Goal: Information Seeking & Learning: Learn about a topic

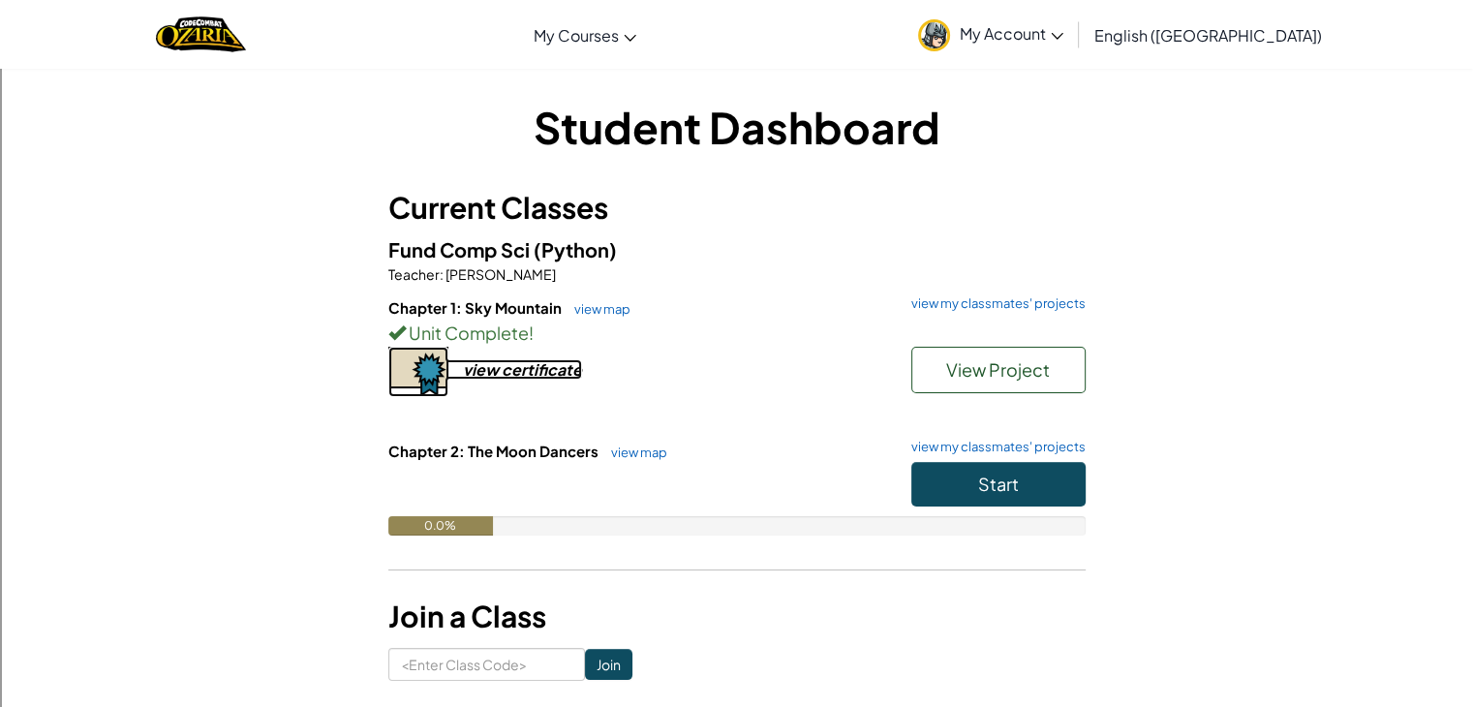
click at [563, 374] on div "view certificate" at bounding box center [522, 369] width 119 height 20
click at [1027, 444] on link "view my classmates' projects" at bounding box center [994, 447] width 184 height 13
click at [950, 479] on button "Start" at bounding box center [999, 484] width 174 height 45
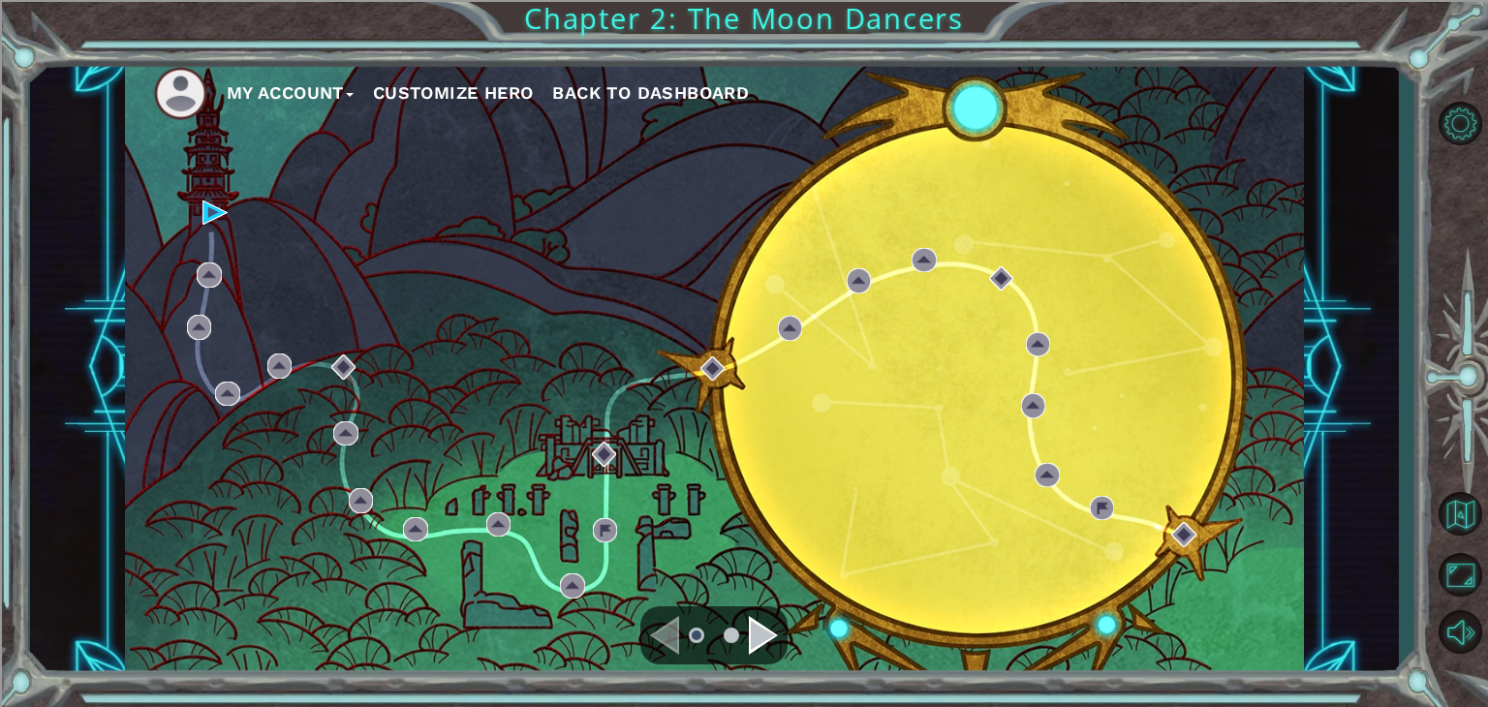
drag, startPoint x: 205, startPoint y: 225, endPoint x: 202, endPoint y: 215, distance: 10.1
click at [202, 215] on div "My Account Customize Hero Back to Dashboard" at bounding box center [714, 368] width 1179 height 622
click at [212, 210] on img at bounding box center [214, 213] width 25 height 25
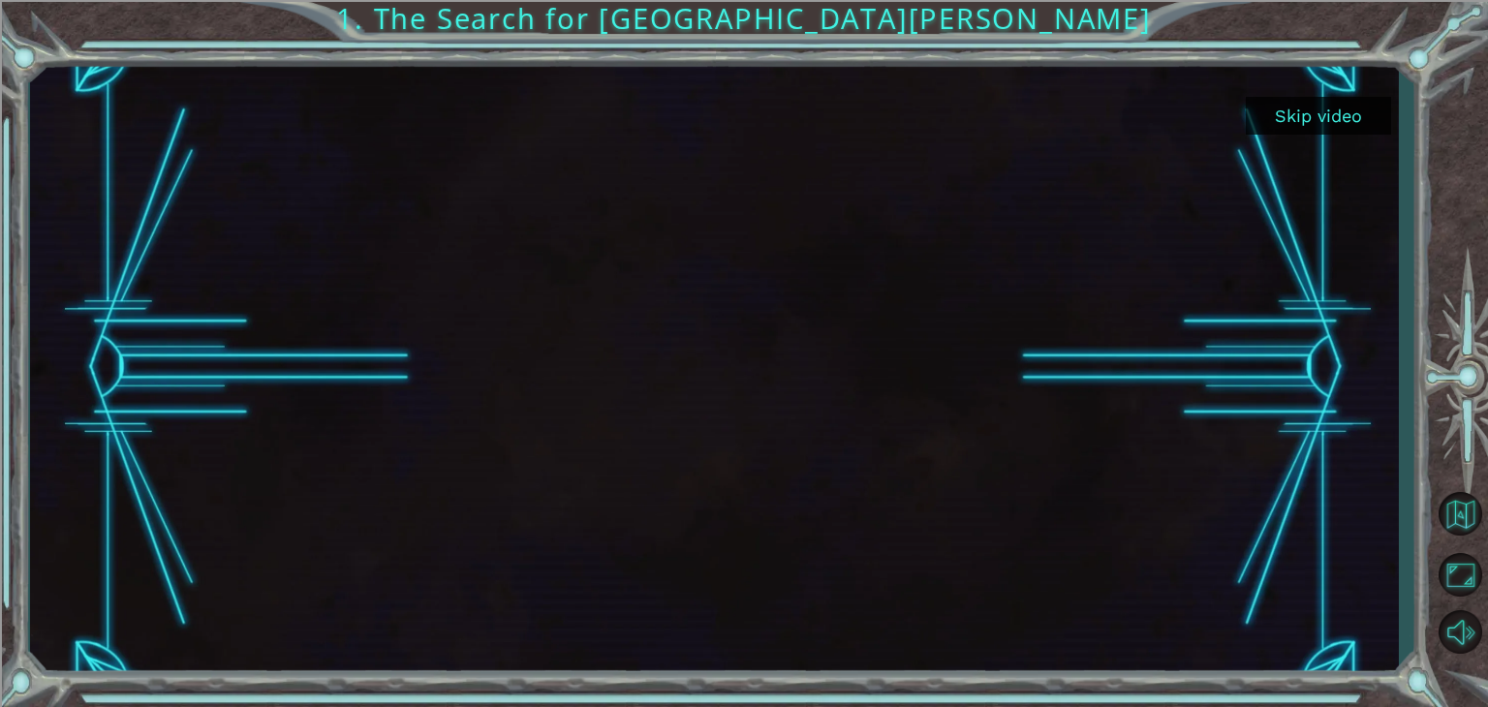
click at [1437, 77] on div "Skip video 1. The Search for Star Wells" at bounding box center [744, 353] width 1488 height 707
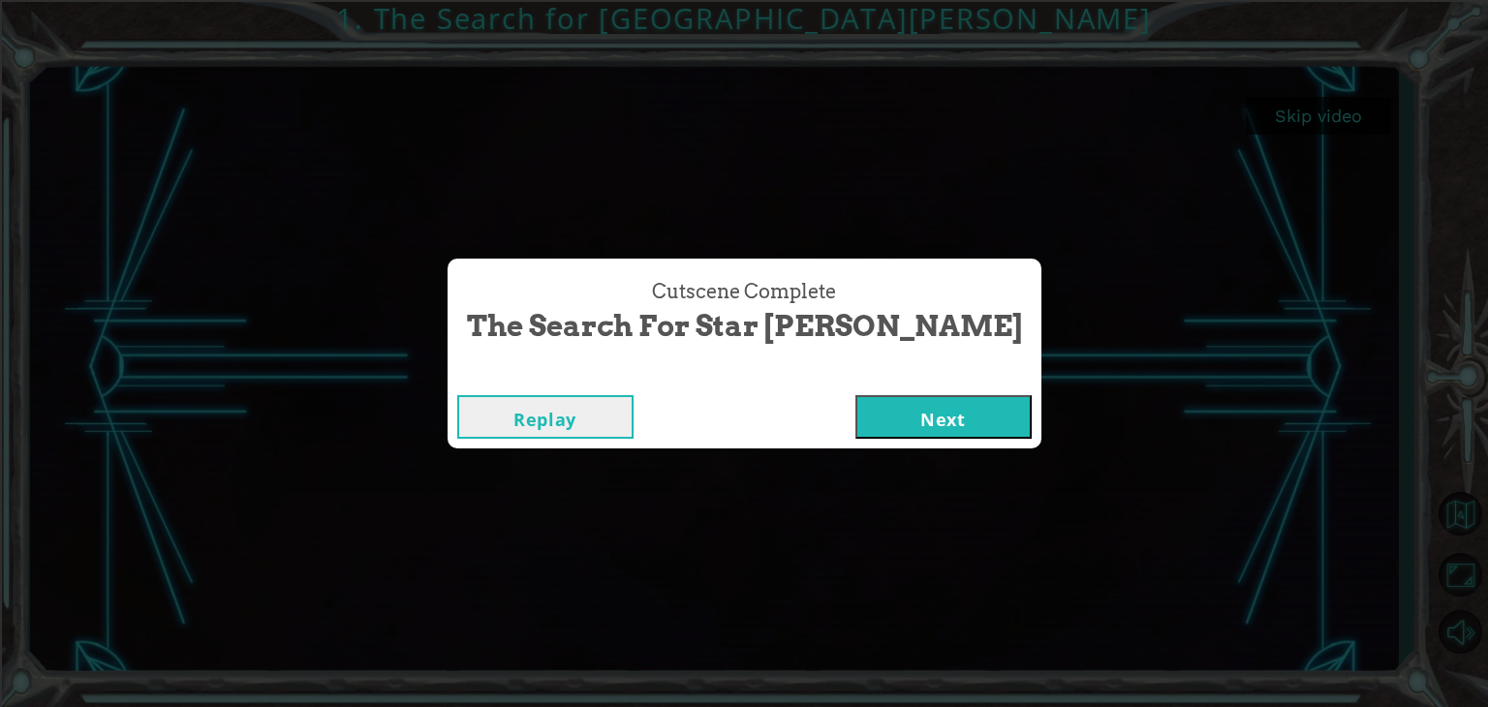
click at [855, 417] on button "Next" at bounding box center [943, 417] width 176 height 44
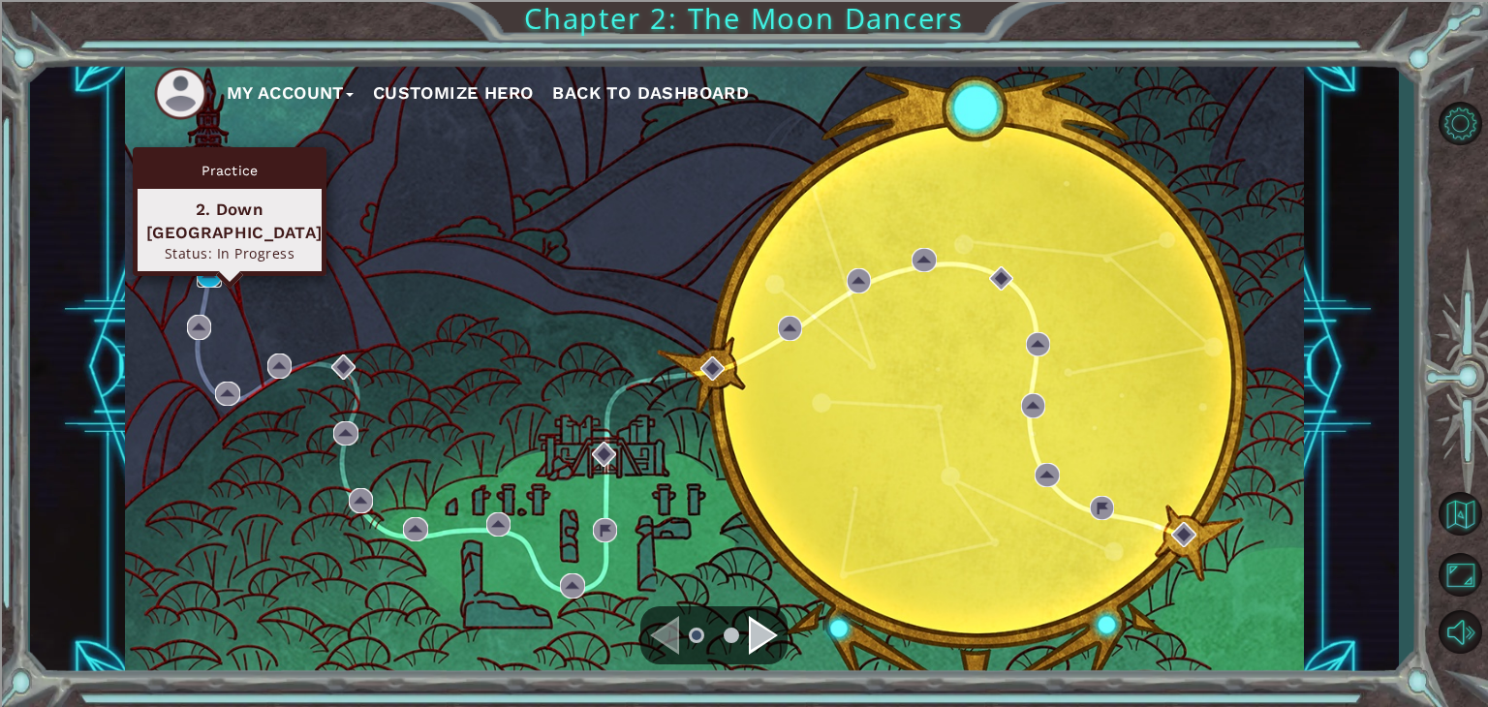
click at [215, 271] on img at bounding box center [209, 275] width 25 height 25
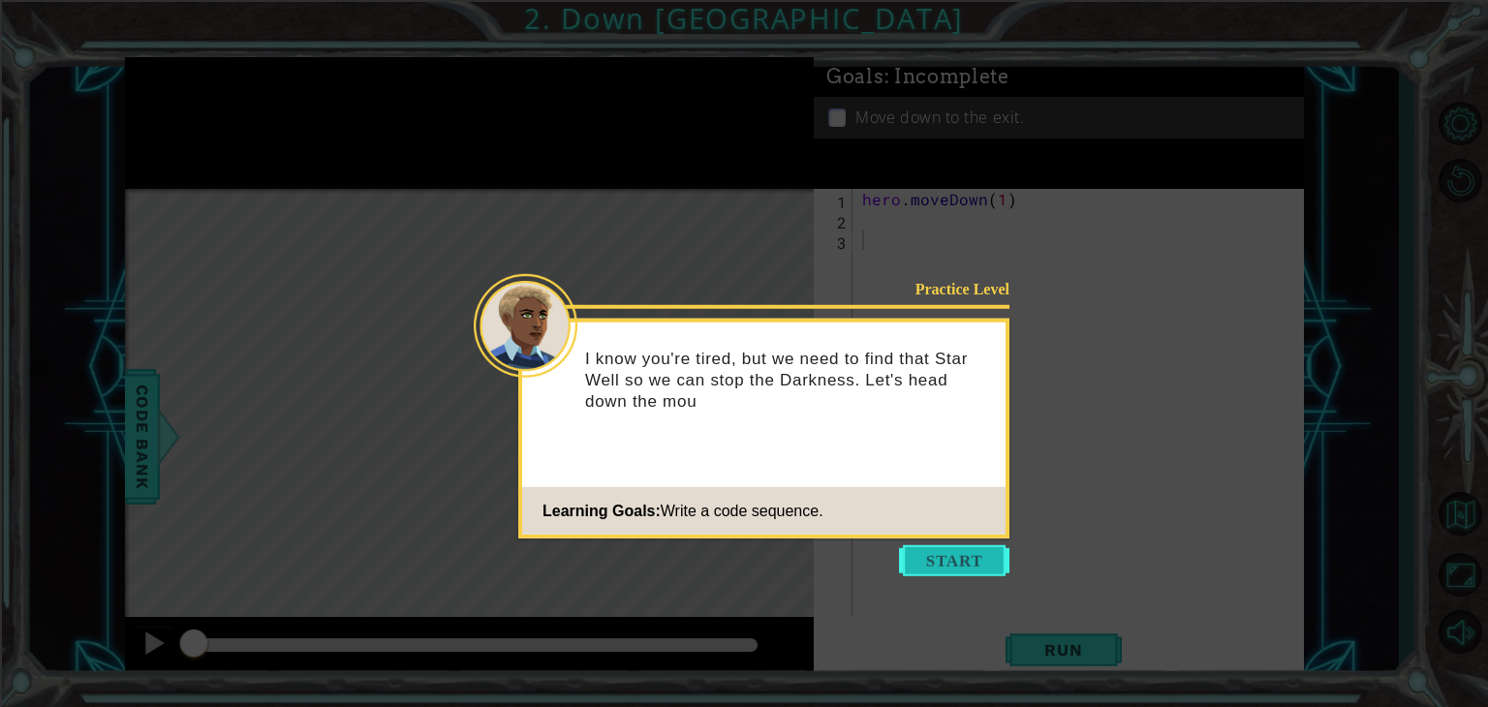
click at [984, 554] on button "Start" at bounding box center [954, 560] width 110 height 31
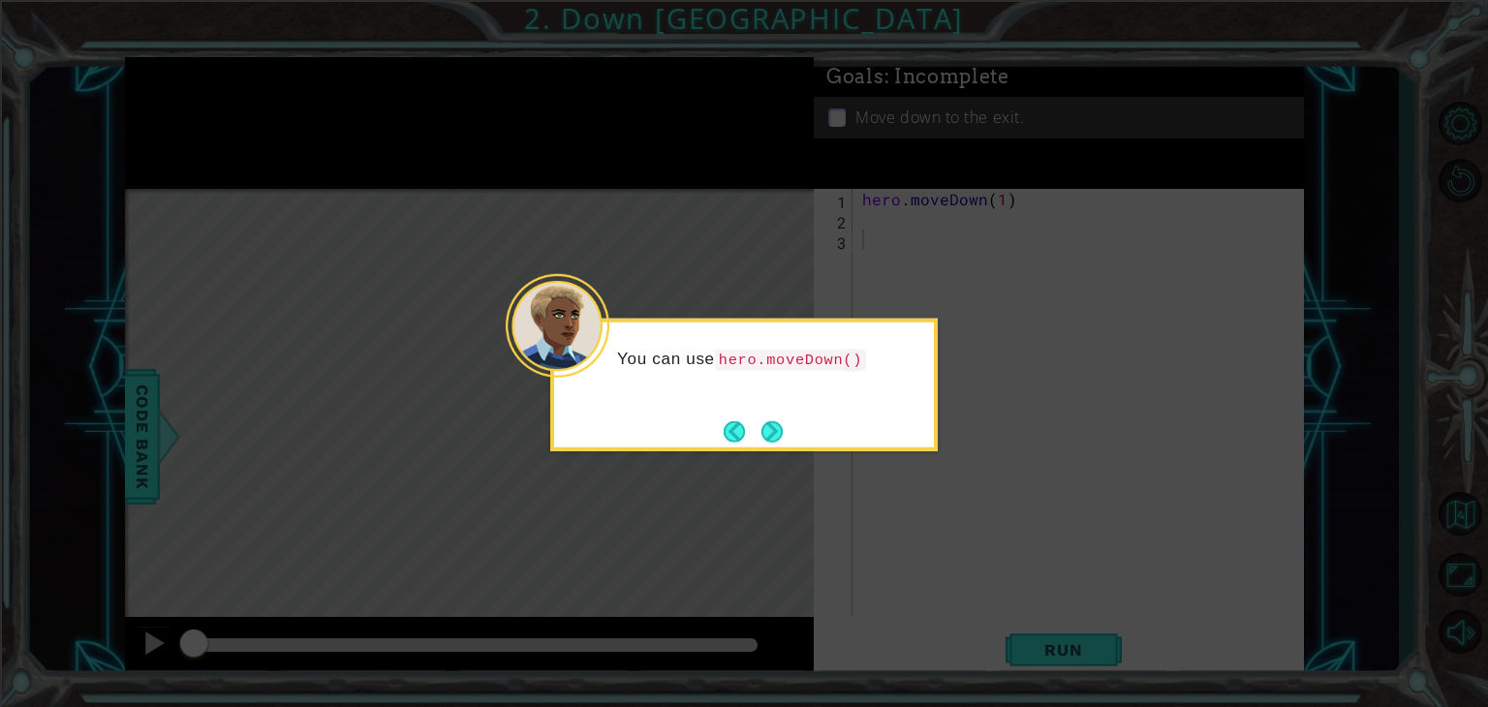
click at [753, 413] on div "You can use hero.moveDown()" at bounding box center [743, 385] width 387 height 133
click at [776, 433] on button "Next" at bounding box center [771, 430] width 21 height 21
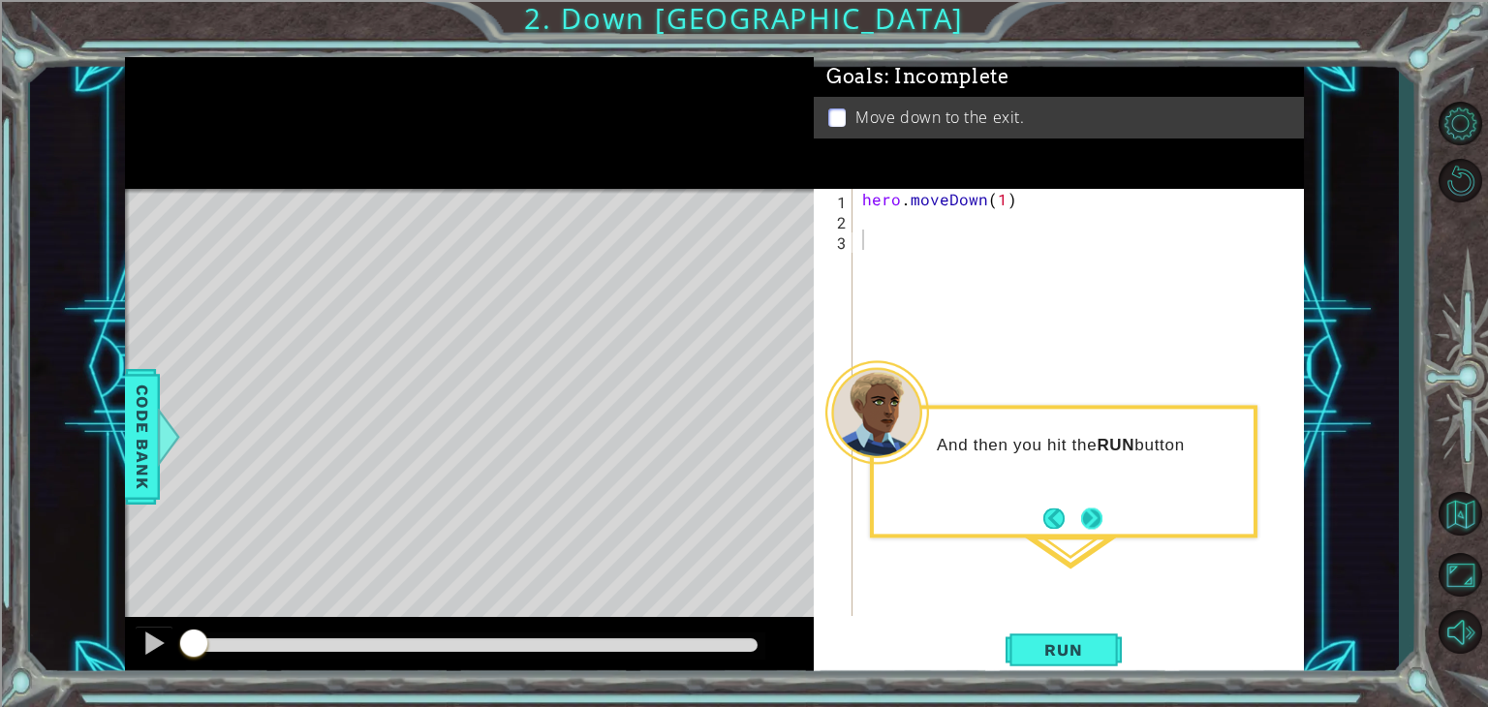
click at [1098, 509] on button "Next" at bounding box center [1091, 518] width 21 height 21
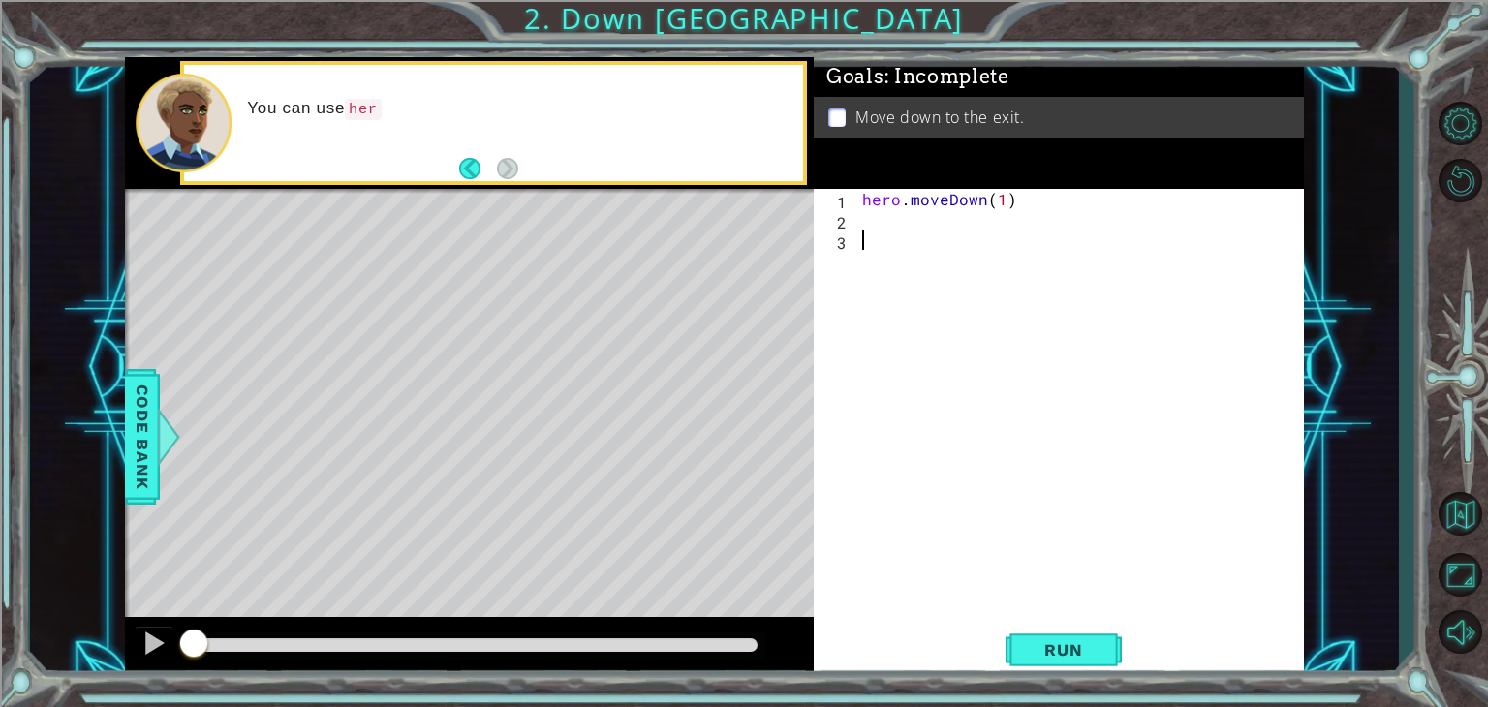
click at [969, 263] on div "hero . moveDown ( 1 )" at bounding box center [1083, 423] width 450 height 468
click at [952, 237] on div "hero . moveDown ( 1 )" at bounding box center [1083, 423] width 450 height 468
click at [912, 213] on div "hero . moveDown ( 1 )" at bounding box center [1083, 423] width 450 height 468
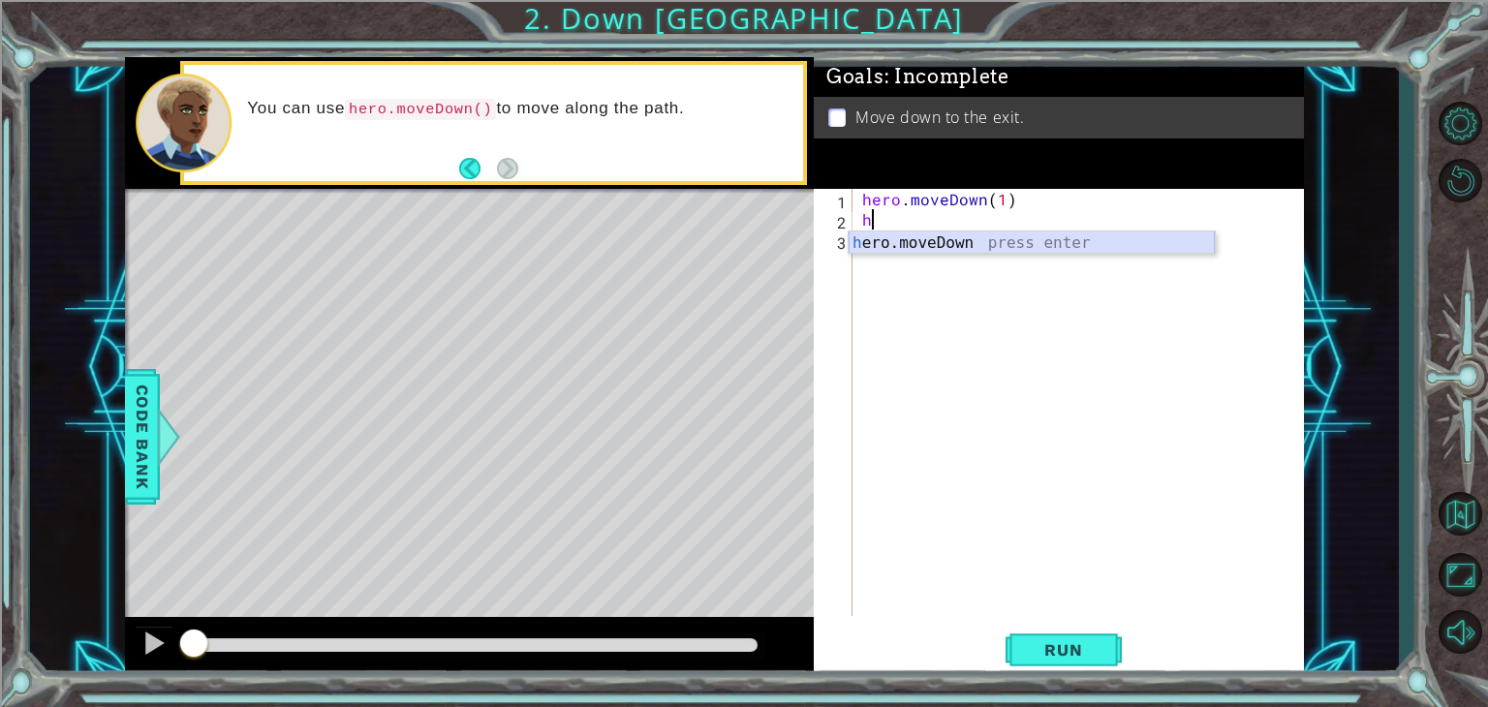
click at [930, 245] on div "h ero.moveDown press enter" at bounding box center [1032, 267] width 366 height 70
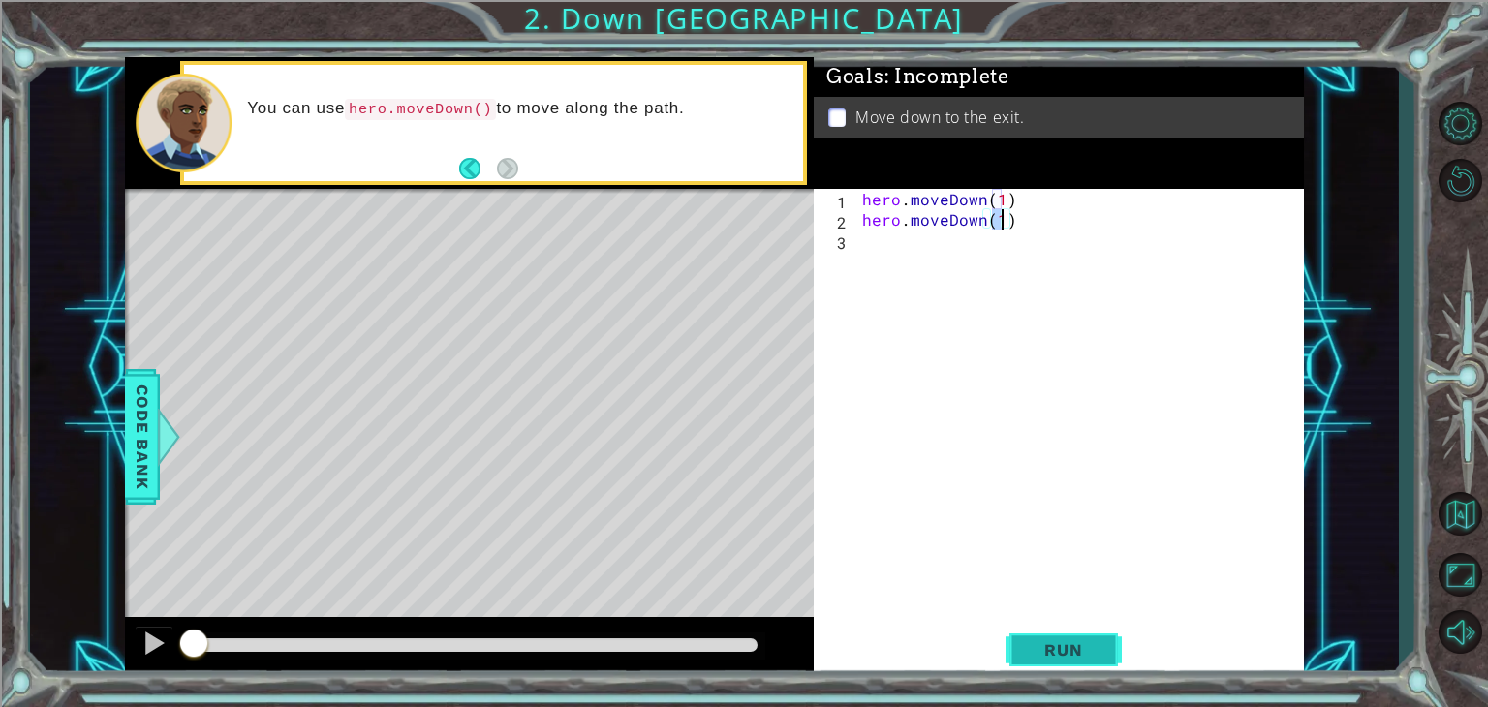
type textarea "hero.moveDown(1)"
click at [1066, 644] on span "Run" at bounding box center [1063, 649] width 77 height 19
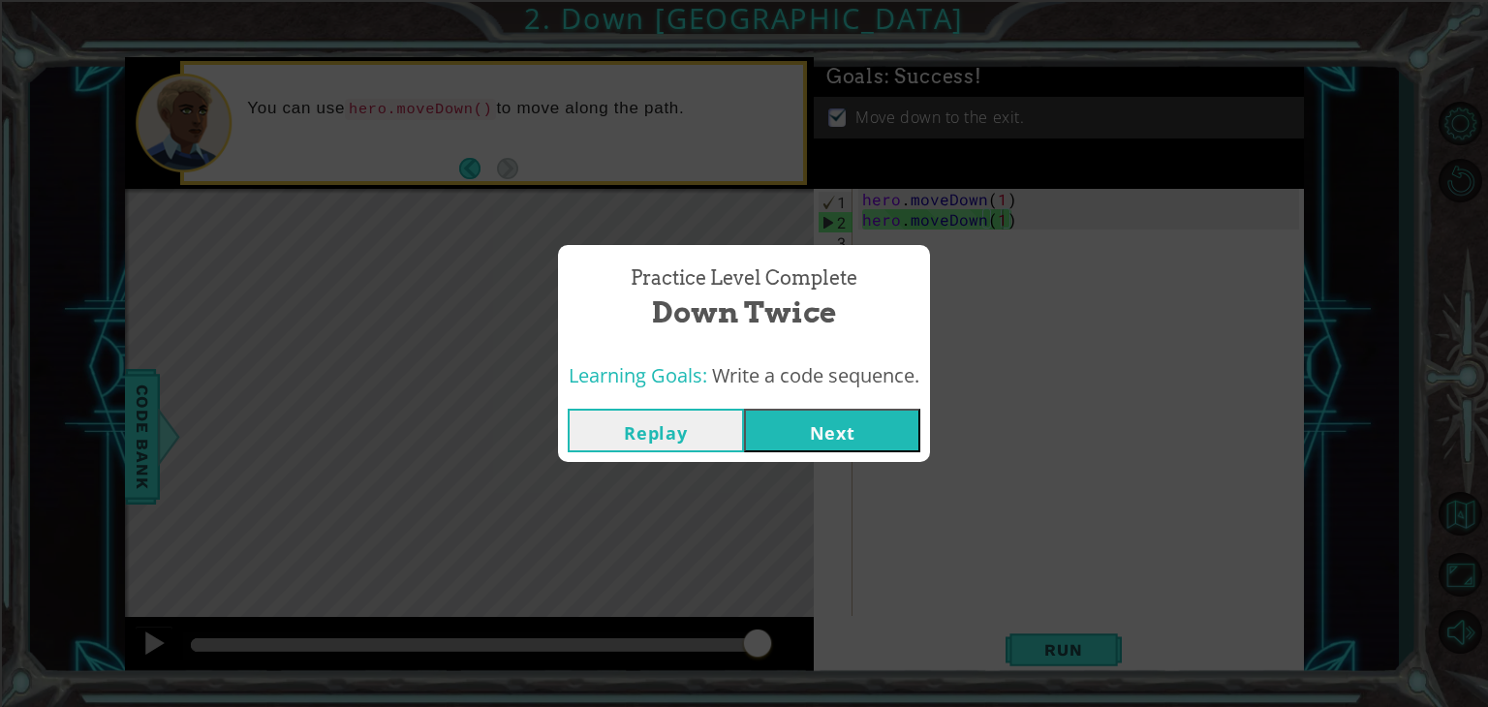
click at [840, 429] on button "Next" at bounding box center [832, 431] width 176 height 44
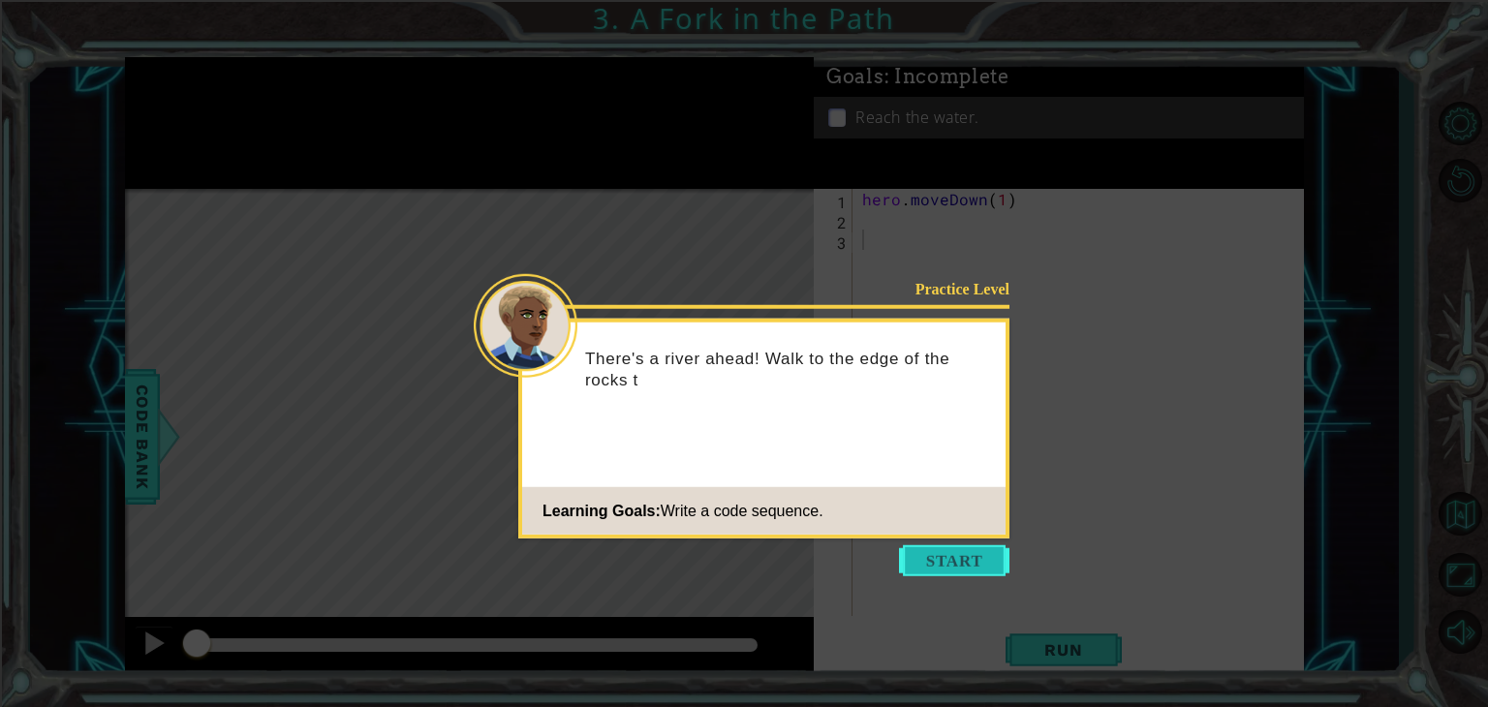
click at [982, 559] on button "Start" at bounding box center [954, 560] width 110 height 31
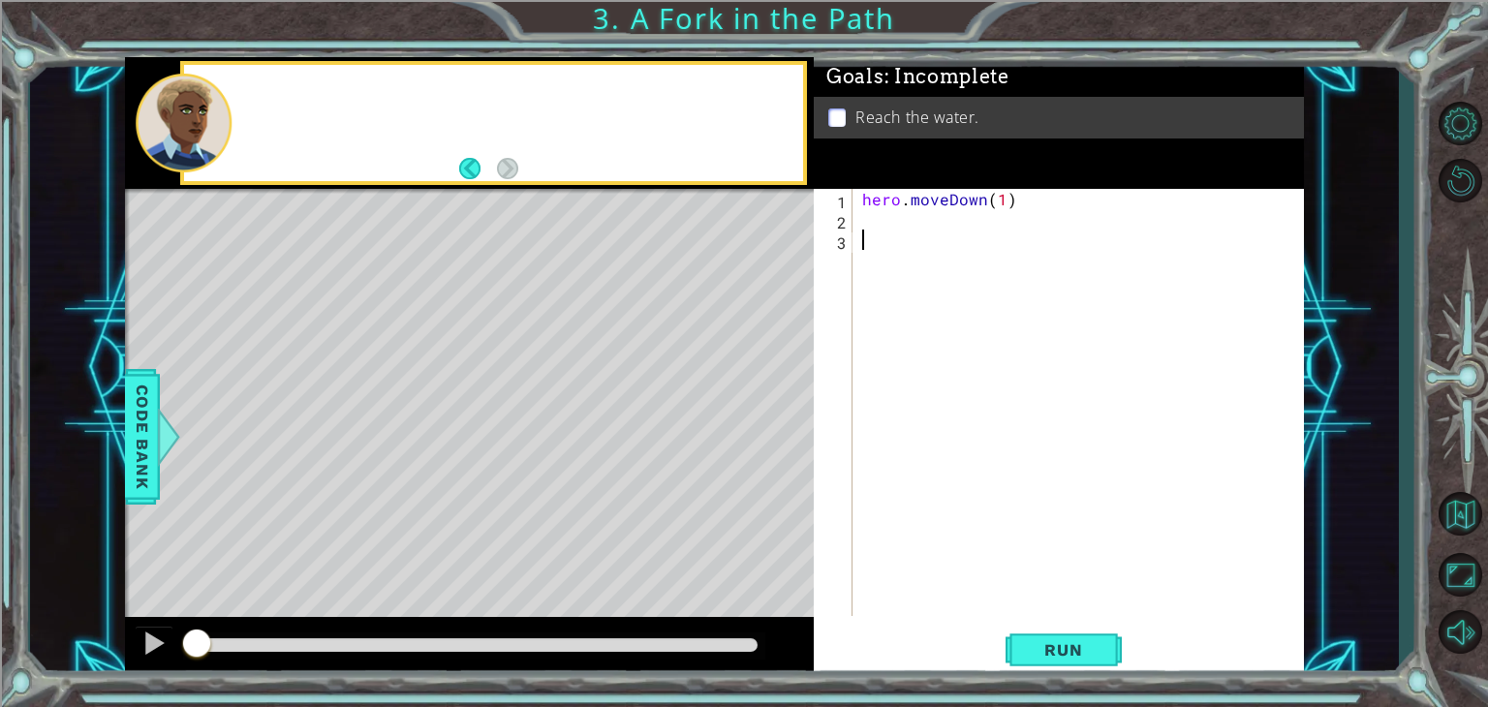
click at [982, 559] on div "hero . moveDown ( 1 )" at bounding box center [1083, 423] width 450 height 468
click at [861, 216] on div "hero . moveDown ( 1 )" at bounding box center [1083, 423] width 450 height 468
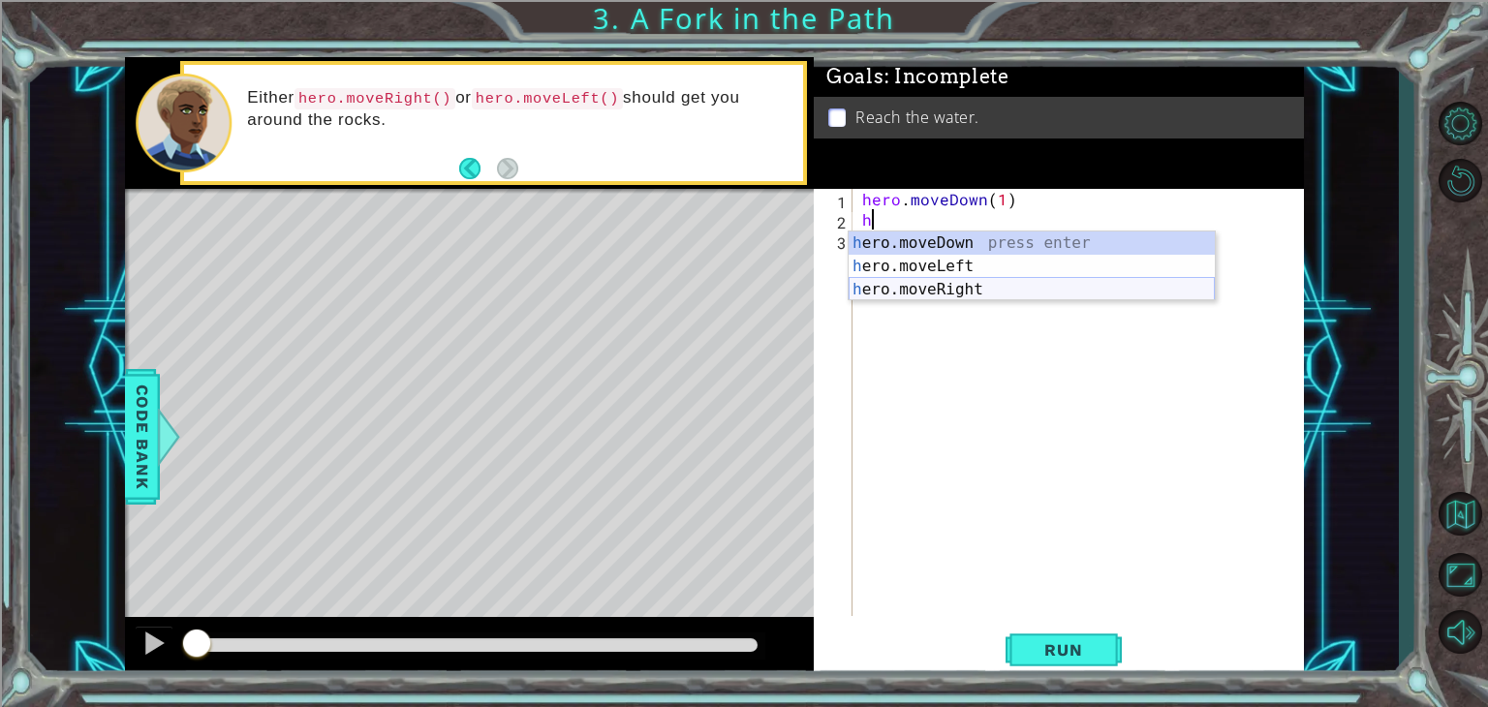
click at [953, 294] on div "h ero.moveDown press enter h ero.moveLeft press enter h ero.moveRight press ent…" at bounding box center [1032, 290] width 366 height 116
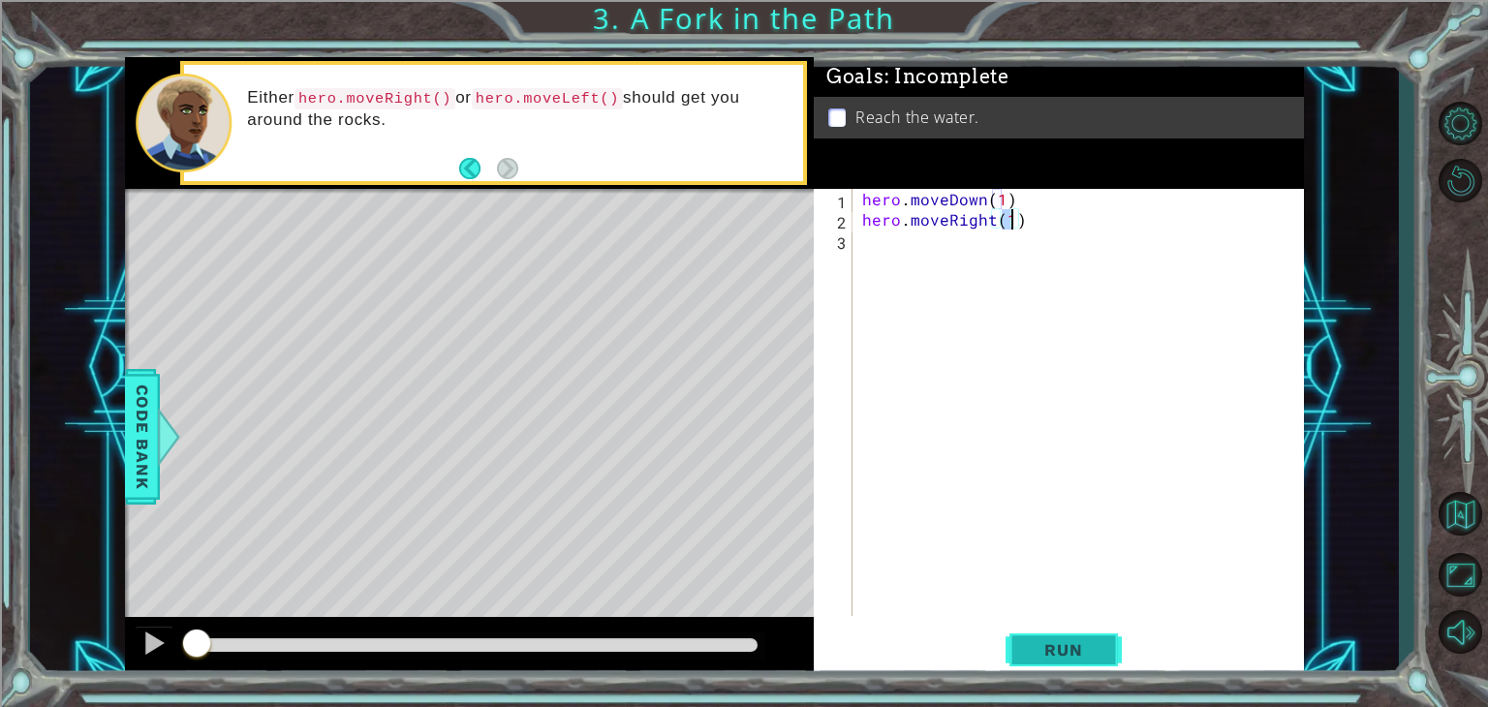
type textarea "hero.moveRight(1)"
click at [1081, 651] on span "Run" at bounding box center [1063, 649] width 77 height 19
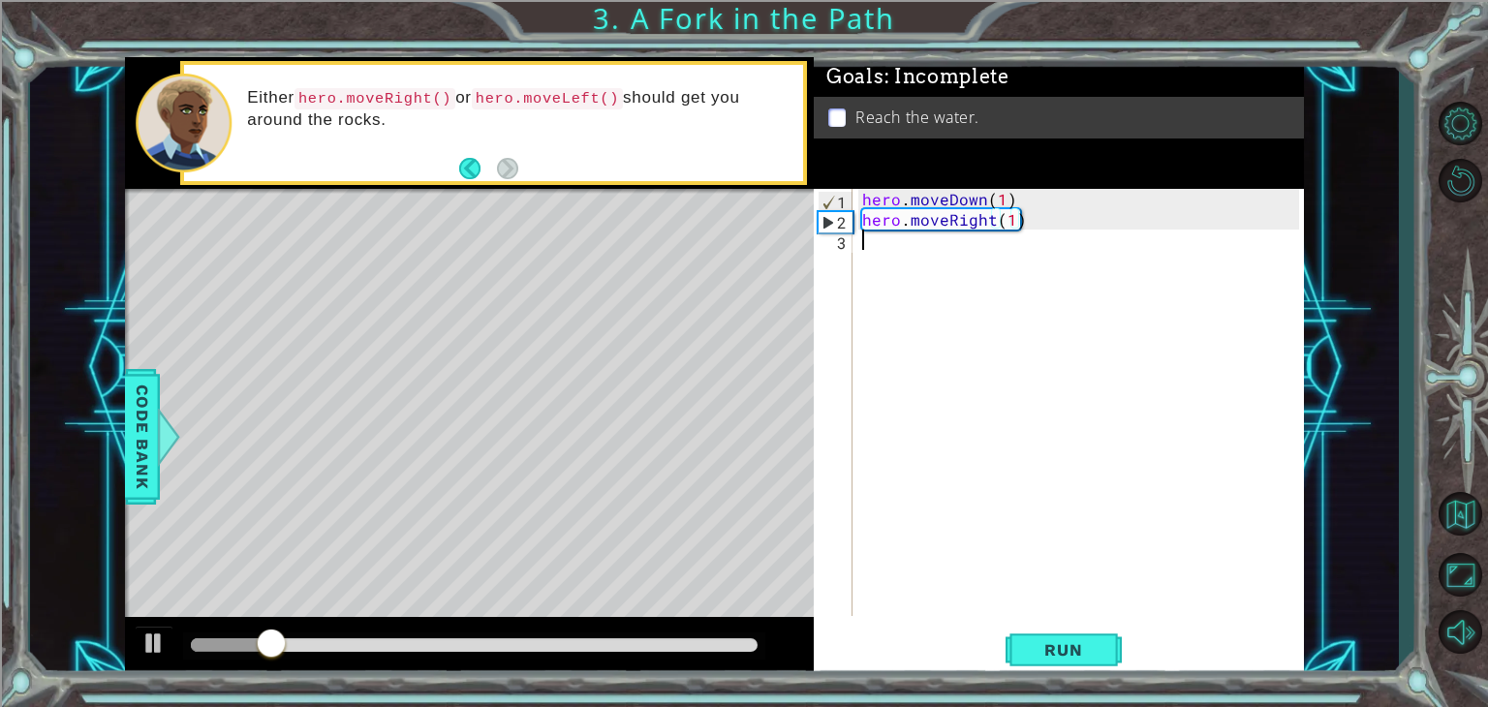
click at [954, 261] on div "hero . moveDown ( 1 ) hero . moveRight ( 1 )" at bounding box center [1083, 423] width 450 height 468
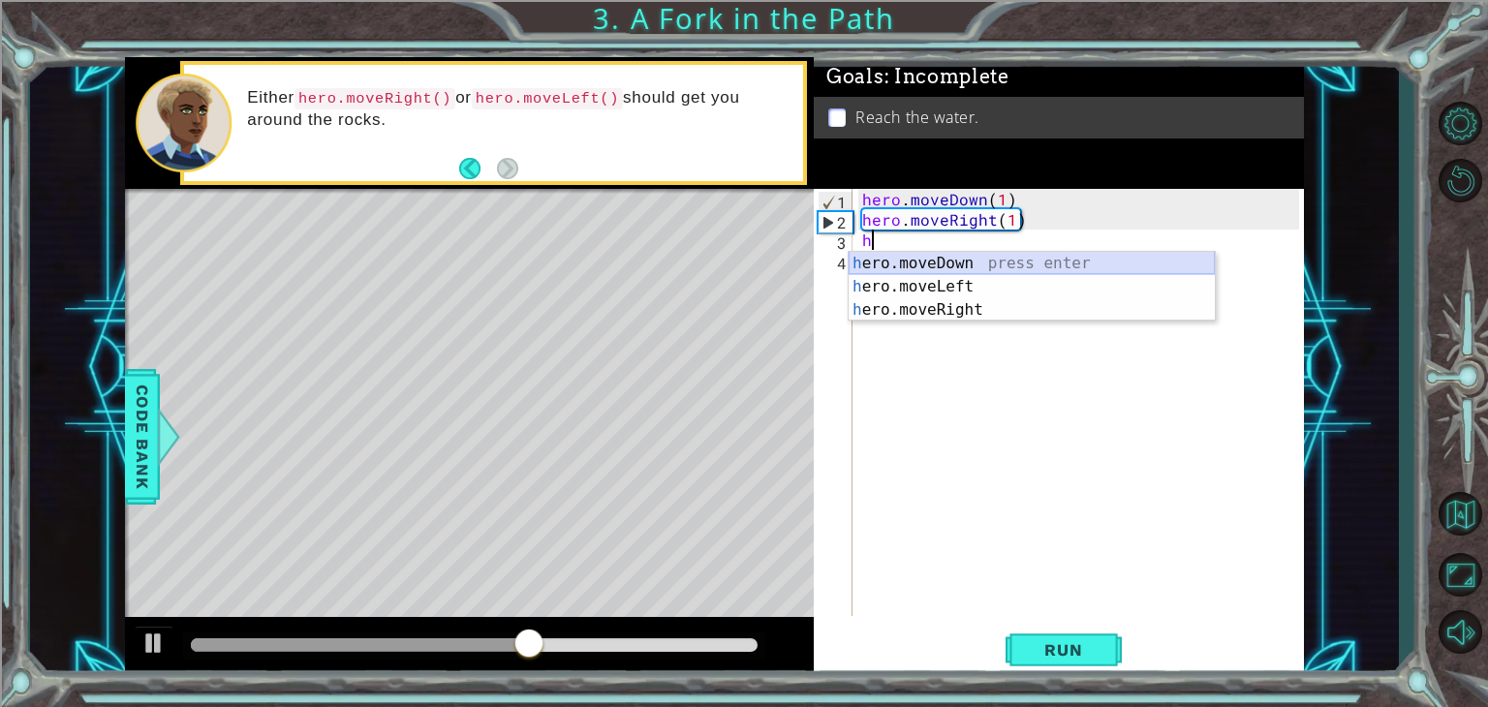
click at [966, 267] on div "h ero.moveDown press enter h ero.moveLeft press enter h ero.moveRight press ent…" at bounding box center [1032, 310] width 366 height 116
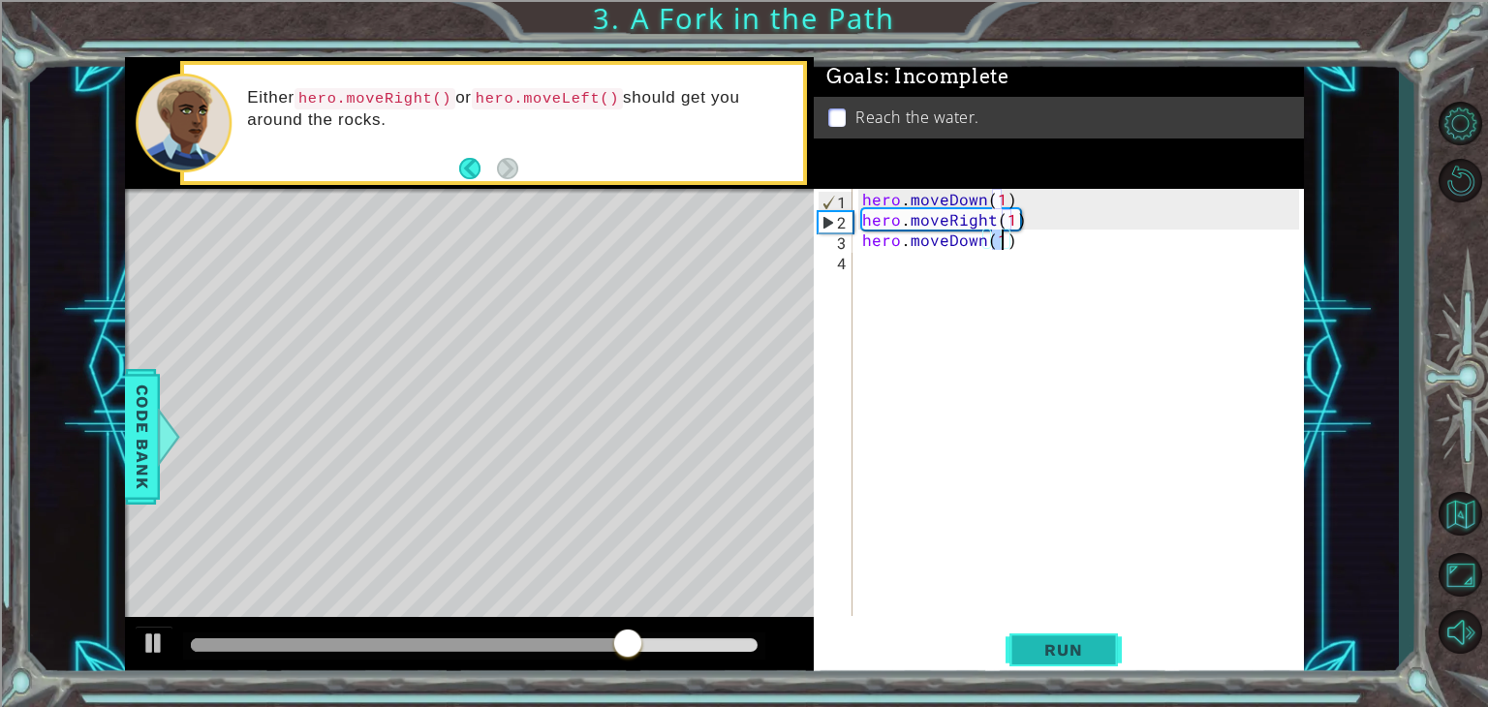
type textarea "hero.moveDown(1)"
click at [1022, 648] on button "Run" at bounding box center [1063, 650] width 116 height 49
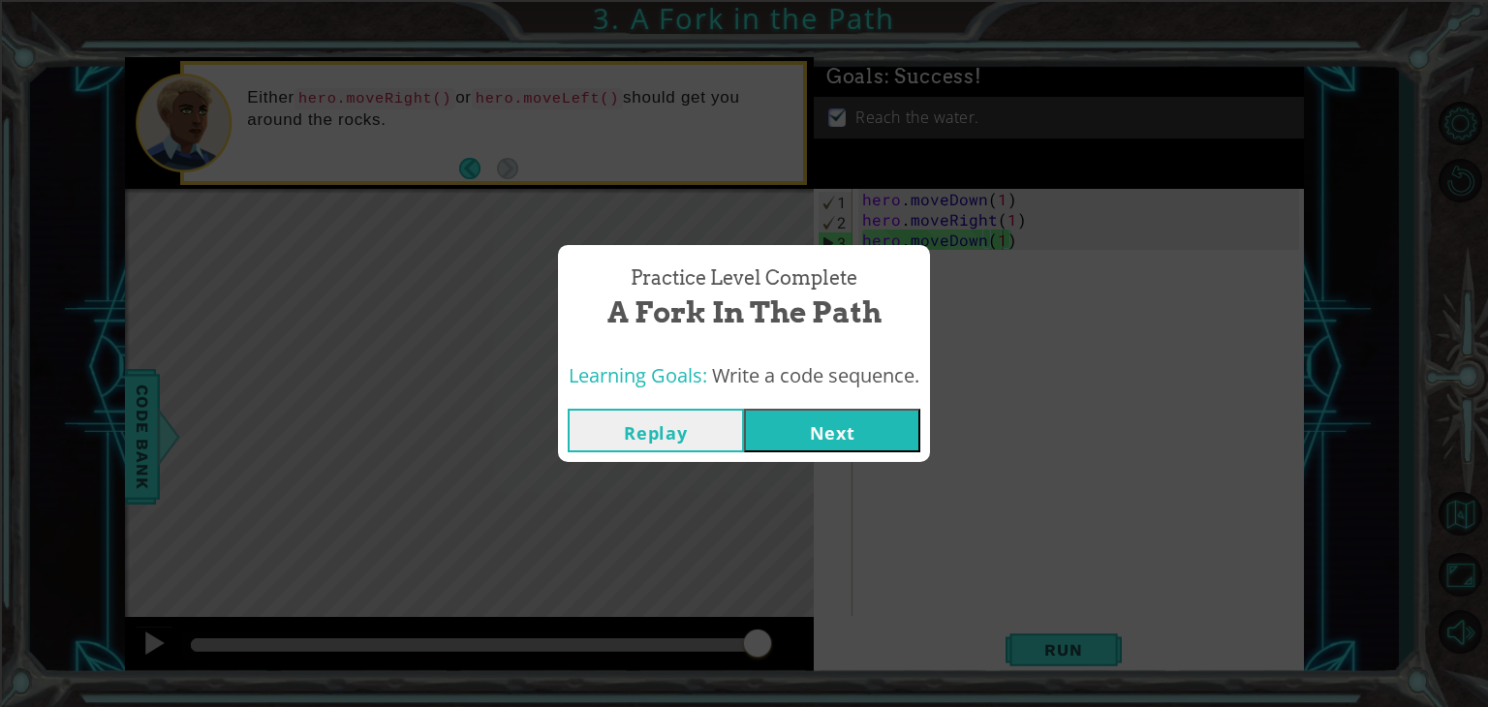
click at [837, 427] on button "Next" at bounding box center [832, 431] width 176 height 44
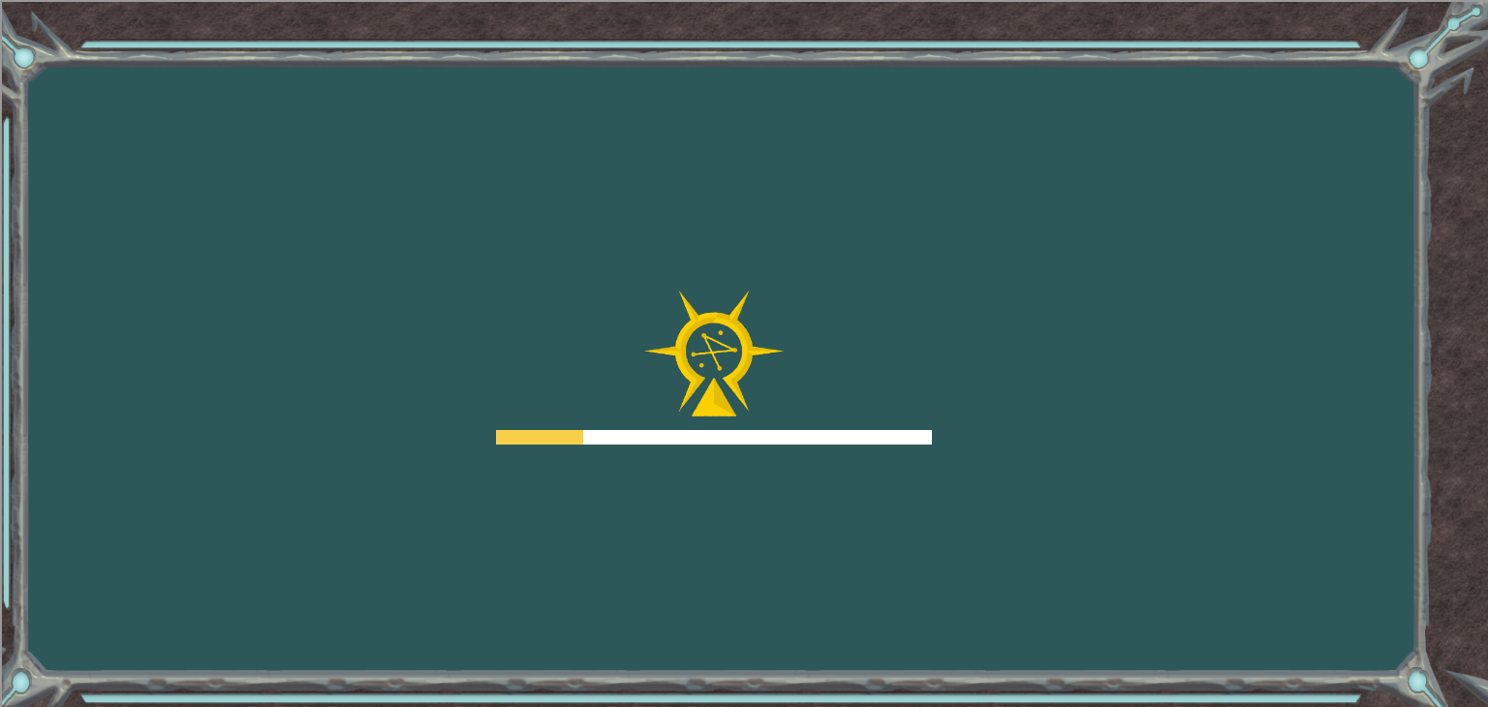
click at [837, 427] on div at bounding box center [714, 368] width 436 height 155
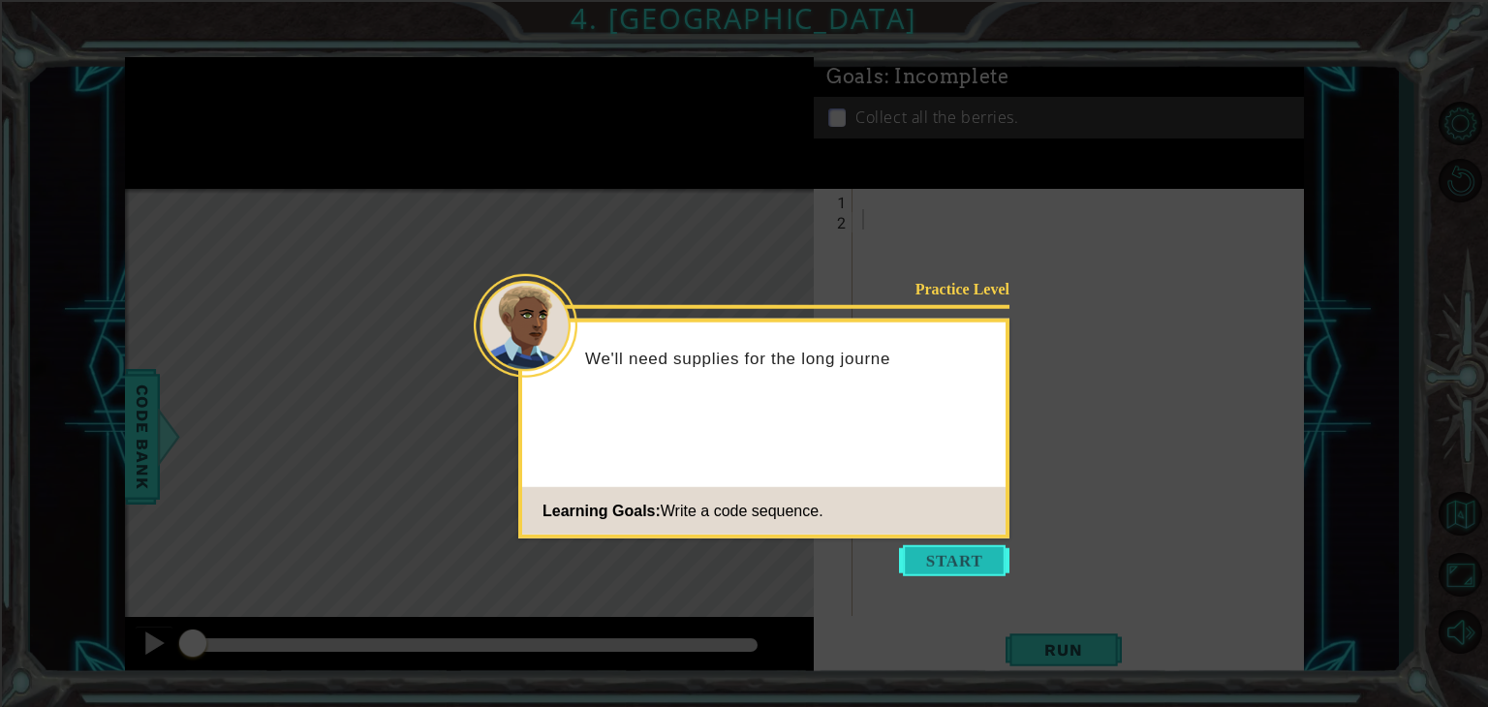
click at [974, 551] on button "Start" at bounding box center [954, 560] width 110 height 31
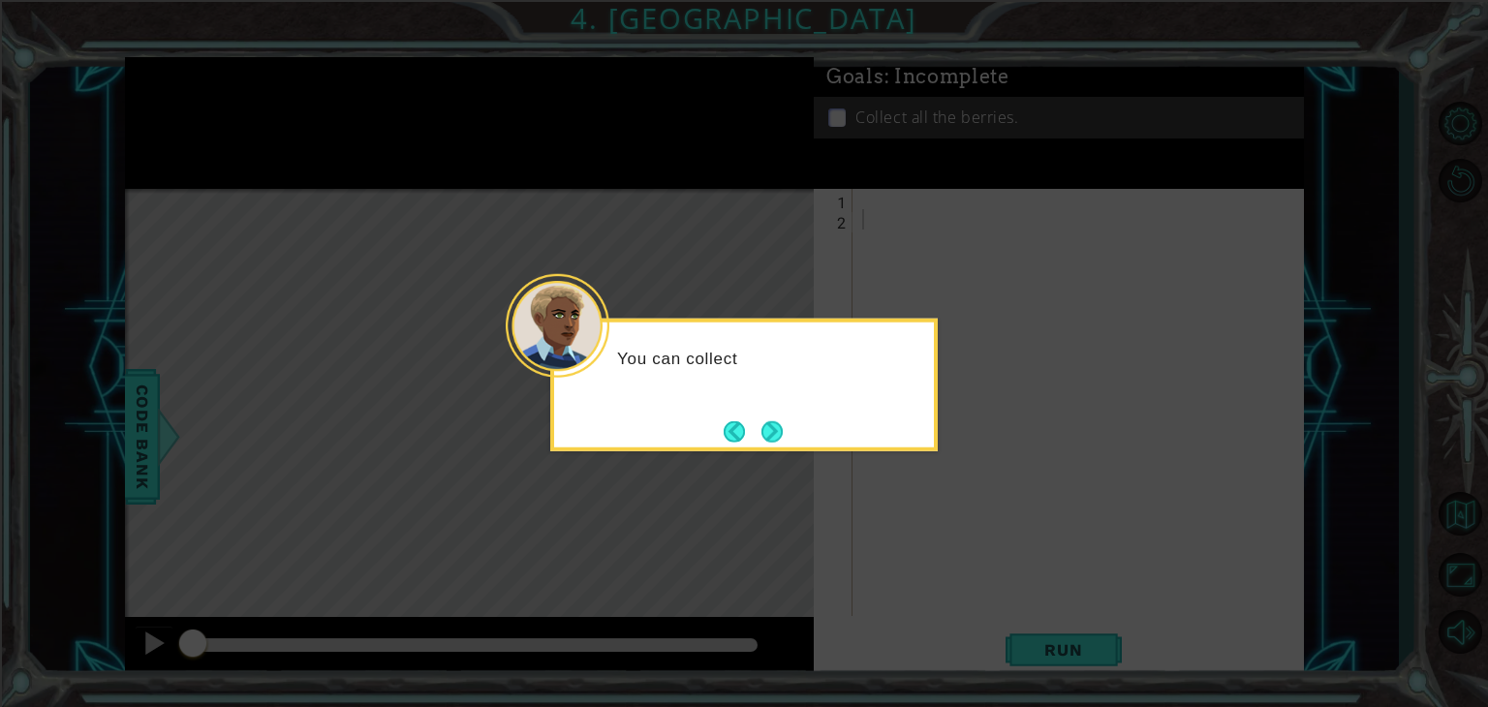
click at [792, 435] on div "You can collect" at bounding box center [743, 385] width 387 height 133
click at [798, 413] on div "You can collect berries using" at bounding box center [743, 385] width 387 height 133
click at [772, 434] on button "Next" at bounding box center [771, 430] width 21 height 21
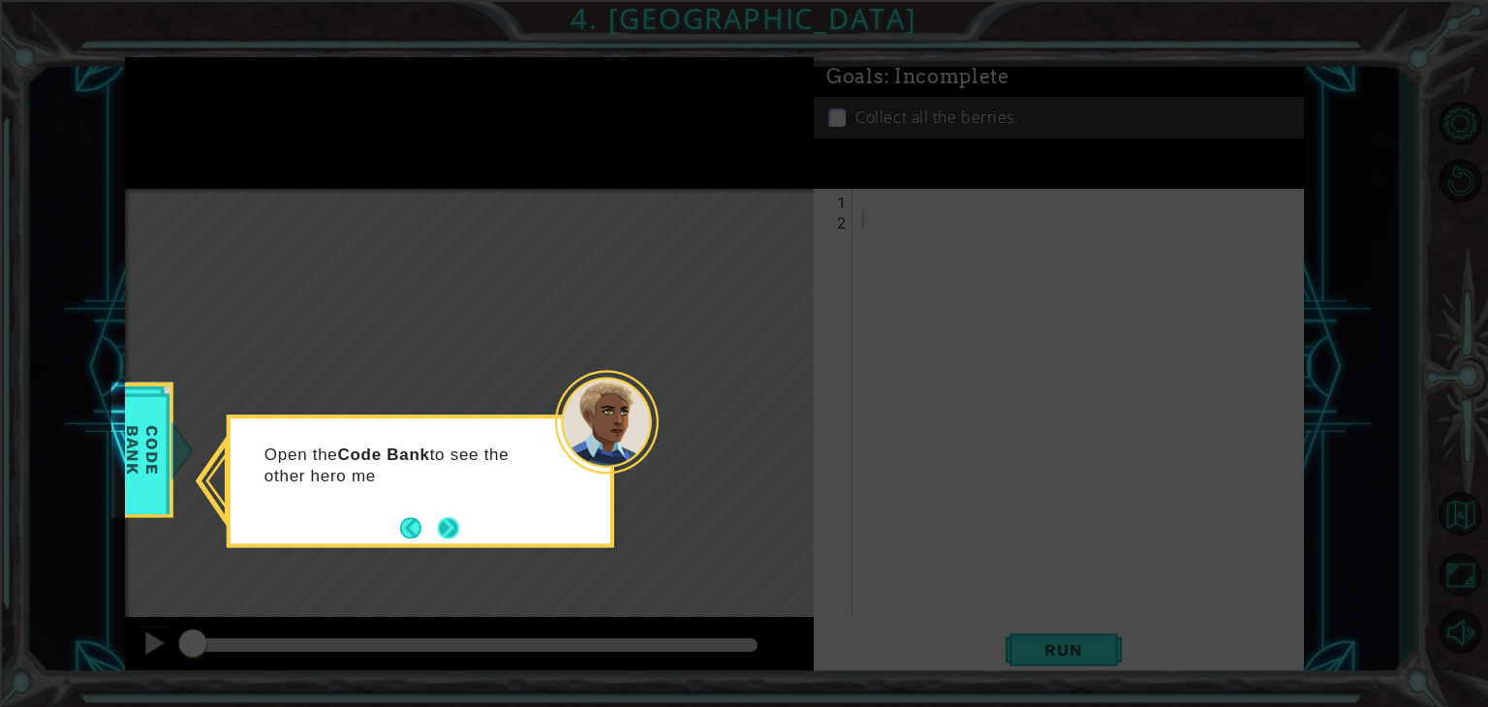
click at [446, 520] on button "Next" at bounding box center [448, 527] width 21 height 21
click at [468, 520] on div "Then click on the" at bounding box center [420, 481] width 387 height 133
click at [446, 520] on button "Next" at bounding box center [448, 527] width 21 height 21
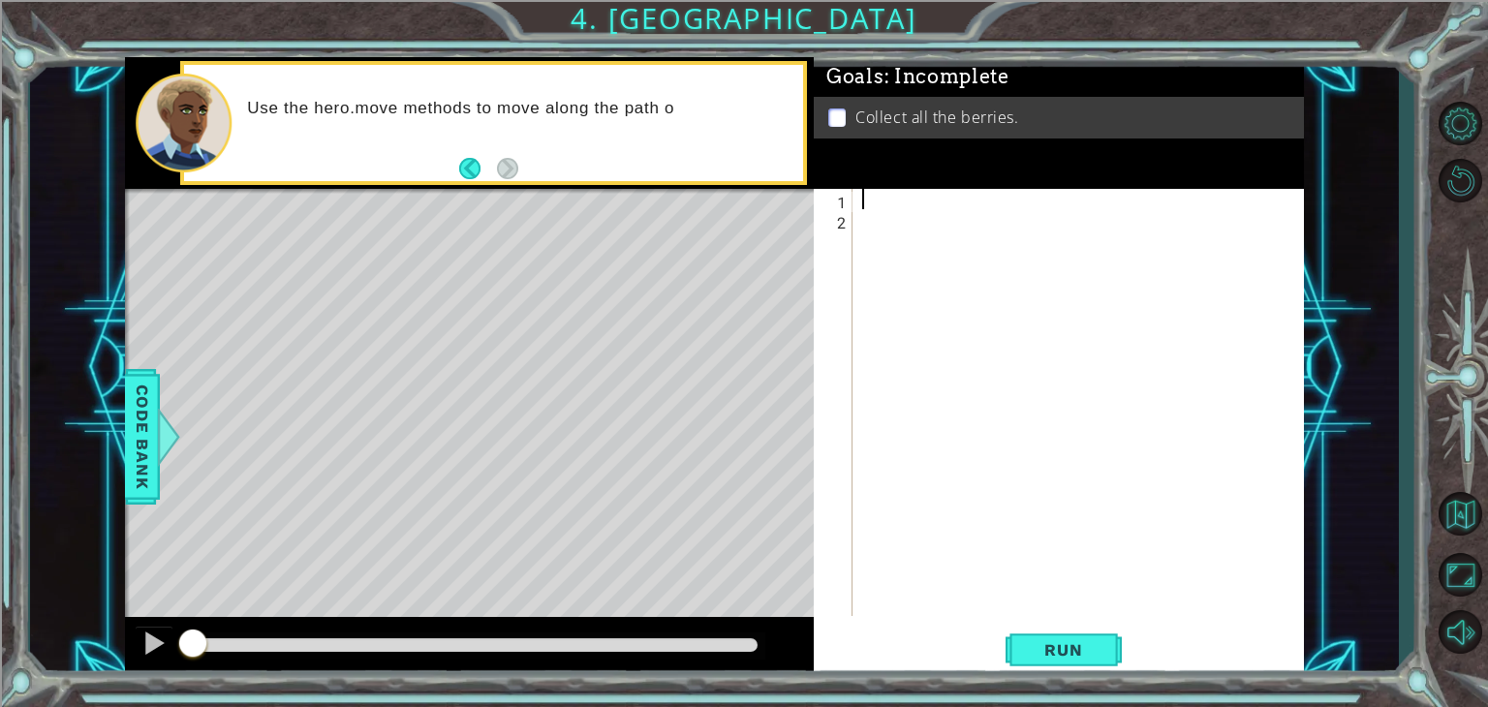
click at [875, 202] on div at bounding box center [1083, 423] width 450 height 468
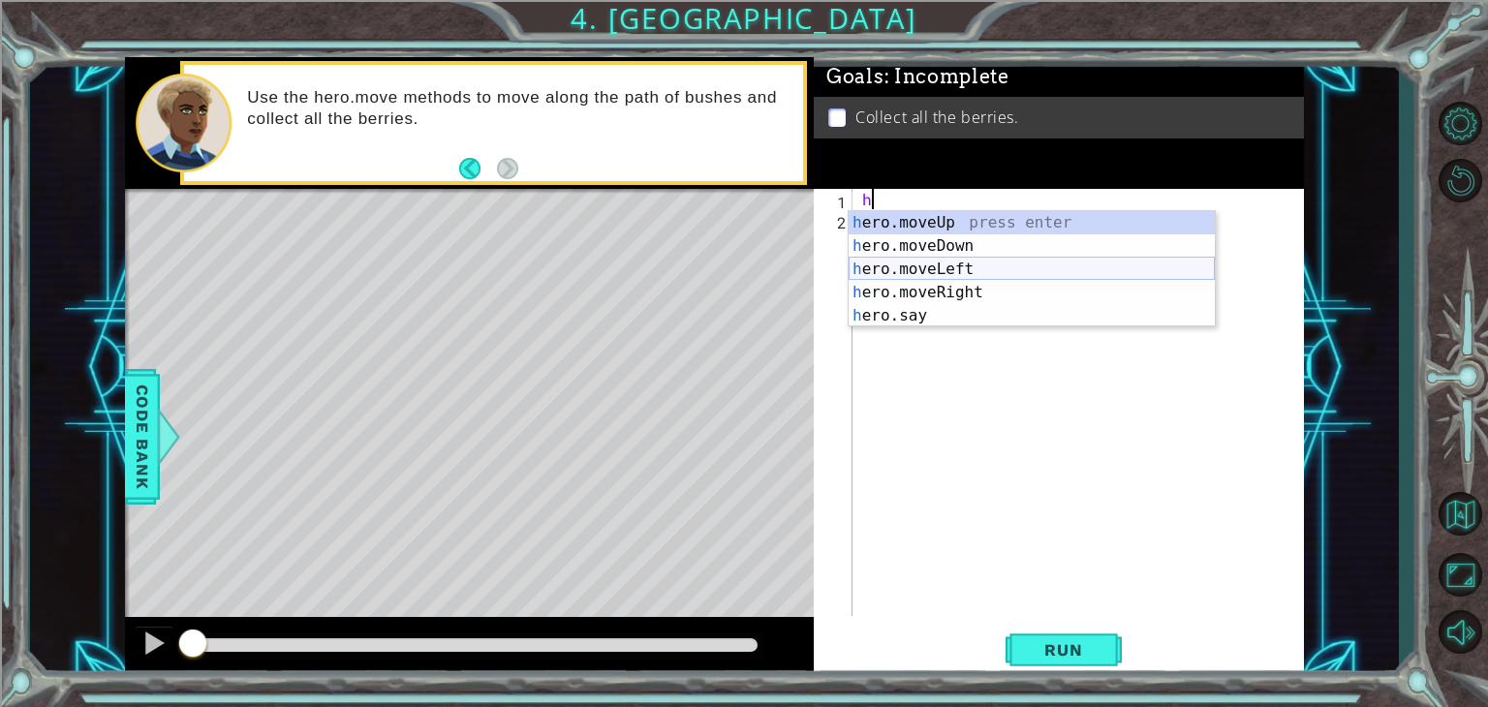
click at [915, 273] on div "h ero.moveUp press enter h ero.moveDown press enter h ero.moveLeft press enter …" at bounding box center [1032, 292] width 366 height 163
type textarea "hero.moveLeft(1)"
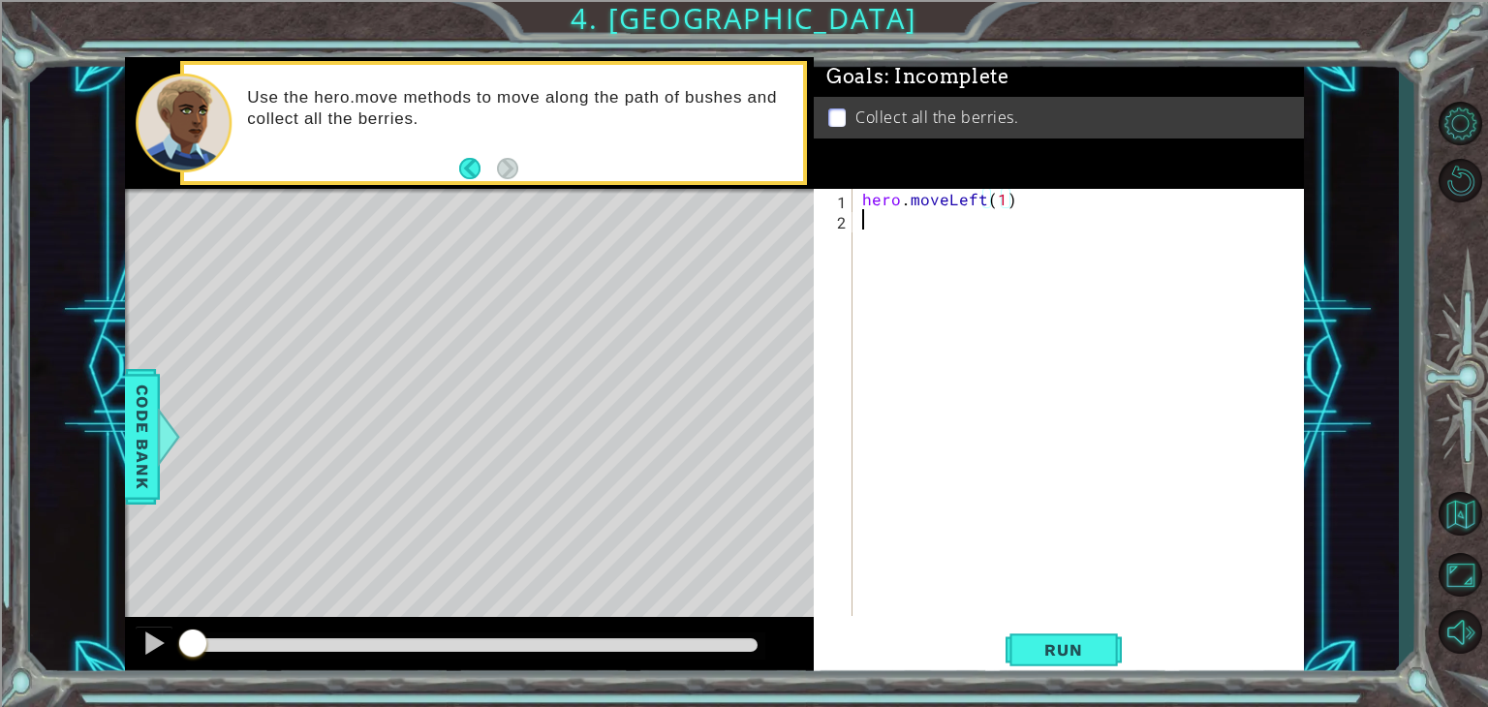
click at [907, 259] on div "hero . moveLeft ( 1 )" at bounding box center [1083, 423] width 450 height 468
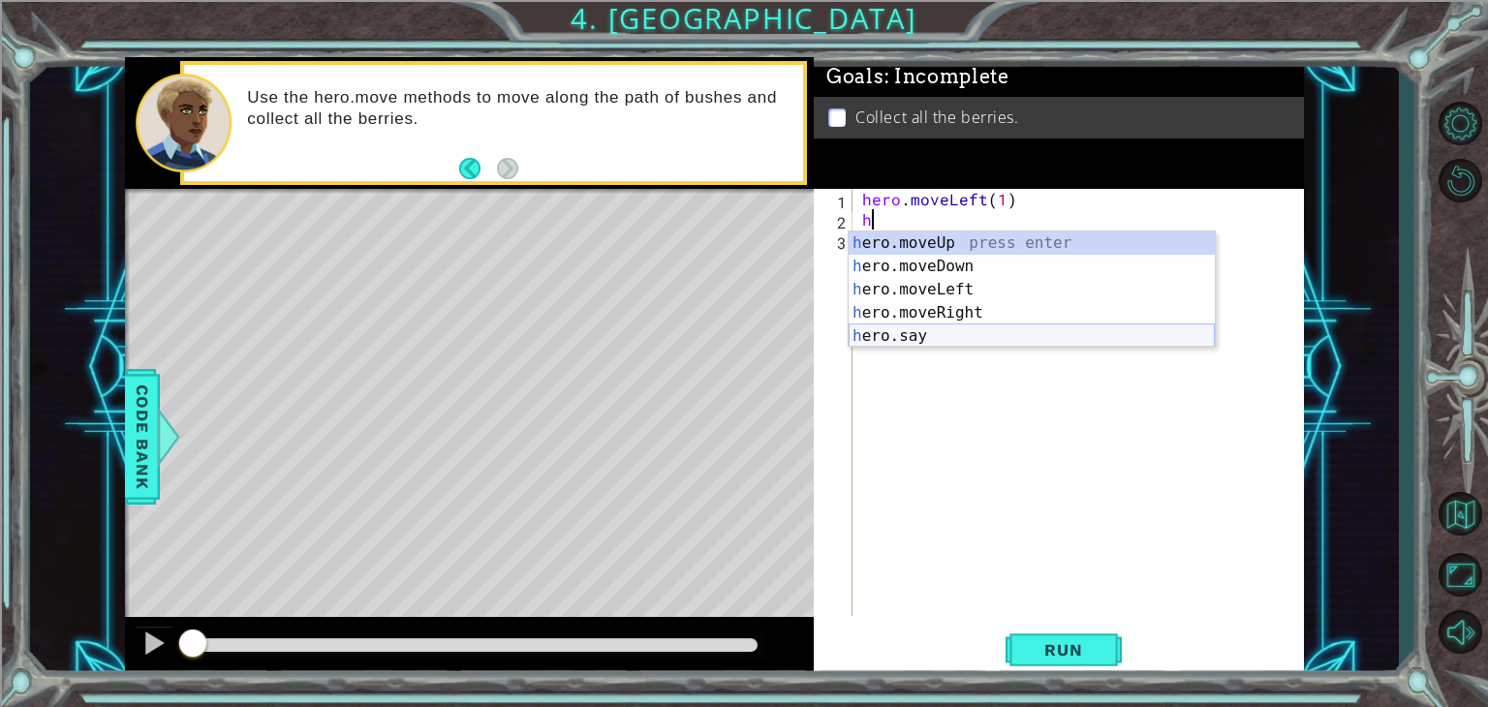
click at [925, 333] on div "h ero.moveUp press enter h ero.moveDown press enter h ero.moveLeft press enter …" at bounding box center [1032, 313] width 366 height 163
click at [1011, 232] on div "hero. moveUp press enter hero. moveDown press enter hero. moveLeft press enter …" at bounding box center [1032, 313] width 366 height 163
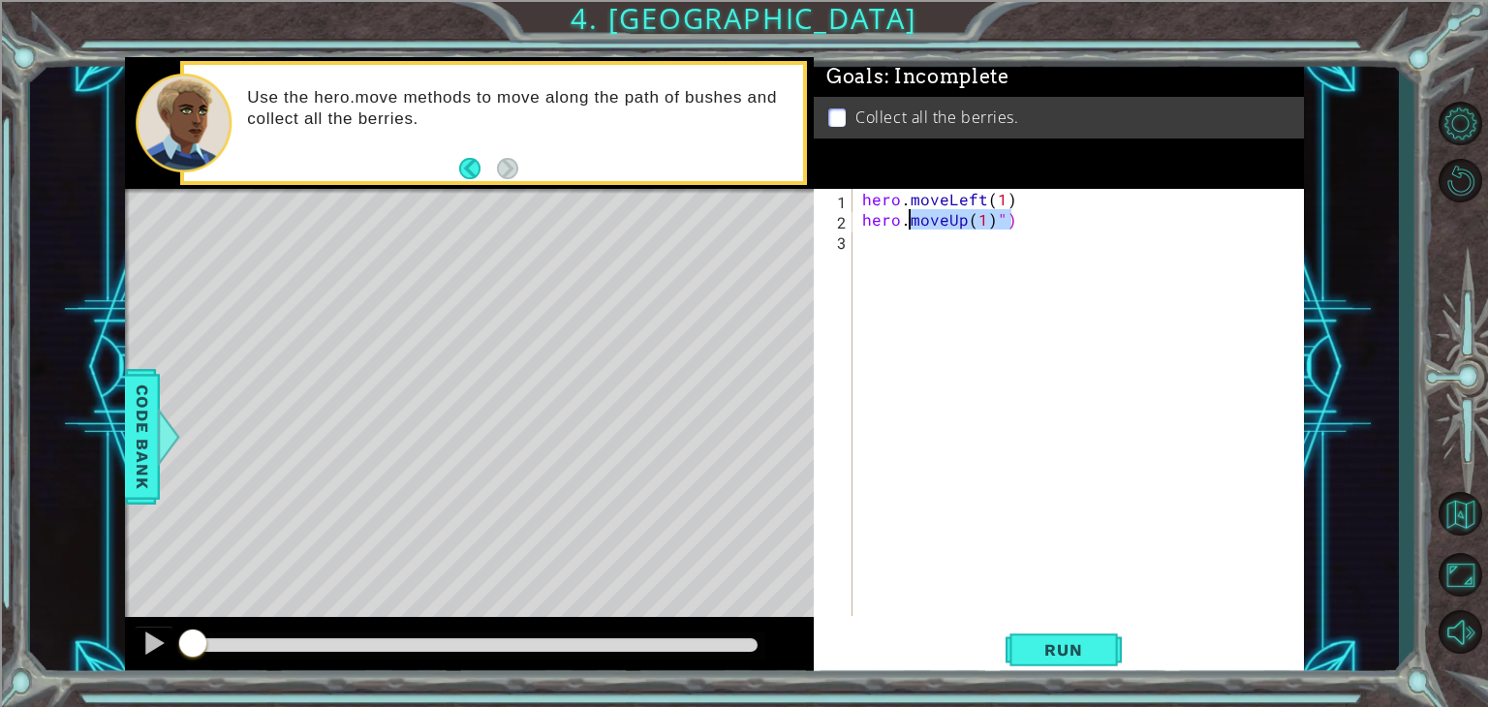
drag, startPoint x: 1019, startPoint y: 225, endPoint x: 908, endPoint y: 226, distance: 111.4
click at [908, 226] on div "hero . moveLeft ( 1 ) hero . moveUp ( 1 ) ")" at bounding box center [1083, 423] width 450 height 468
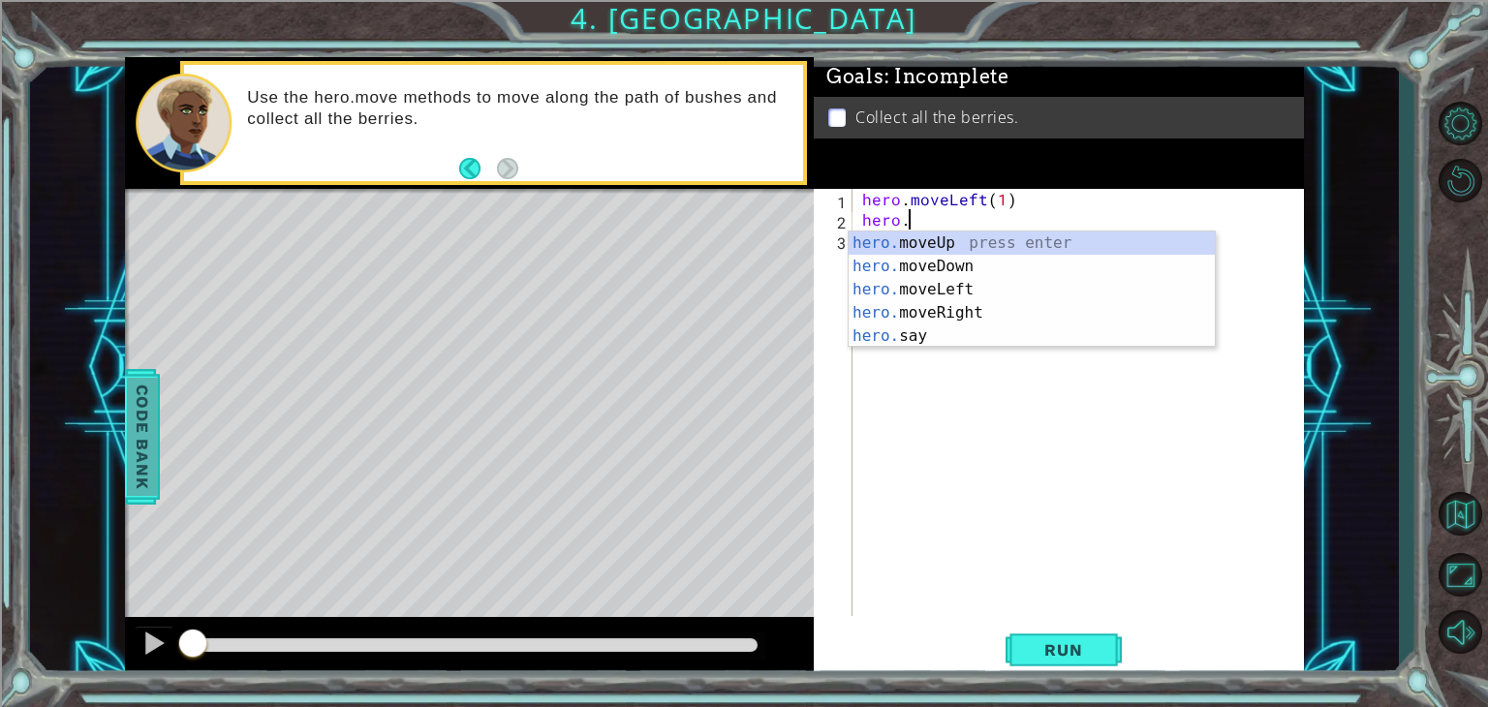
type textarea "hero."
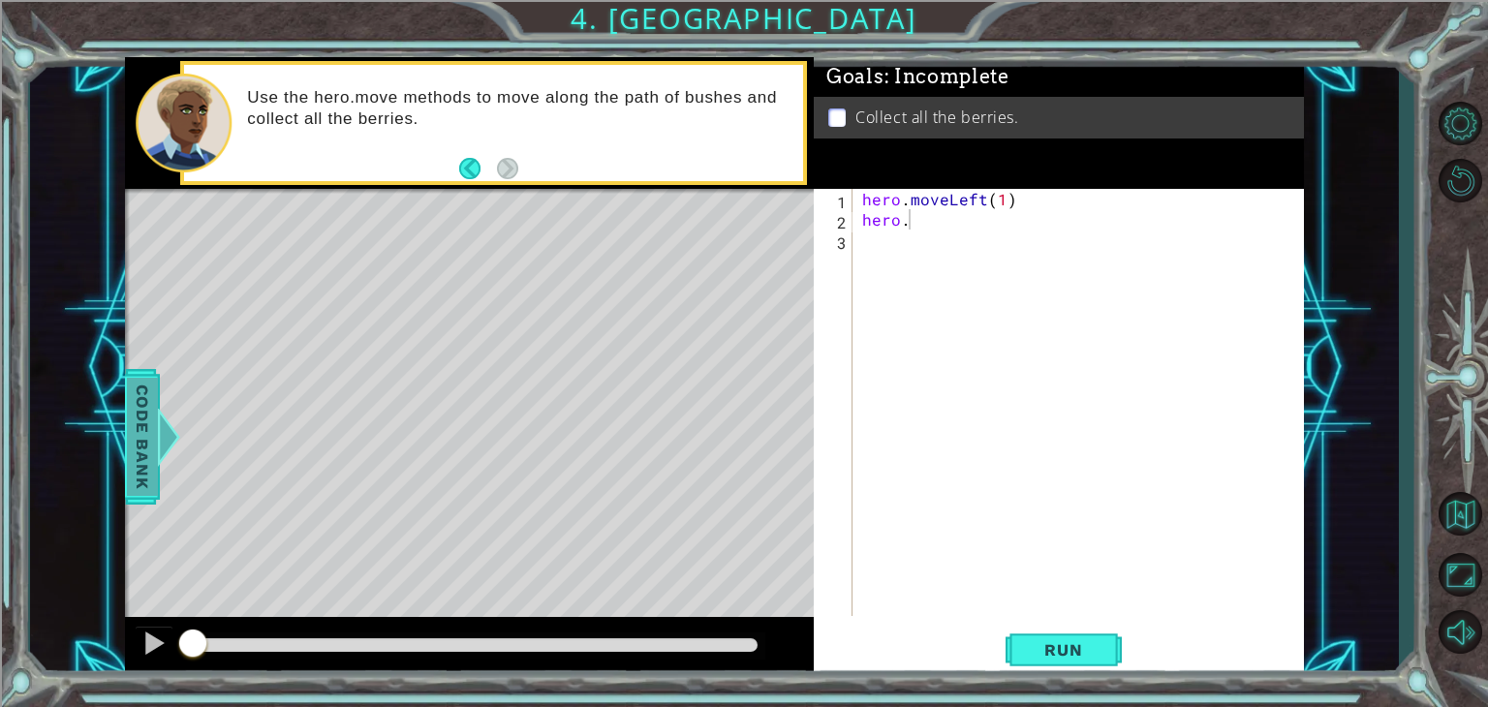
click at [153, 464] on span "Code Bank" at bounding box center [142, 437] width 31 height 118
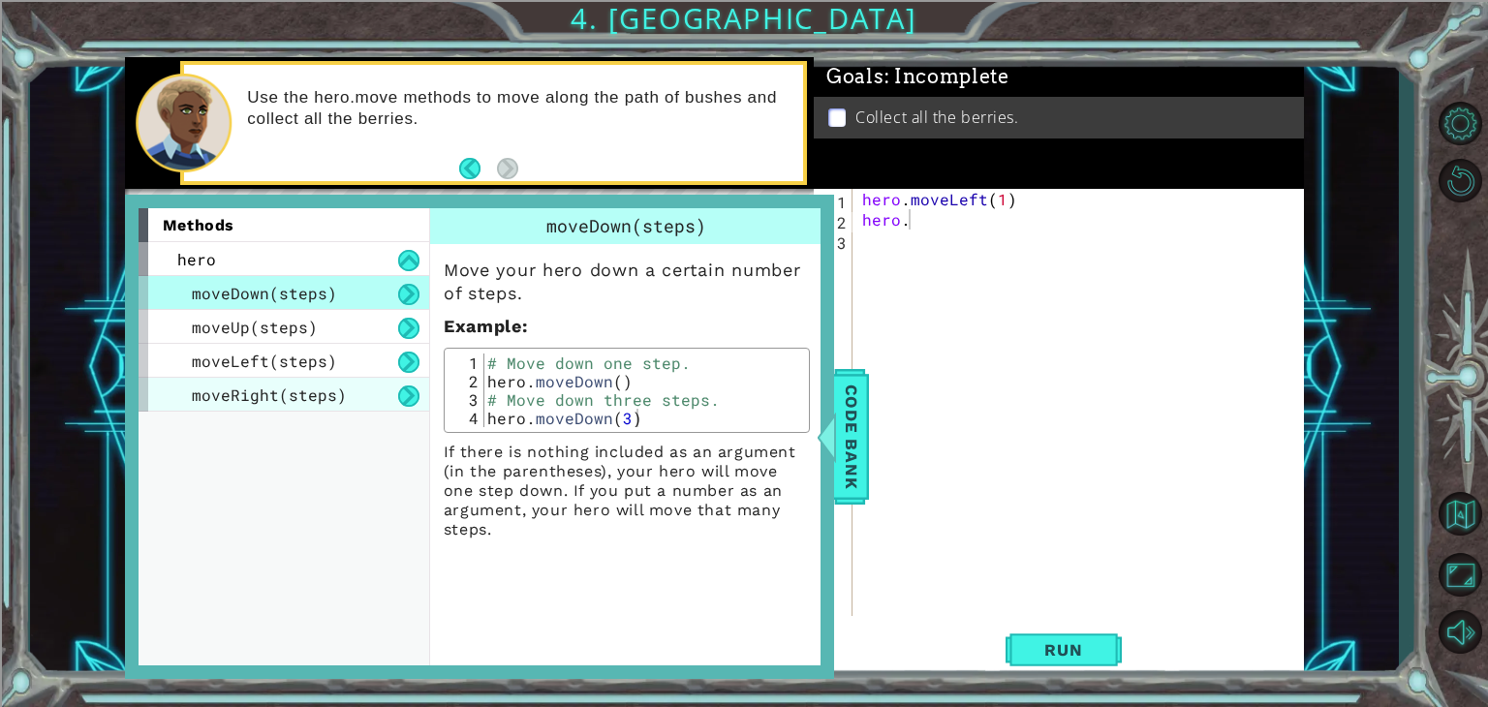
click at [390, 394] on div "moveRight(steps)" at bounding box center [284, 395] width 291 height 34
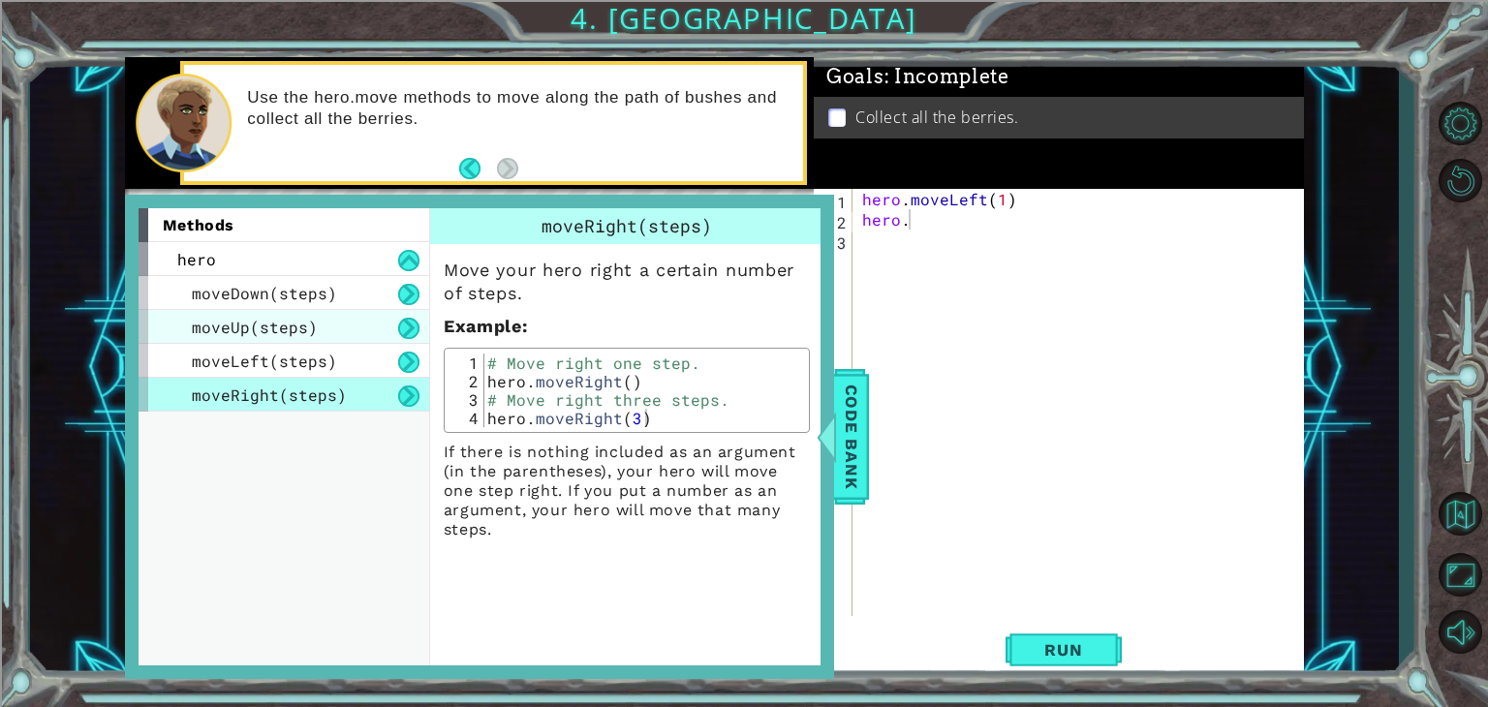
click at [349, 319] on div "moveUp(steps)" at bounding box center [284, 327] width 291 height 34
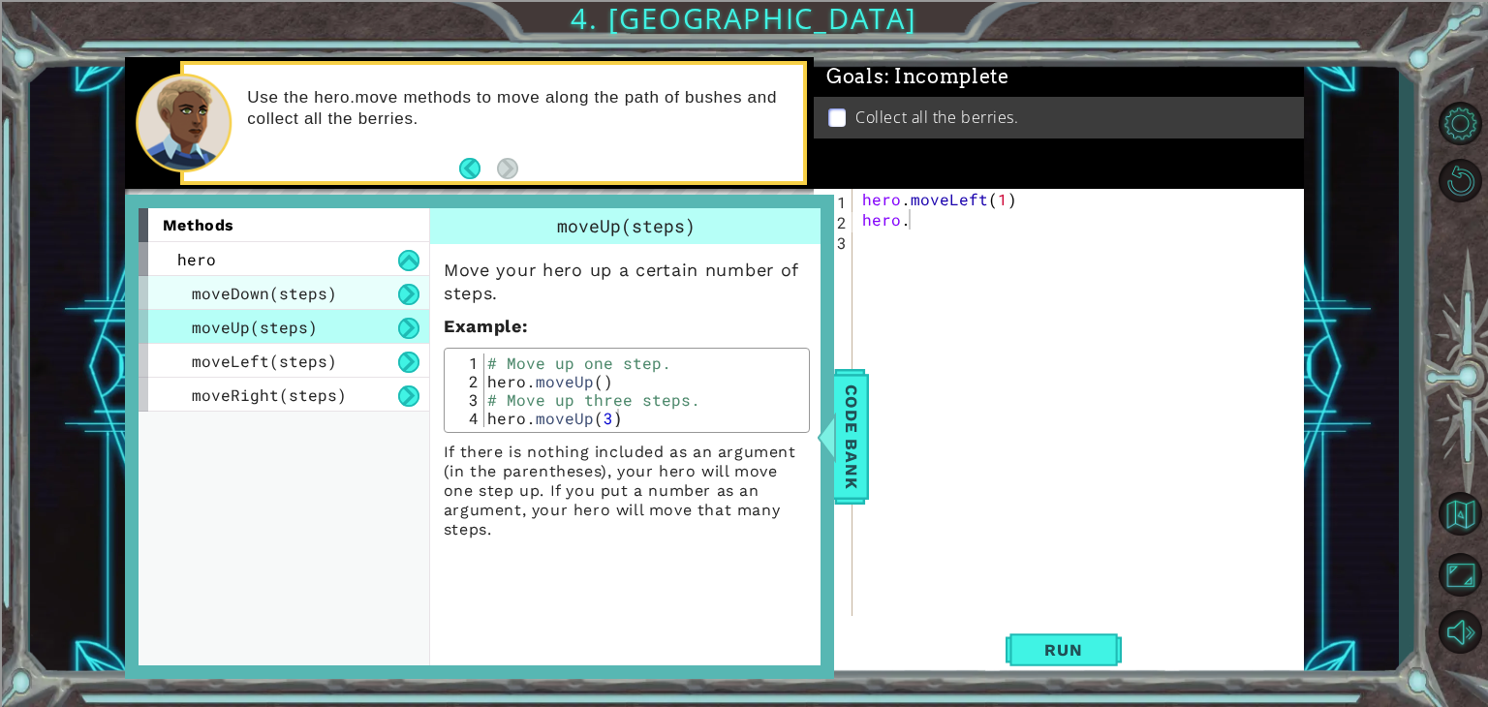
click at [400, 281] on div "moveDown(steps)" at bounding box center [284, 293] width 291 height 34
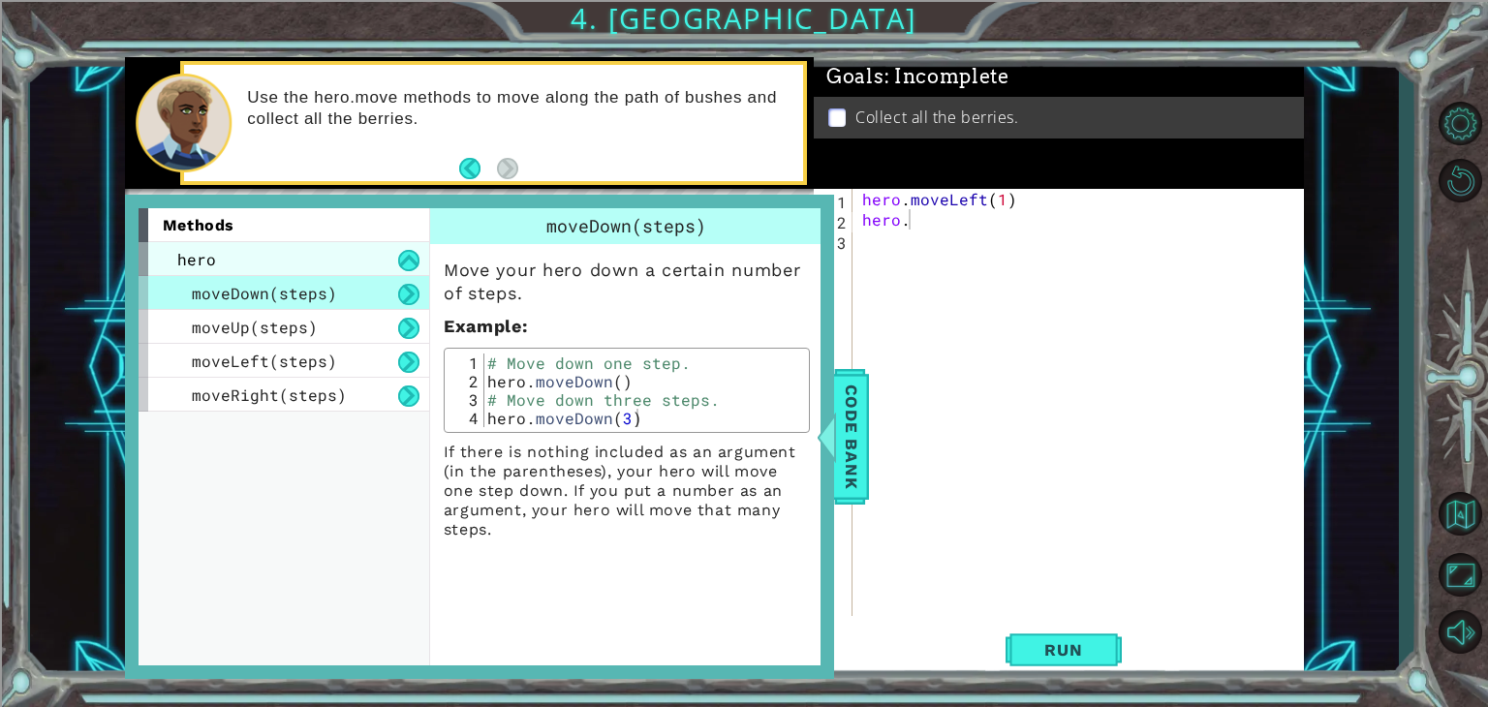
click at [399, 248] on div "hero" at bounding box center [284, 259] width 291 height 34
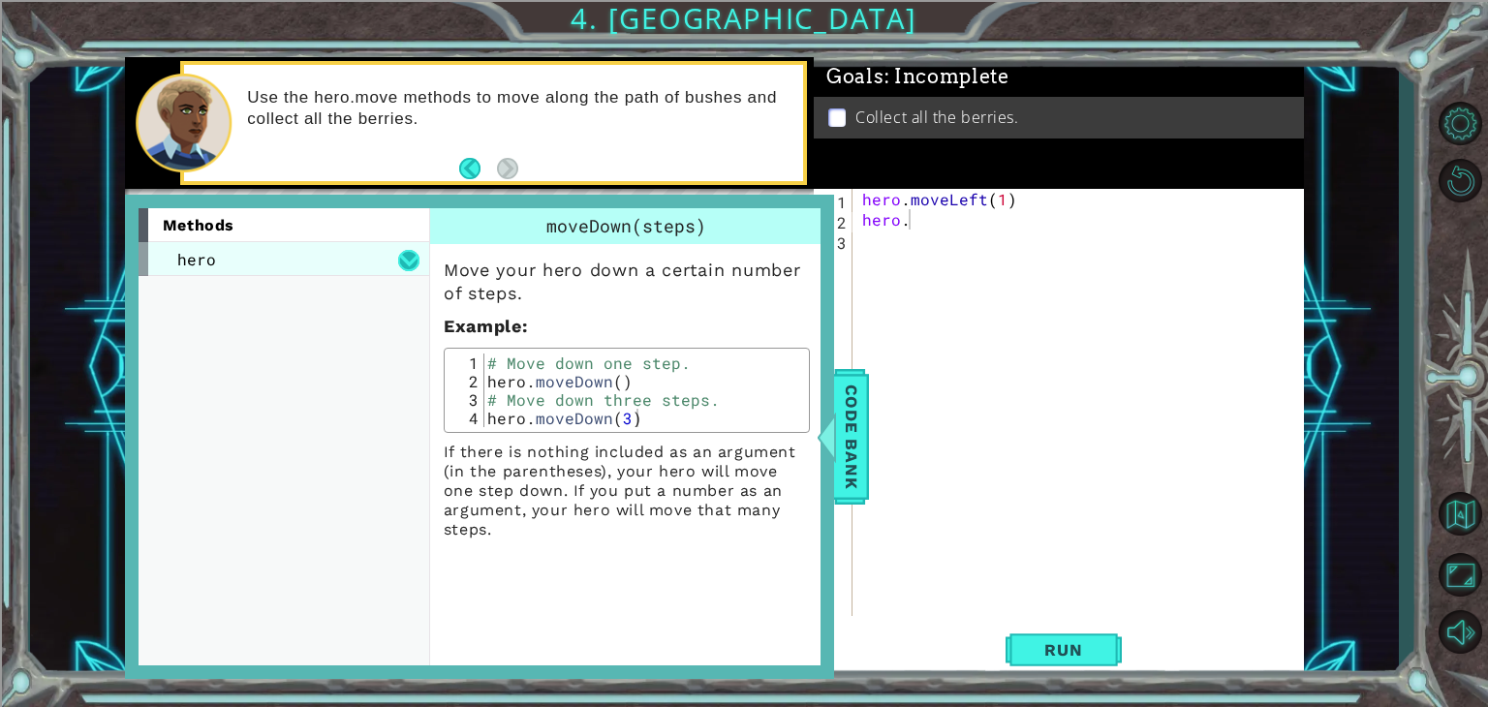
click at [415, 257] on button at bounding box center [408, 260] width 21 height 21
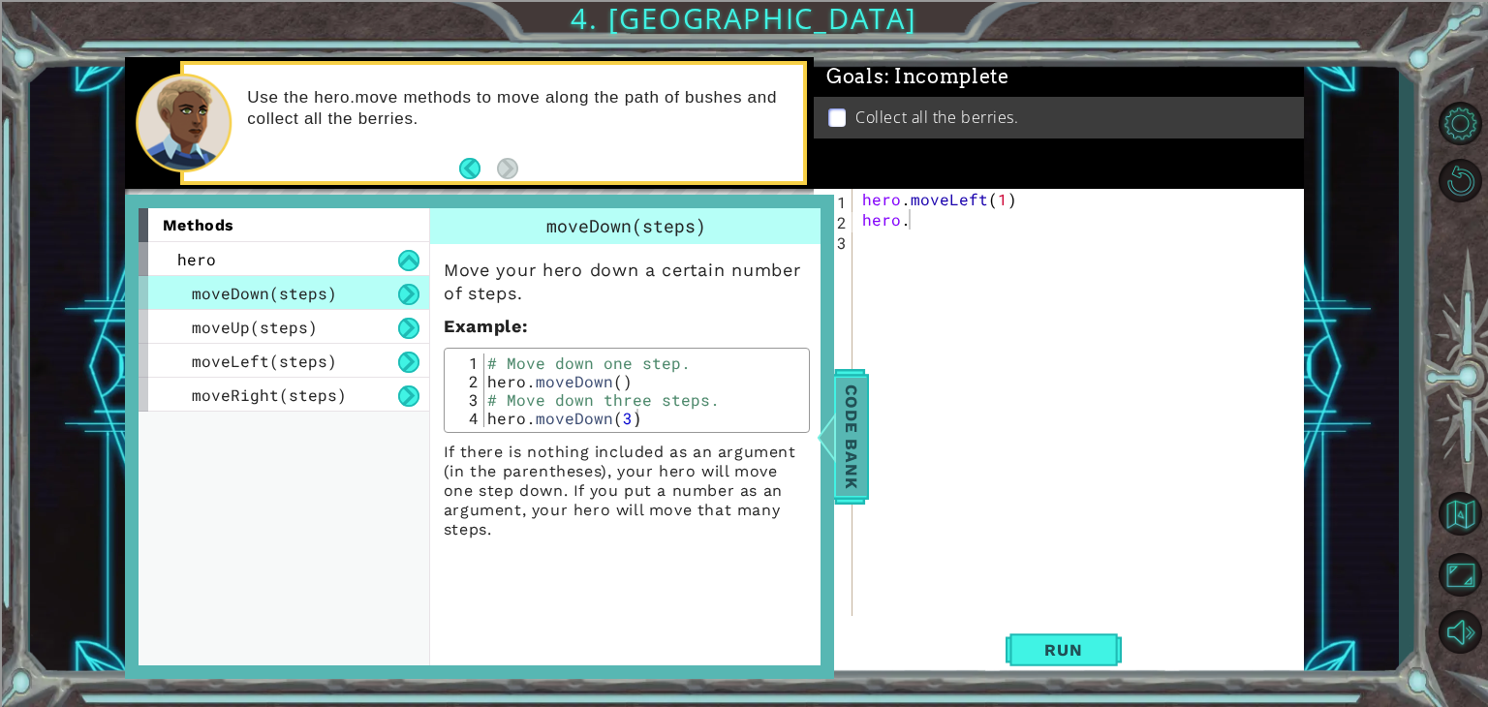
click at [854, 451] on span "Code Bank" at bounding box center [851, 437] width 31 height 118
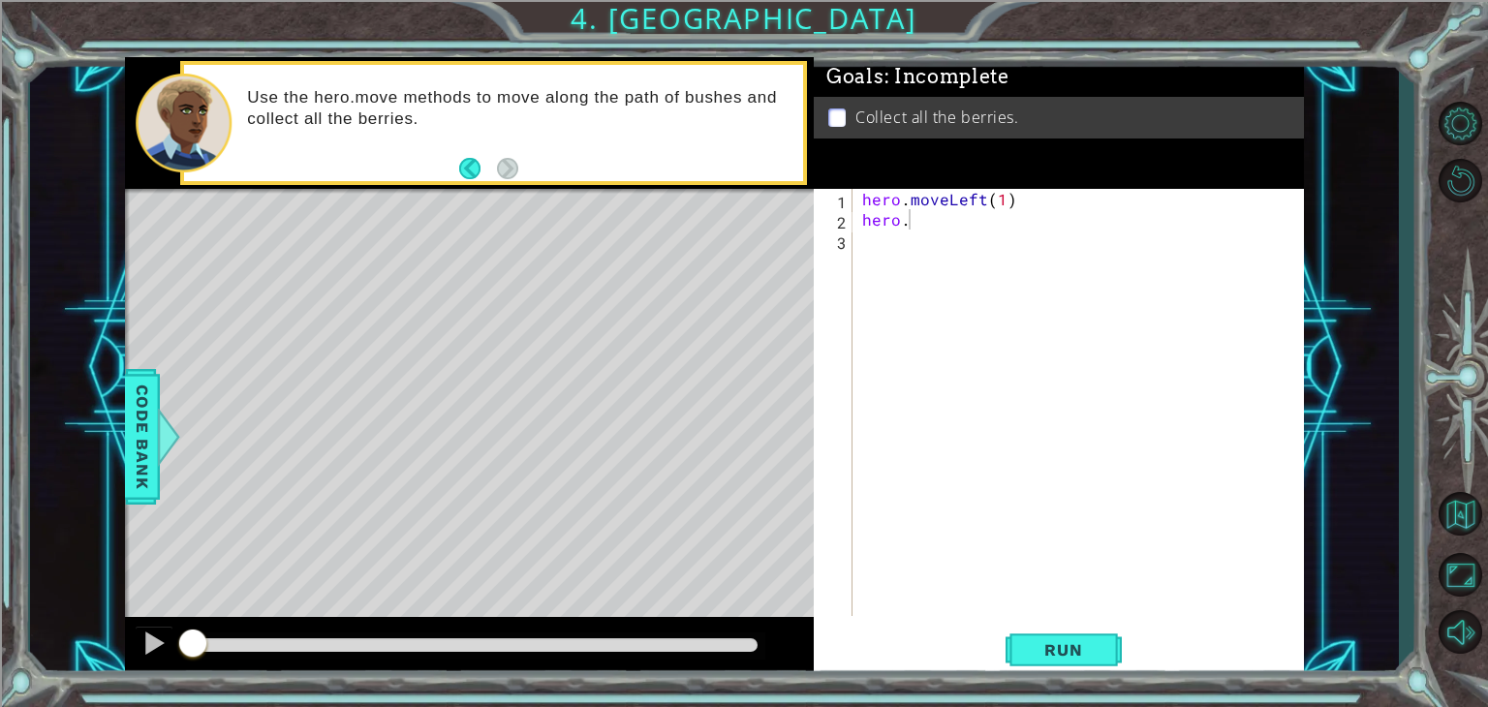
click at [935, 237] on div "hero . moveLeft ( 1 ) hero ." at bounding box center [1083, 423] width 450 height 468
click at [935, 232] on div "hero . moveLeft ( 1 ) hero ." at bounding box center [1083, 423] width 450 height 468
click at [908, 228] on div "hero . moveLeft ( 1 ) hero ." at bounding box center [1083, 423] width 450 height 468
click at [958, 246] on div "hero.say press enter" at bounding box center [1032, 267] width 366 height 70
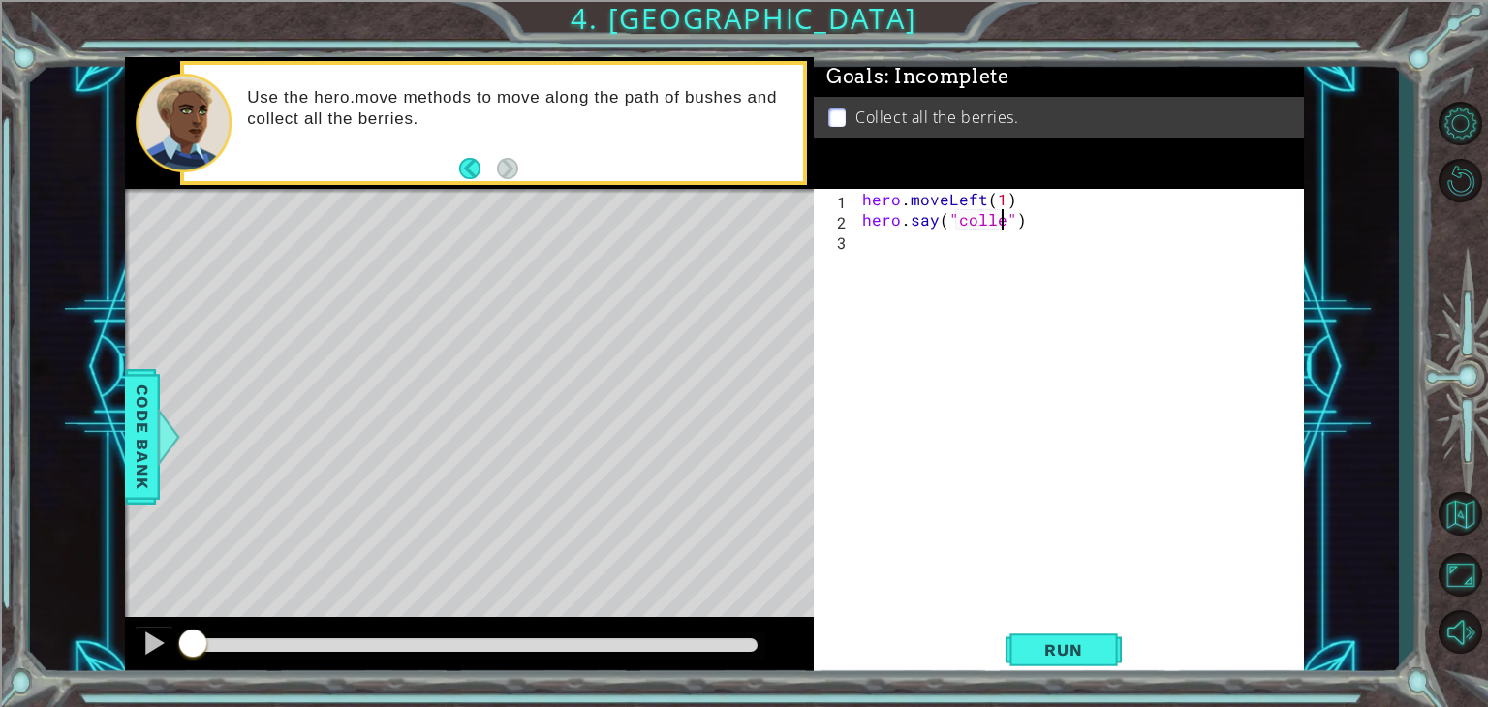
scroll to position [0, 9]
type textarea "hero.say("collect")"
click at [1070, 661] on button "Run" at bounding box center [1063, 650] width 116 height 49
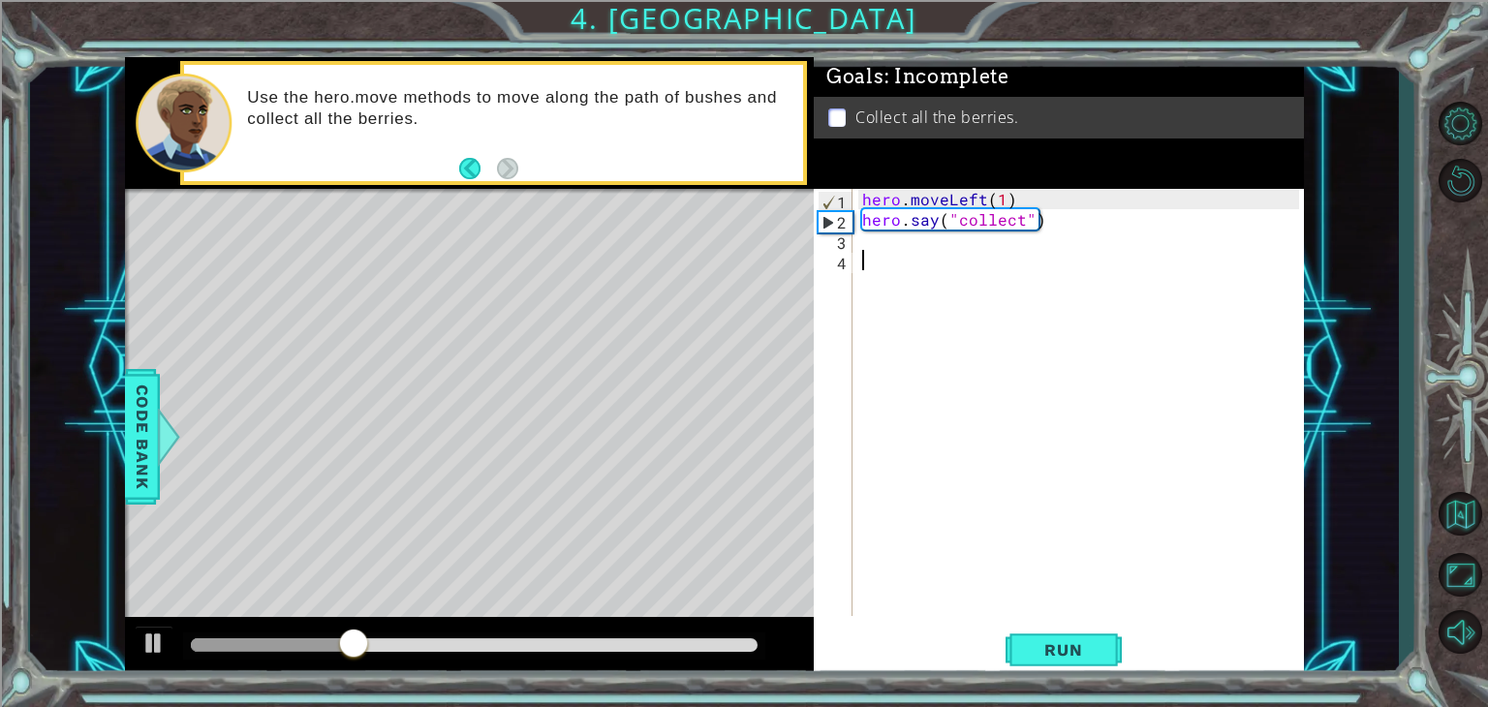
click at [953, 326] on div "hero . moveLeft ( 1 ) hero . say ( "collect" )" at bounding box center [1083, 423] width 450 height 468
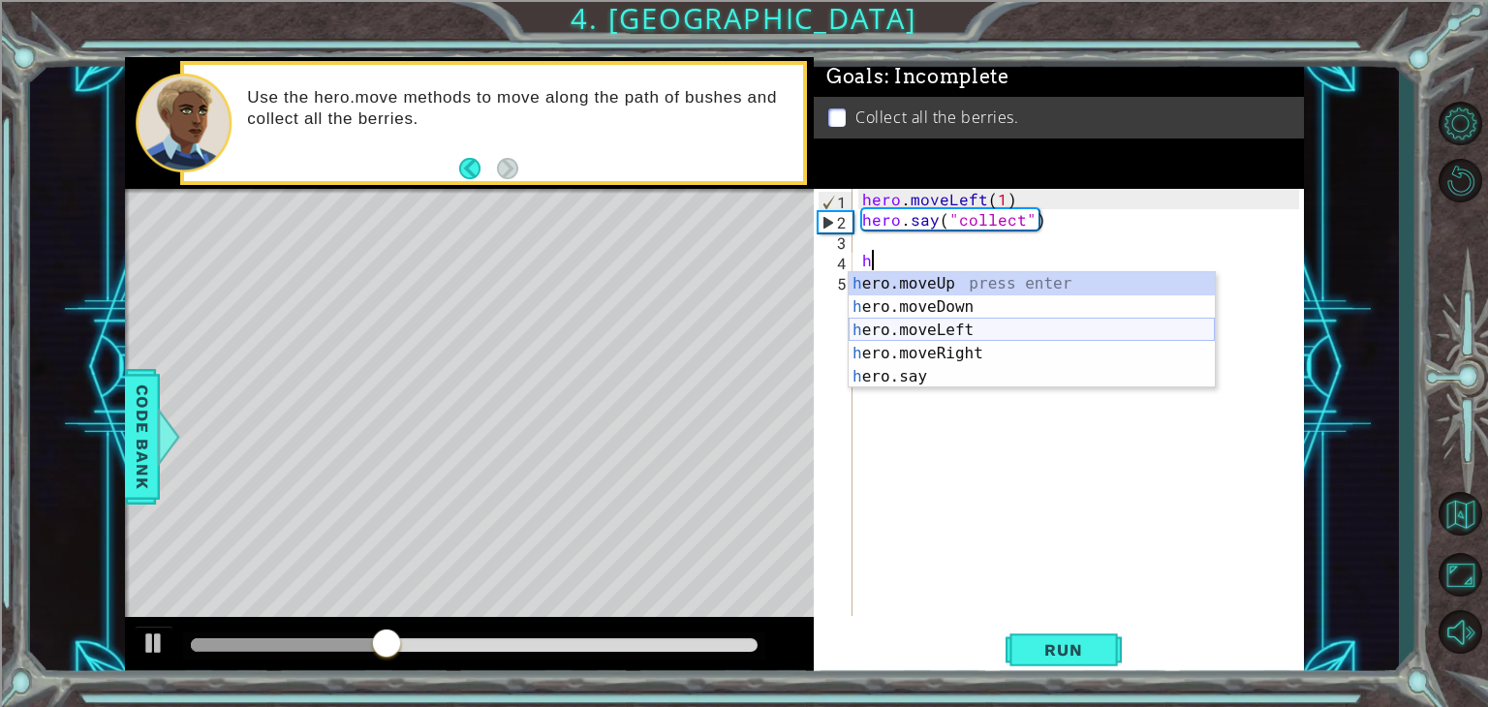
click at [952, 328] on div "h ero.moveUp press enter h ero.moveDown press enter h ero.moveLeft press enter …" at bounding box center [1032, 353] width 366 height 163
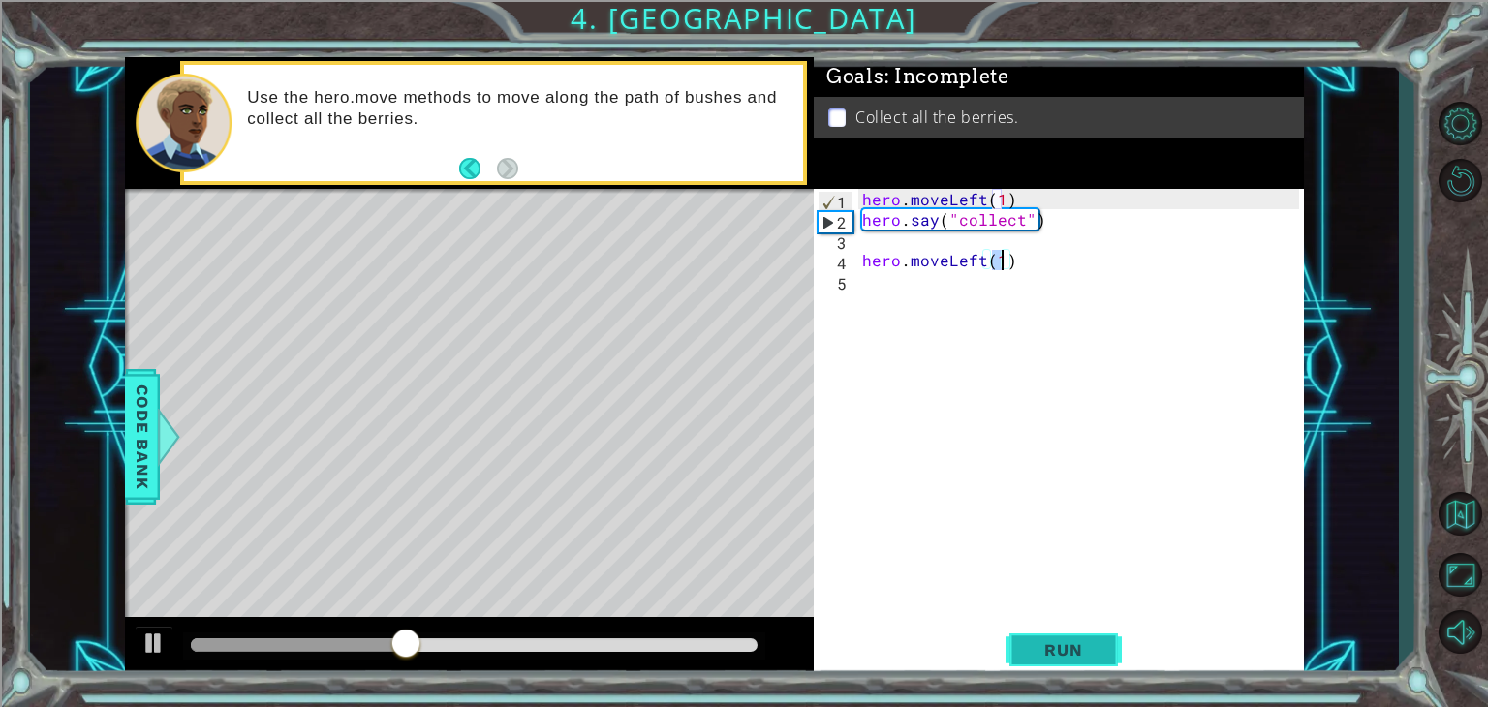
click at [1066, 627] on button "Run" at bounding box center [1063, 650] width 116 height 49
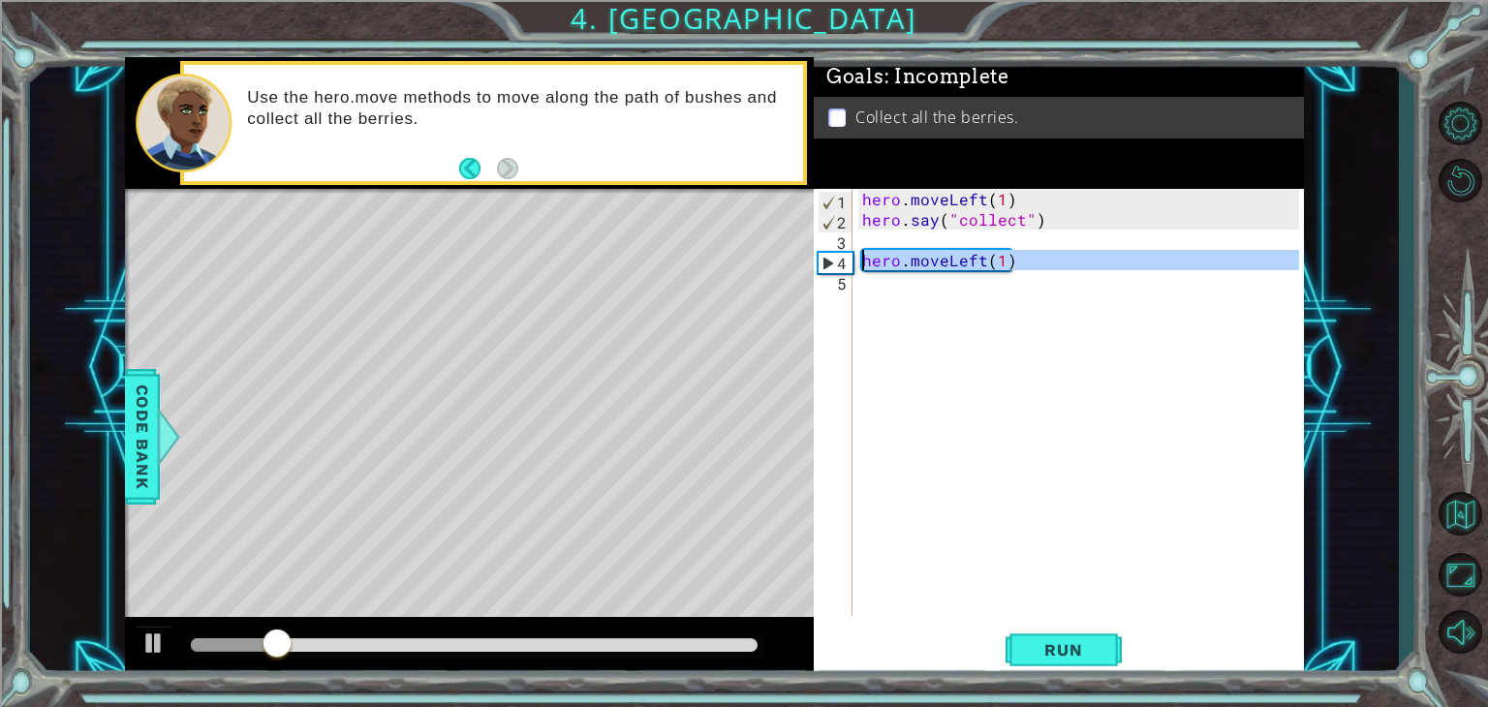
click at [848, 263] on div "4" at bounding box center [836, 263] width 34 height 20
type textarea "hero.moveLeft(1)"
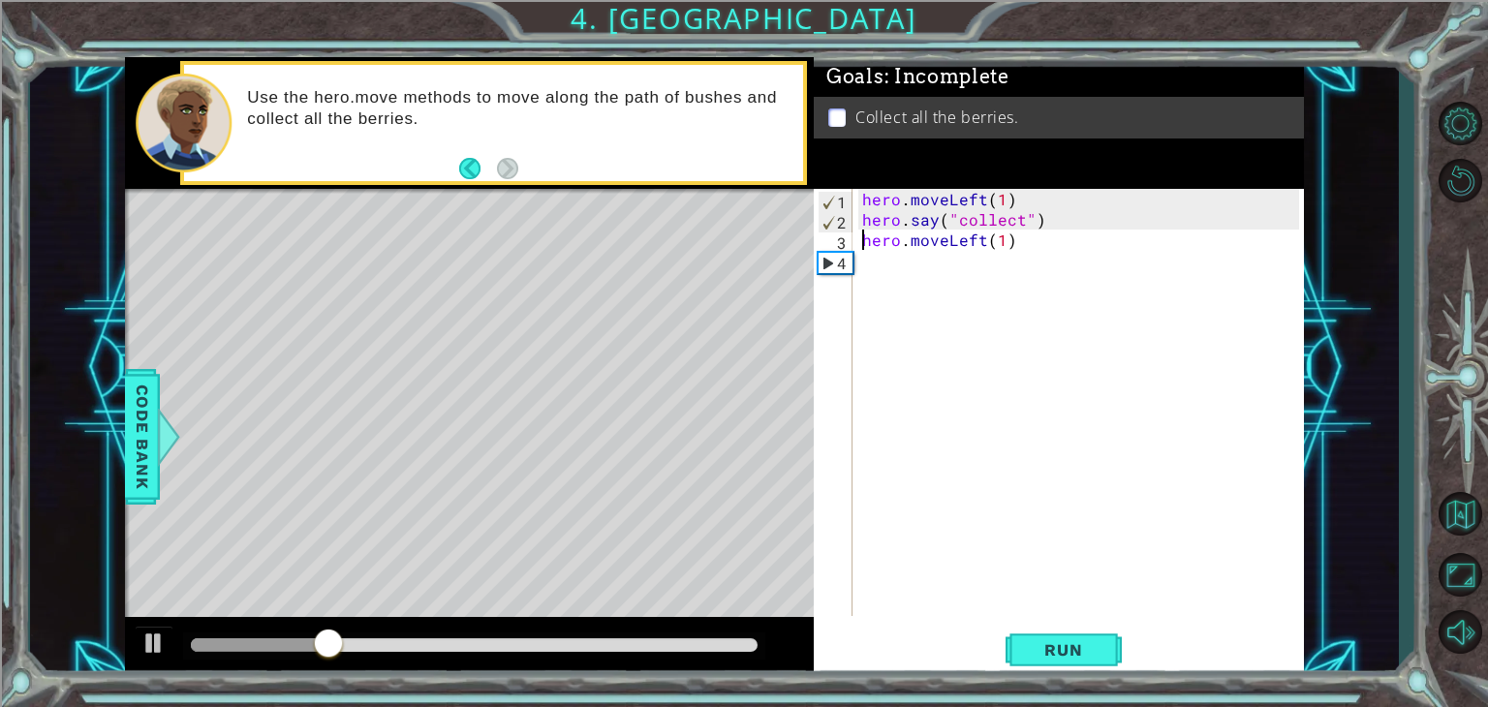
click at [875, 257] on div "hero . moveLeft ( 1 ) hero . say ( "collect" ) hero . moveLeft ( 1 )" at bounding box center [1083, 423] width 450 height 468
drag, startPoint x: 866, startPoint y: 242, endPoint x: 866, endPoint y: 232, distance: 10.7
click at [866, 232] on div "hero . moveLeft ( 1 ) hero . say ( "collect" ) hero . moveLeft ( 1 )" at bounding box center [1083, 423] width 450 height 468
type textarea "hero.moveLeft(1)"
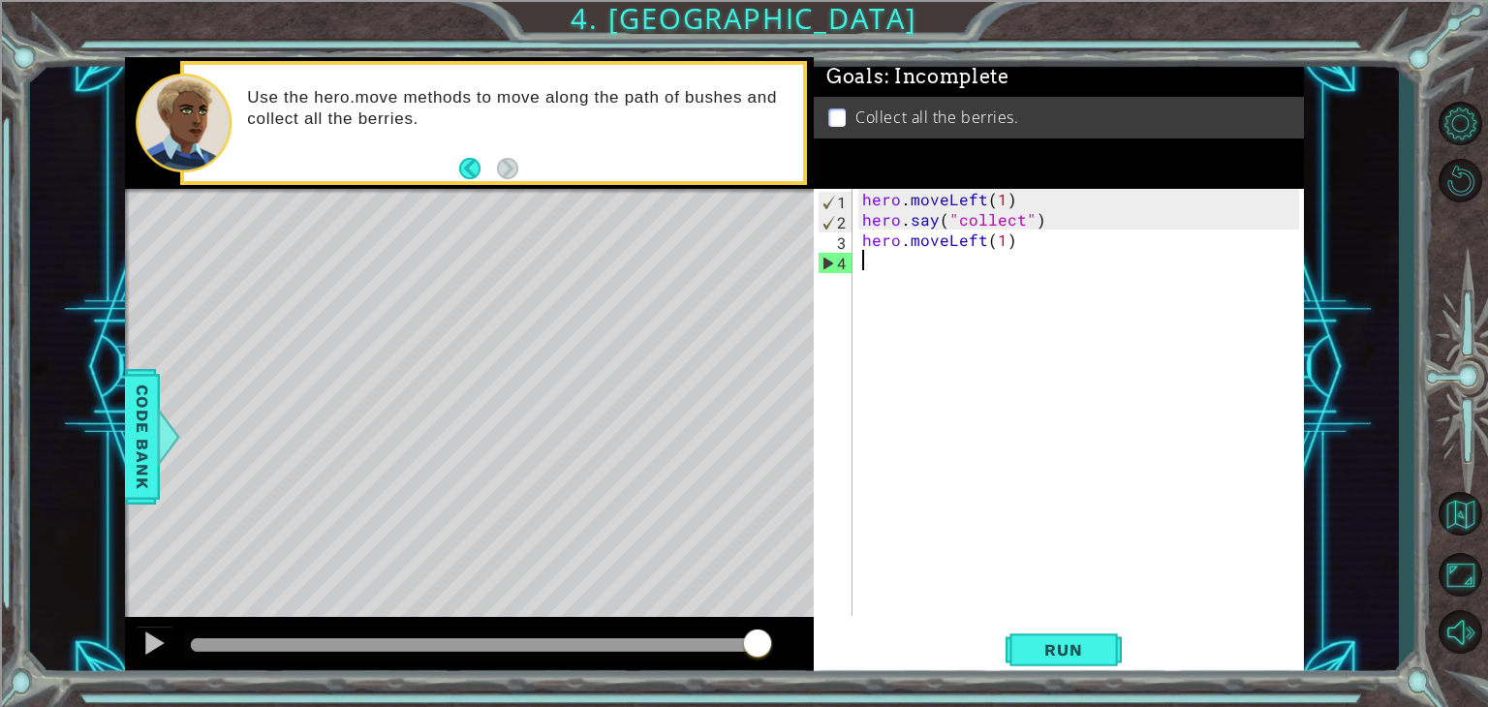
click at [887, 268] on div "hero . moveLeft ( 1 ) hero . say ( "collect" ) hero . moveLeft ( 1 )" at bounding box center [1083, 423] width 450 height 468
type textarea "j"
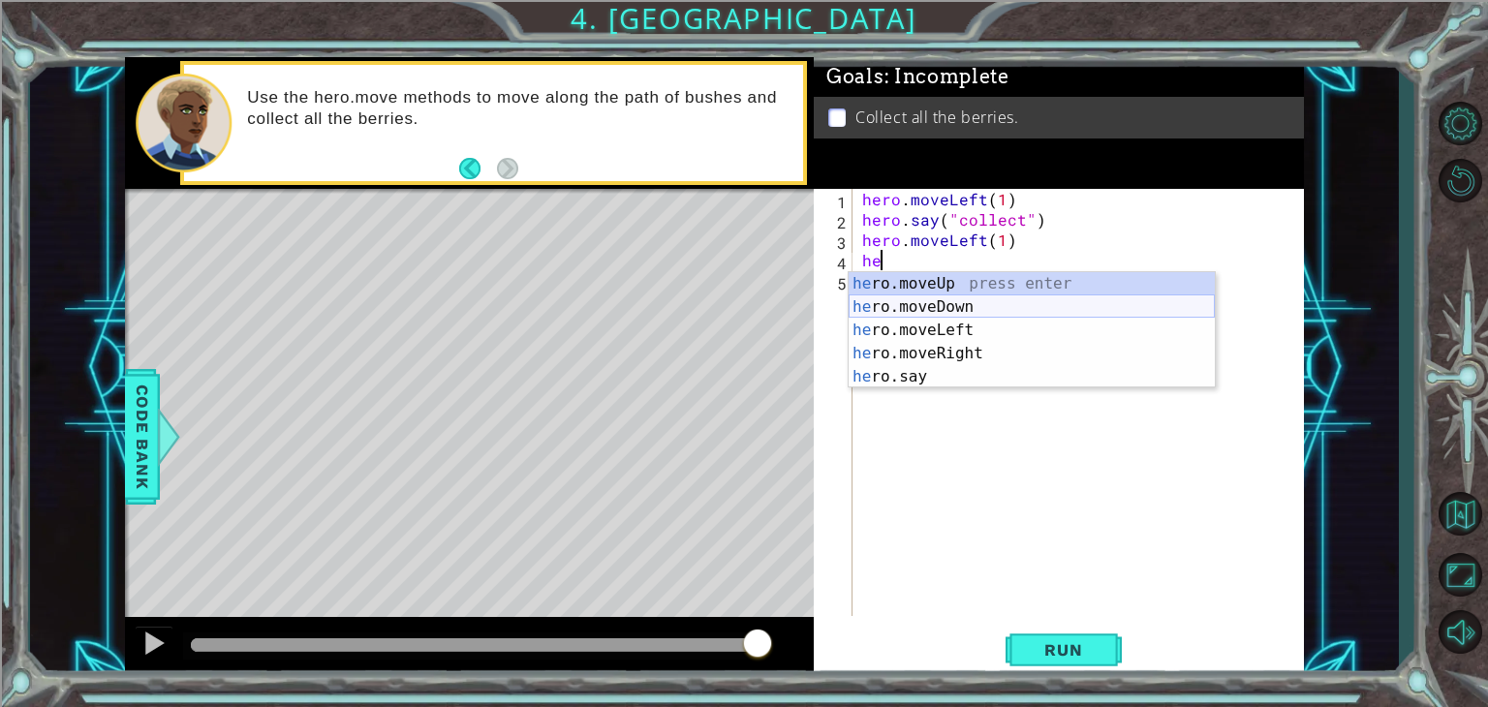
drag, startPoint x: 912, startPoint y: 251, endPoint x: 918, endPoint y: 230, distance: 22.4
click at [918, 230] on body "1 ההההההההההההההההההההההההההההההההההההההההההההההההההההההההההההההההההההההההההההה…" at bounding box center [744, 353] width 1488 height 707
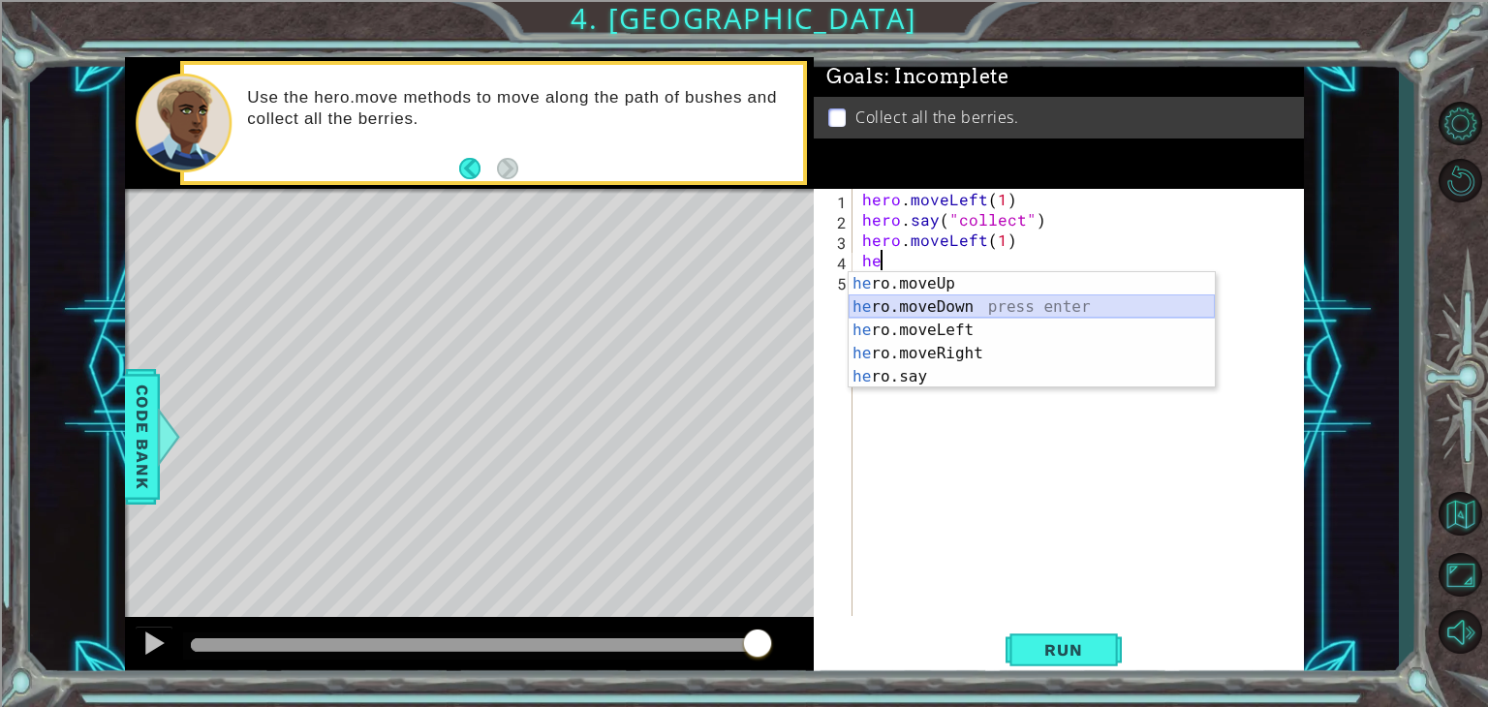
click at [960, 308] on div "he ro.moveUp press enter he ro.moveDown press enter he ro.moveLeft press enter …" at bounding box center [1032, 353] width 366 height 163
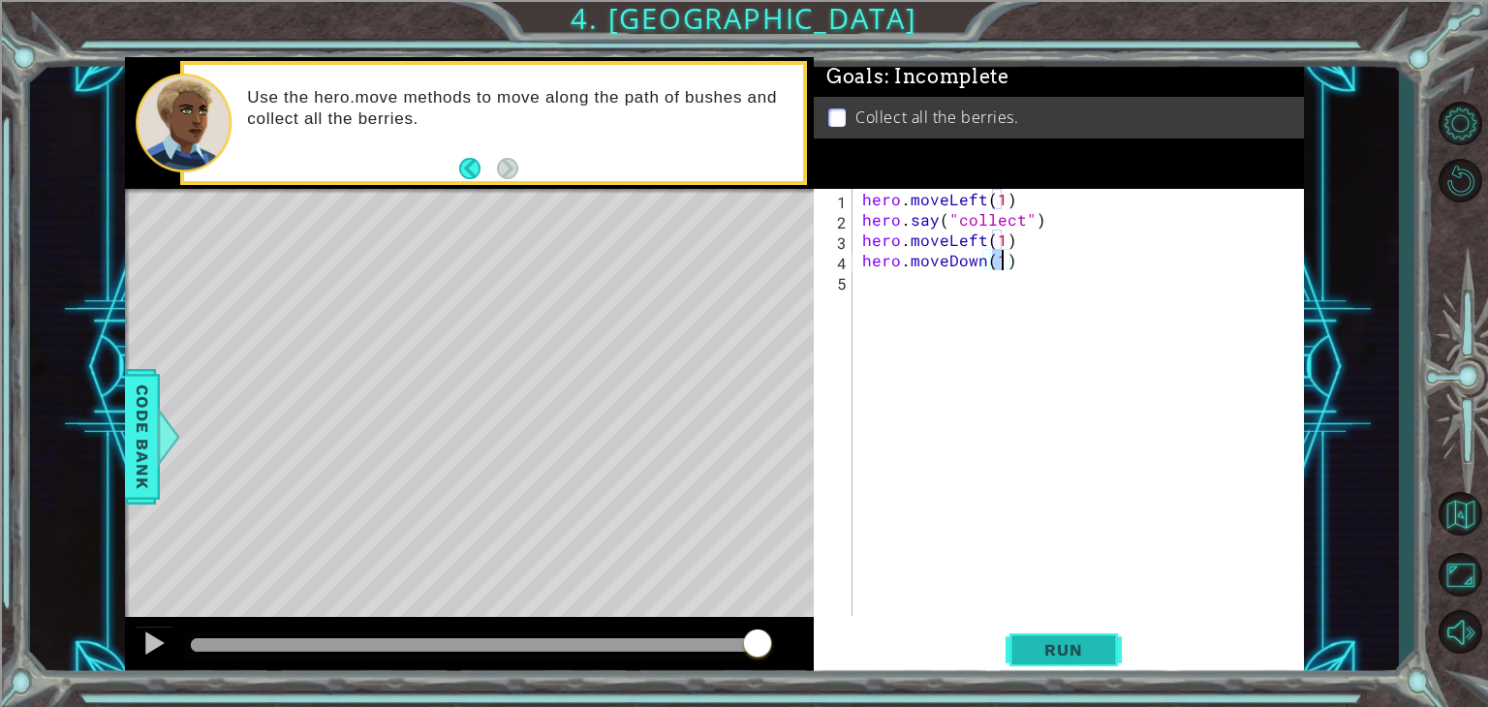
type textarea "hero.moveDown(1)"
click at [1074, 632] on button "Run" at bounding box center [1063, 650] width 116 height 49
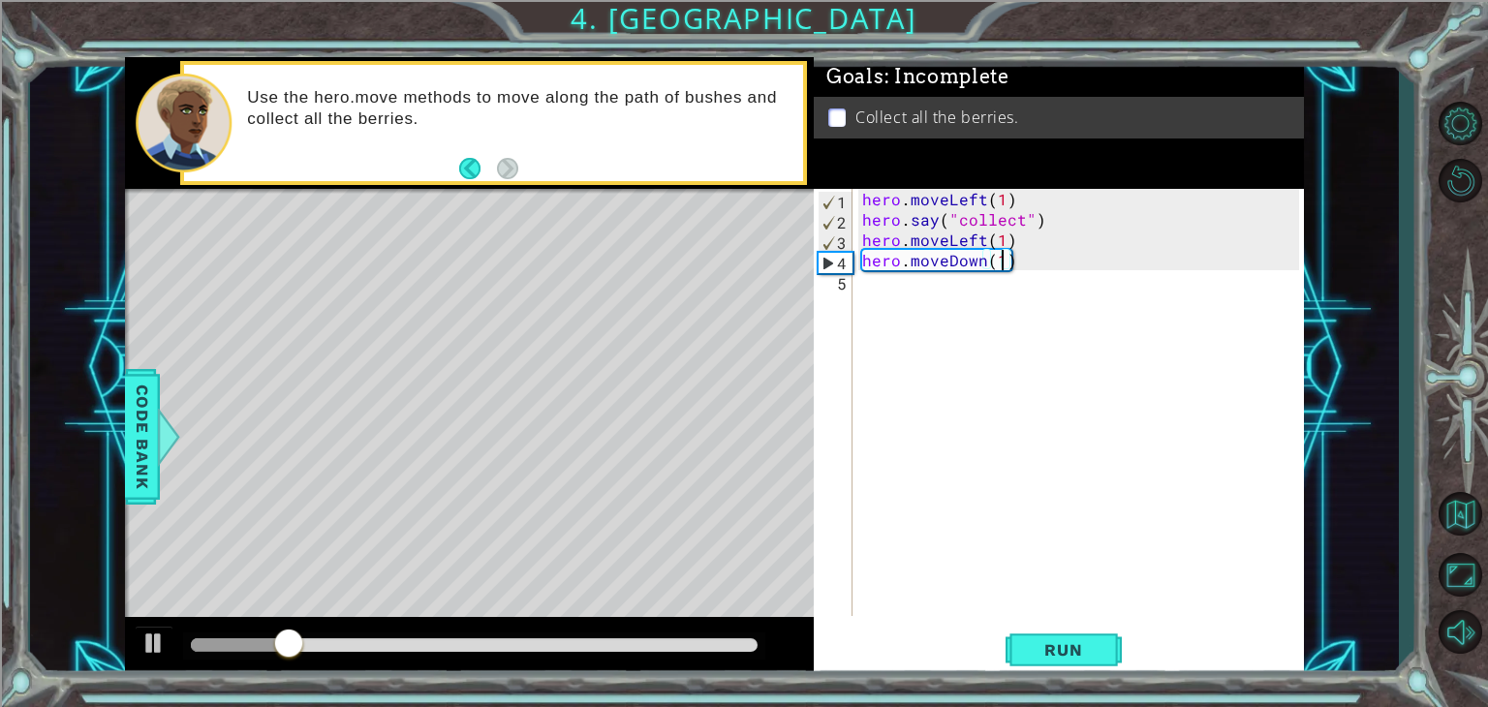
click at [1100, 331] on div "hero . moveLeft ( 1 ) hero . say ( "collect" ) hero . moveLeft ( 1 ) hero . mov…" at bounding box center [1083, 423] width 450 height 468
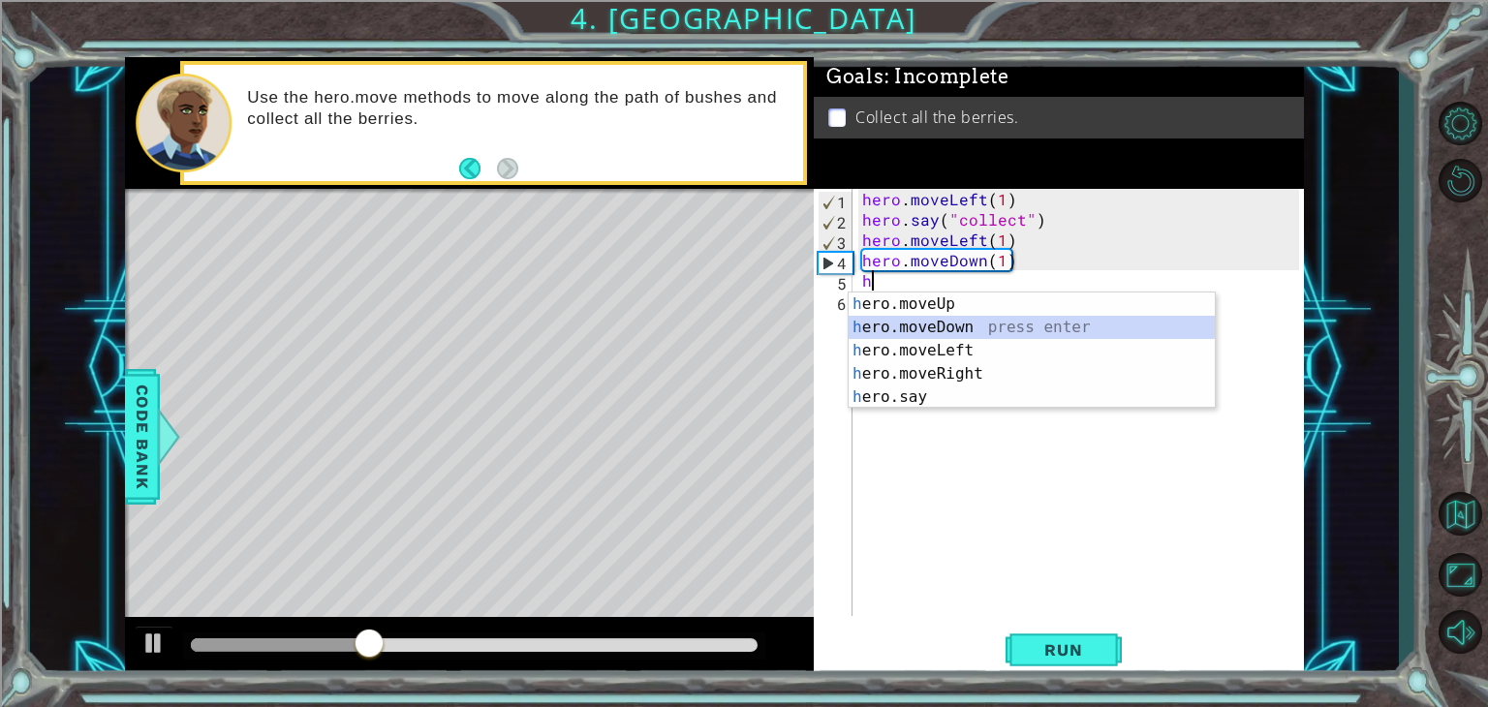
click at [952, 325] on div "h ero.moveUp press enter h ero.moveDown press enter h ero.moveLeft press enter …" at bounding box center [1032, 374] width 366 height 163
type textarea "hero.moveDown(1)"
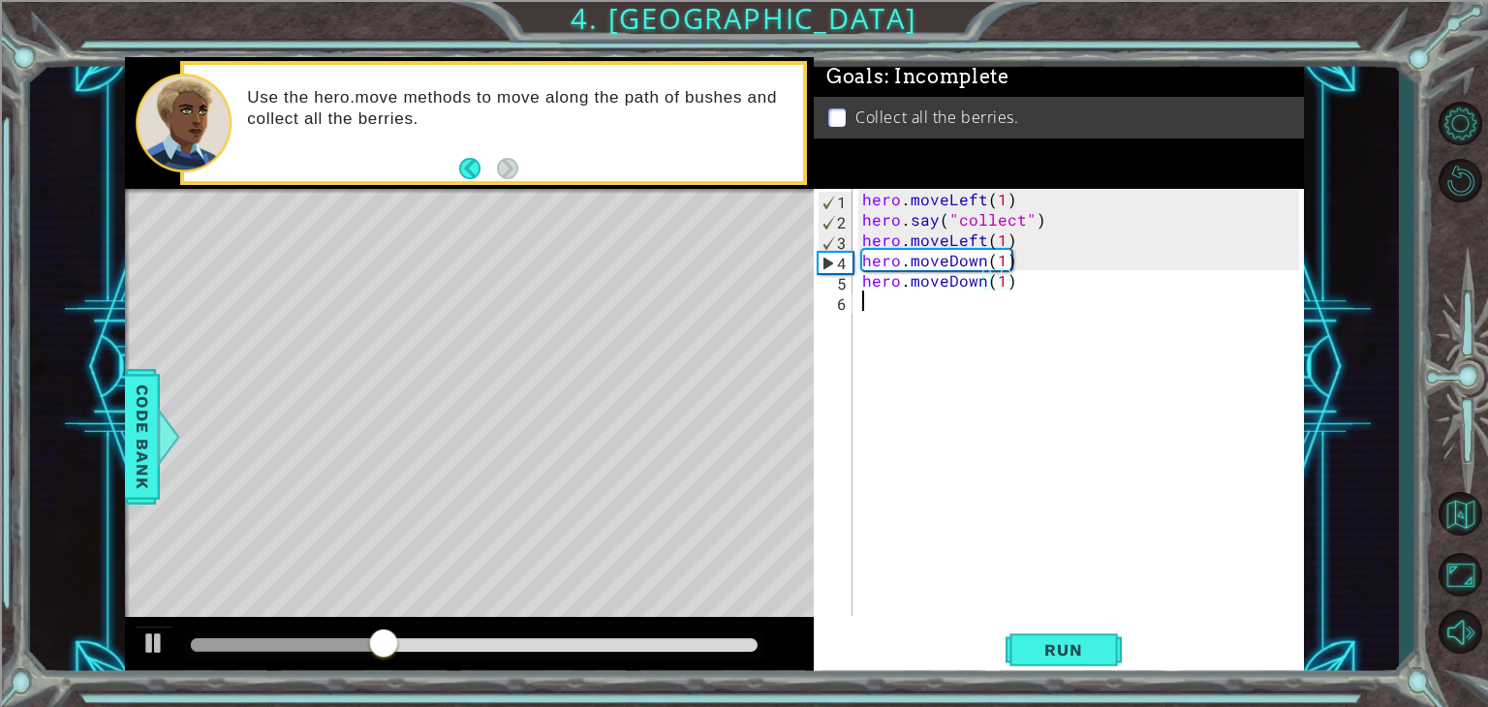
click at [953, 330] on div "hero . moveLeft ( 1 ) hero . say ( "collect" ) hero . moveLeft ( 1 ) hero . mov…" at bounding box center [1083, 423] width 450 height 468
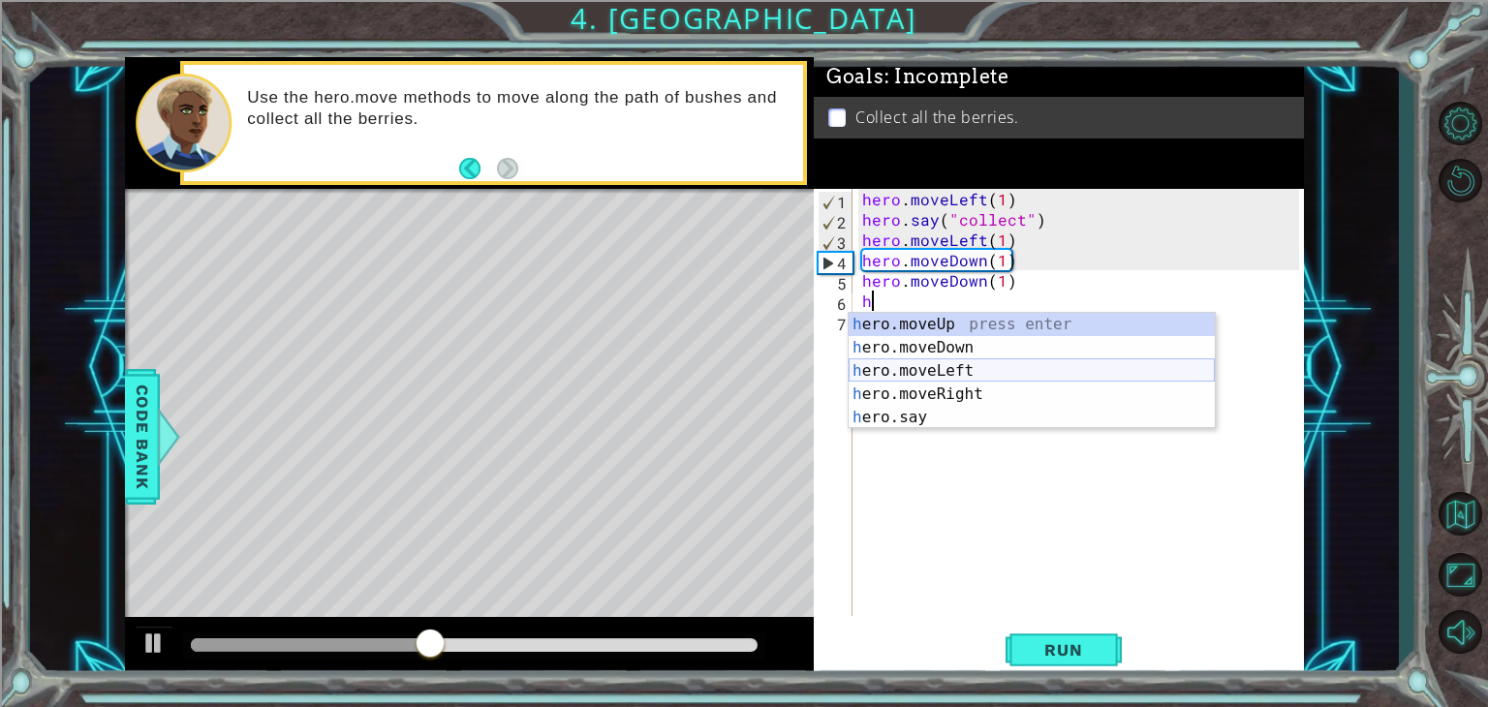
click at [953, 375] on div "h ero.moveUp press enter h ero.moveDown press enter h ero.moveLeft press enter …" at bounding box center [1032, 394] width 366 height 163
type textarea "hero.moveLeft(1)"
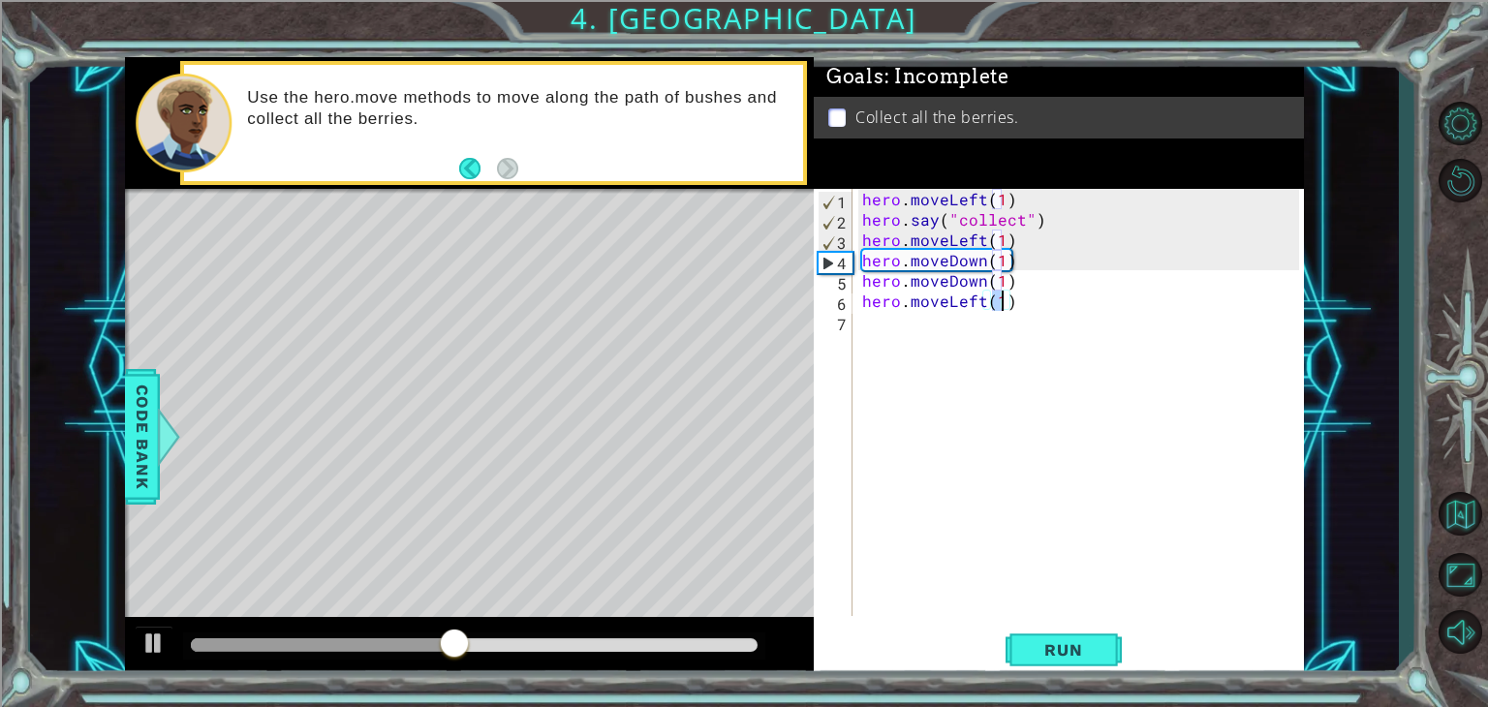
click at [953, 342] on div "hero . moveLeft ( 1 ) hero . say ( "collect" ) hero . moveLeft ( 1 ) hero . mov…" at bounding box center [1083, 423] width 450 height 468
type textarea "h"
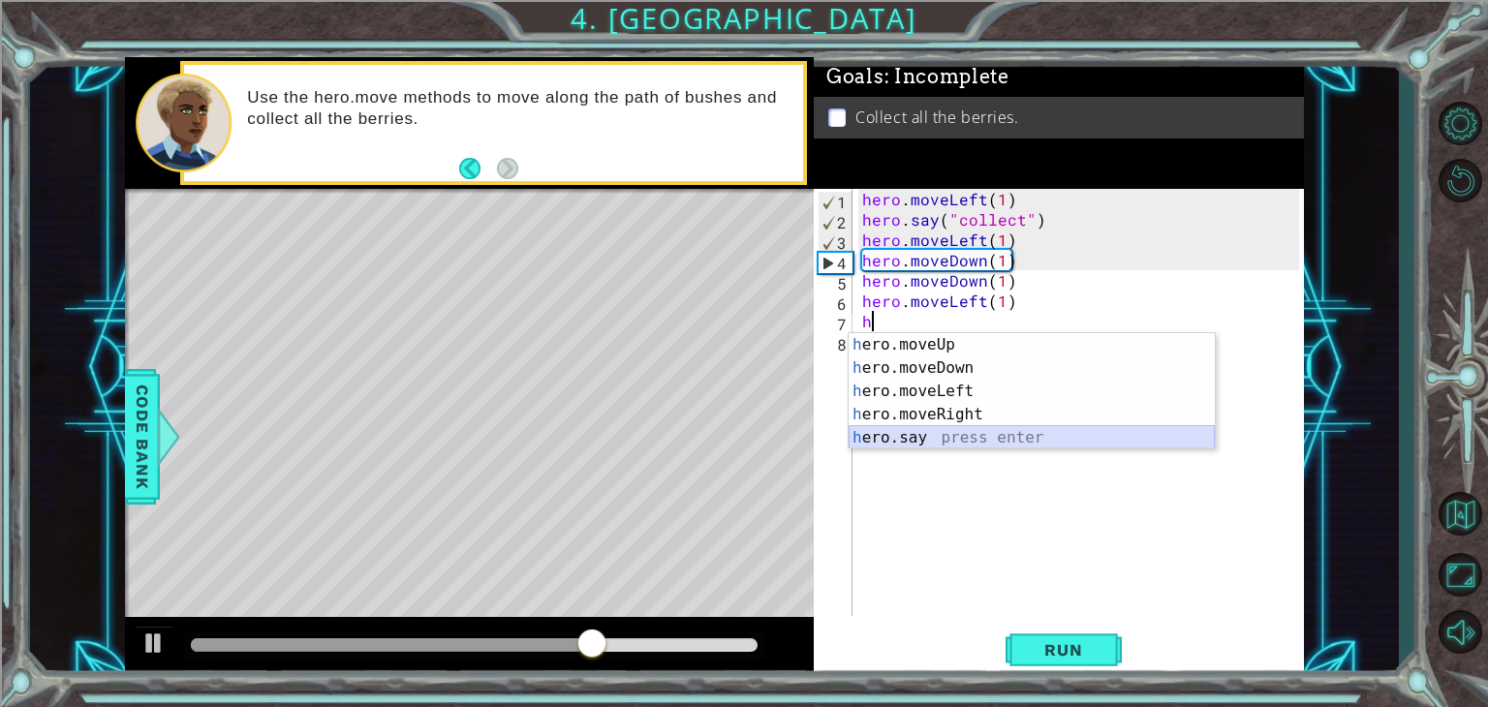
drag, startPoint x: 938, startPoint y: 442, endPoint x: 919, endPoint y: 440, distance: 18.5
click at [919, 440] on div "h ero.moveUp press enter h ero.moveDown press enter h ero.moveLeft press enter …" at bounding box center [1032, 414] width 366 height 163
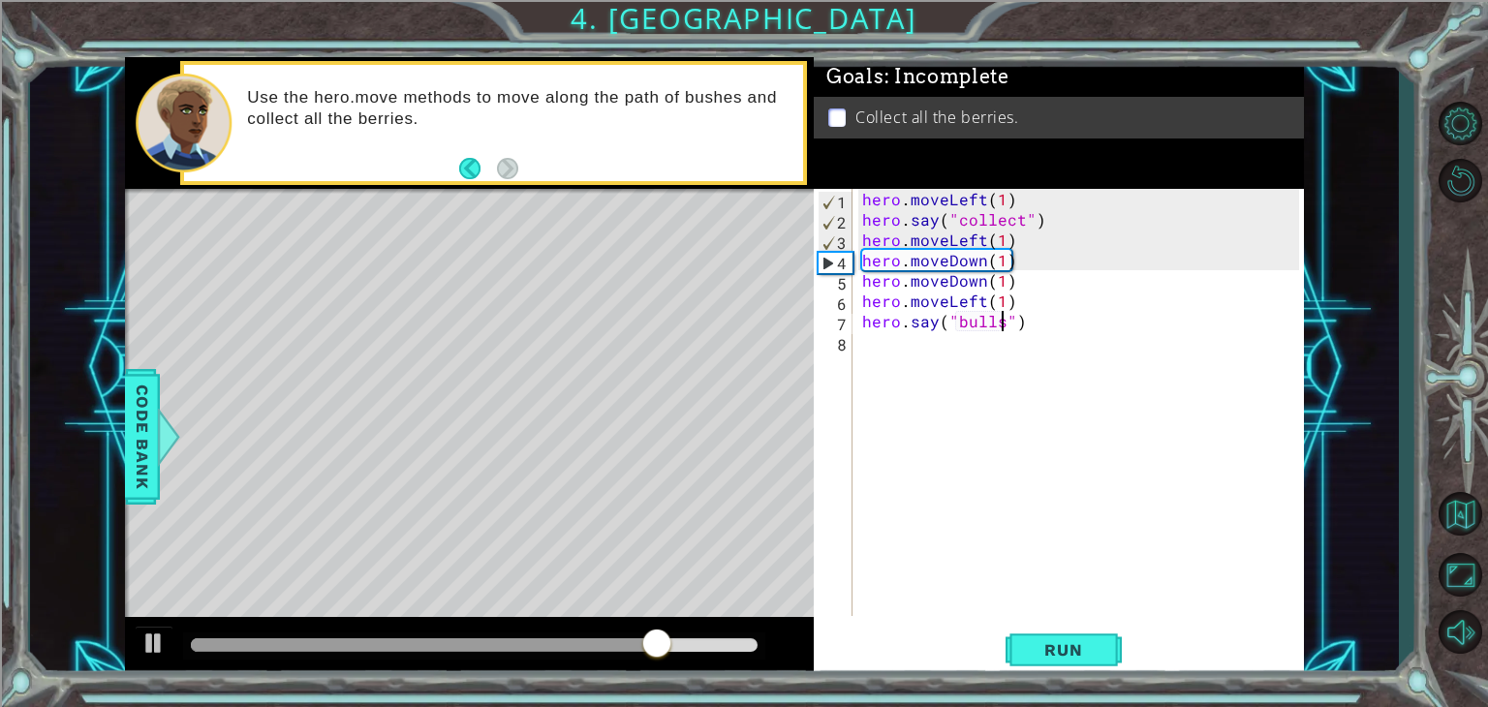
scroll to position [0, 9]
type textarea "hero.say("bullshit")"
click at [881, 365] on div "hero . moveLeft ( 1 ) hero . say ( "collect" ) hero . moveLeft ( 1 ) hero . mov…" at bounding box center [1083, 423] width 450 height 468
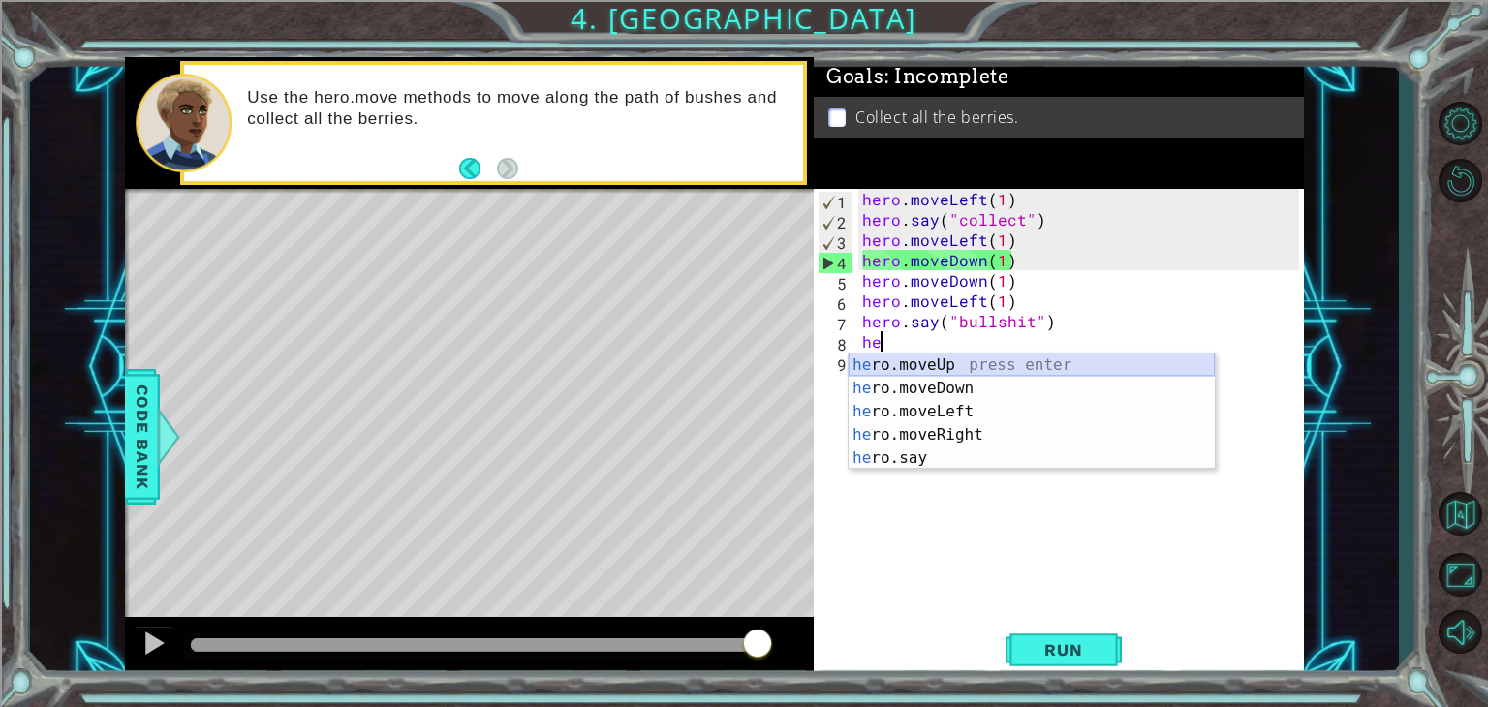
click at [893, 361] on div "he ro.moveUp press enter he ro.moveDown press enter he ro.moveLeft press enter …" at bounding box center [1032, 435] width 366 height 163
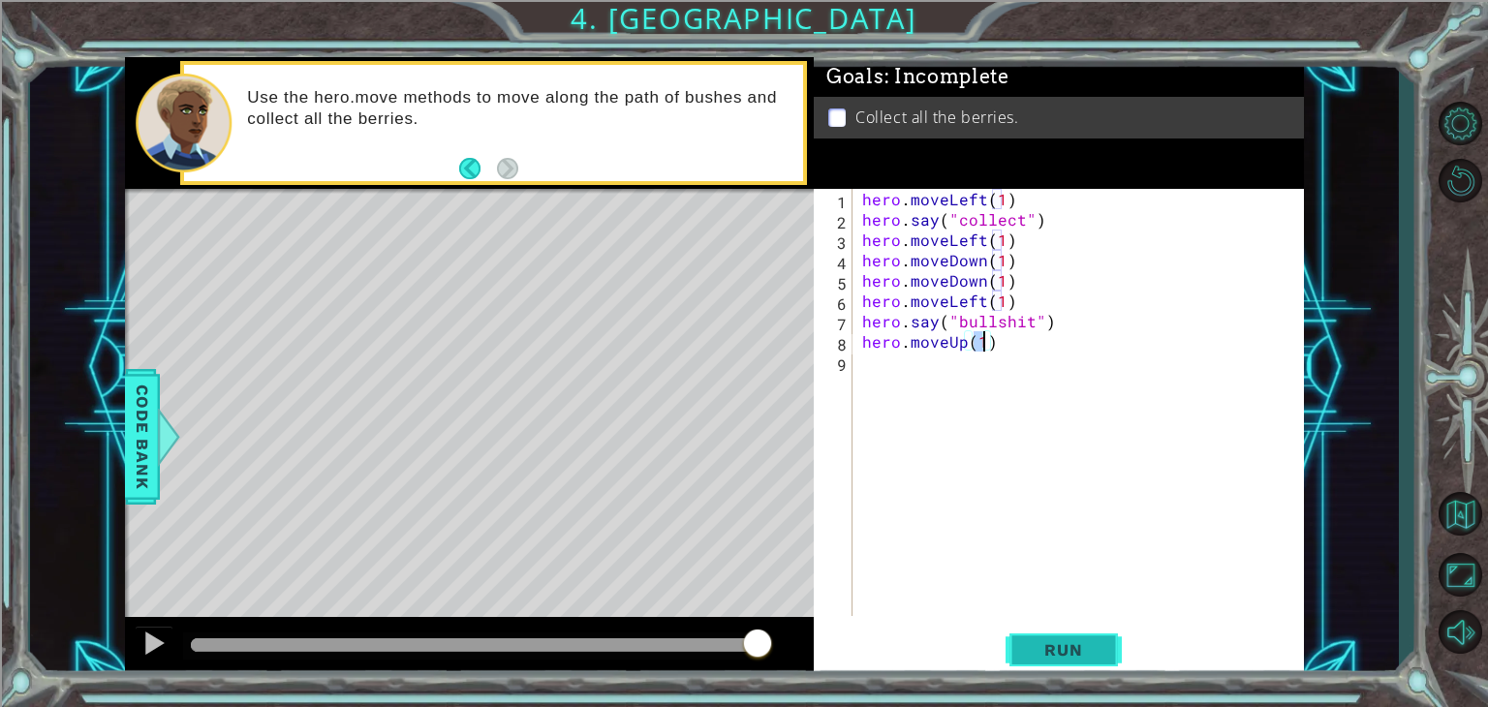
click at [1077, 638] on button "Run" at bounding box center [1063, 650] width 116 height 49
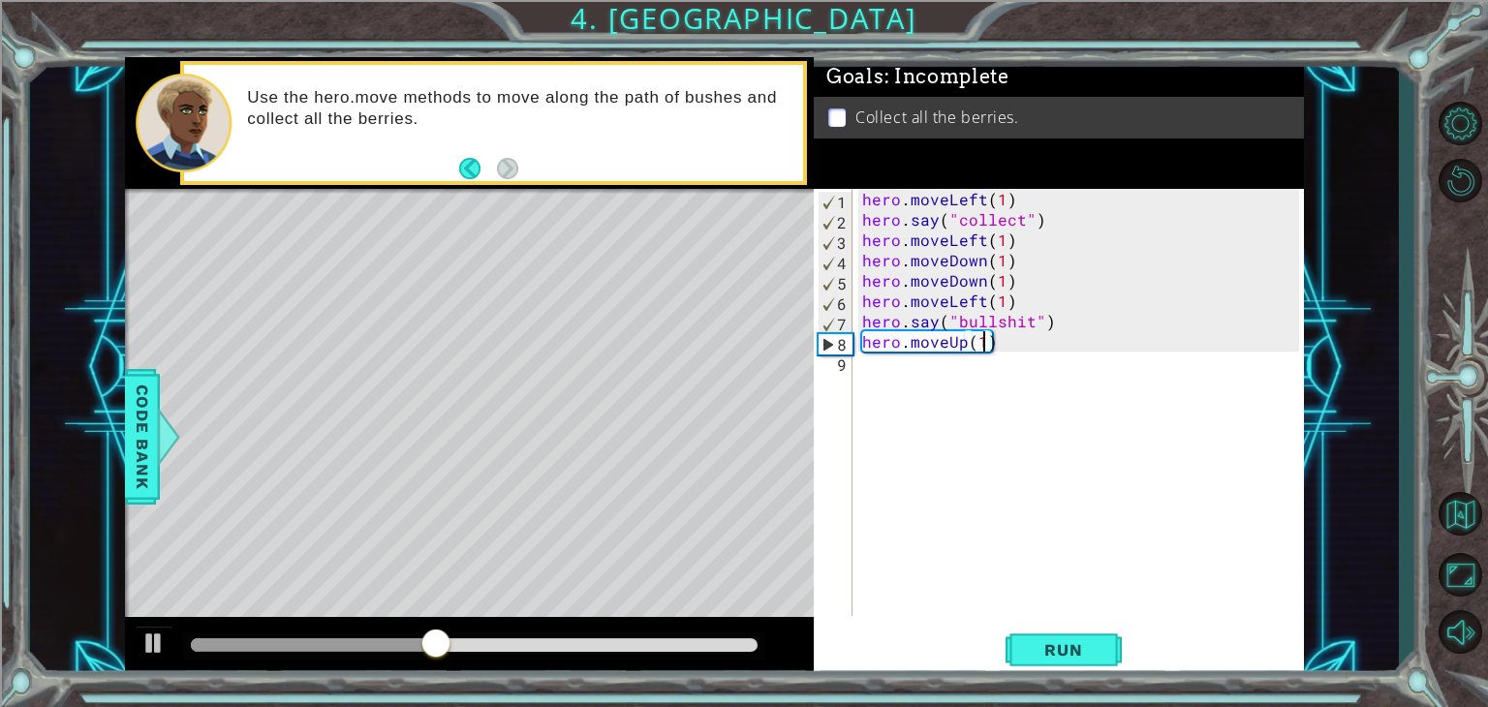
click at [979, 306] on div "hero . moveLeft ( 1 ) hero . say ( "collect" ) hero . moveLeft ( 1 ) hero . mov…" at bounding box center [1083, 423] width 450 height 468
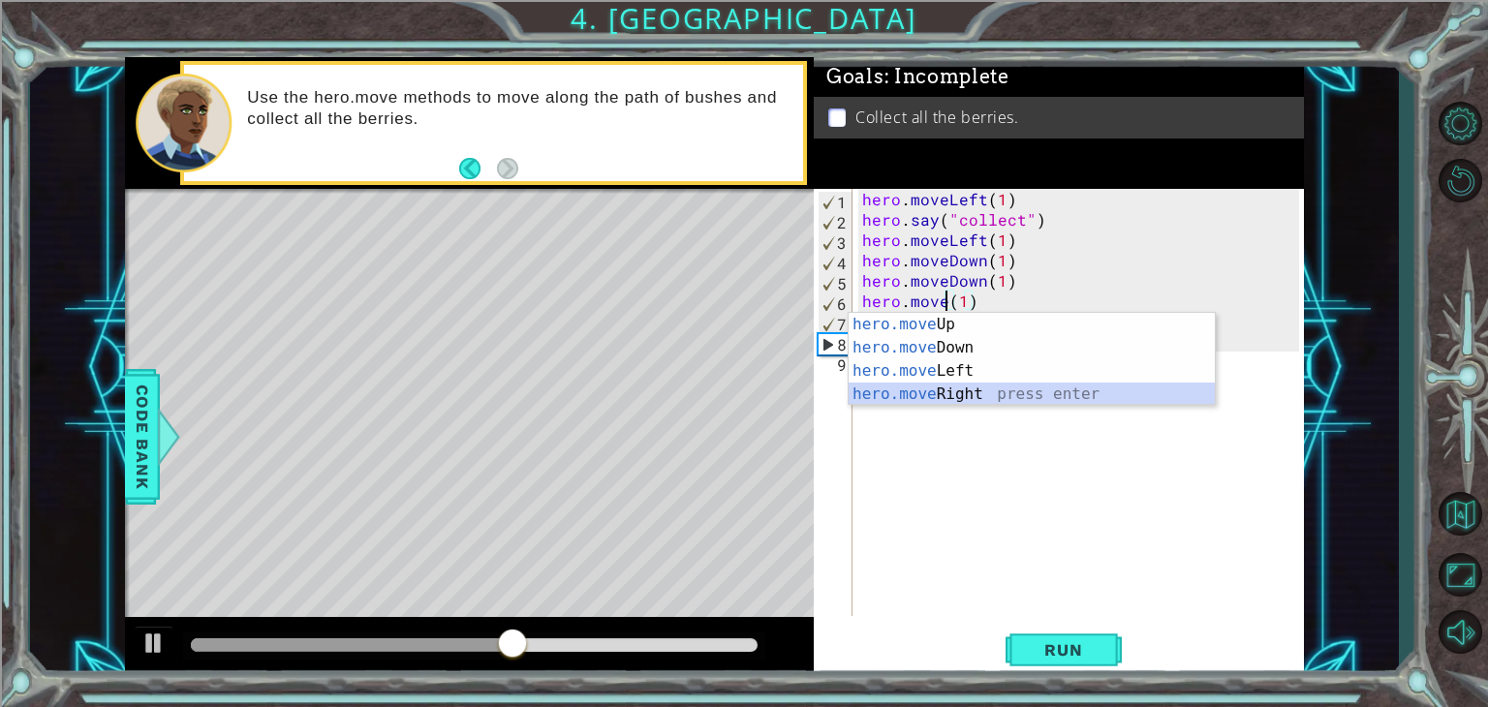
click at [955, 397] on div "hero.move Up press enter hero.move Down press enter hero.move Left press enter …" at bounding box center [1032, 382] width 366 height 139
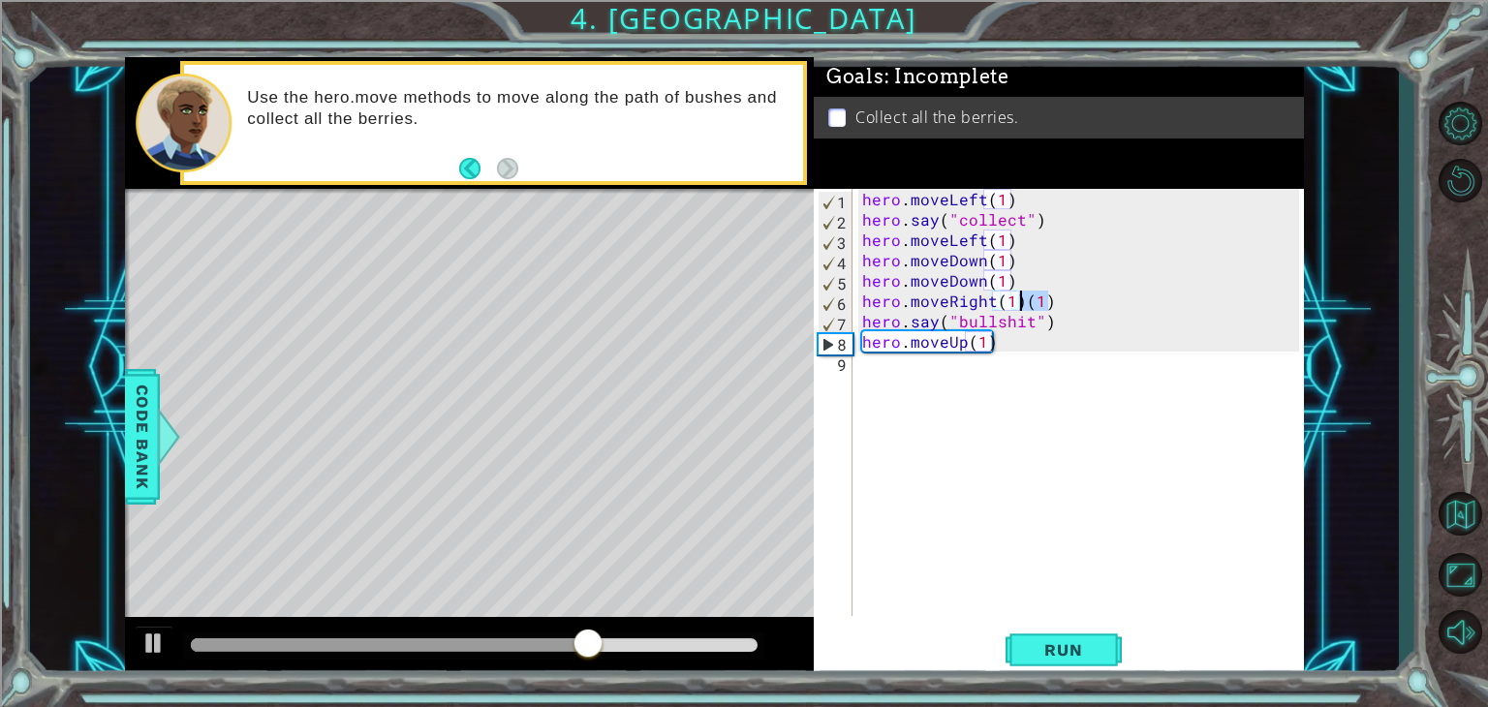
drag, startPoint x: 1050, startPoint y: 304, endPoint x: 1022, endPoint y: 301, distance: 28.2
click at [1022, 301] on div "hero . moveLeft ( 1 ) hero . say ( "collect" ) hero . moveLeft ( 1 ) hero . mov…" at bounding box center [1083, 423] width 450 height 468
type textarea "hero.moveRight(1)"
click at [881, 376] on div "hero . moveLeft ( 1 ) hero . say ( "collect" ) hero . moveLeft ( 1 ) hero . mov…" at bounding box center [1083, 423] width 450 height 468
drag, startPoint x: 1004, startPoint y: 353, endPoint x: 948, endPoint y: 344, distance: 55.9
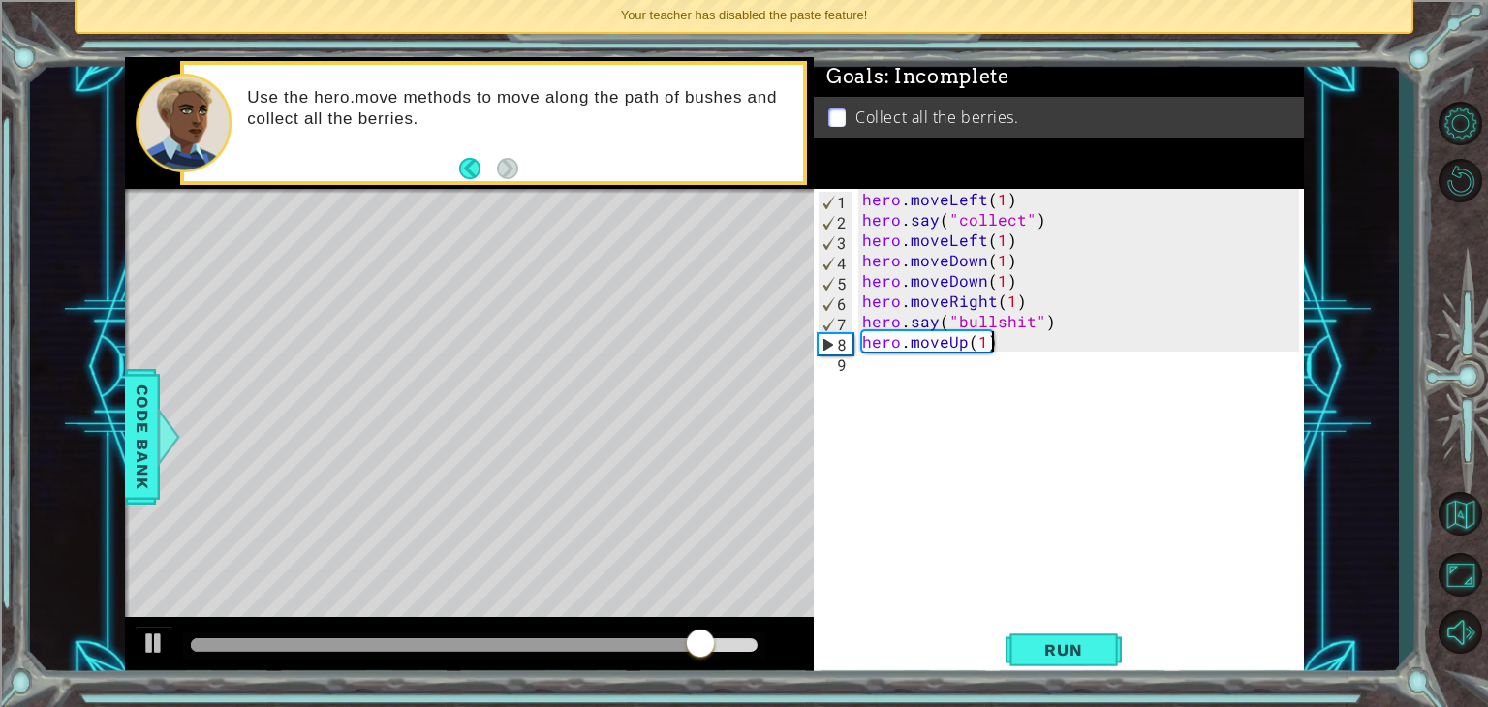
click at [992, 335] on div "hero . moveLeft ( 1 ) hero . say ( "collect" ) hero . moveLeft ( 1 ) hero . mov…" at bounding box center [1083, 423] width 450 height 468
click at [999, 342] on div "hero . moveLeft ( 1 ) hero . say ( "collect" ) hero . moveLeft ( 1 ) hero . mov…" at bounding box center [1083, 423] width 450 height 468
click at [984, 343] on div "hero . moveLeft ( 1 ) hero . say ( "collect" ) hero . moveLeft ( 1 ) hero . mov…" at bounding box center [1083, 423] width 450 height 468
drag, startPoint x: 993, startPoint y: 347, endPoint x: 911, endPoint y: 350, distance: 82.4
click at [911, 350] on div "hero . moveLeft ( 1 ) hero . say ( "collect" ) hero . moveLeft ( 1 ) hero . mov…" at bounding box center [1083, 423] width 450 height 468
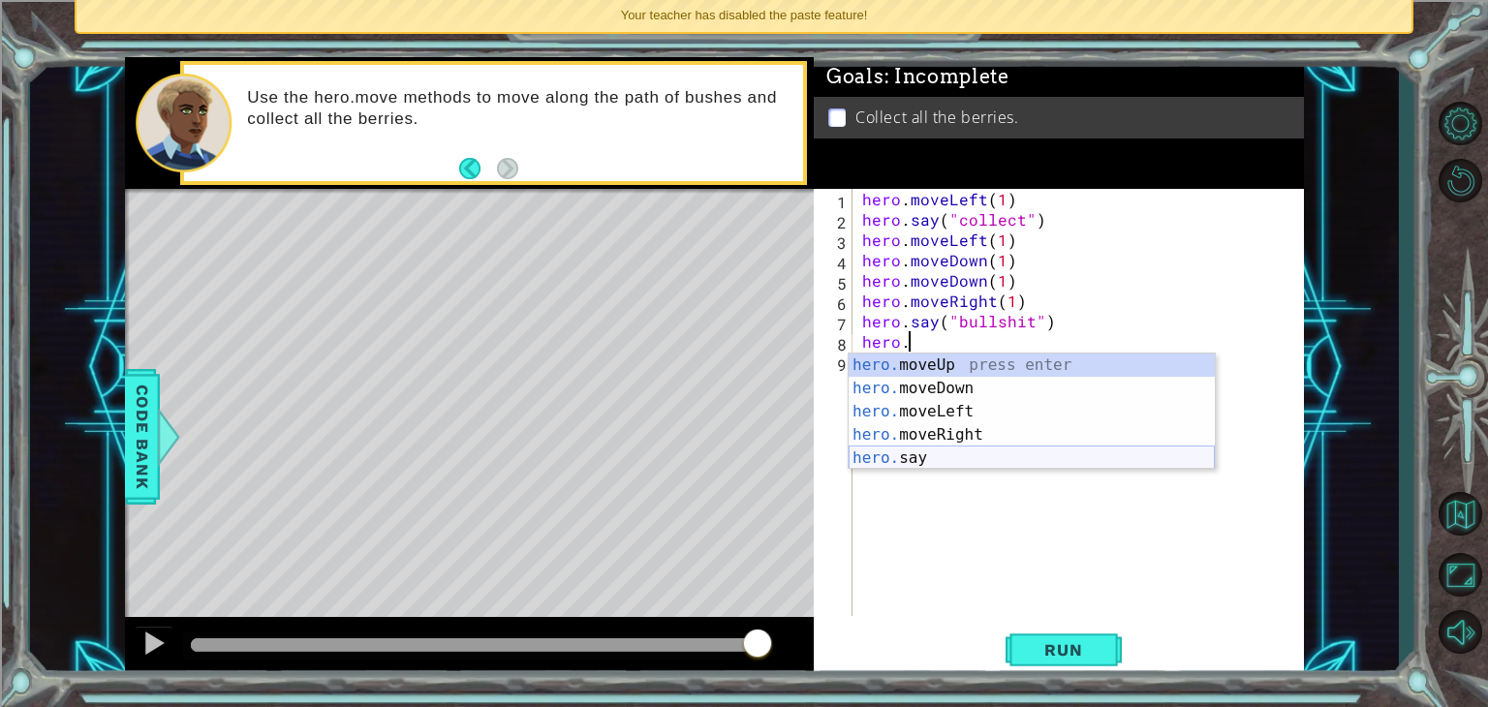
click at [932, 457] on div "hero. moveUp press enter hero. moveDown press enter hero. moveLeft press enter …" at bounding box center [1032, 435] width 366 height 163
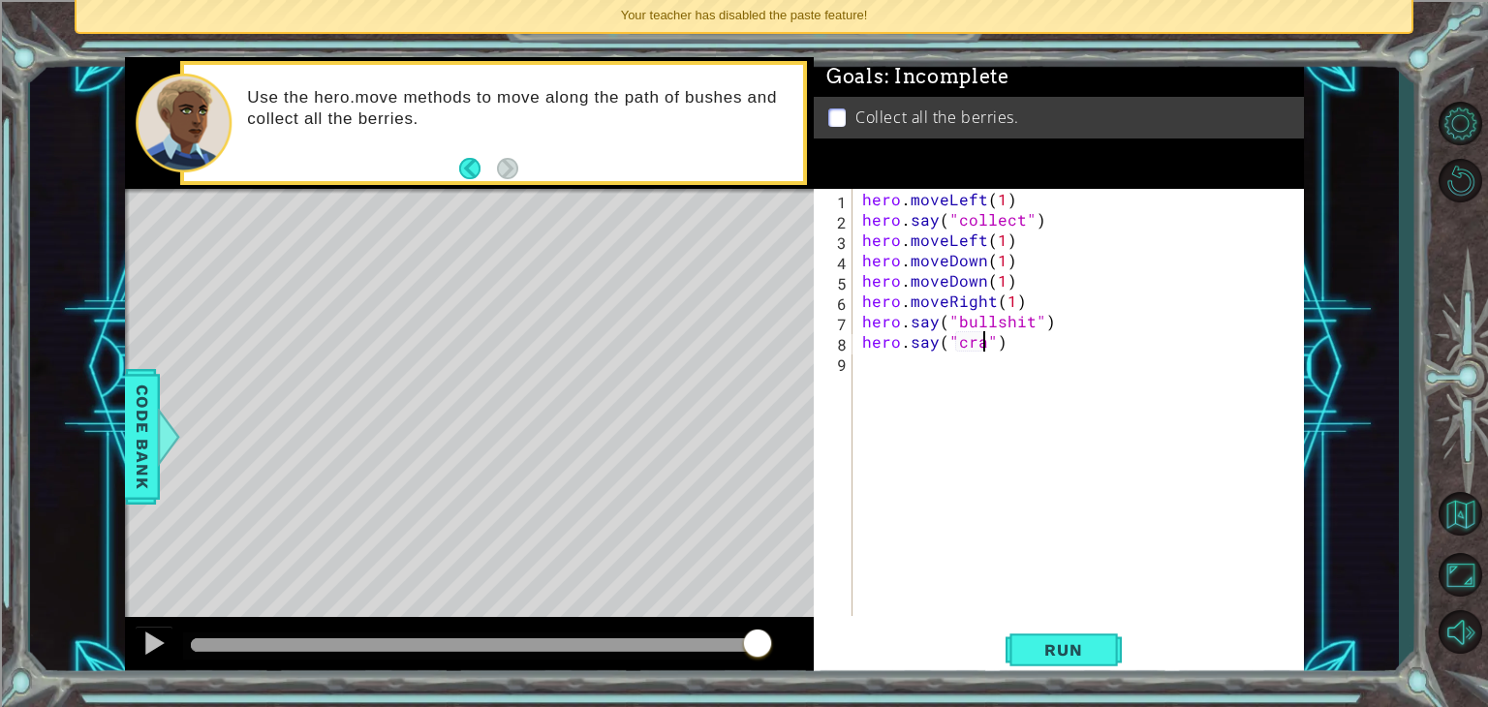
scroll to position [0, 8]
type textarea "hero.say("crap")"
click at [1013, 634] on button "Run" at bounding box center [1063, 650] width 116 height 49
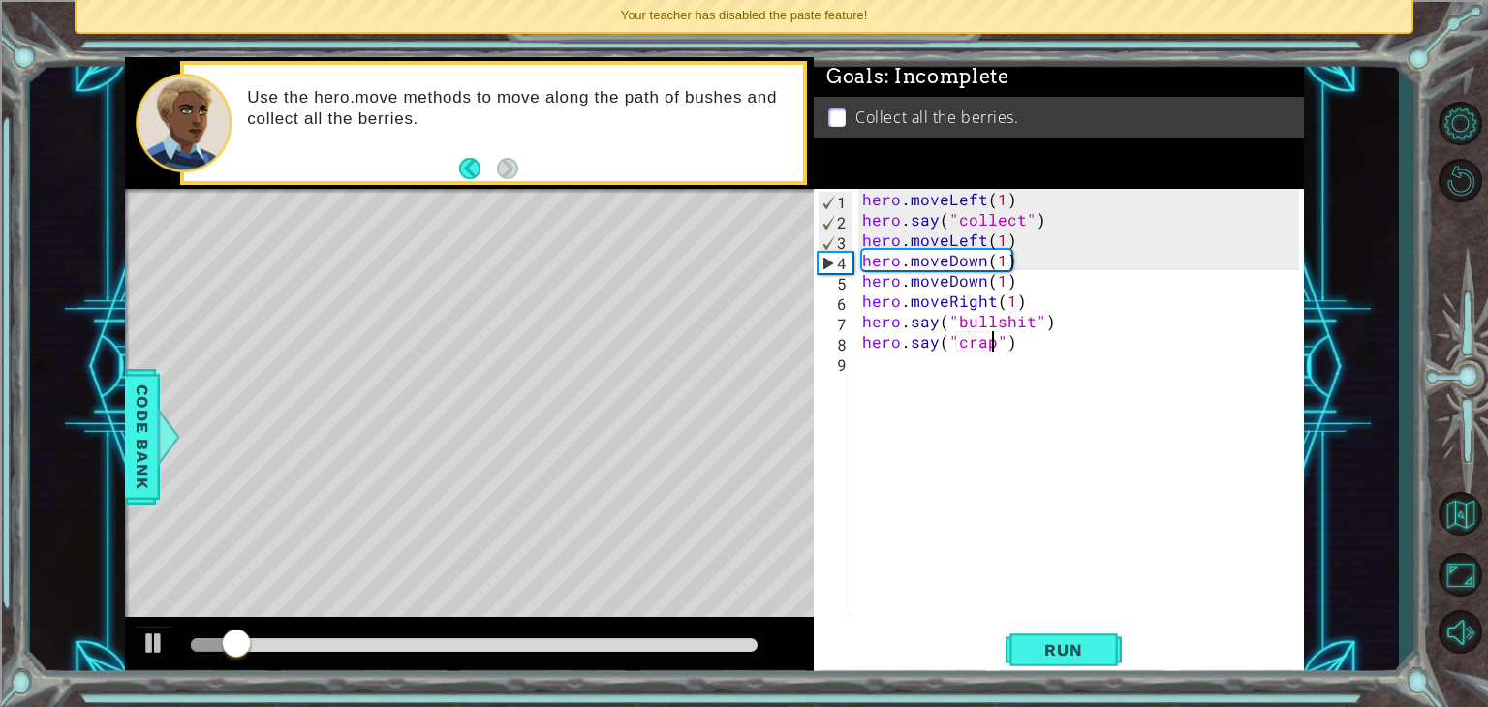
click at [883, 388] on div "hero . moveLeft ( 1 ) hero . say ( "collect" ) hero . moveLeft ( 1 ) hero . mov…" at bounding box center [1083, 423] width 450 height 468
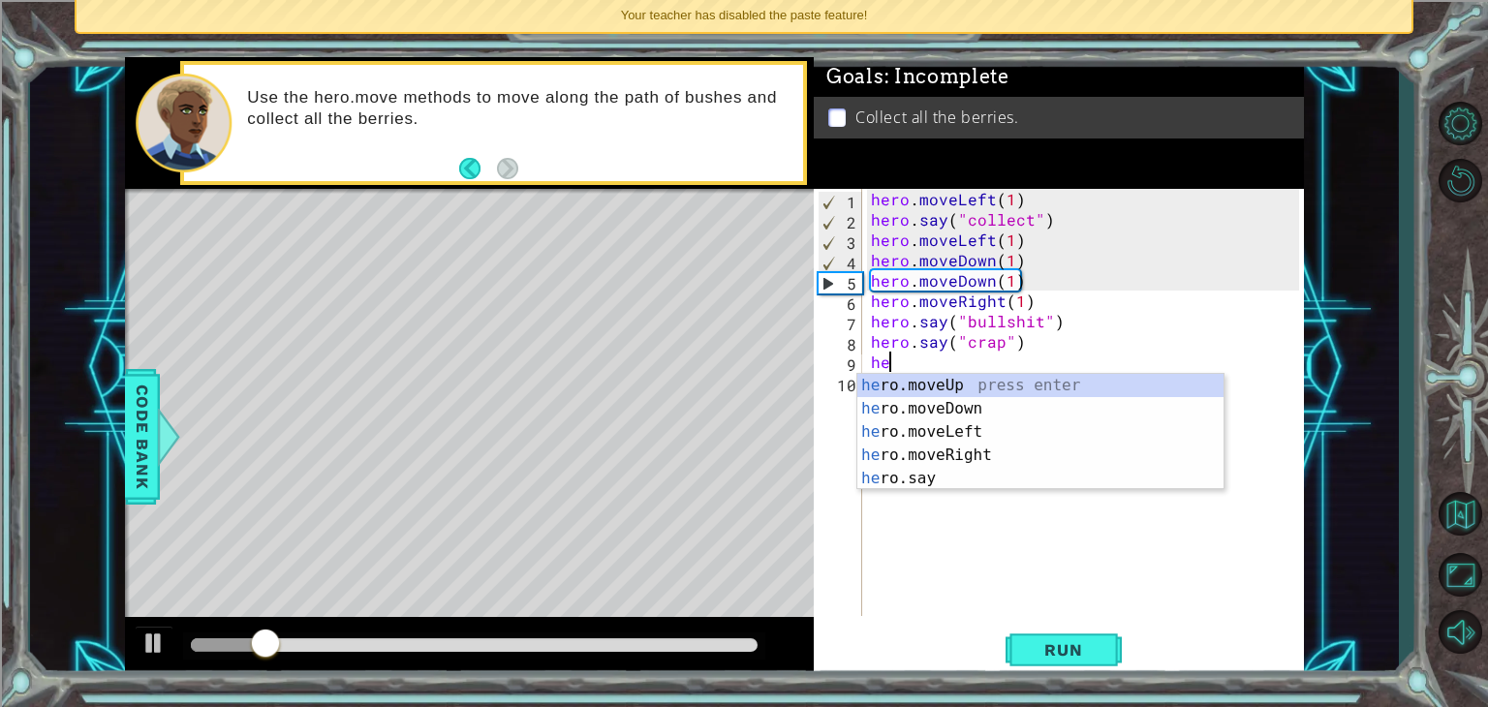
scroll to position [0, 0]
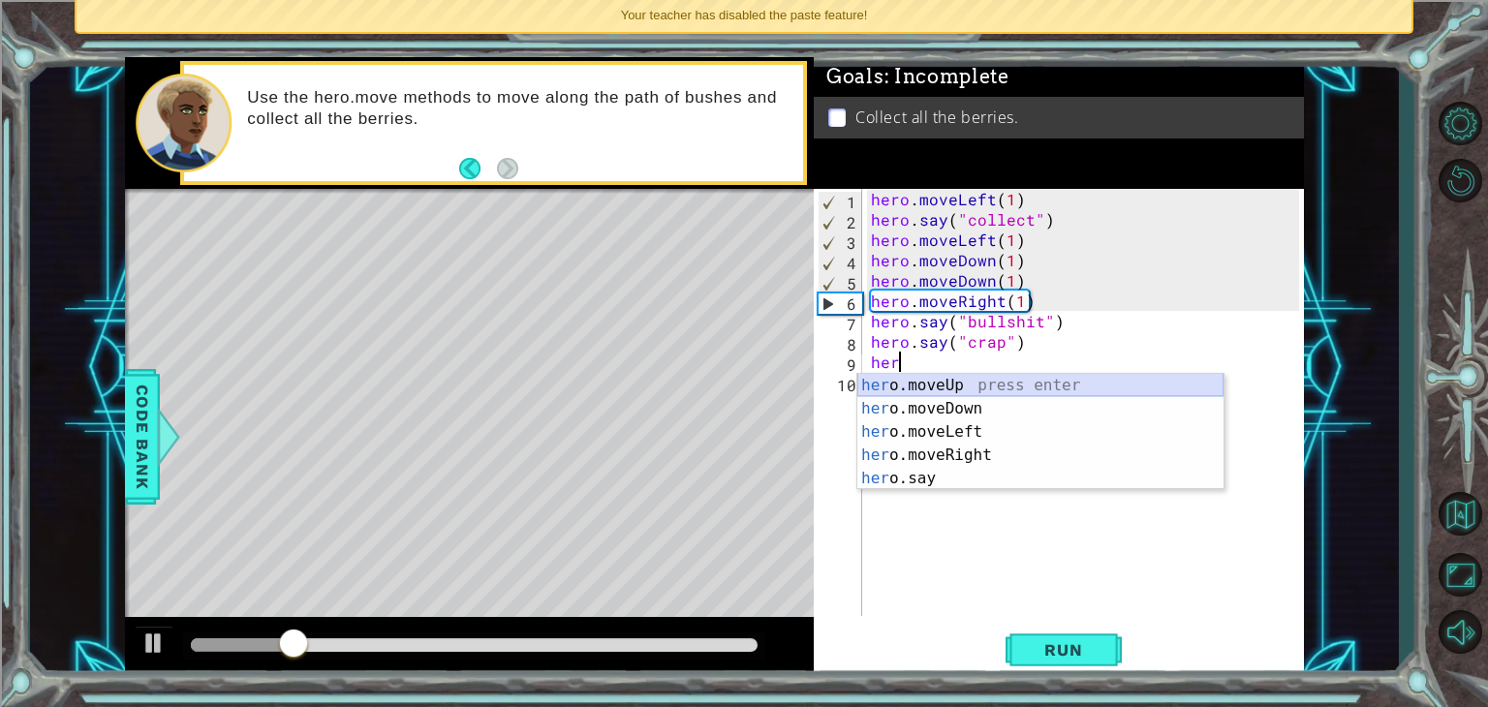
click at [934, 381] on div "her o.moveUp press enter her o.moveDown press enter her o.moveLeft press enter …" at bounding box center [1040, 455] width 366 height 163
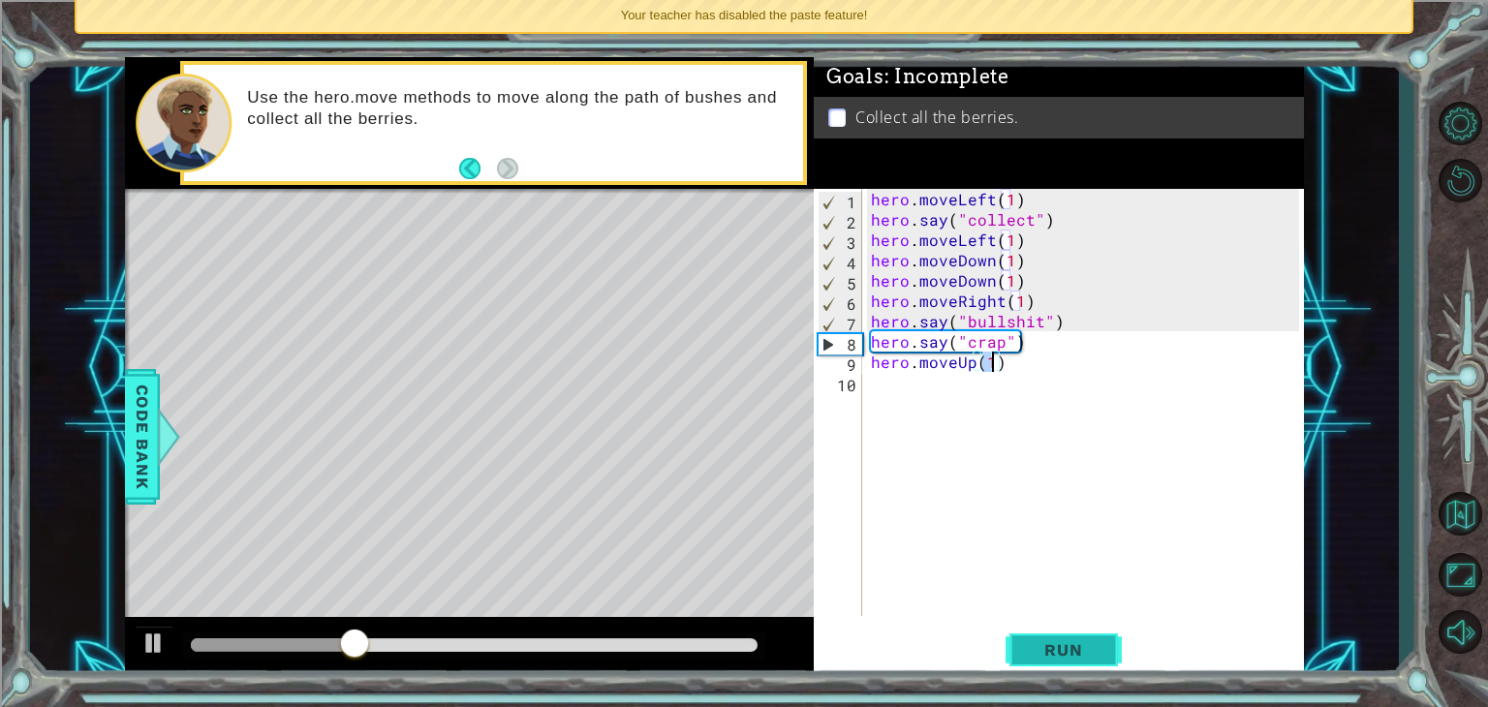
click at [1061, 654] on span "Run" at bounding box center [1063, 649] width 77 height 19
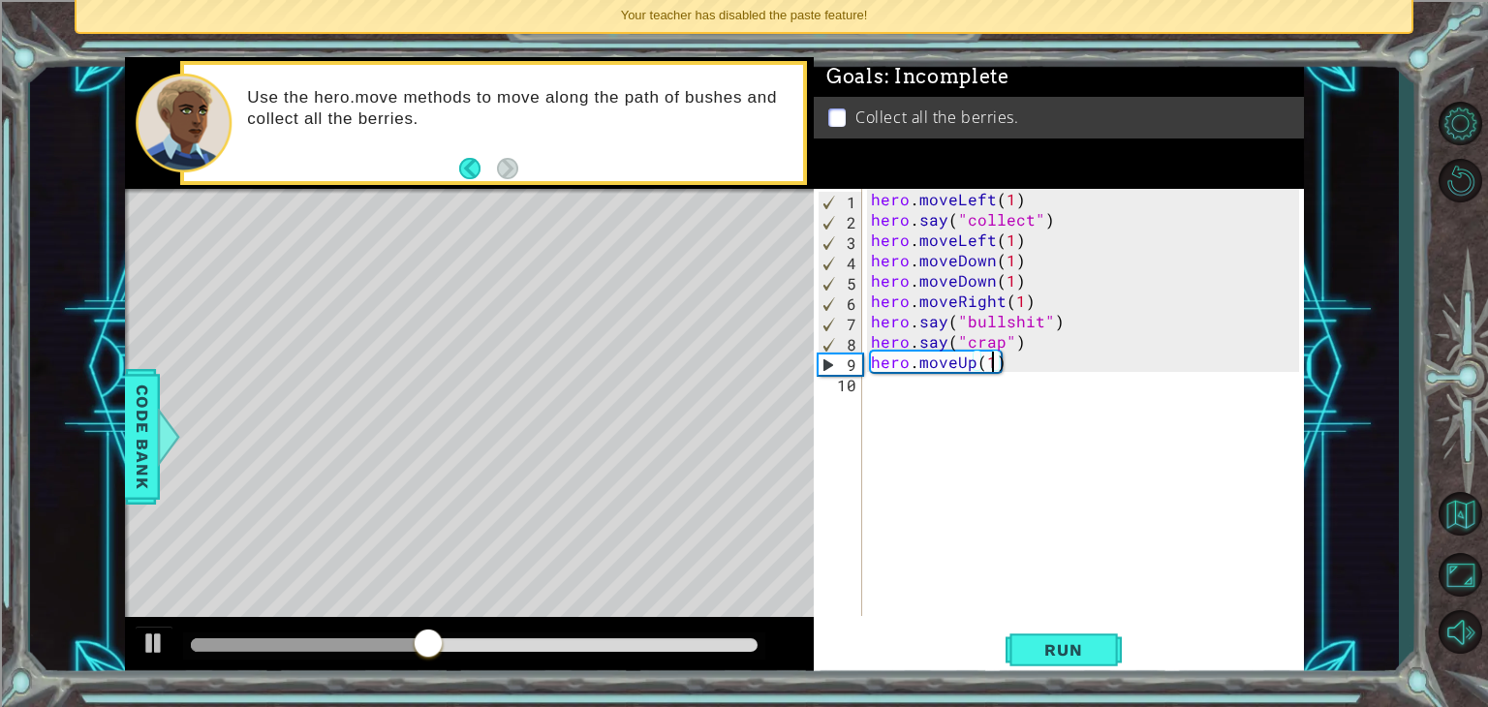
click at [860, 323] on div "7" at bounding box center [841, 324] width 44 height 20
type textarea "hero.say("bullshit")"
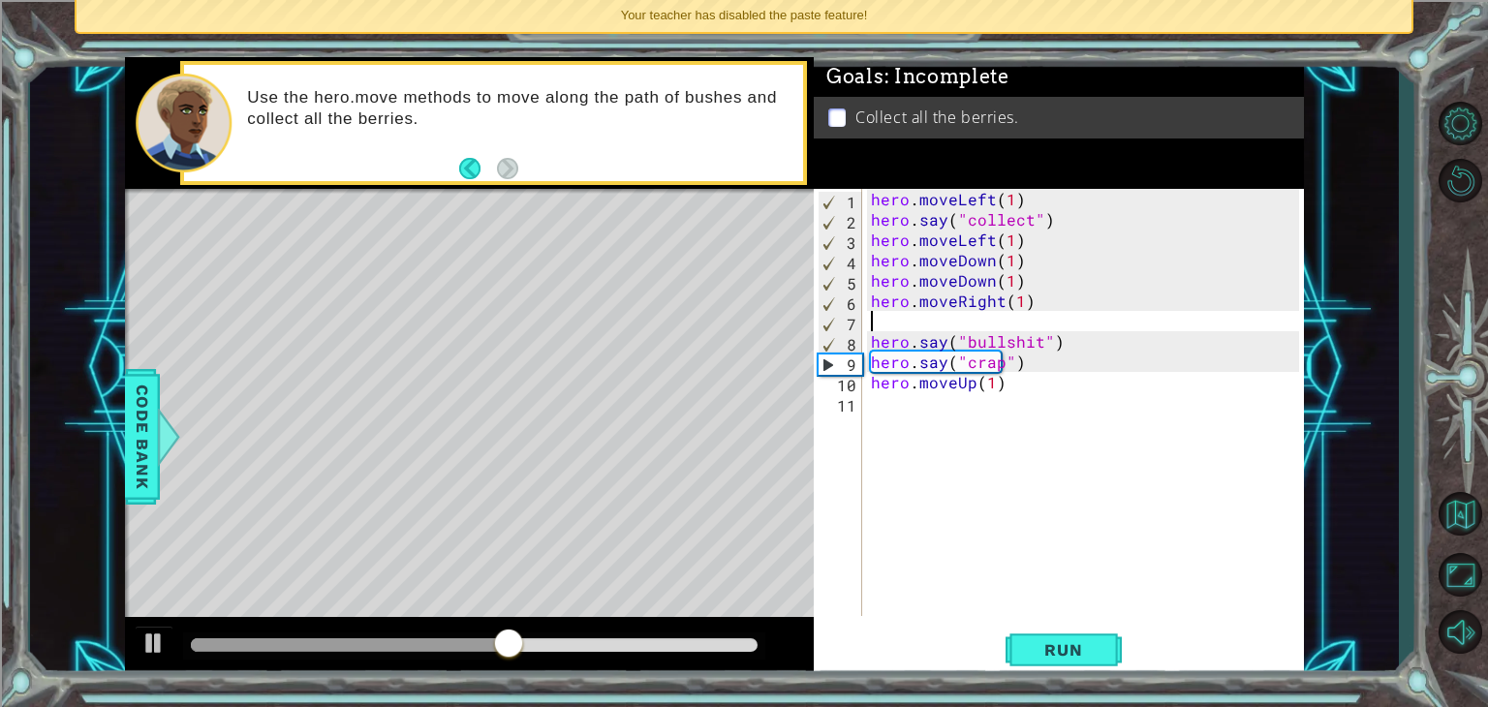
click at [880, 316] on div "hero . moveLeft ( 1 ) hero . say ( "collect" ) hero . moveLeft ( 1 ) hero . mov…" at bounding box center [1088, 423] width 442 height 468
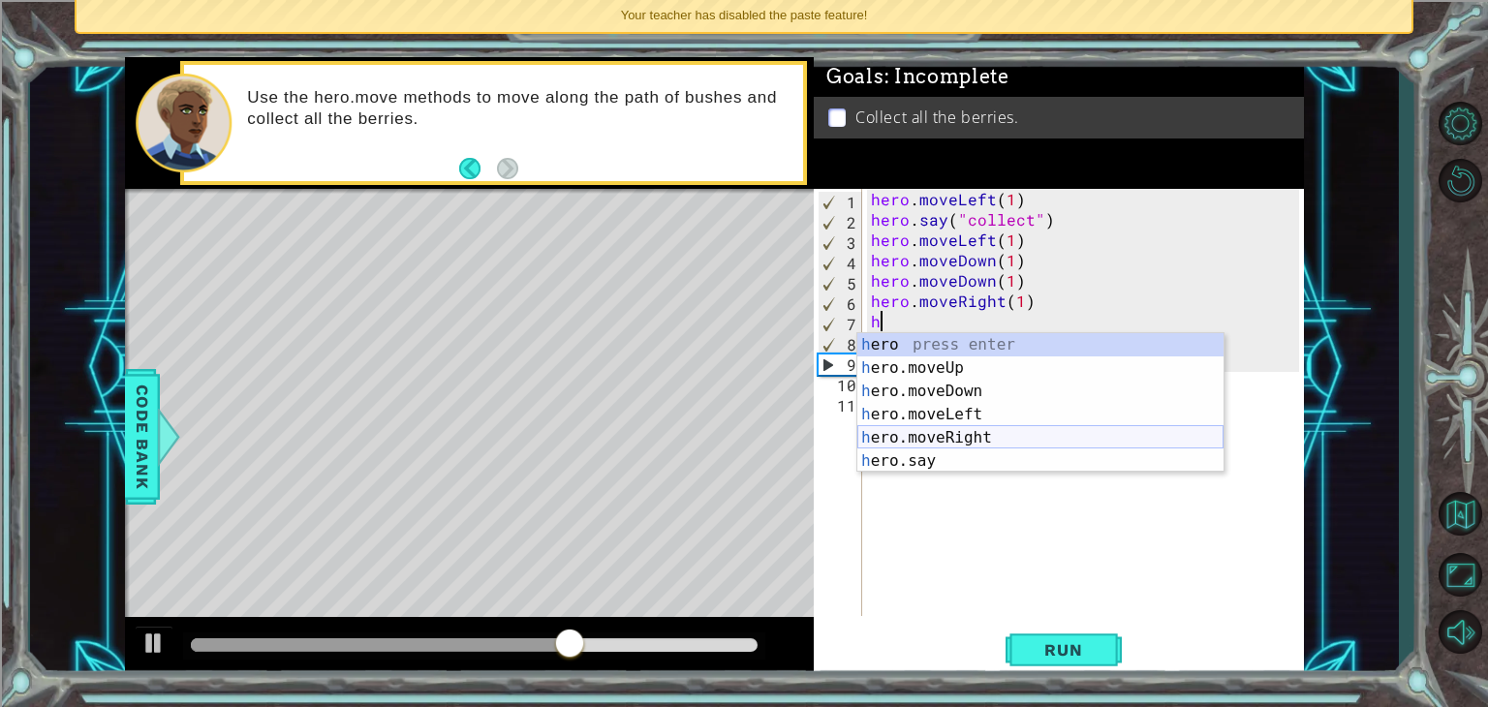
click at [961, 435] on div "h ero press enter h ero.moveUp press enter h ero.moveDown press enter h ero.mov…" at bounding box center [1040, 426] width 366 height 186
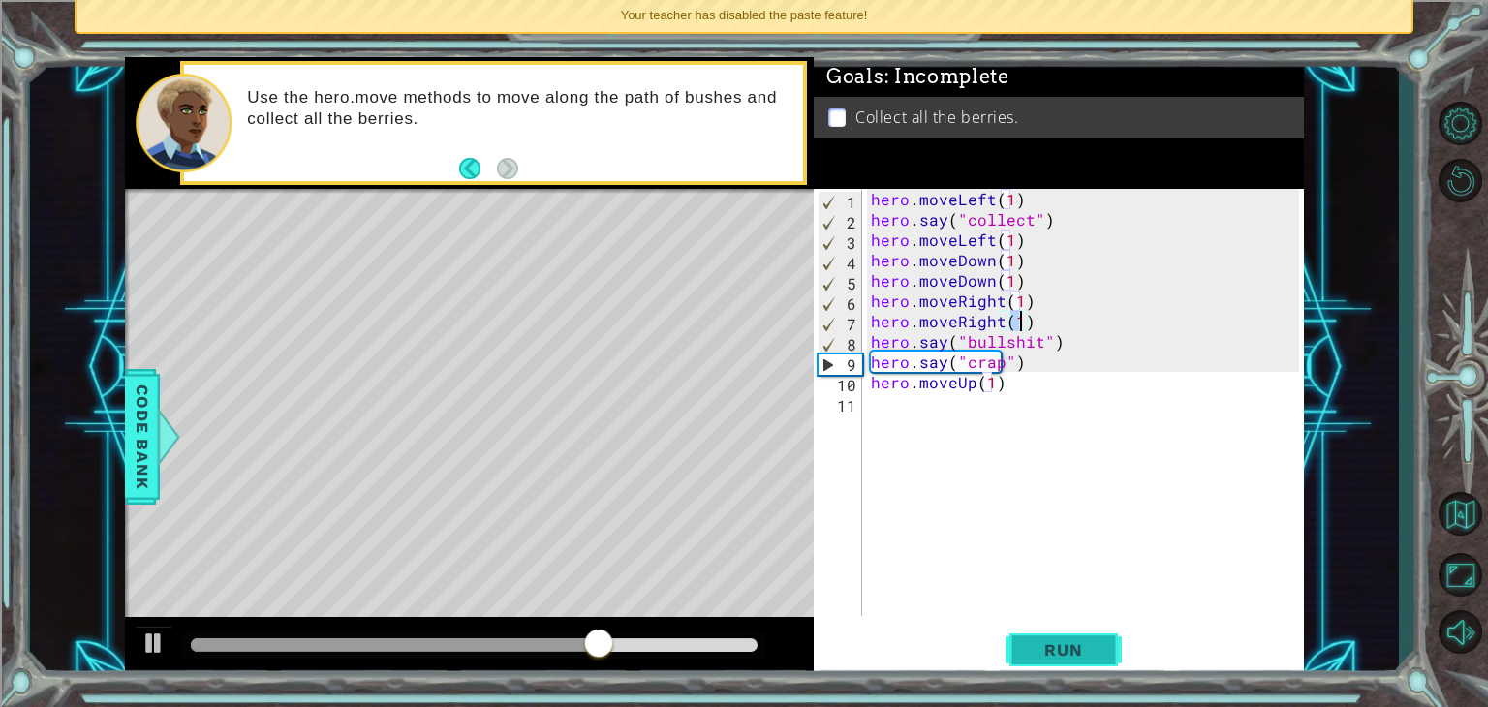
type textarea "hero.moveRight(1)"
click at [1077, 637] on button "Run" at bounding box center [1063, 650] width 116 height 49
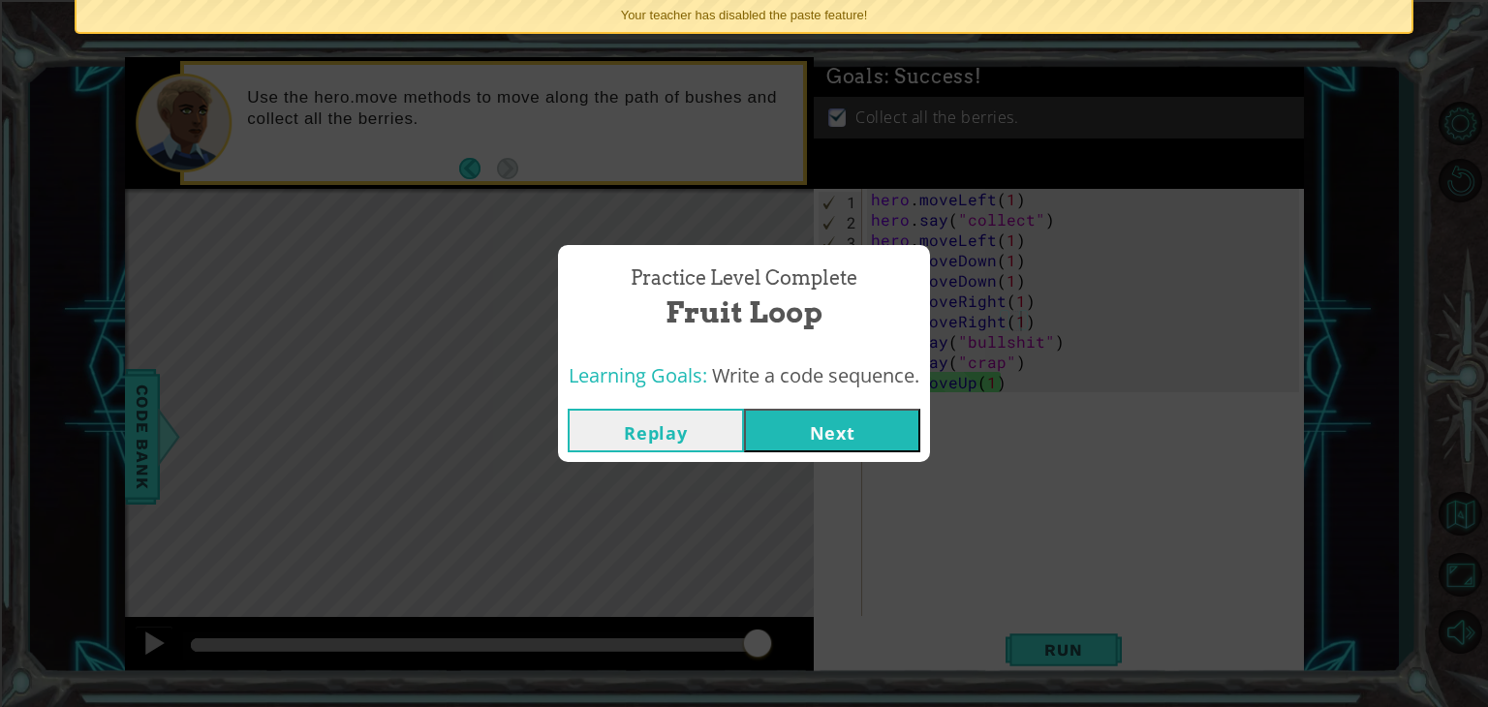
click at [808, 424] on button "Next" at bounding box center [832, 431] width 176 height 44
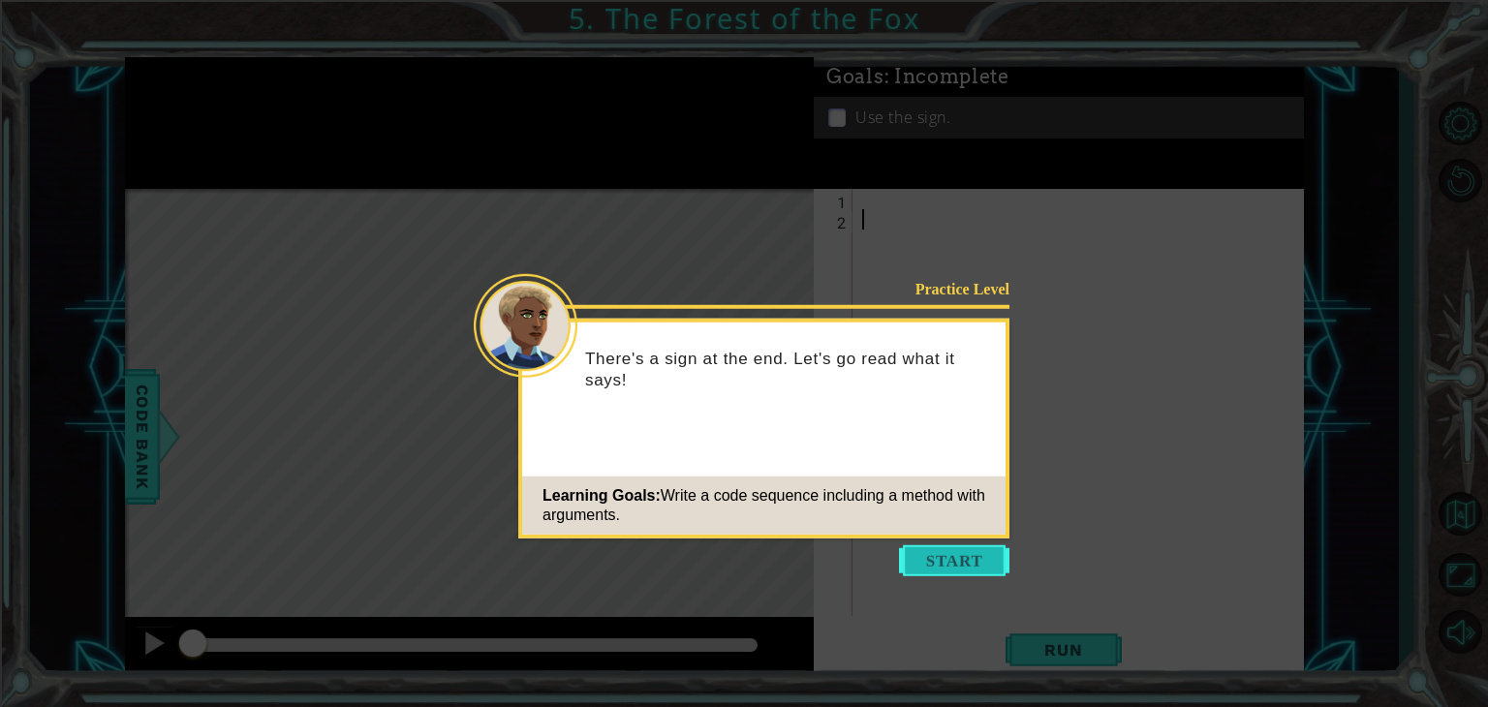
click at [957, 561] on button "Start" at bounding box center [954, 560] width 110 height 31
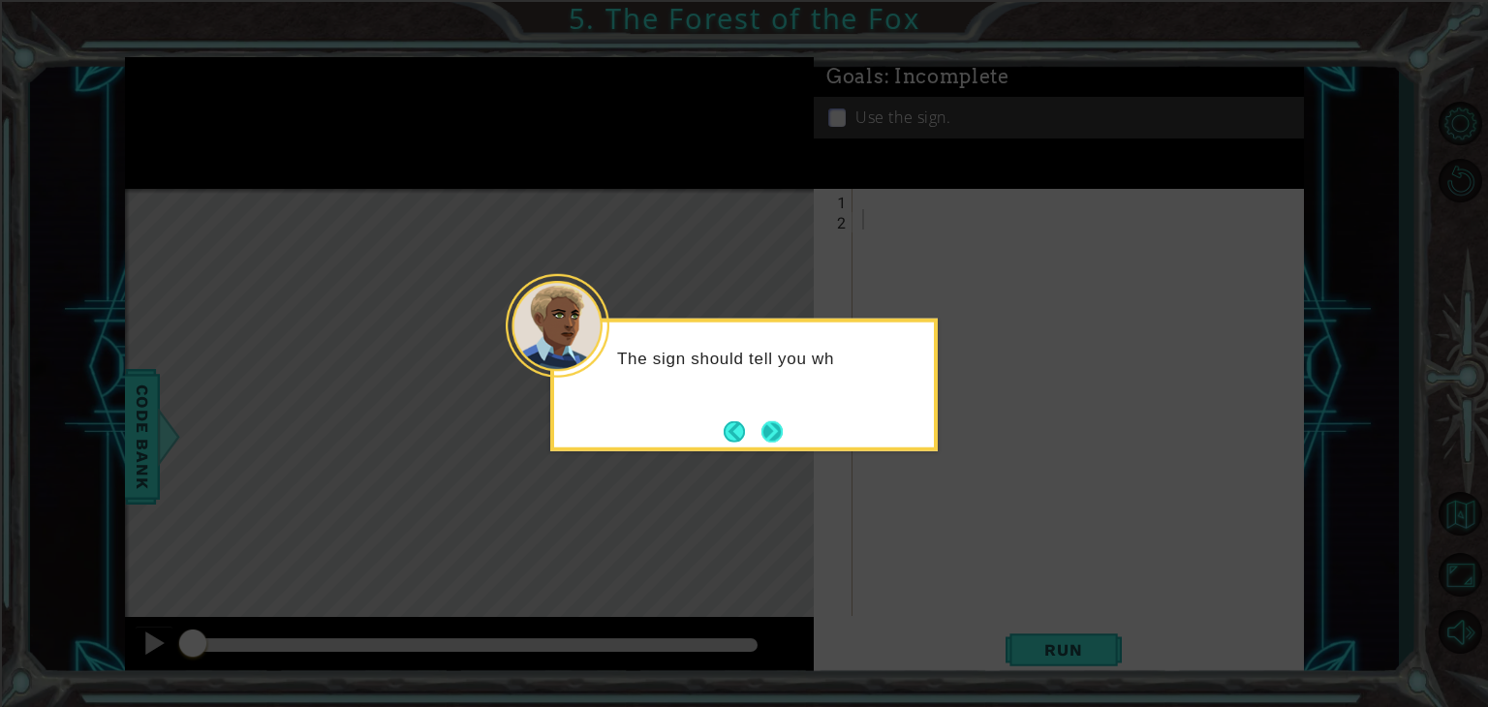
click at [783, 420] on button "Next" at bounding box center [771, 430] width 21 height 21
click at [774, 420] on button "Next" at bounding box center [771, 430] width 21 height 21
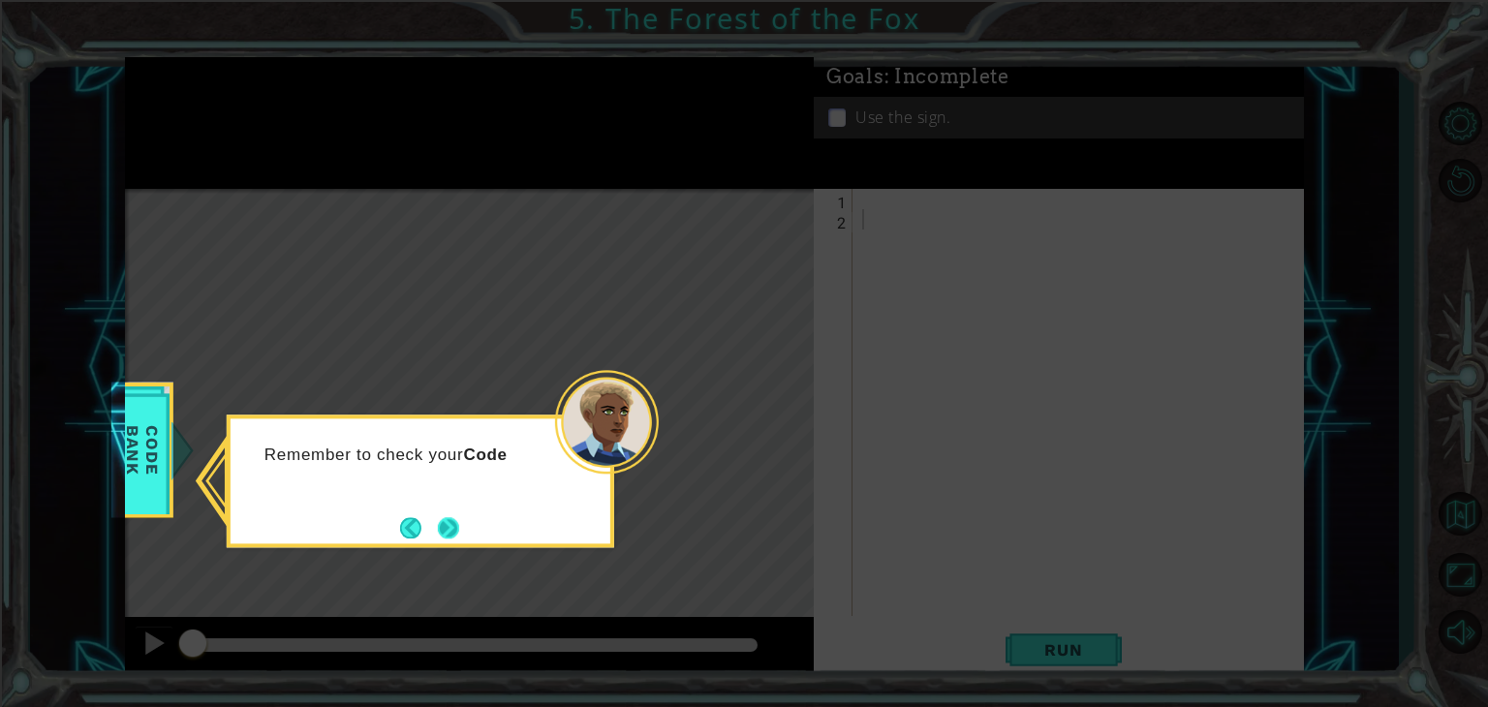
click at [438, 536] on button "Next" at bounding box center [448, 527] width 21 height 21
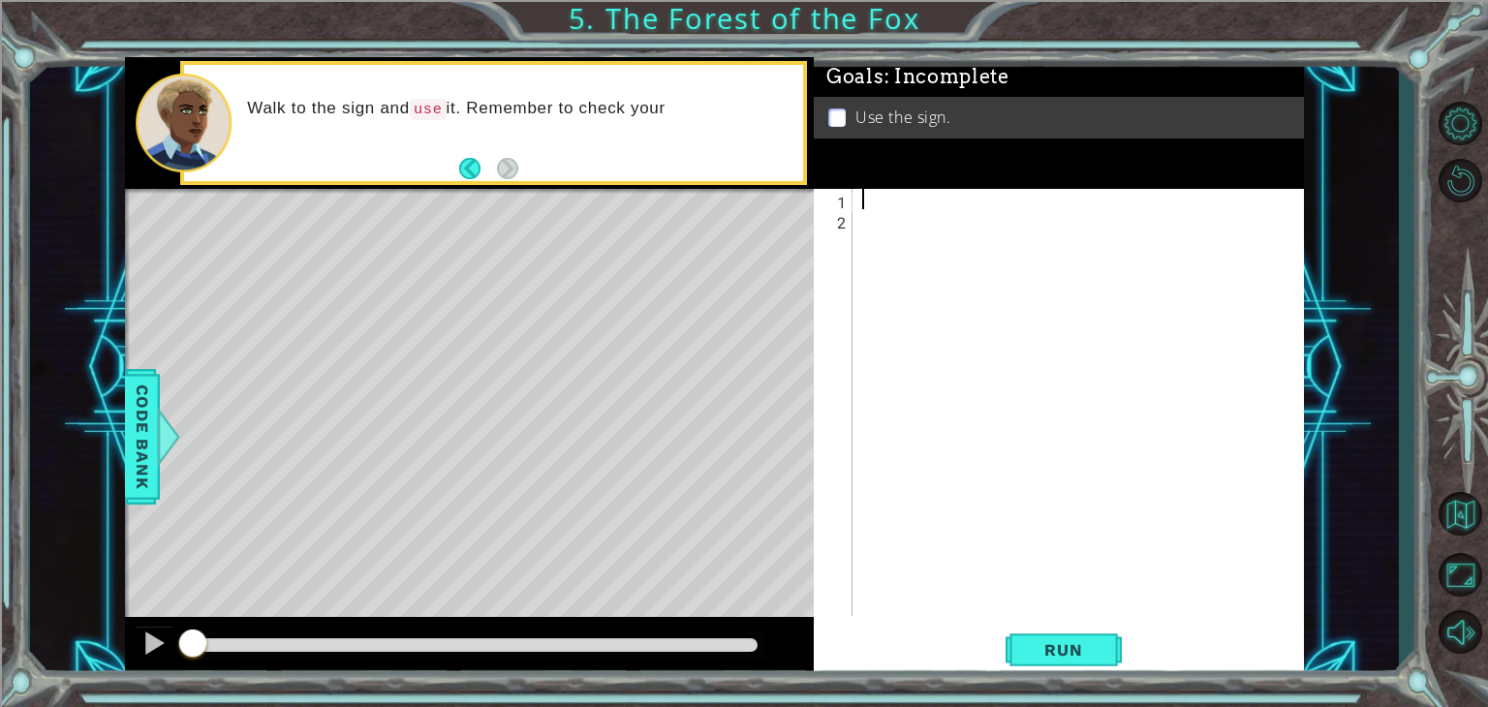
click at [899, 201] on div at bounding box center [1083, 423] width 450 height 468
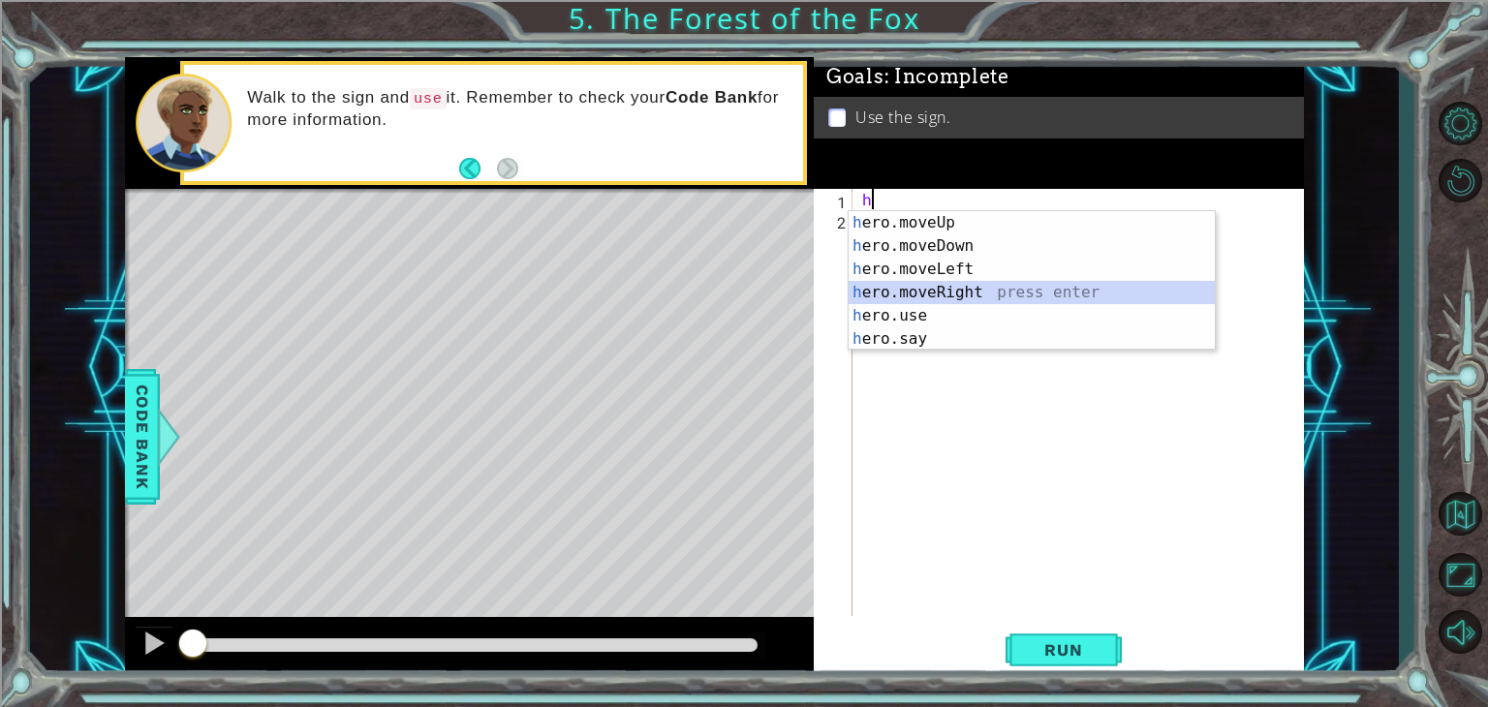
click at [964, 287] on div "h ero.moveUp press enter h ero.moveDown press enter h ero.moveLeft press enter …" at bounding box center [1032, 304] width 366 height 186
type textarea "hero.moveRight(1)"
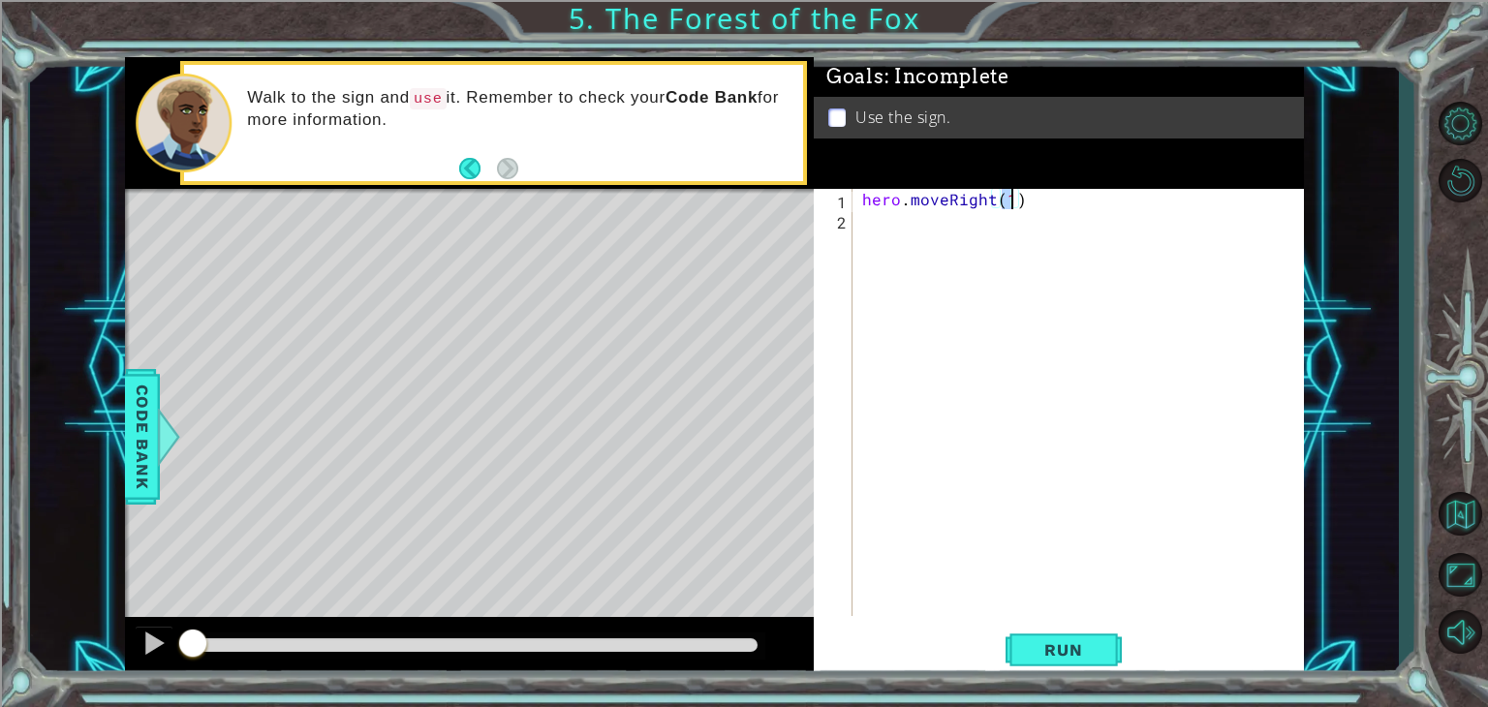
click at [938, 230] on div "hero . moveRight ( 1 )" at bounding box center [1083, 423] width 450 height 468
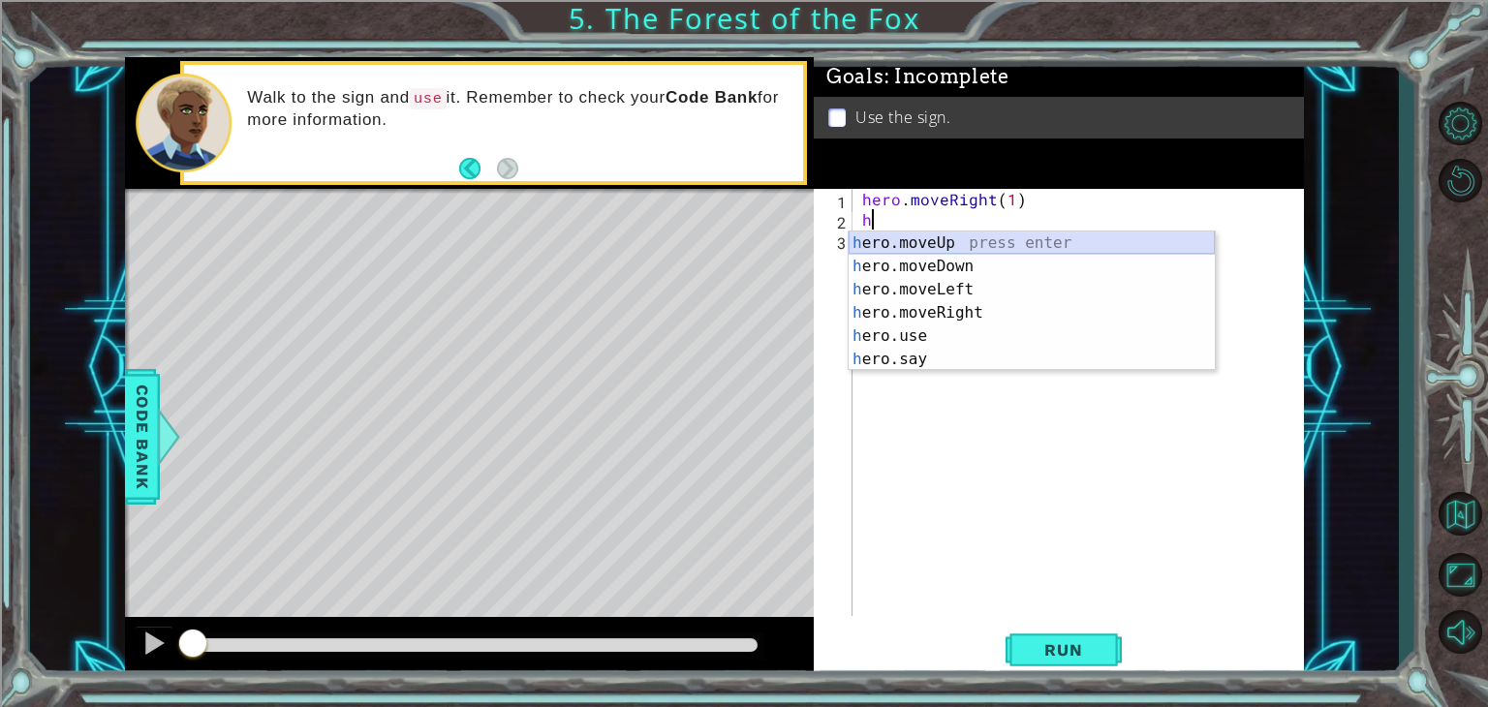
click at [936, 237] on div "h ero.moveUp press enter h ero.moveDown press enter h ero.moveLeft press enter …" at bounding box center [1032, 325] width 366 height 186
type textarea "hero.moveUp(1)"
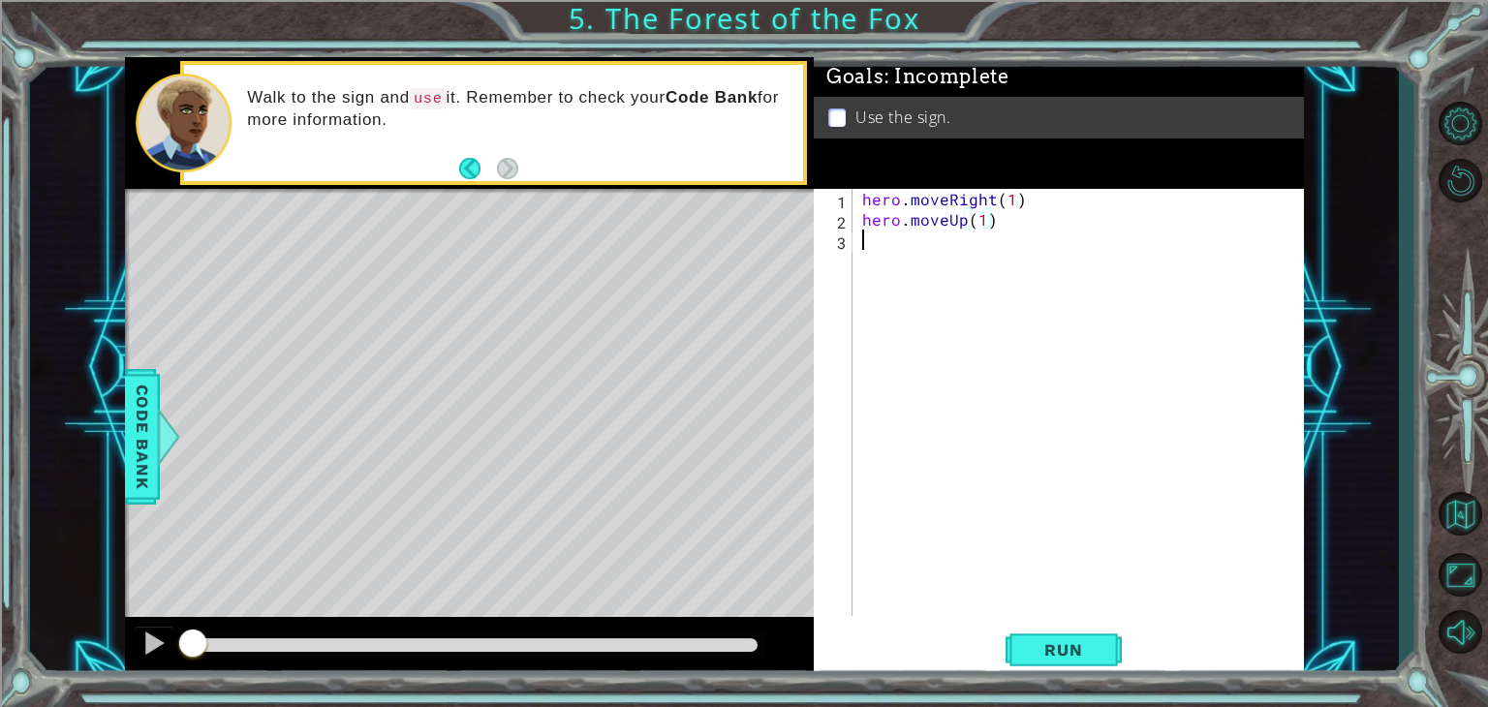
click at [936, 237] on div "hero . moveRight ( 1 ) hero . moveUp ( 1 )" at bounding box center [1083, 423] width 450 height 468
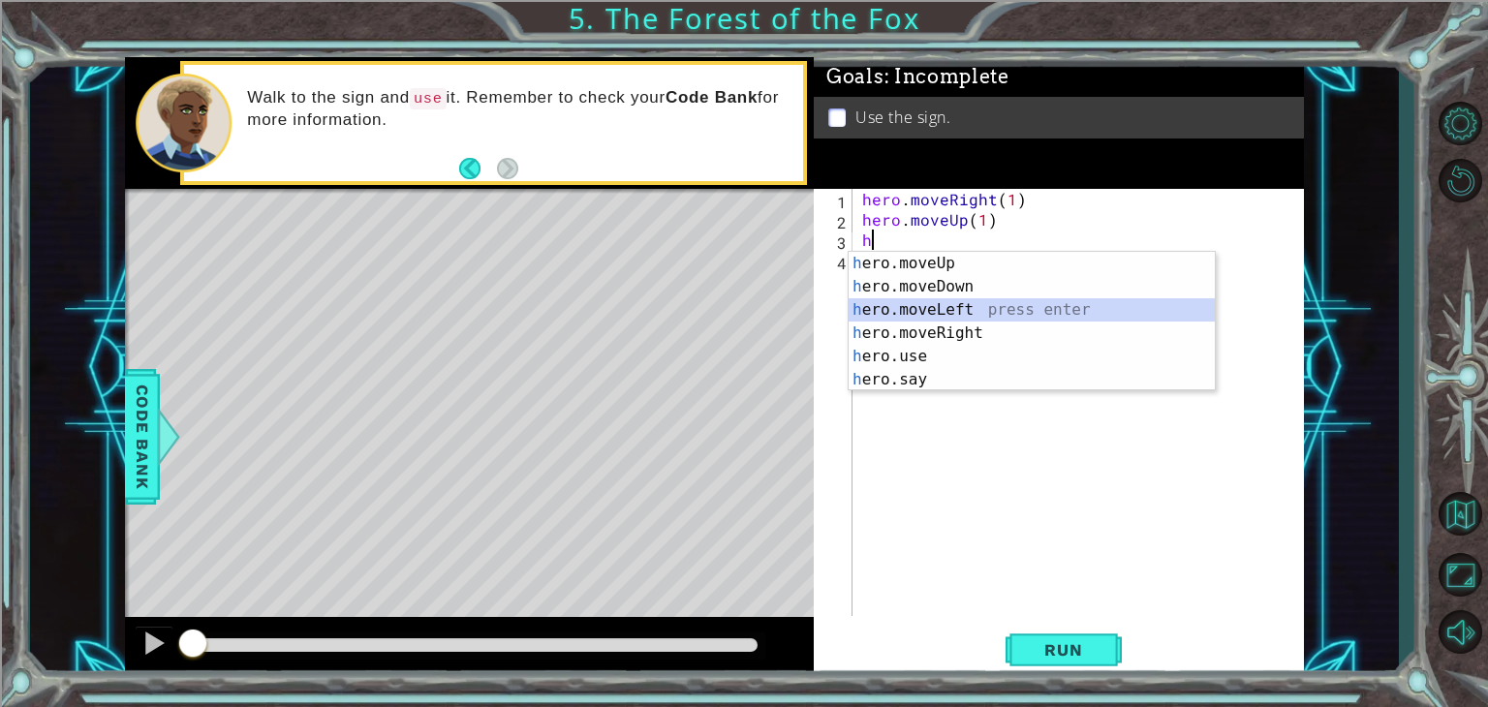
click at [937, 312] on div "h ero.moveUp press enter h ero.moveDown press enter h ero.moveLeft press enter …" at bounding box center [1032, 345] width 366 height 186
type textarea "hero.moveLeft(1)"
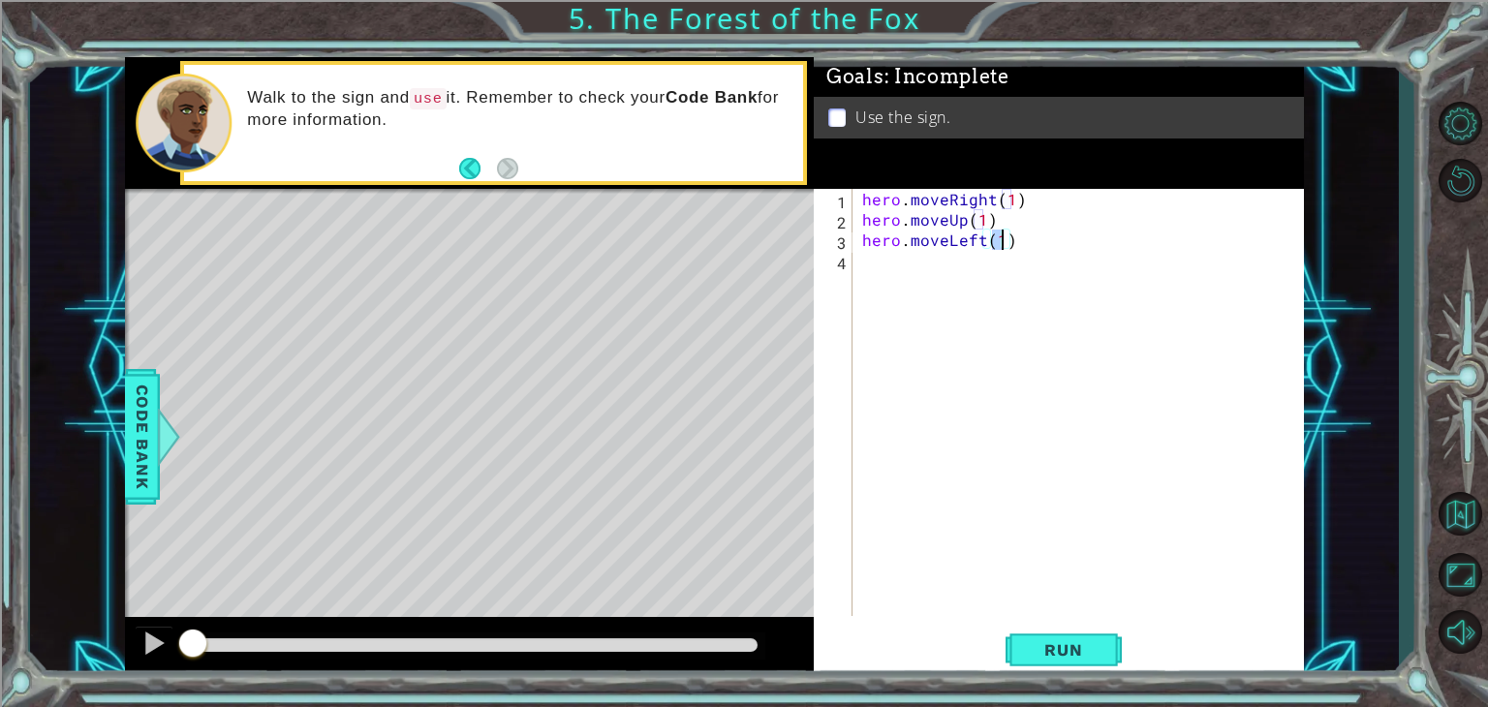
click at [927, 265] on div "hero . moveRight ( 1 ) hero . moveUp ( 1 ) hero . moveLeft ( 1 )" at bounding box center [1083, 423] width 450 height 468
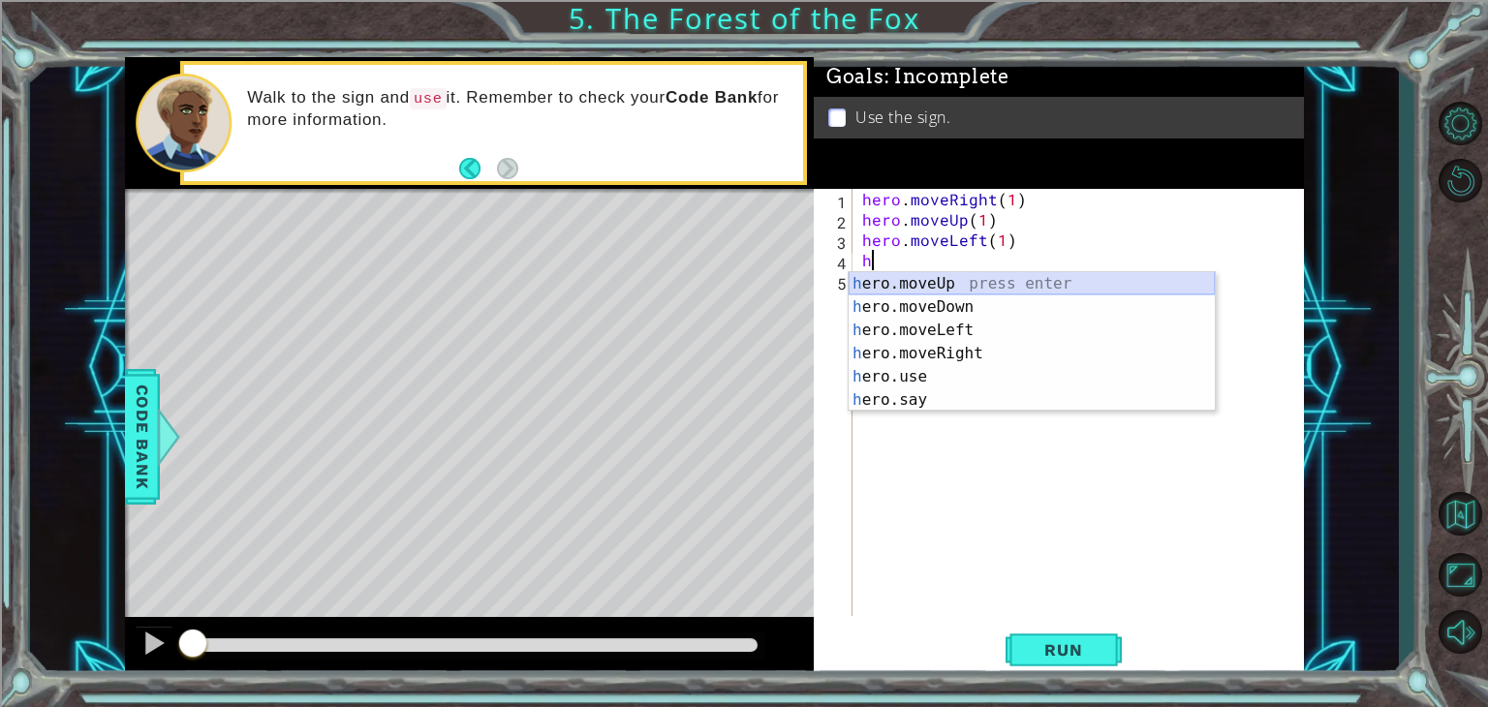
click at [931, 285] on div "h ero.moveUp press enter h ero.moveDown press enter h ero.moveLeft press enter …" at bounding box center [1032, 365] width 366 height 186
type textarea "hero.moveUp(1)"
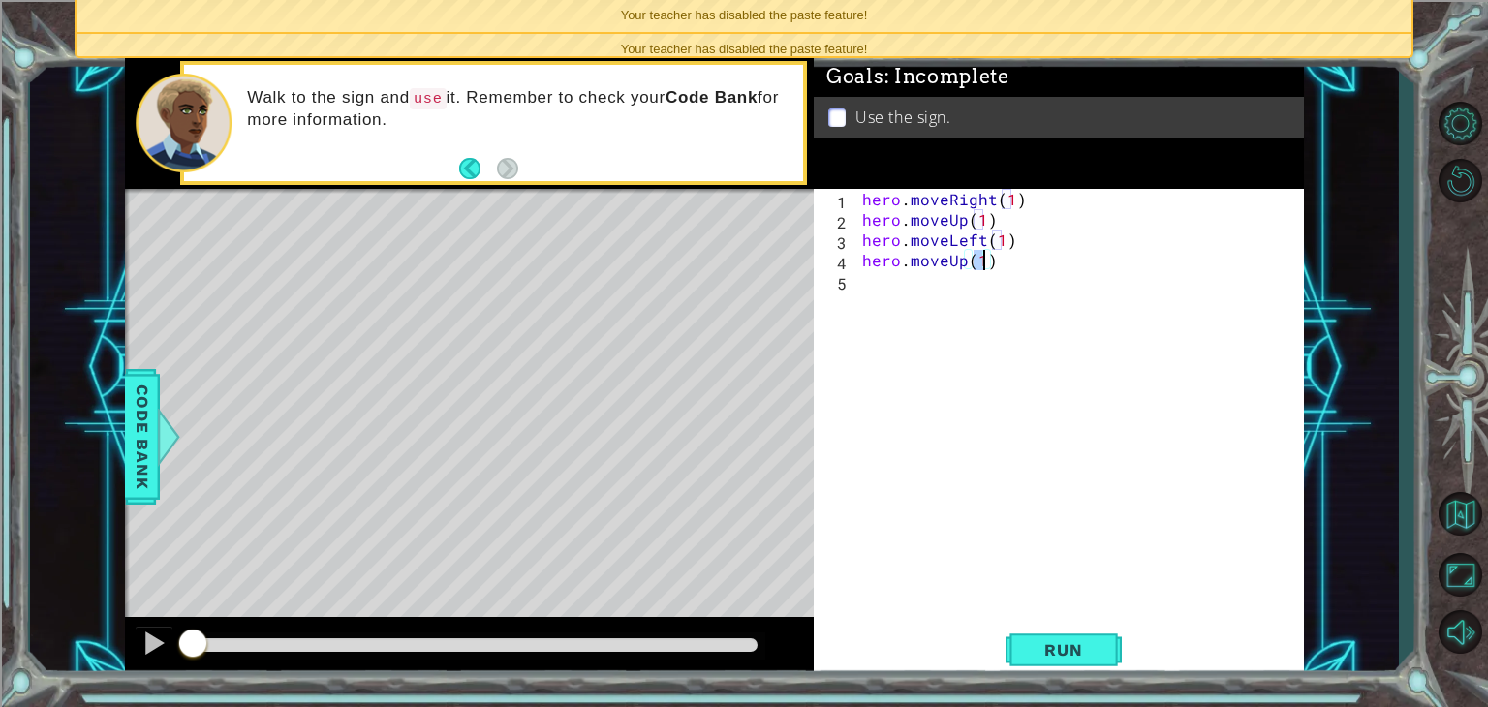
click at [890, 284] on div "hero . moveRight ( 1 ) hero . moveUp ( 1 ) hero . moveLeft ( 1 ) hero . moveUp …" at bounding box center [1083, 423] width 450 height 468
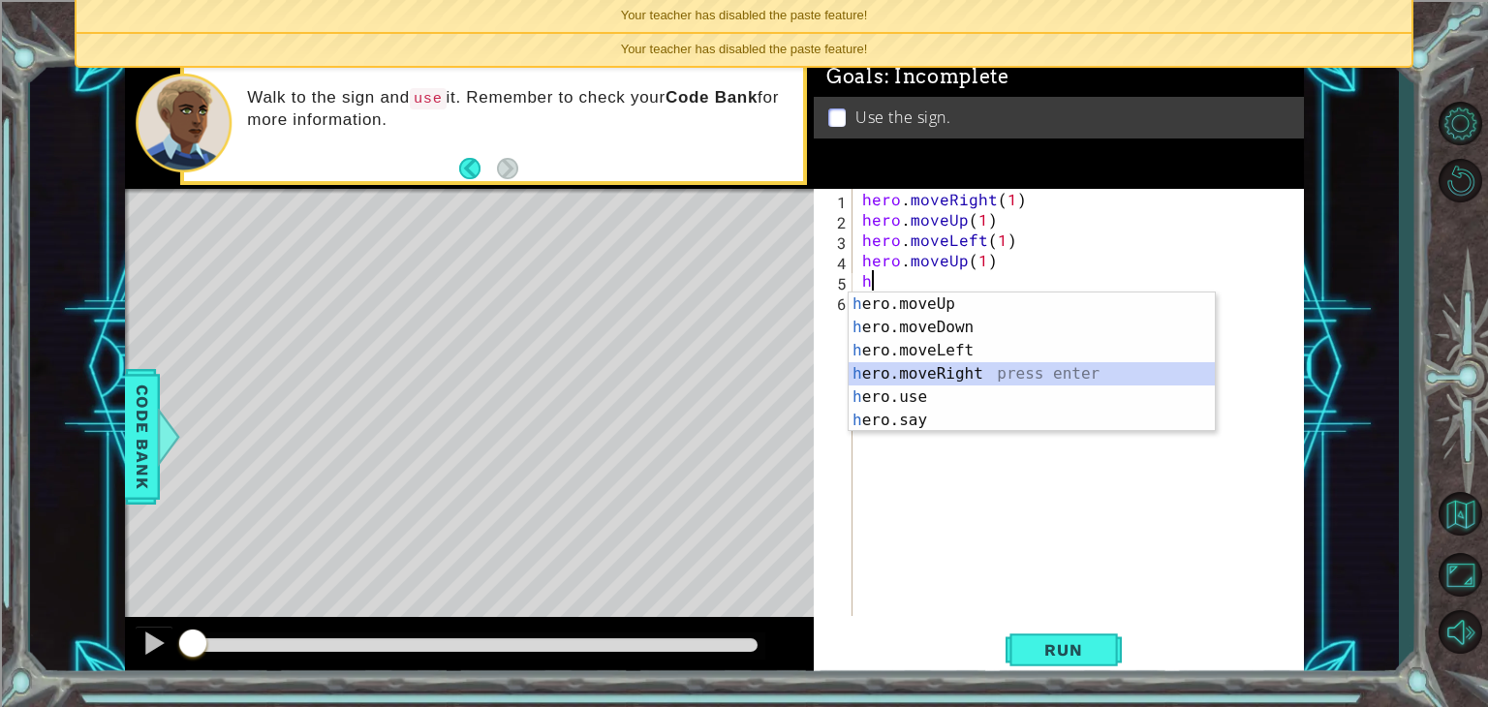
click at [938, 365] on div "h ero.moveUp press enter h ero.moveDown press enter h ero.moveLeft press enter …" at bounding box center [1032, 386] width 366 height 186
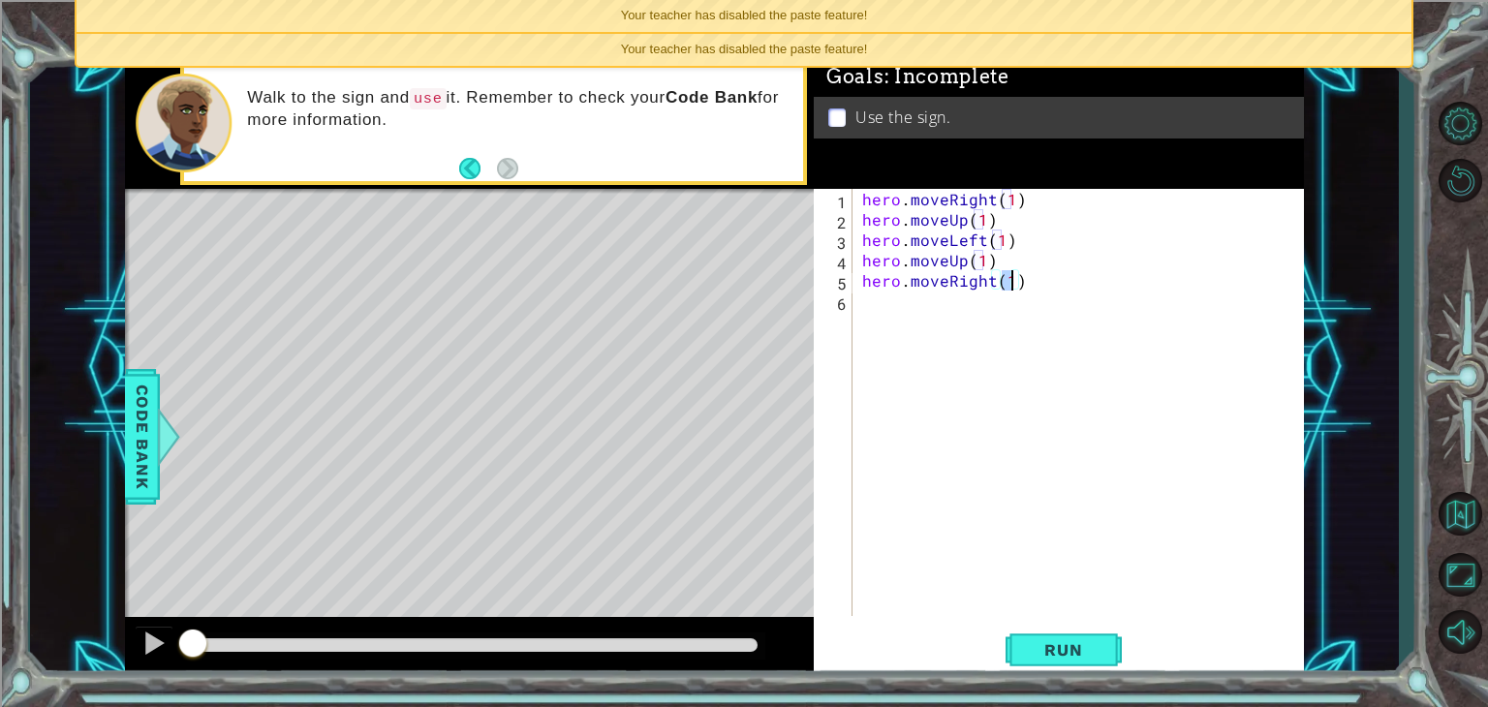
scroll to position [0, 8]
click at [1000, 298] on div "hero . moveRight ( 1 ) hero . moveUp ( 1 ) hero . moveLeft ( 1 ) hero . moveUp …" at bounding box center [1083, 423] width 450 height 468
type textarea "hero.moveUp(1) hero.moveRight(2)"
click at [993, 309] on div "hero . moveRight ( 1 ) hero . moveUp ( 1 ) hero . moveLeft ( 1 ) hero . moveUp …" at bounding box center [1083, 423] width 450 height 468
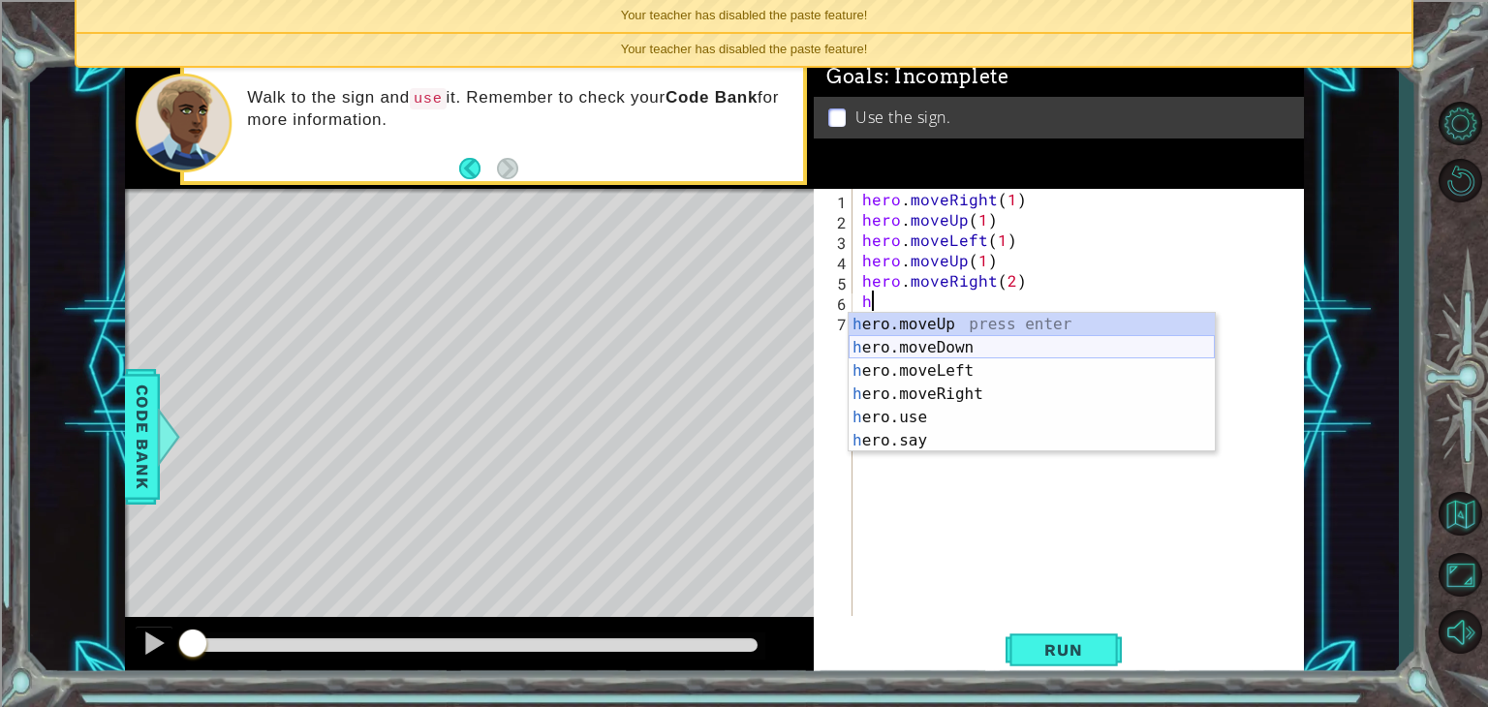
click at [1005, 354] on div "h ero.moveUp press enter h ero.moveDown press enter h ero.moveLeft press enter …" at bounding box center [1032, 406] width 366 height 186
type textarea "hero.moveDown(1)"
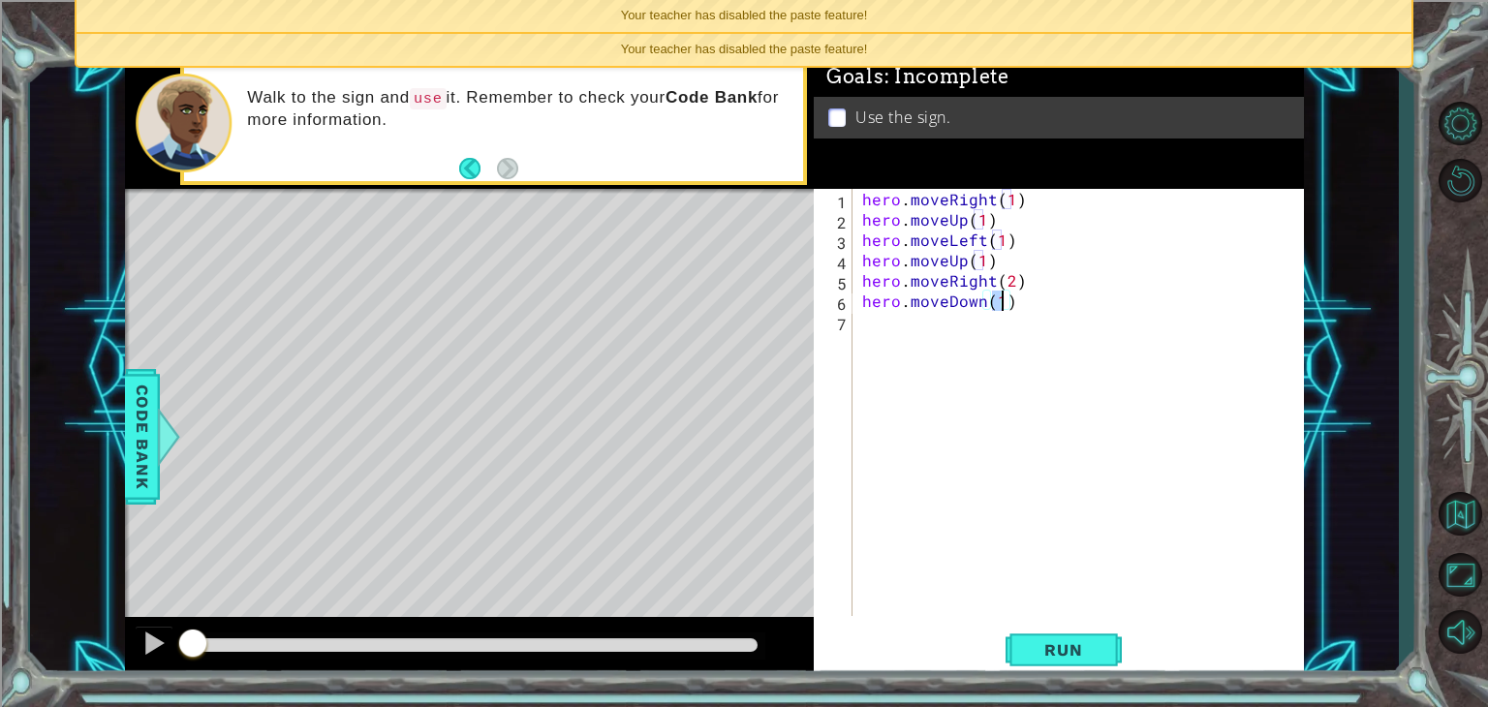
click at [883, 334] on div "hero . moveRight ( 1 ) hero . moveUp ( 1 ) hero . moveLeft ( 1 ) hero . moveUp …" at bounding box center [1083, 423] width 450 height 468
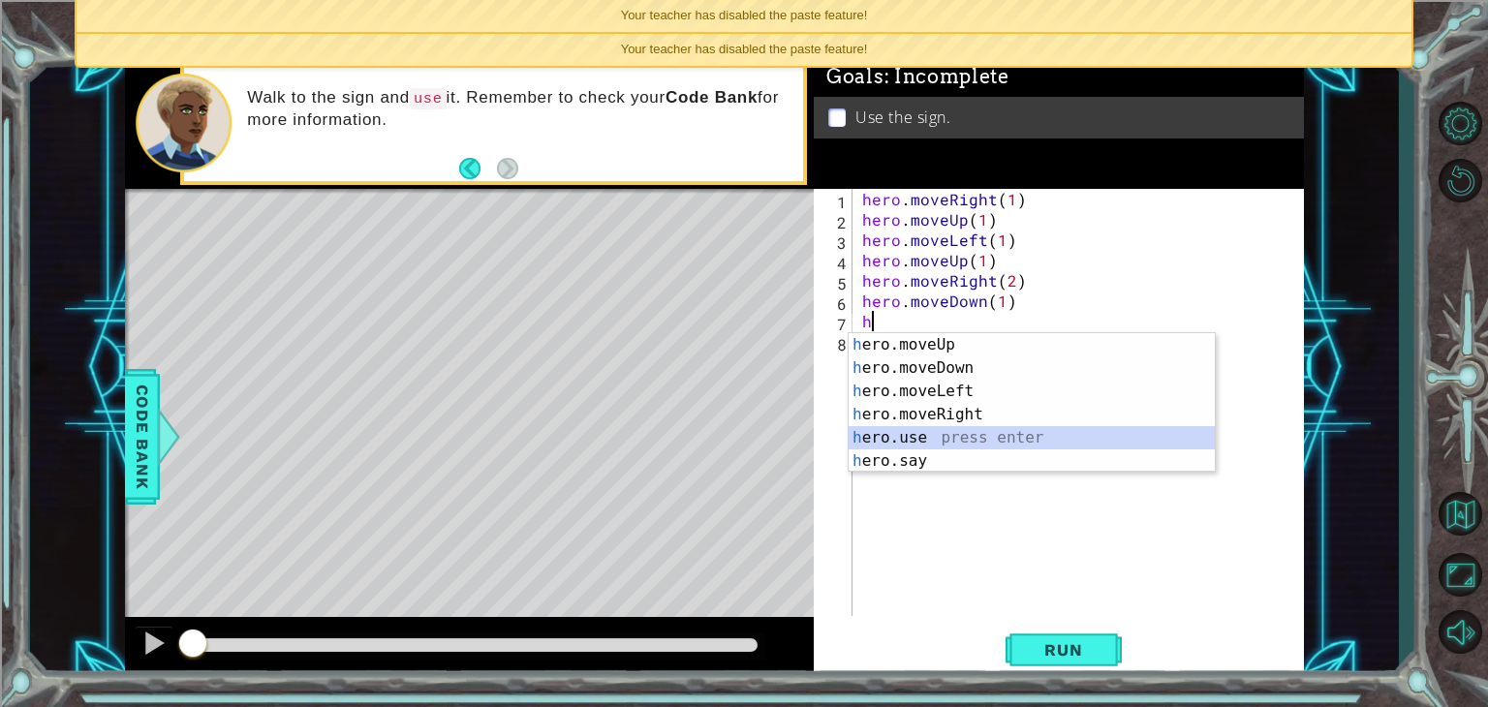
click at [924, 447] on div "h ero.moveUp press enter h ero.moveDown press enter h ero.moveLeft press enter …" at bounding box center [1032, 426] width 366 height 186
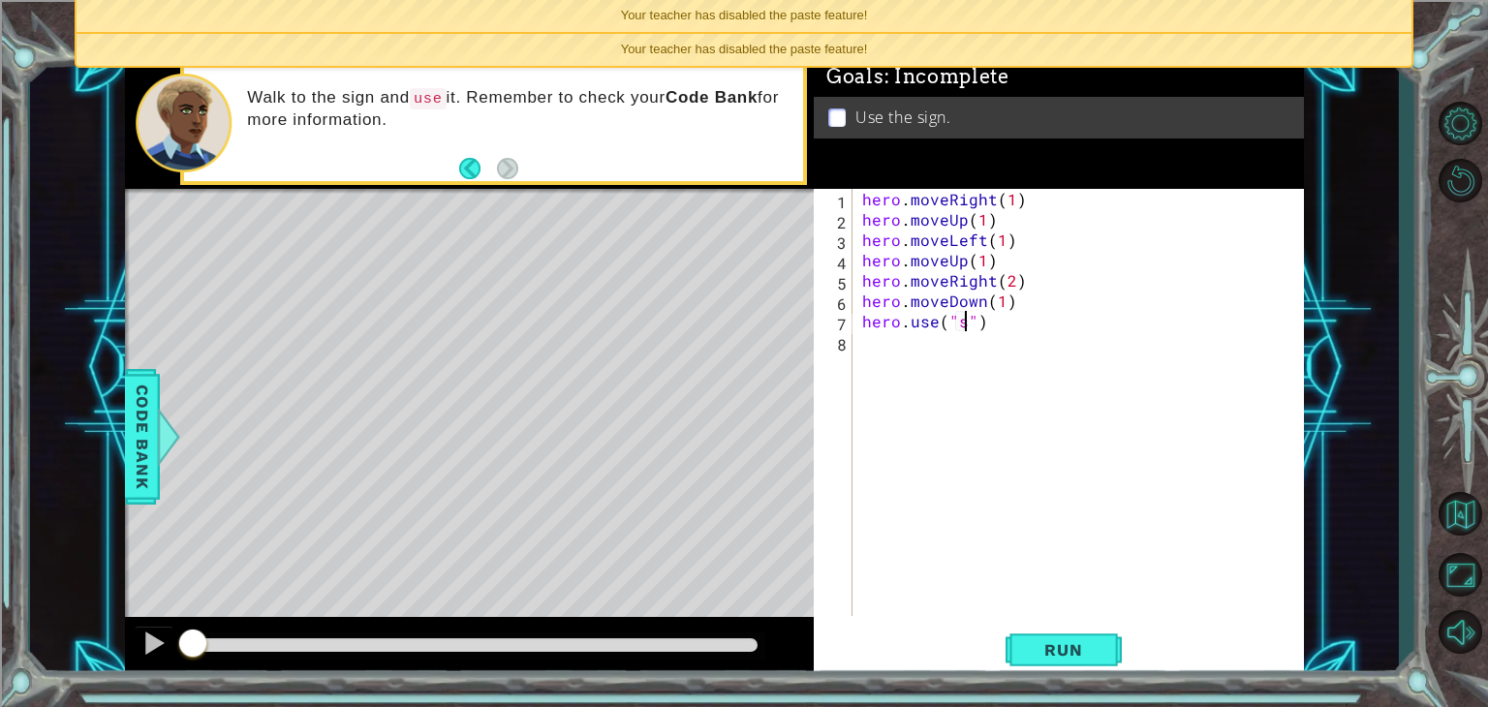
scroll to position [0, 6]
type textarea "hero.use("sign")"
click at [922, 377] on div "hero . moveRight ( 1 ) hero . moveUp ( 1 ) hero . moveLeft ( 1 ) hero . moveUp …" at bounding box center [1083, 423] width 450 height 468
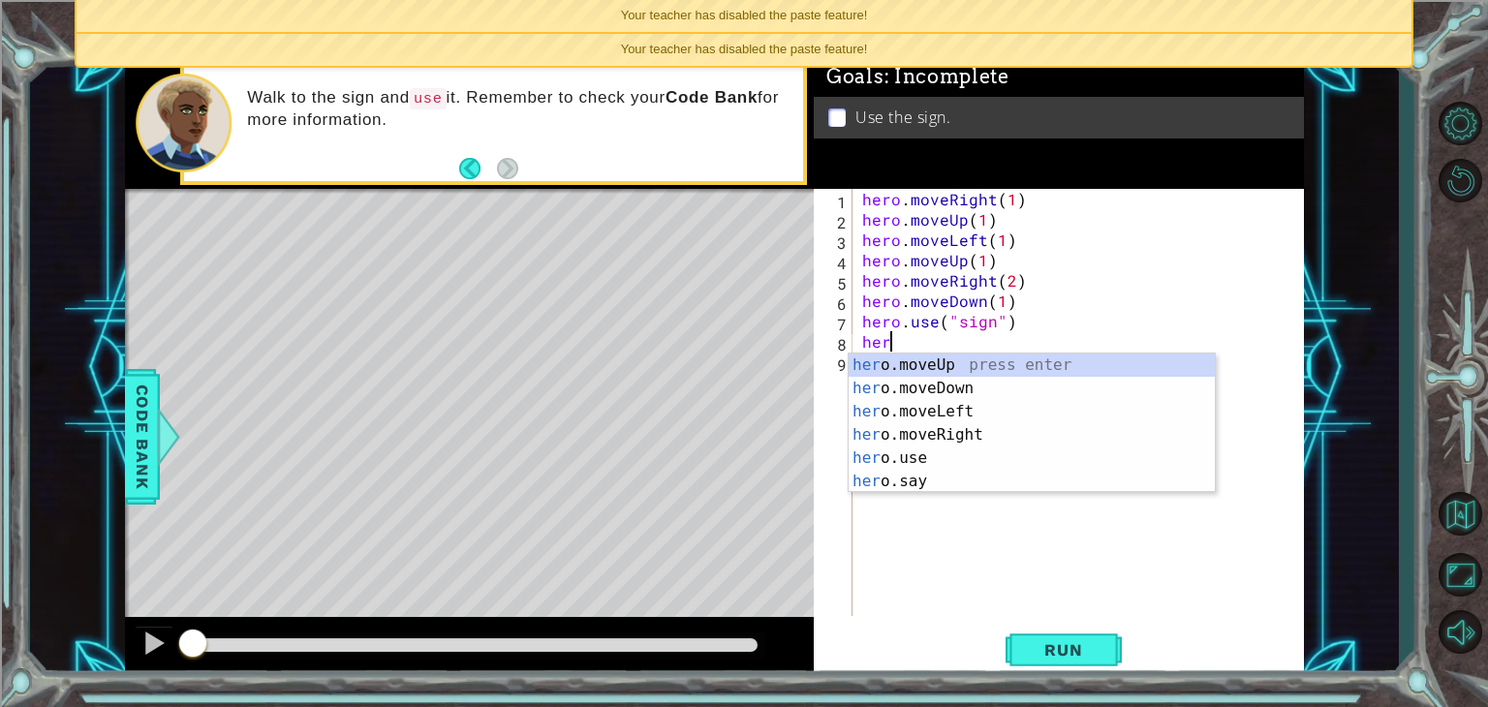
scroll to position [0, 0]
click at [942, 428] on div "her o.moveUp press enter her o.moveDown press enter her o.moveLeft press enter …" at bounding box center [1032, 447] width 366 height 186
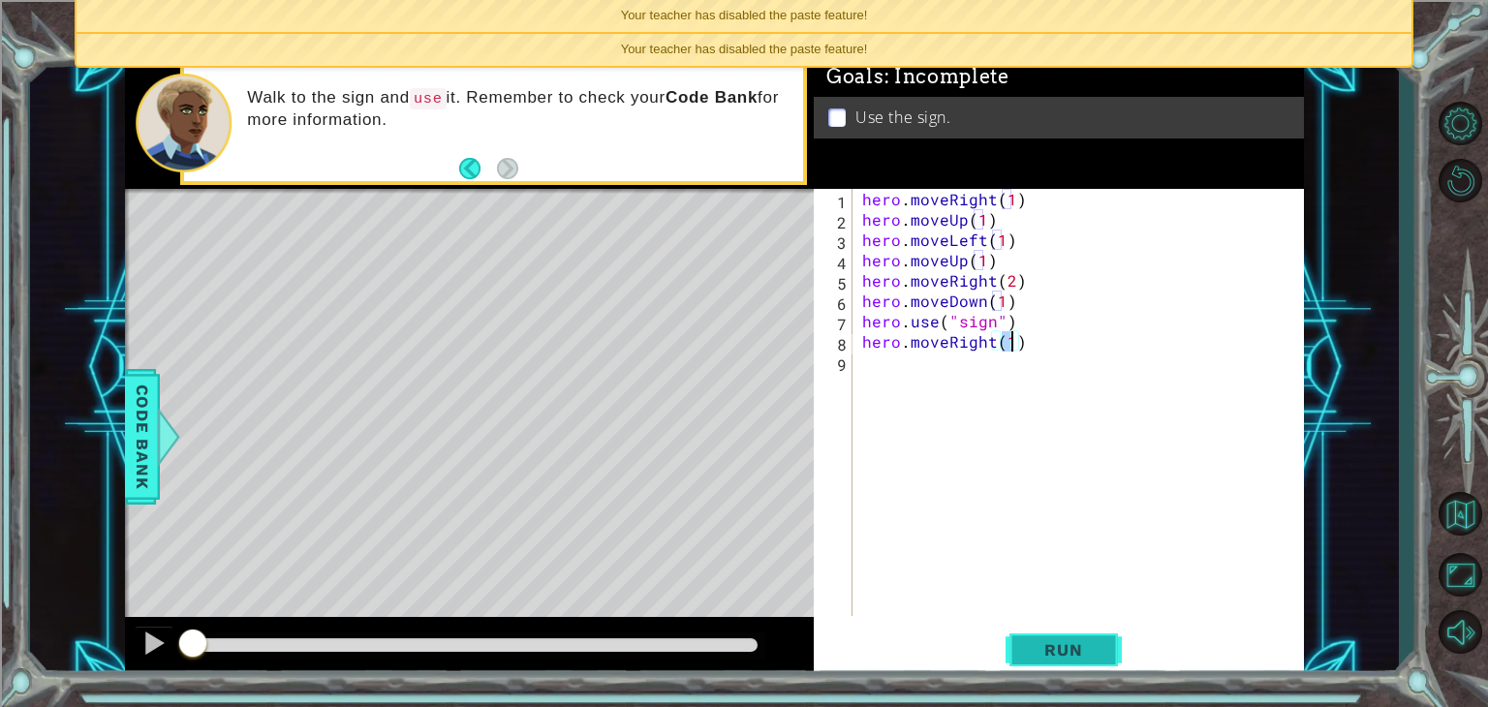
type textarea "hero.moveRight(1)"
click at [1053, 660] on button "Run" at bounding box center [1063, 650] width 116 height 49
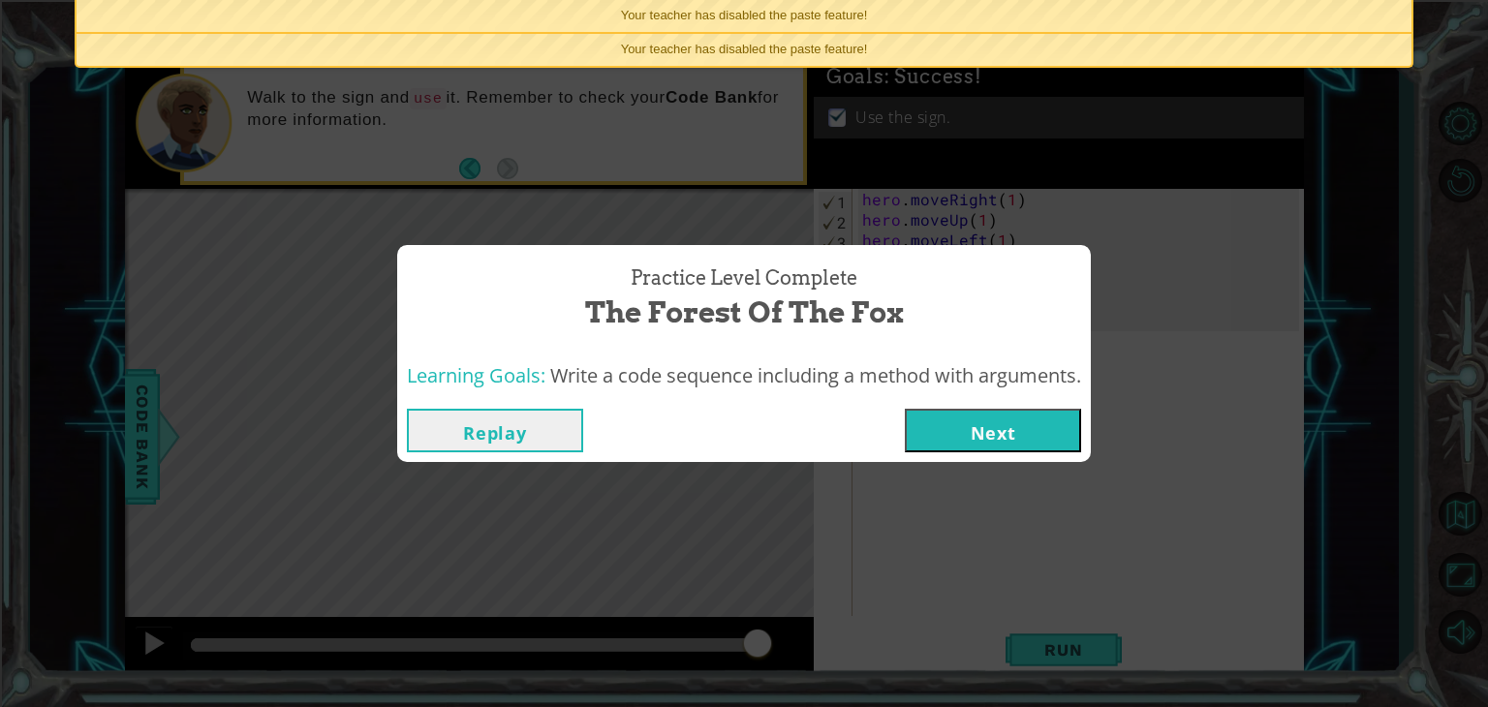
click at [1007, 452] on div "Replay Next" at bounding box center [744, 430] width 694 height 63
click at [1013, 435] on button "Next" at bounding box center [993, 431] width 176 height 44
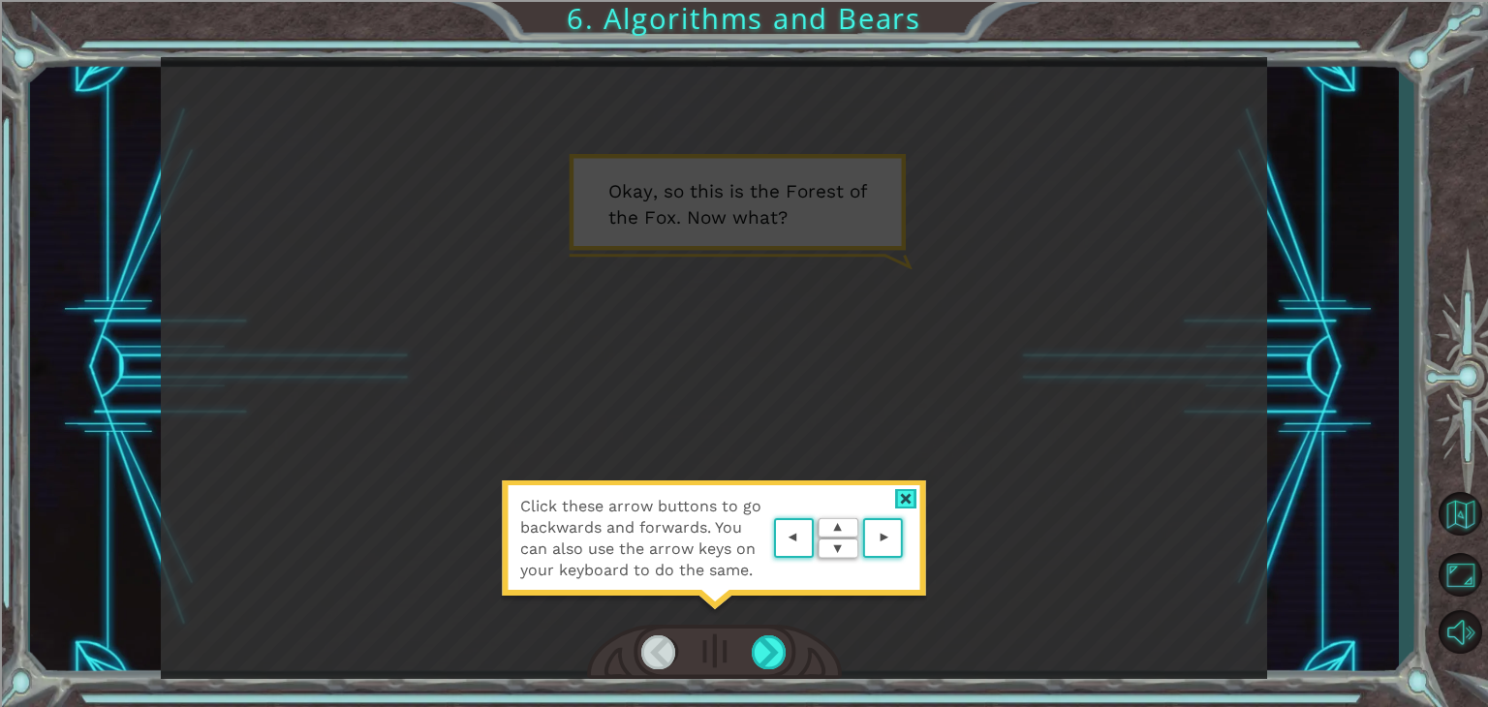
click at [1088, 549] on div "Click these arrow buttons to go backwards and forwards. You can also use the ar…" at bounding box center [714, 368] width 1106 height 622
click at [764, 644] on div at bounding box center [769, 652] width 35 height 34
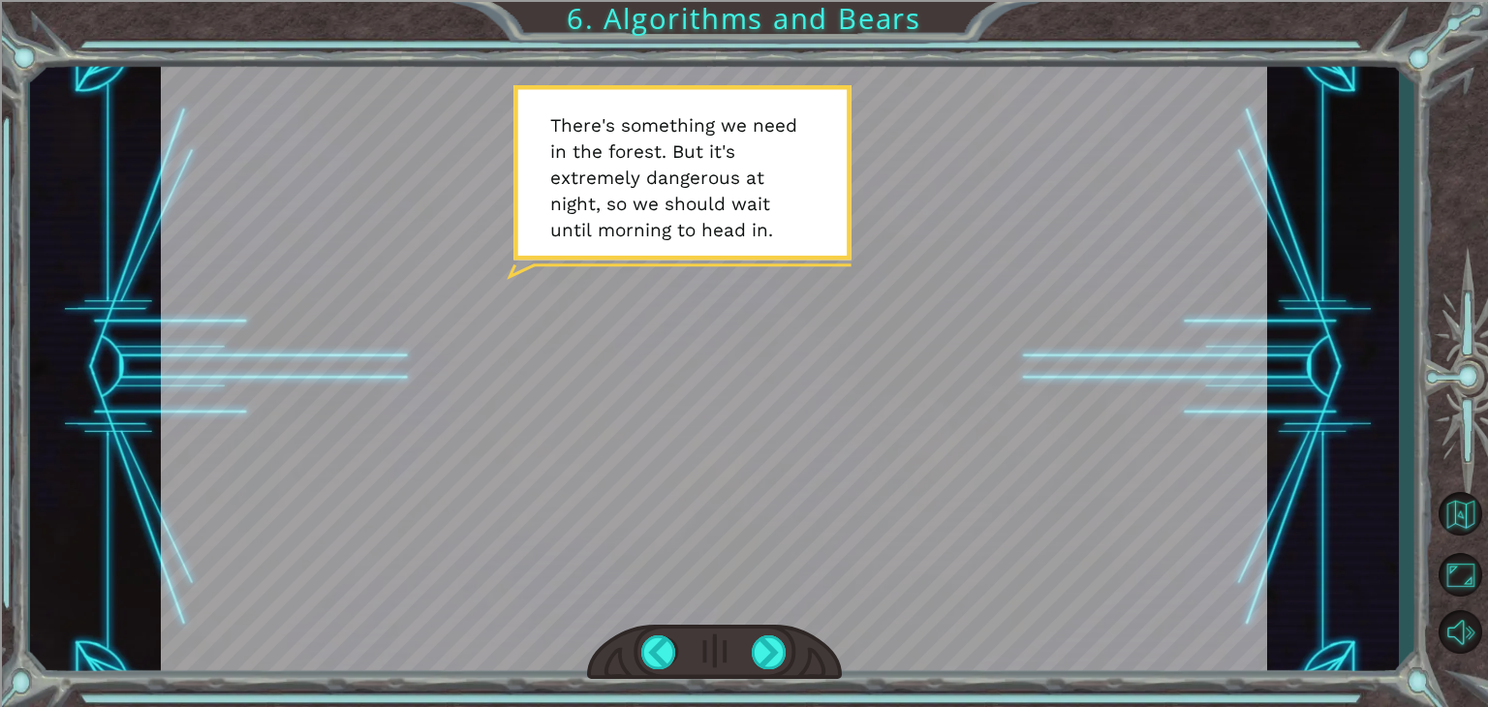
drag, startPoint x: 764, startPoint y: 644, endPoint x: 756, endPoint y: 684, distance: 40.7
click at [756, 684] on div "Temporary Text O k a y , s o t h i s i s t h e F o r e s t o f t h e F o x . N …" at bounding box center [744, 353] width 1488 height 707
click at [759, 658] on div at bounding box center [769, 652] width 35 height 34
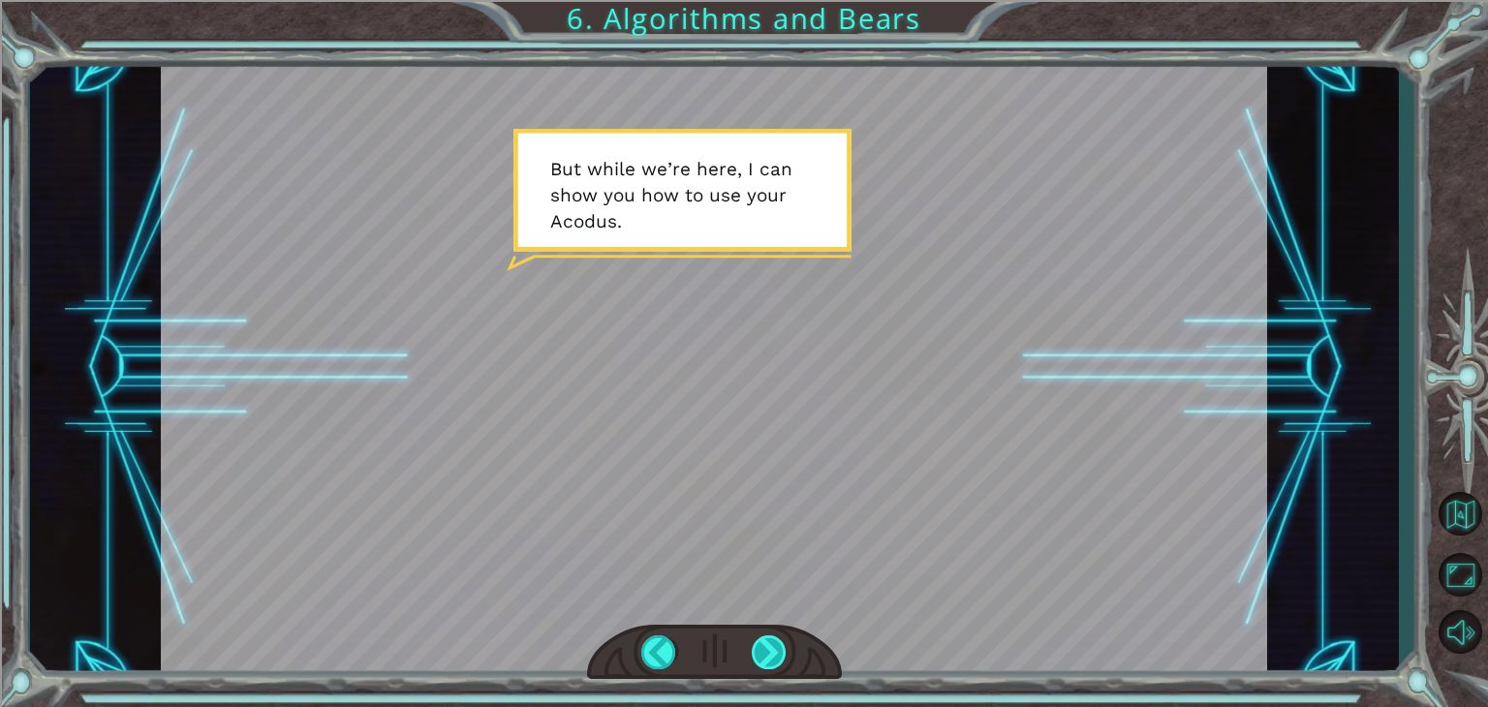
click at [757, 654] on div at bounding box center [769, 652] width 35 height 34
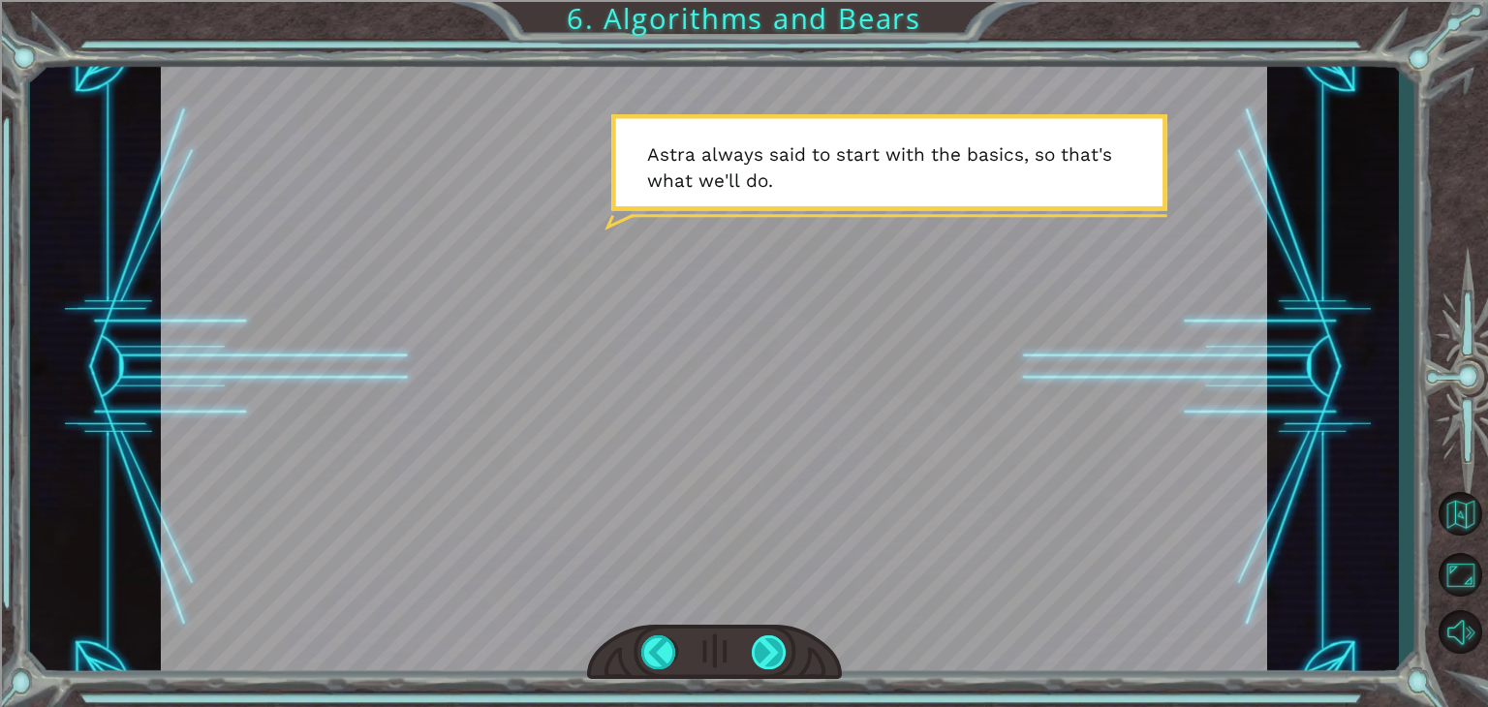
click at [762, 648] on div at bounding box center [769, 652] width 35 height 34
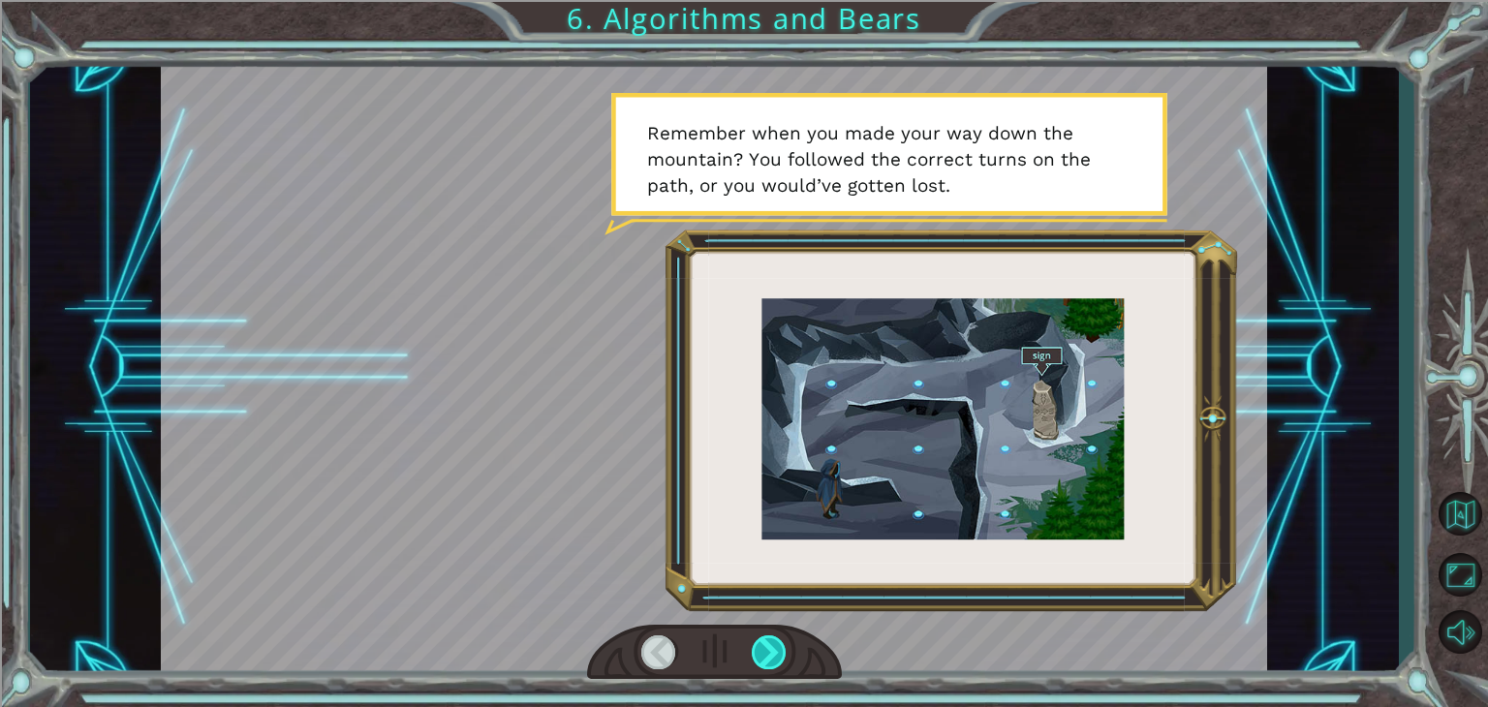
click at [762, 648] on div at bounding box center [769, 652] width 35 height 34
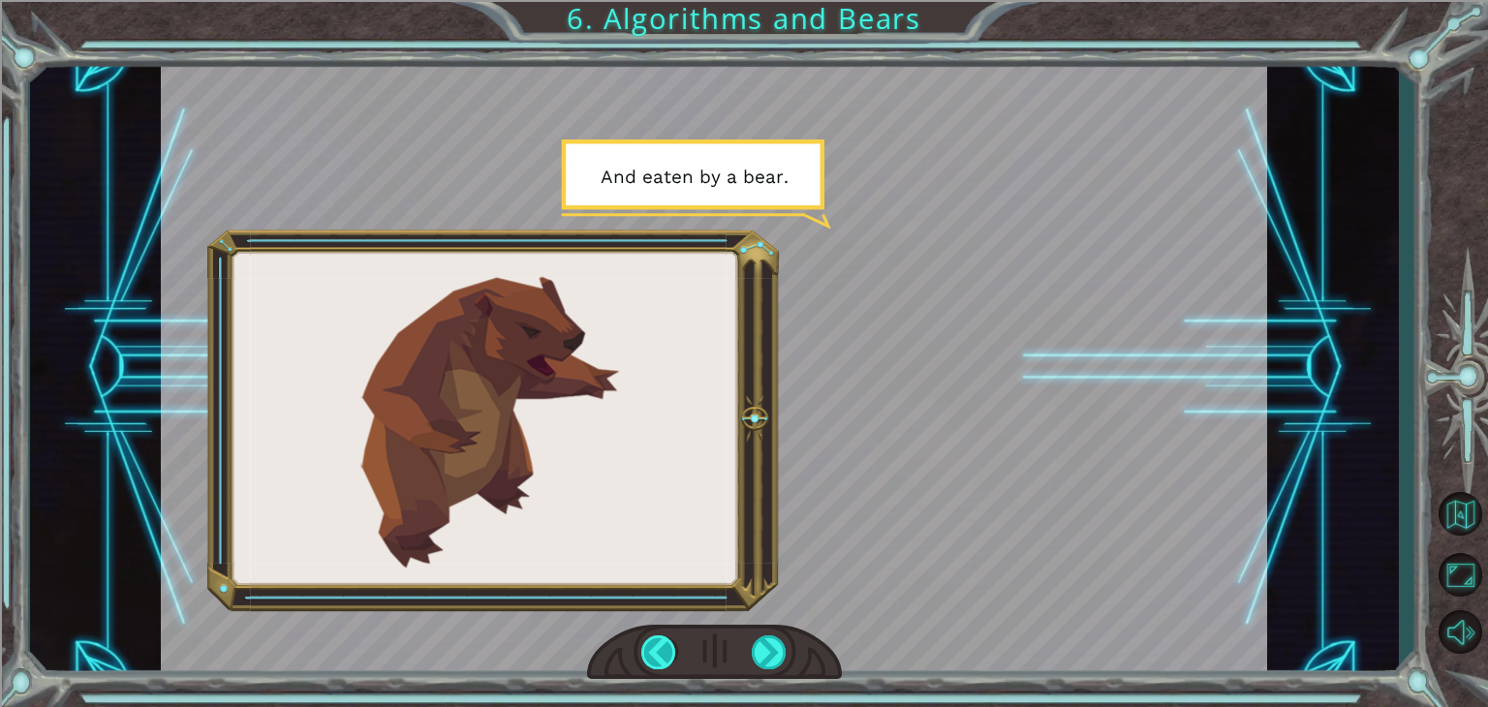
click at [655, 655] on div at bounding box center [658, 652] width 35 height 34
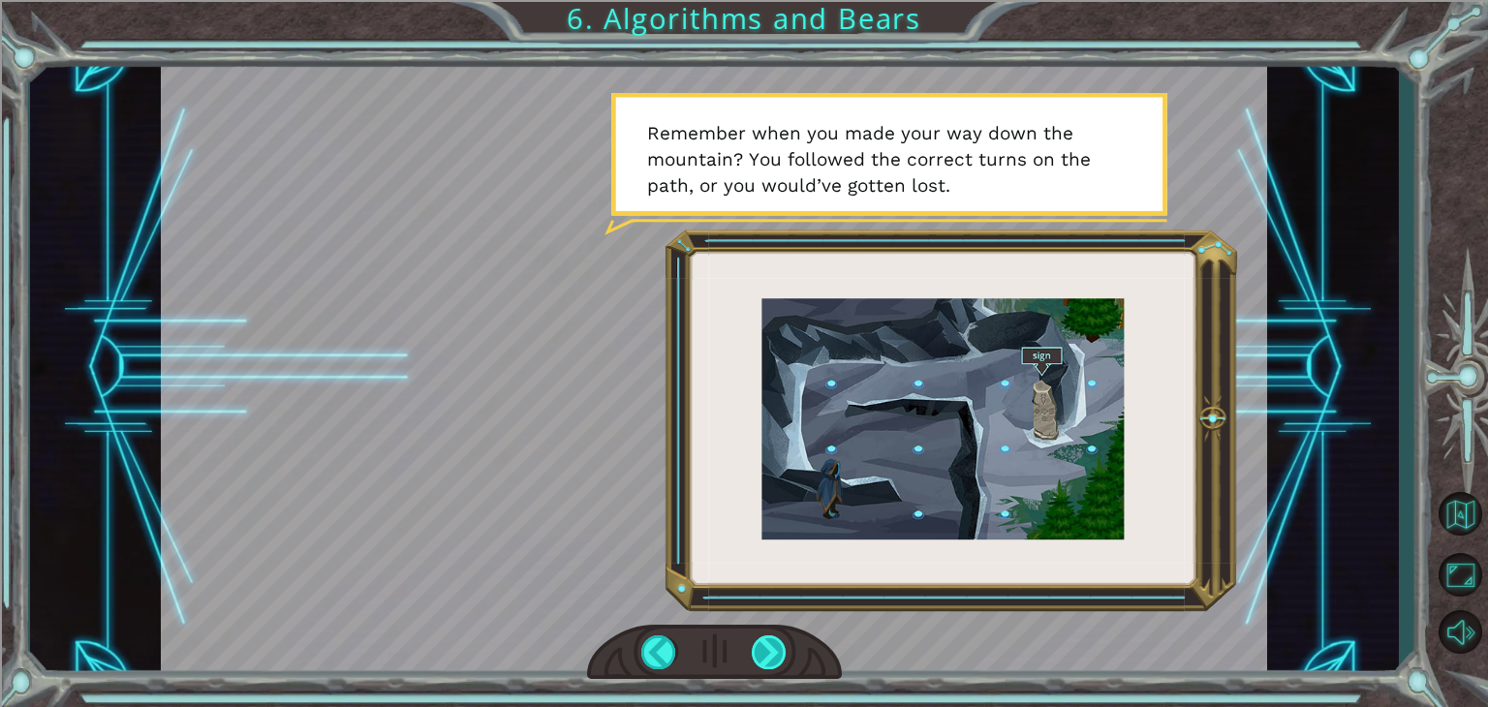
click at [775, 653] on div at bounding box center [769, 652] width 35 height 34
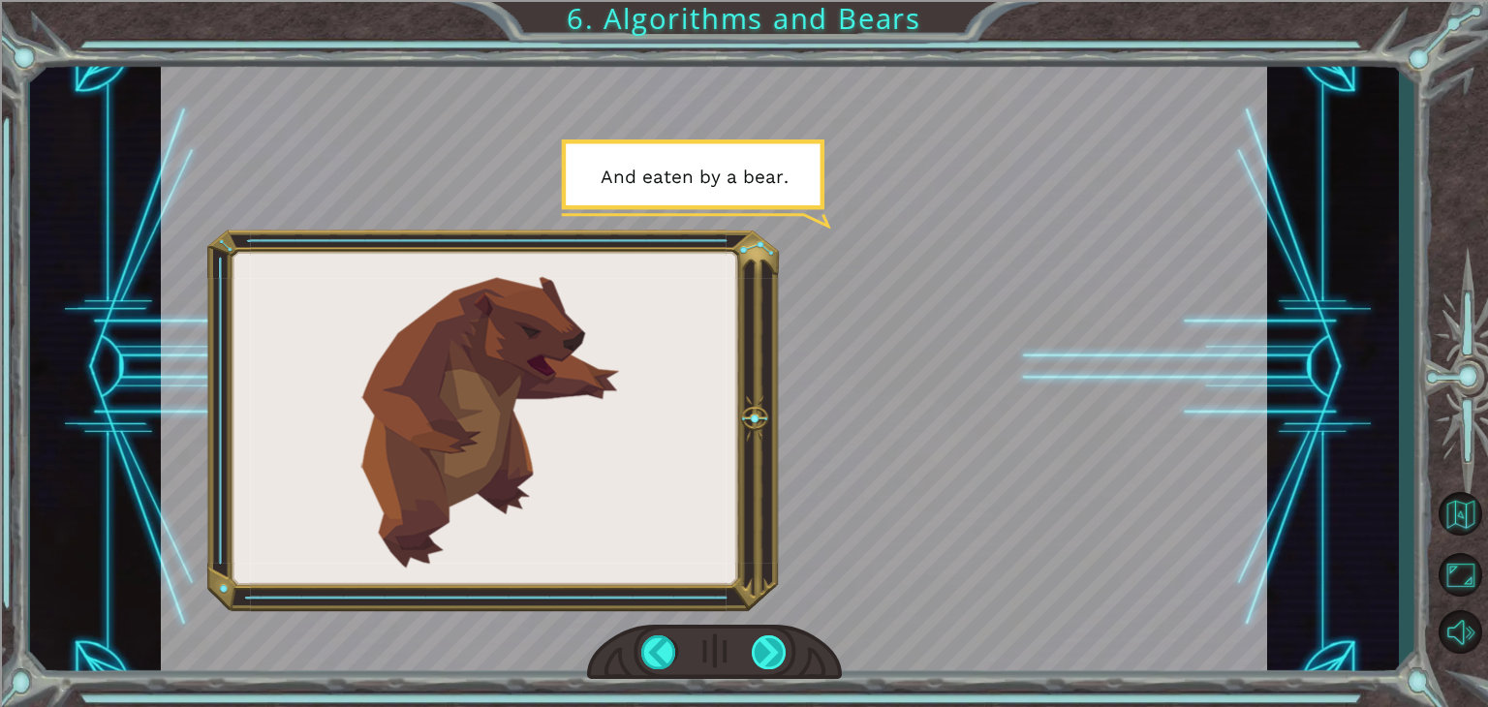
click at [775, 653] on div at bounding box center [769, 652] width 35 height 34
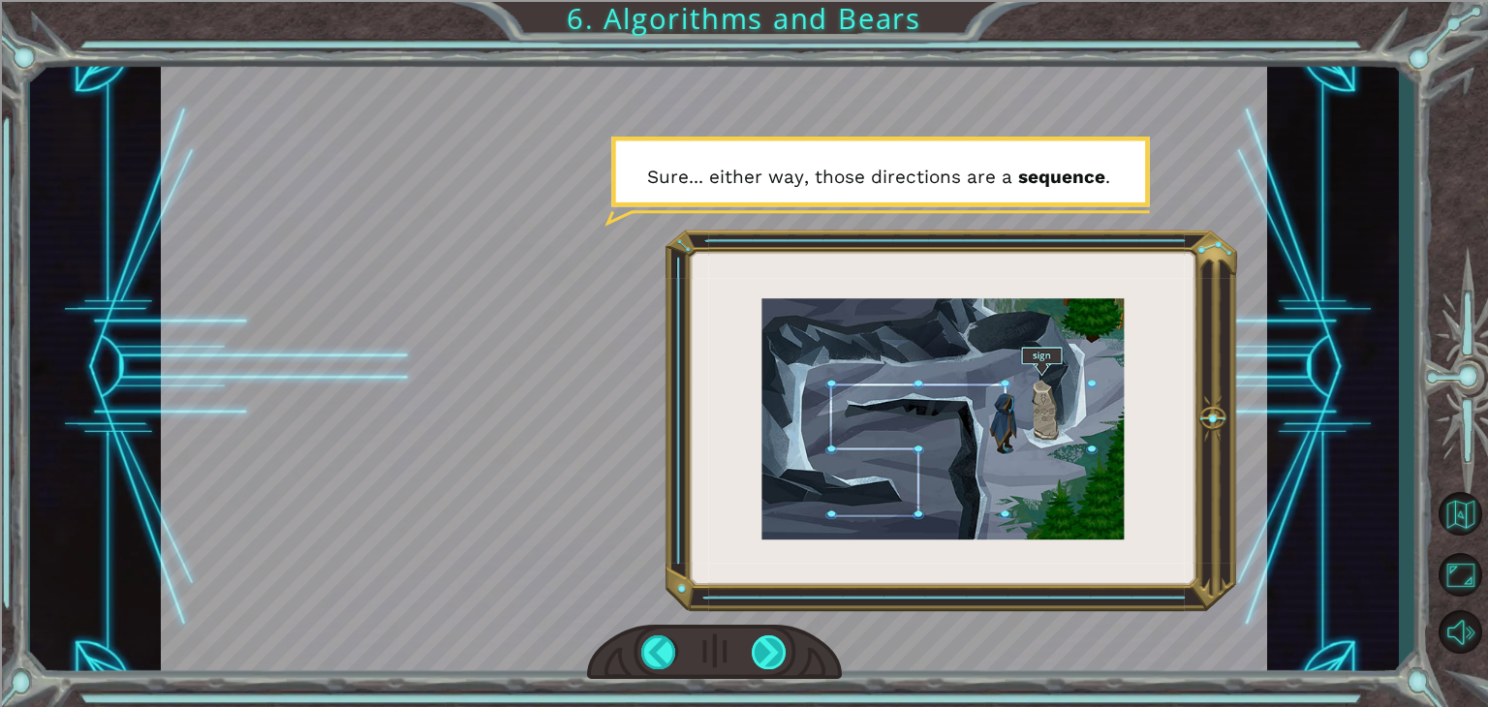
click at [775, 653] on div at bounding box center [769, 652] width 35 height 34
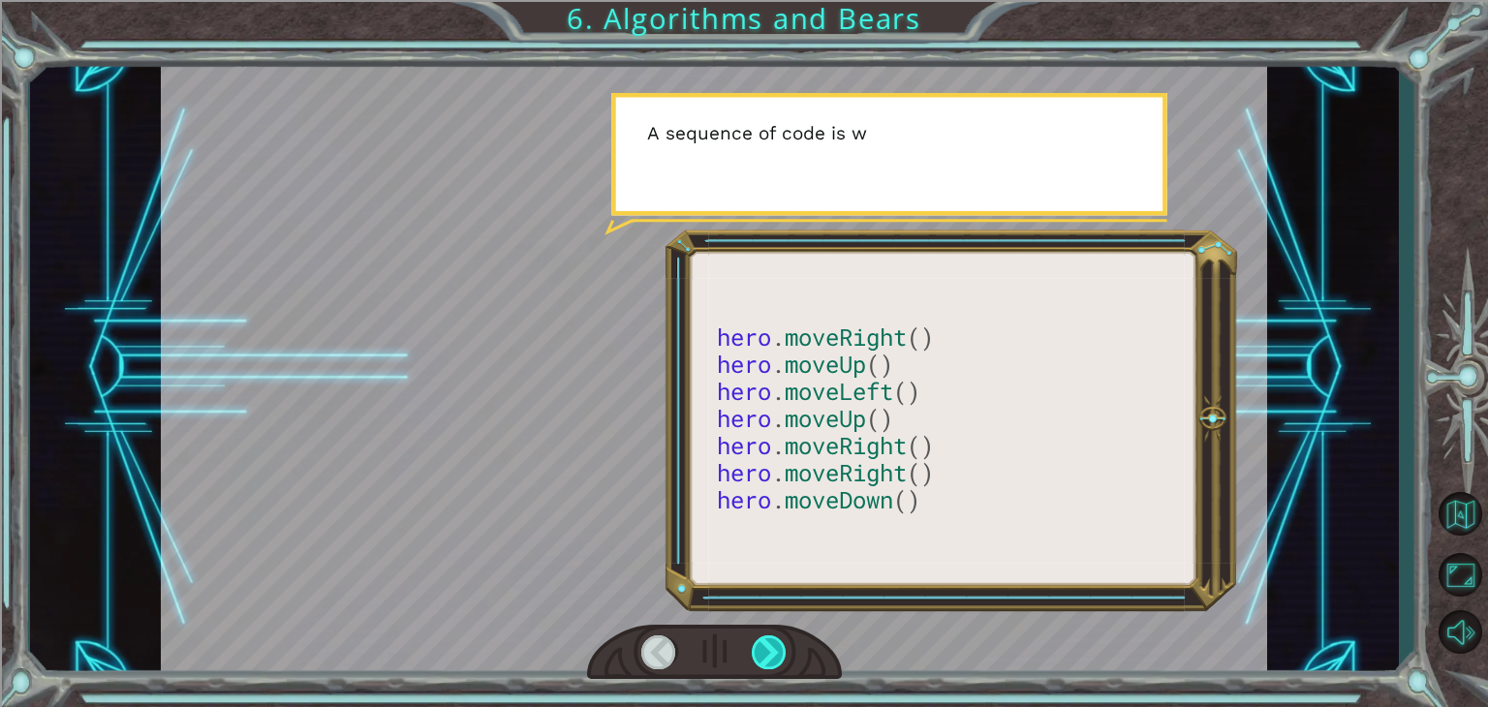
click at [775, 653] on div at bounding box center [769, 652] width 35 height 34
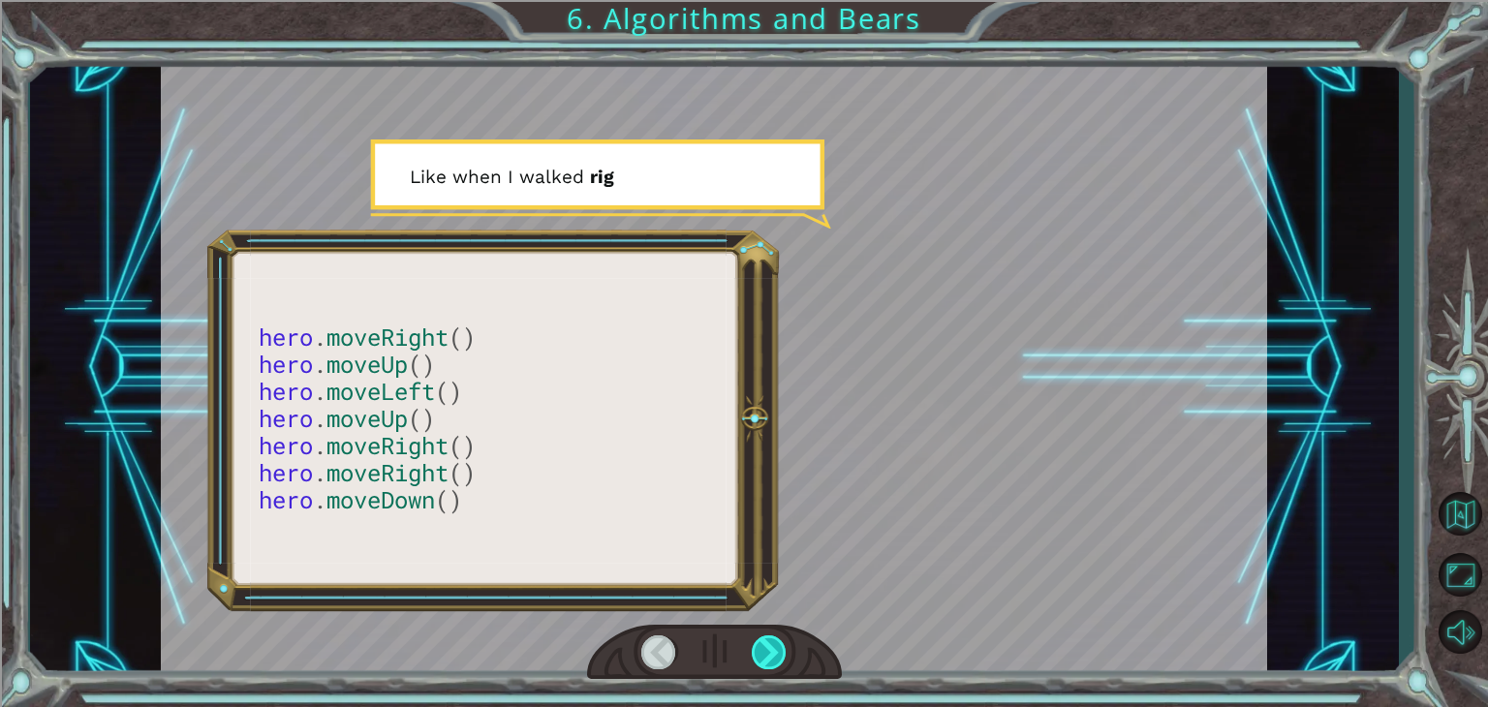
click at [775, 653] on div at bounding box center [769, 652] width 35 height 34
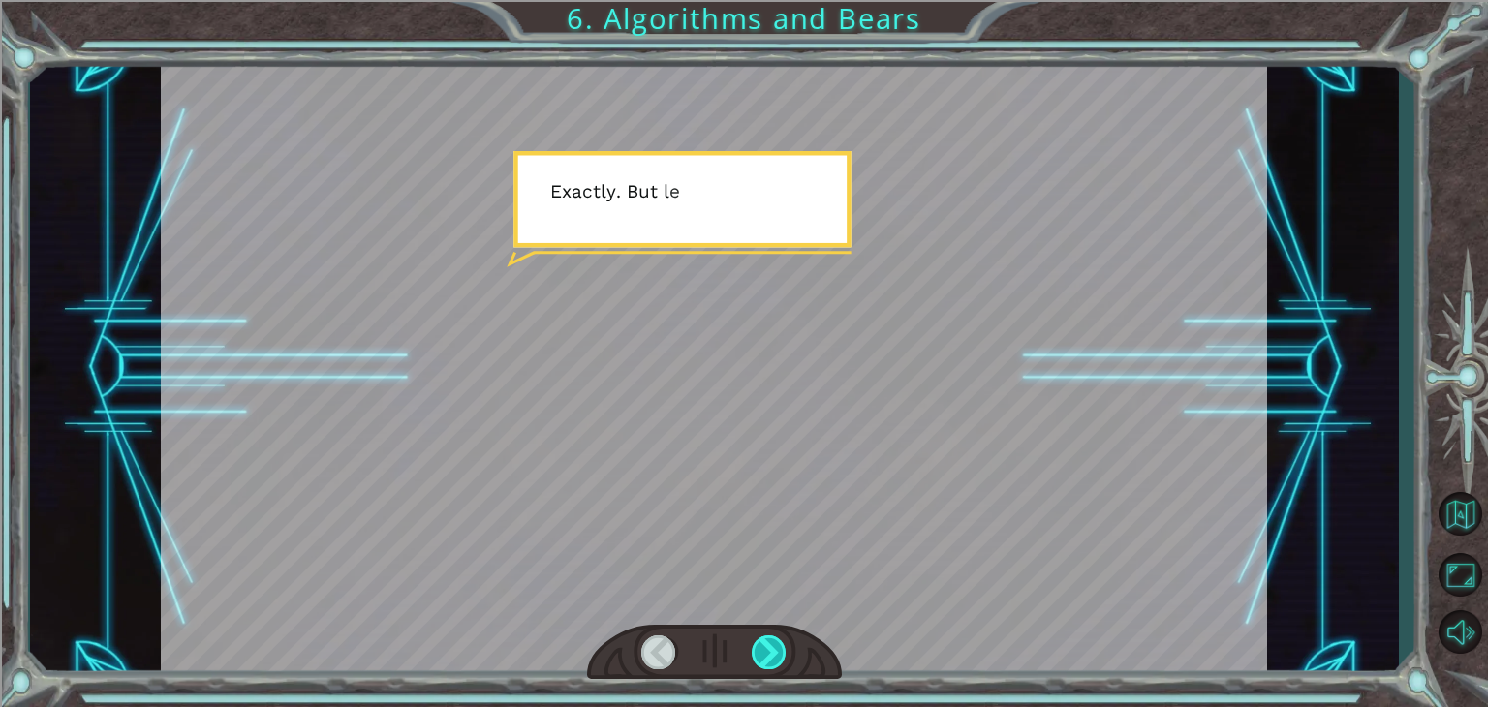
click at [775, 653] on div at bounding box center [769, 652] width 35 height 34
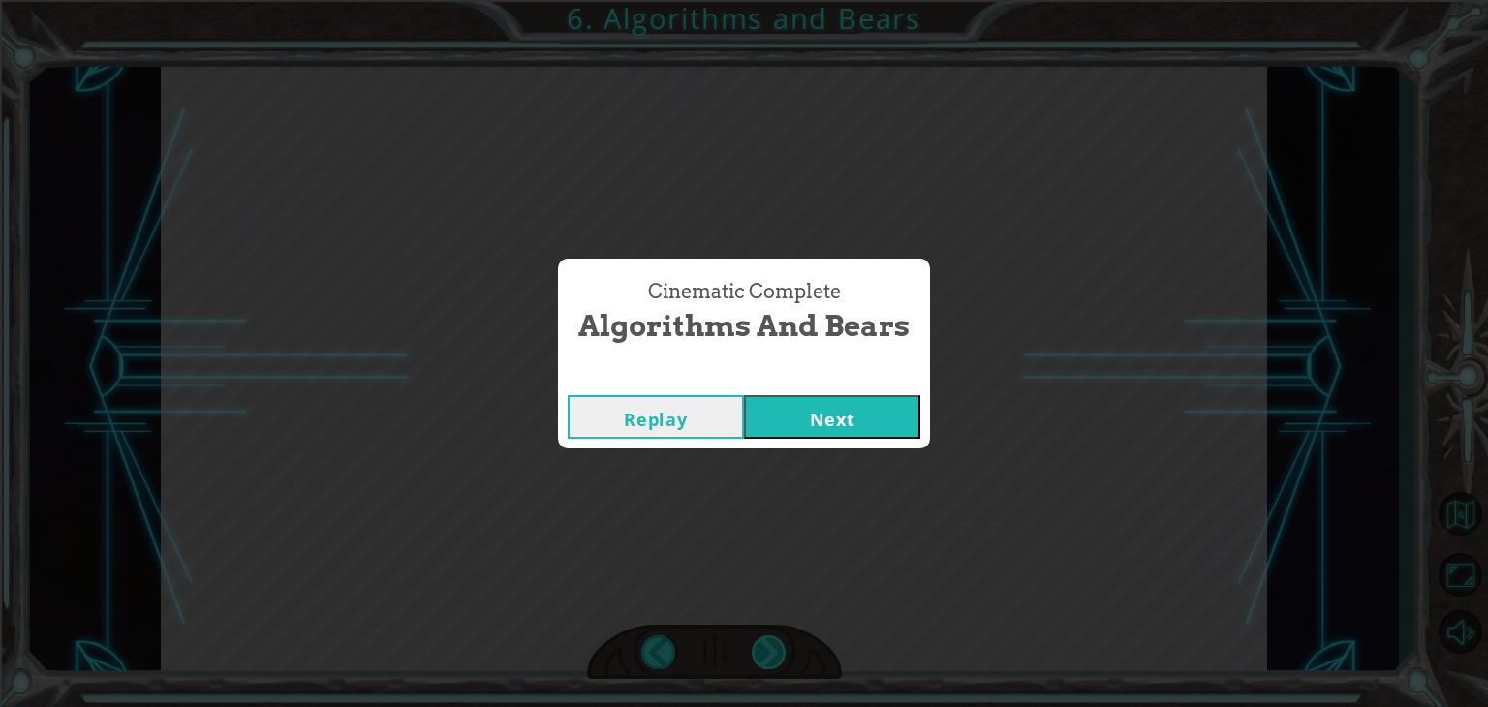
click at [775, 653] on div "Cinematic Complete Algorithms and Bears Replay Next" at bounding box center [744, 353] width 1488 height 707
click at [810, 420] on button "Next" at bounding box center [832, 417] width 176 height 44
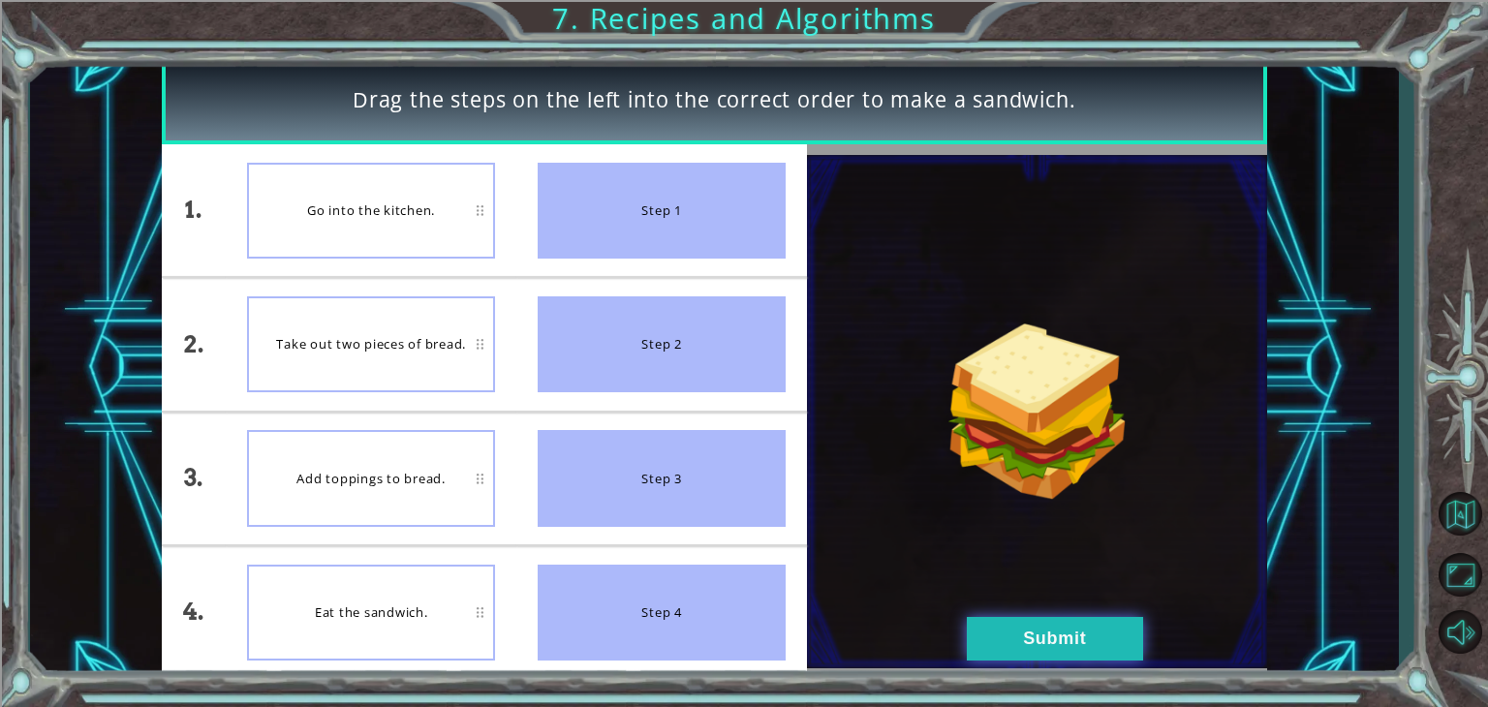
click at [1011, 634] on button "Submit" at bounding box center [1055, 639] width 176 height 44
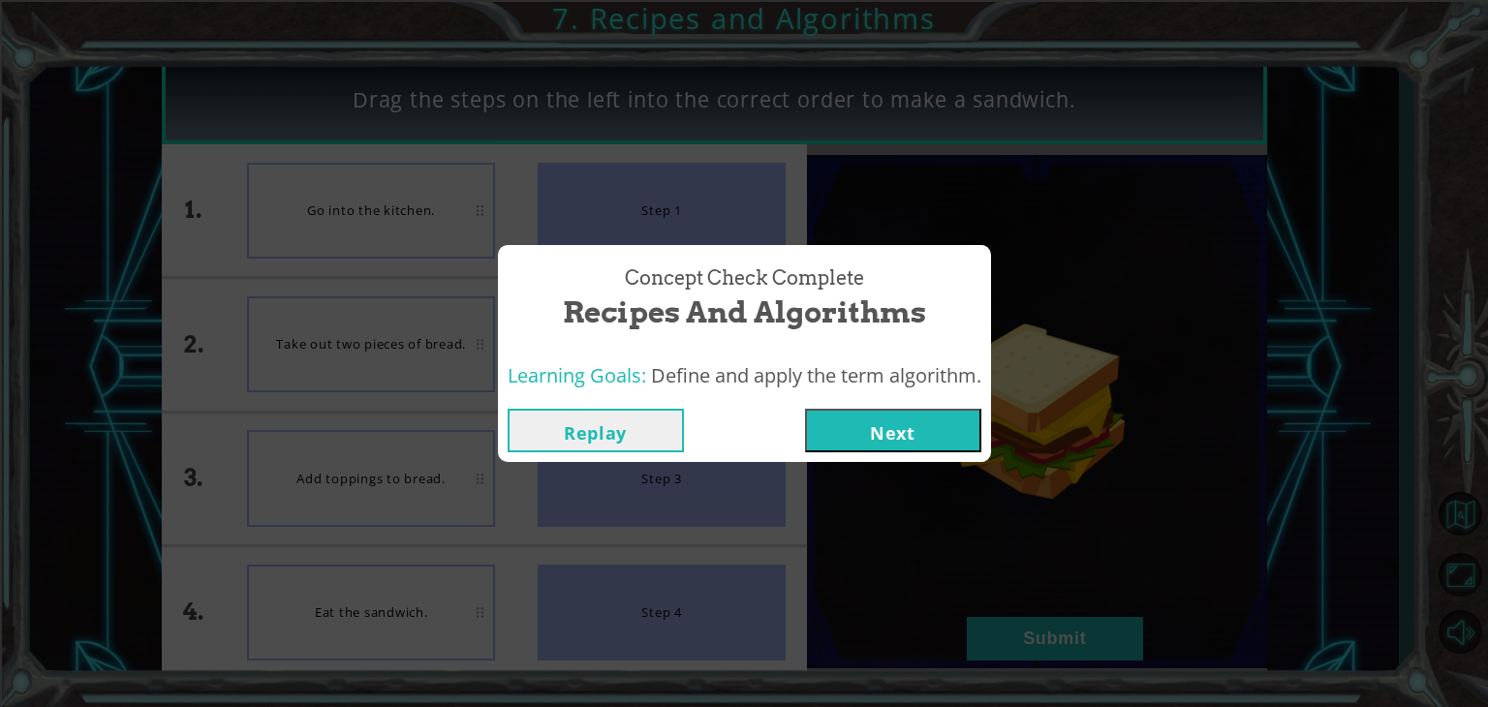
drag, startPoint x: 921, startPoint y: 442, endPoint x: 883, endPoint y: 423, distance: 42.0
click at [883, 423] on button "Next" at bounding box center [893, 431] width 176 height 44
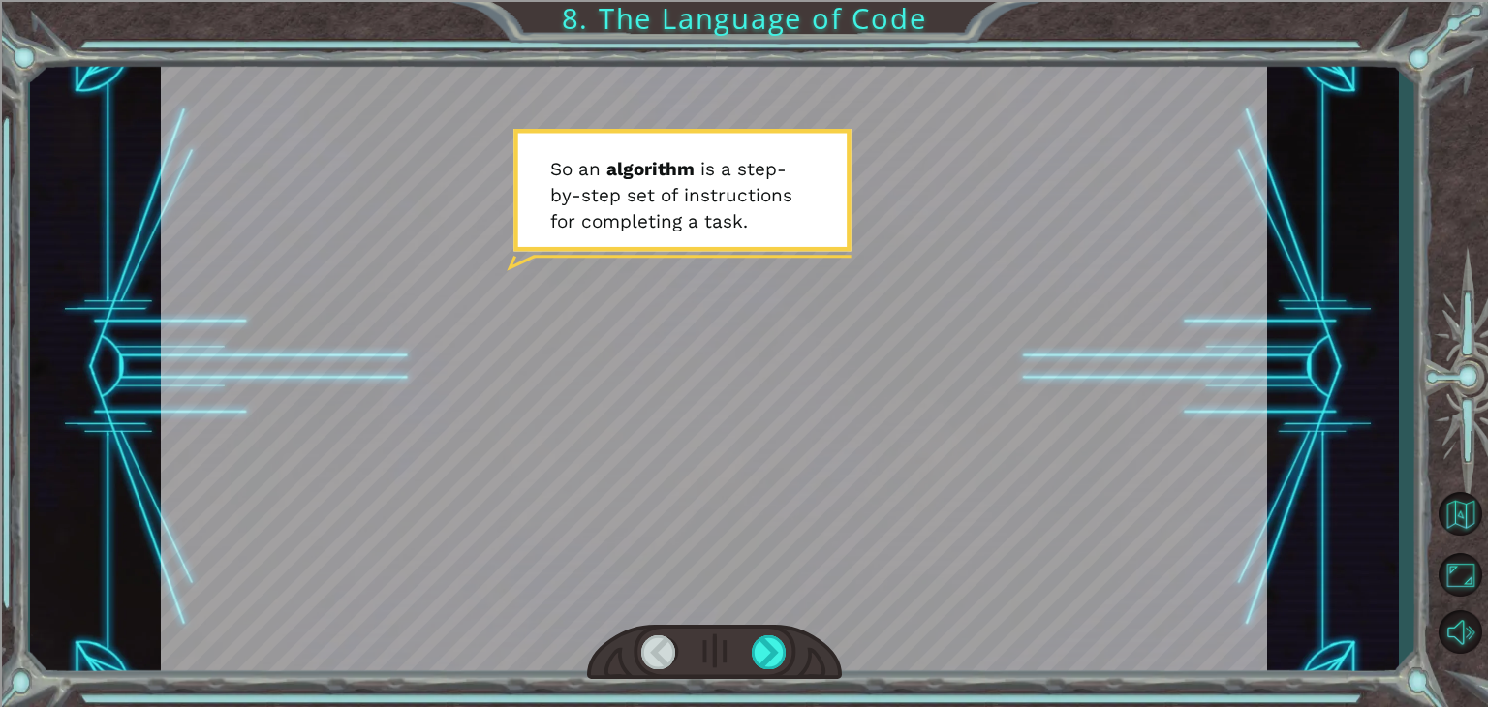
click at [852, 426] on div at bounding box center [714, 368] width 1106 height 622
click at [771, 649] on div at bounding box center [769, 652] width 35 height 34
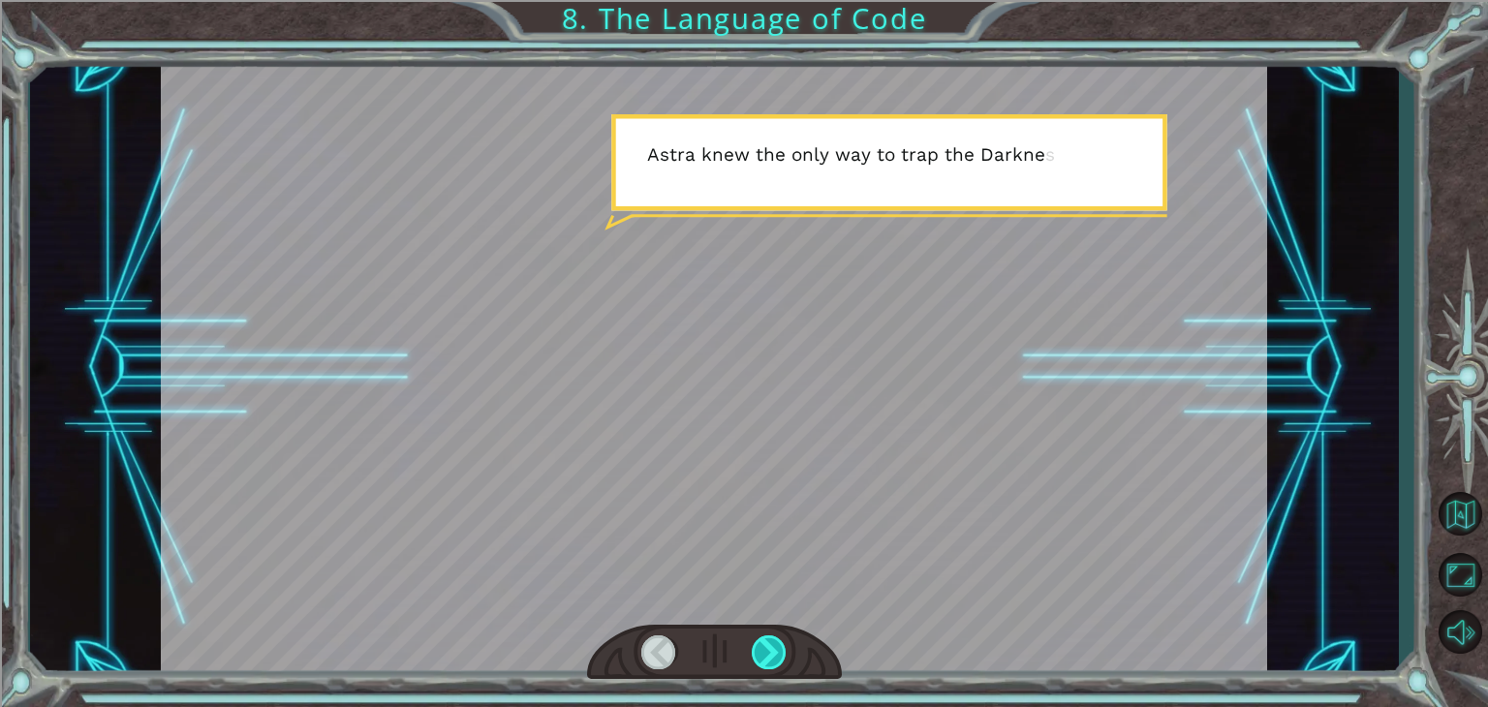
click at [771, 649] on div at bounding box center [769, 652] width 35 height 34
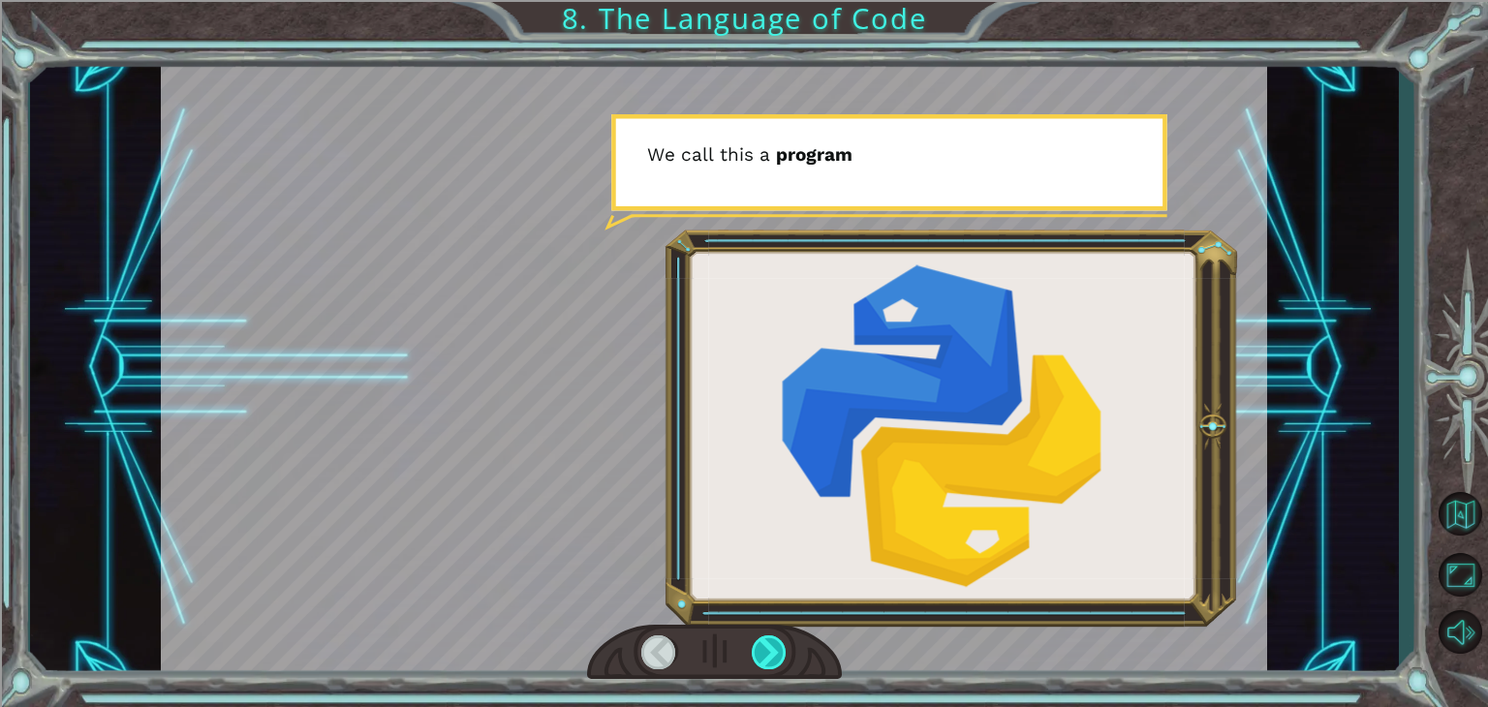
click at [771, 649] on div at bounding box center [769, 652] width 35 height 34
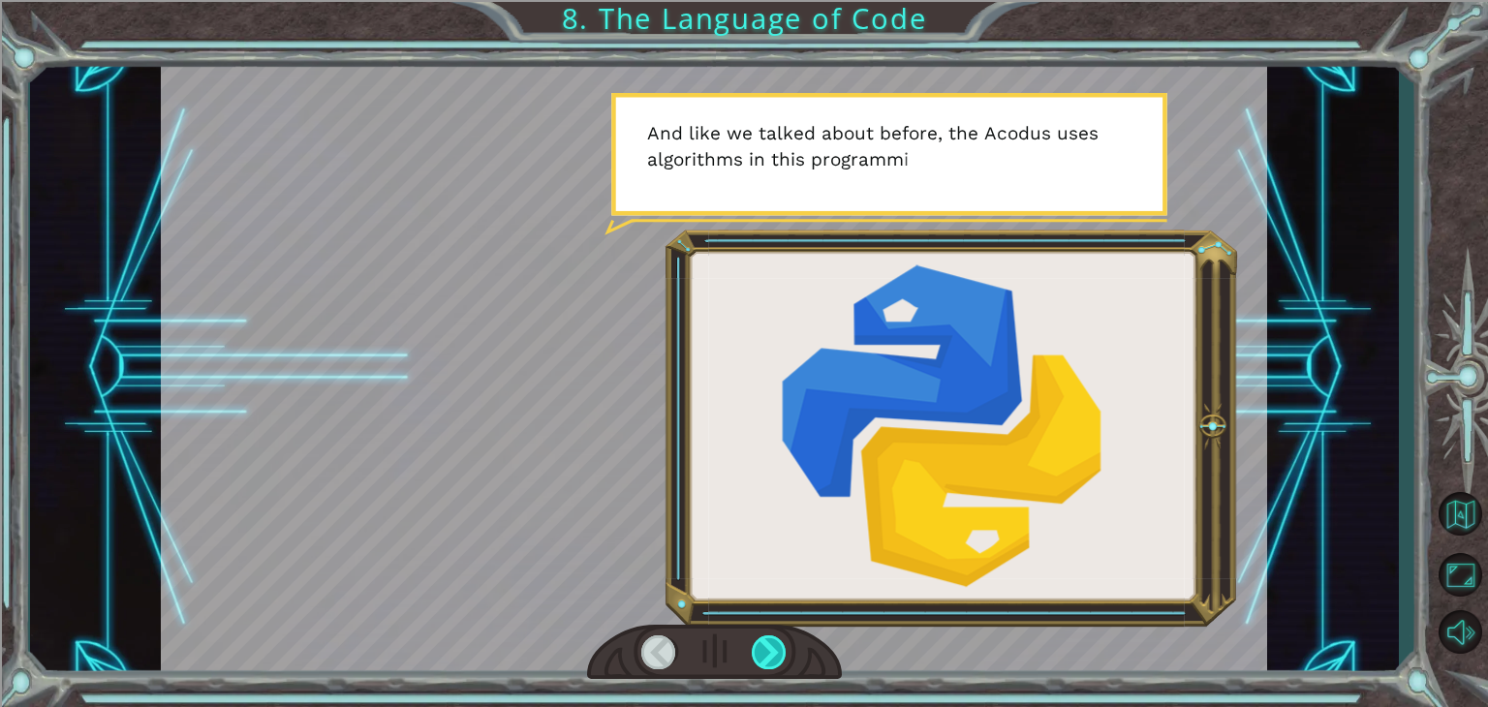
click at [771, 649] on div at bounding box center [769, 652] width 35 height 34
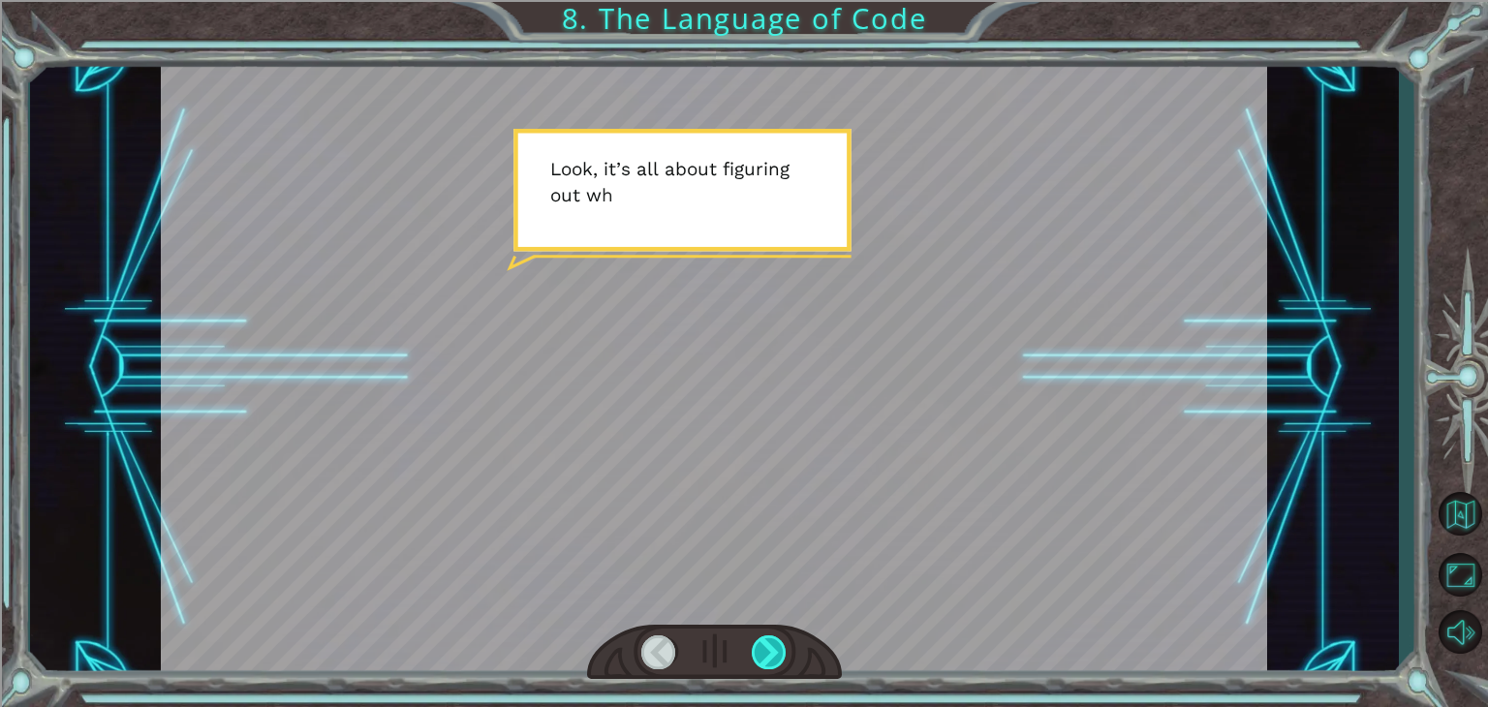
click at [771, 649] on div at bounding box center [769, 652] width 35 height 34
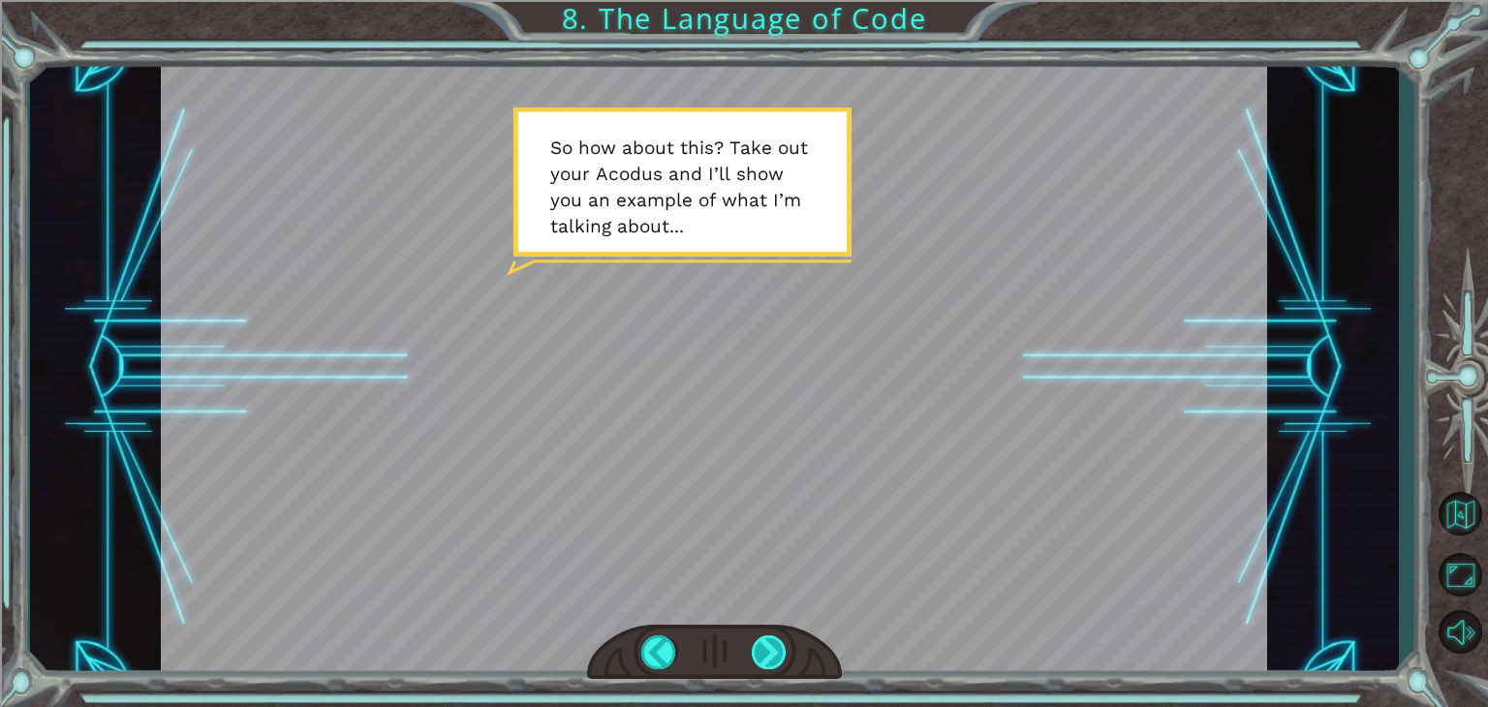
click at [771, 649] on div at bounding box center [769, 652] width 35 height 34
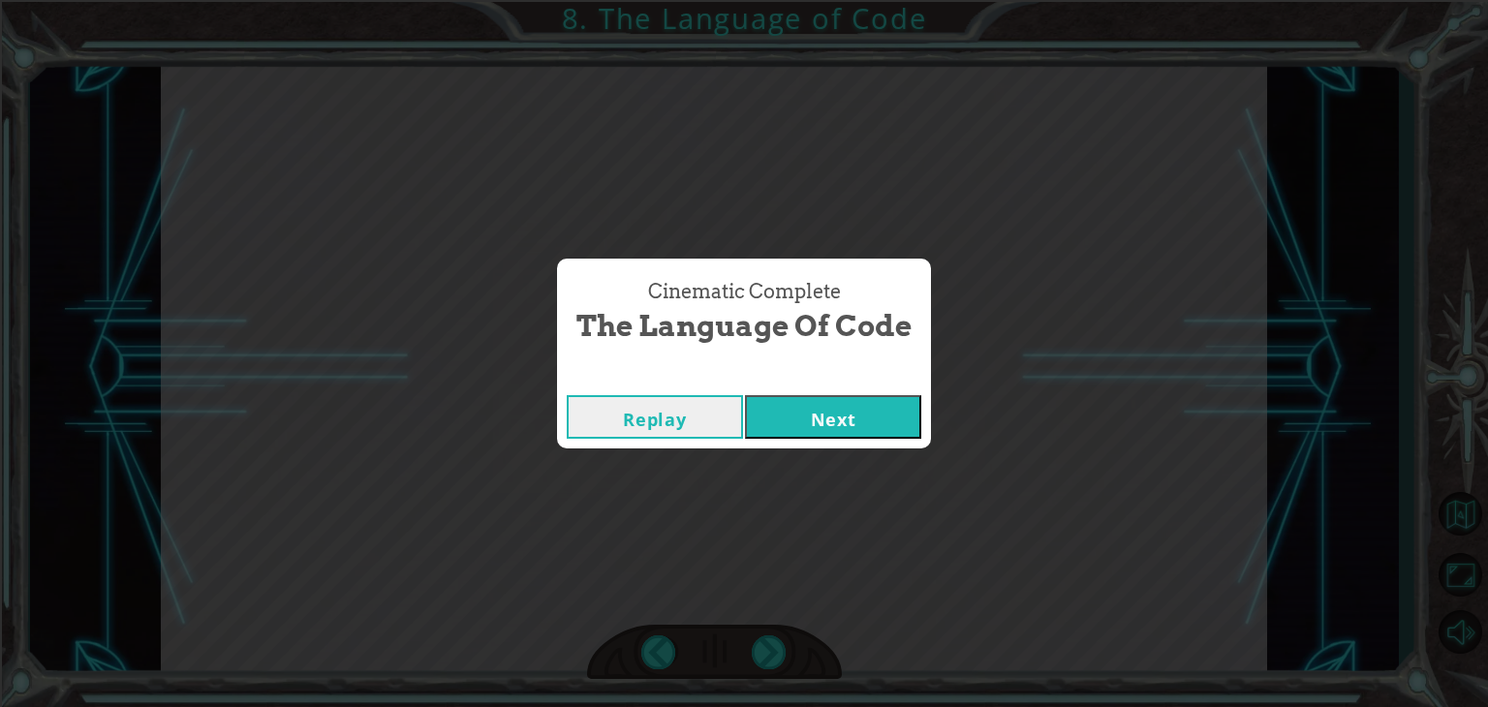
click at [833, 419] on button "Next" at bounding box center [833, 417] width 176 height 44
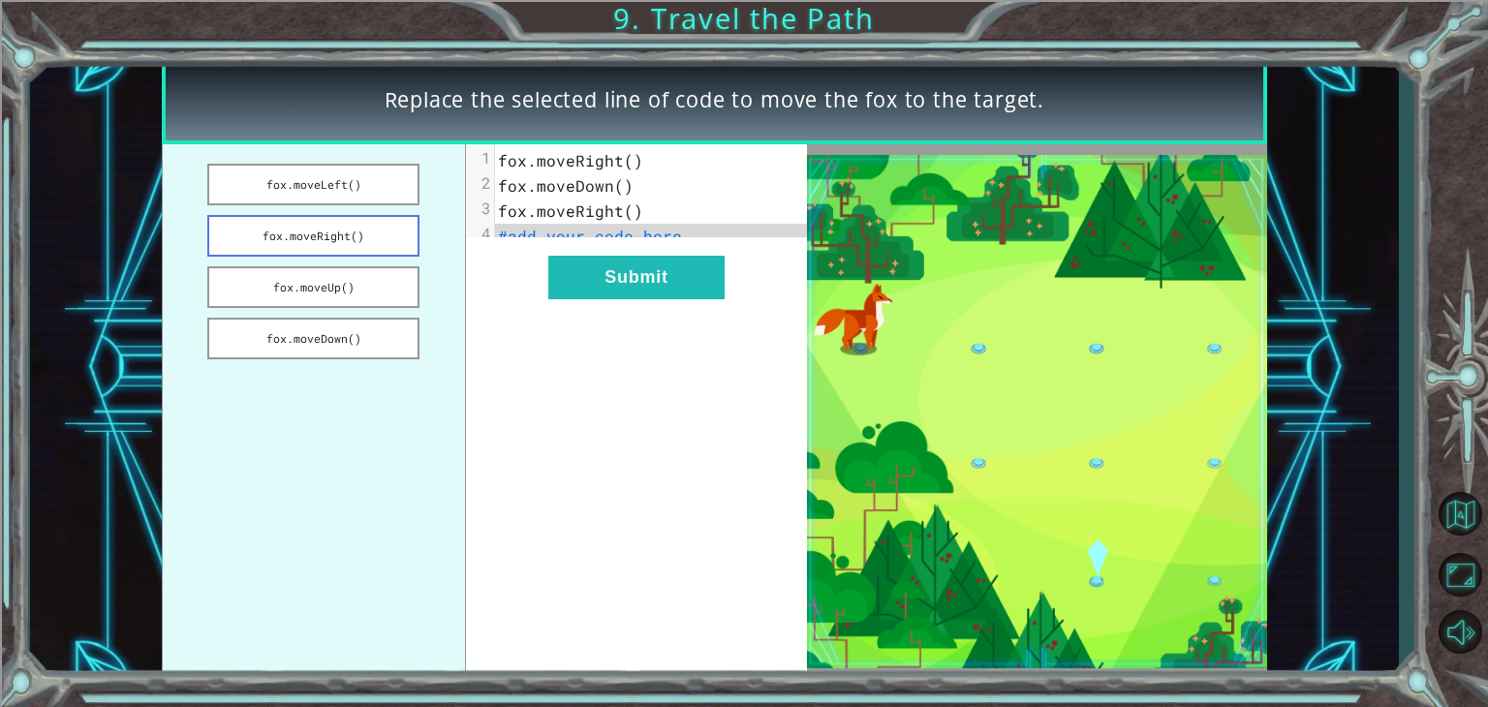
click at [368, 226] on button "fox.moveRight()" at bounding box center [313, 236] width 212 height 42
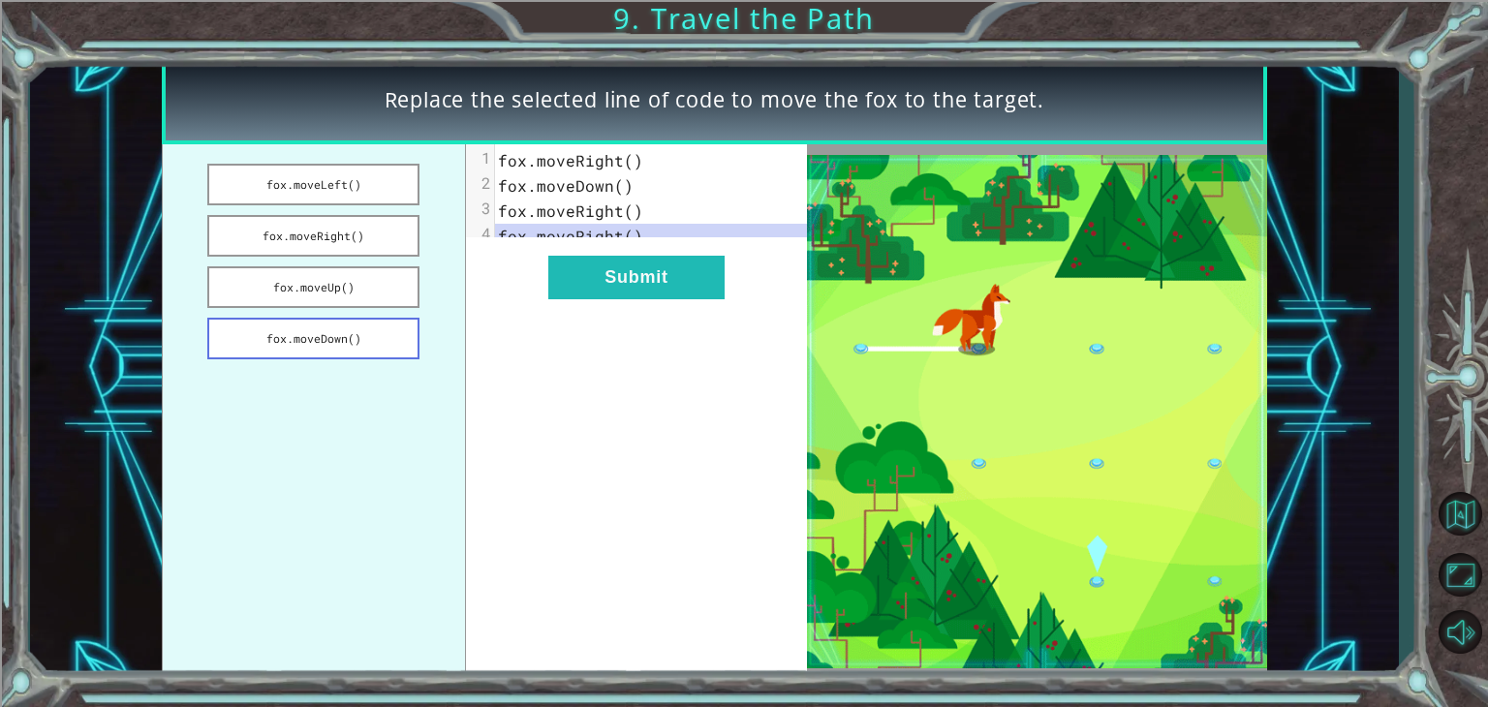
click at [384, 319] on button "fox.moveDown()" at bounding box center [313, 339] width 212 height 42
click at [576, 299] on button "Submit" at bounding box center [636, 278] width 176 height 44
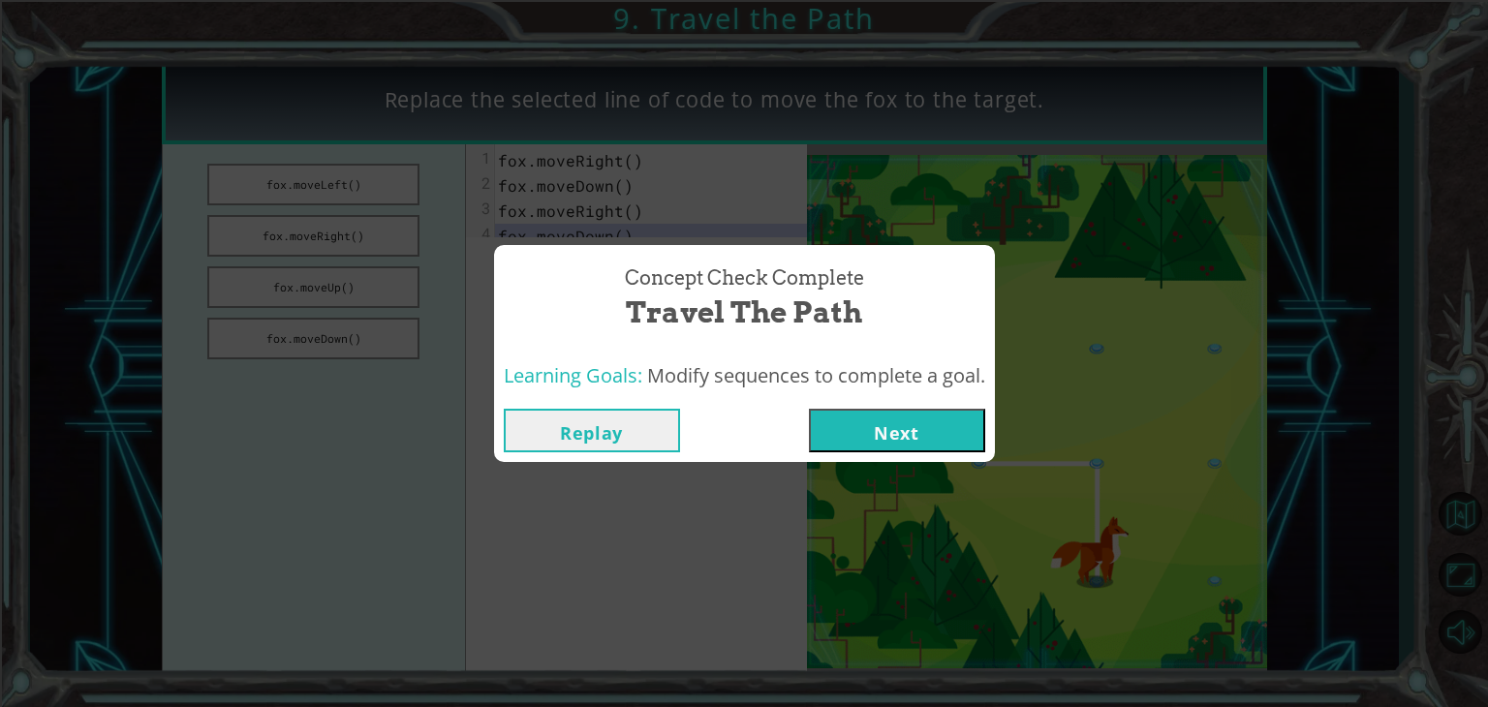
click at [887, 428] on button "Next" at bounding box center [897, 431] width 176 height 44
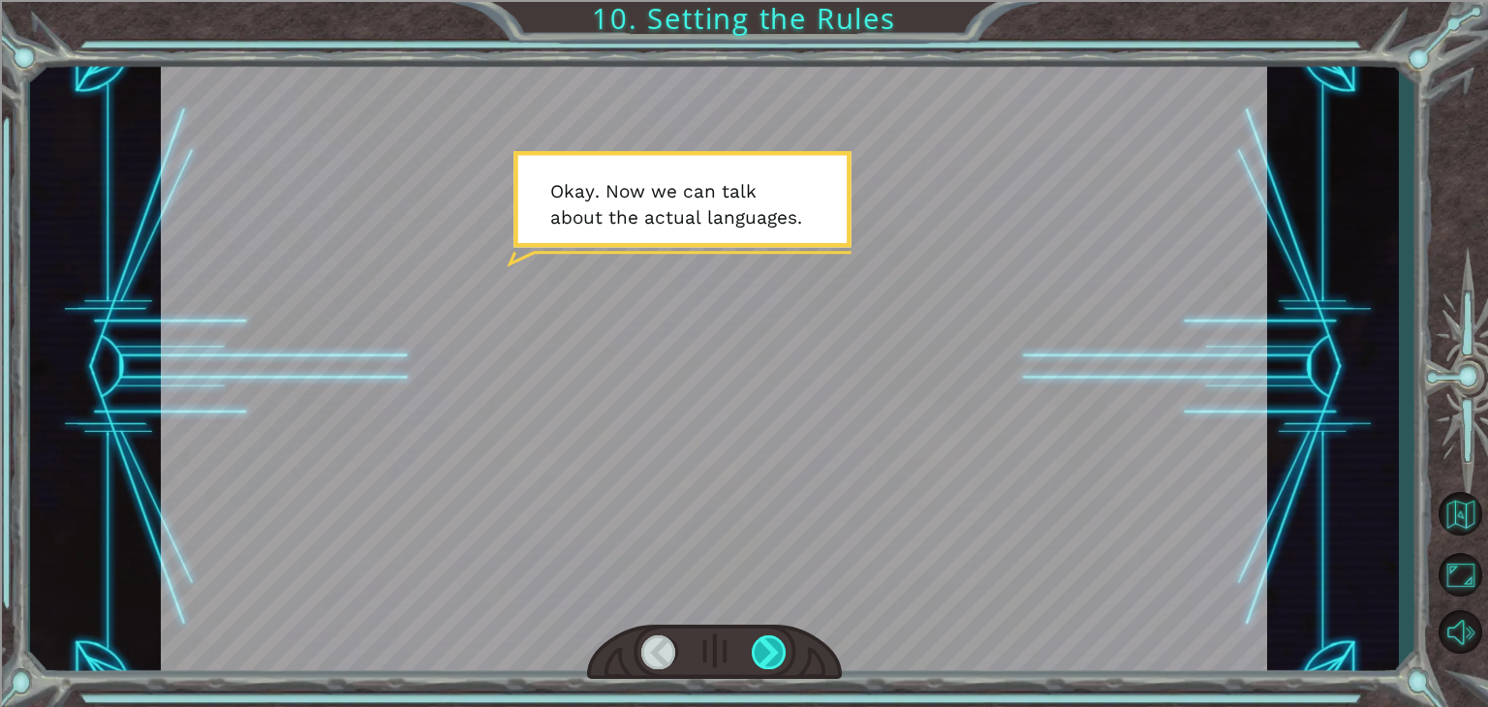
click at [769, 647] on div at bounding box center [769, 652] width 35 height 34
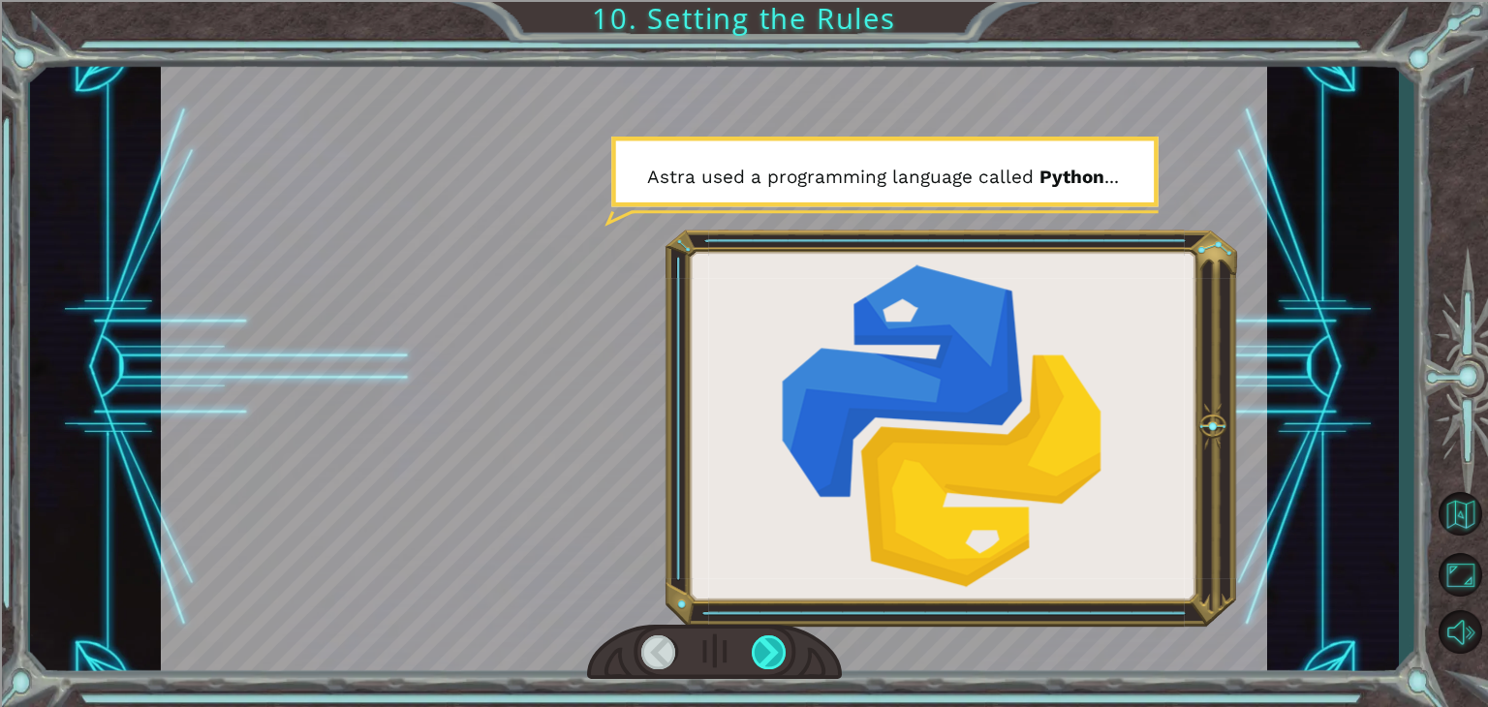
click at [769, 649] on div at bounding box center [769, 652] width 35 height 34
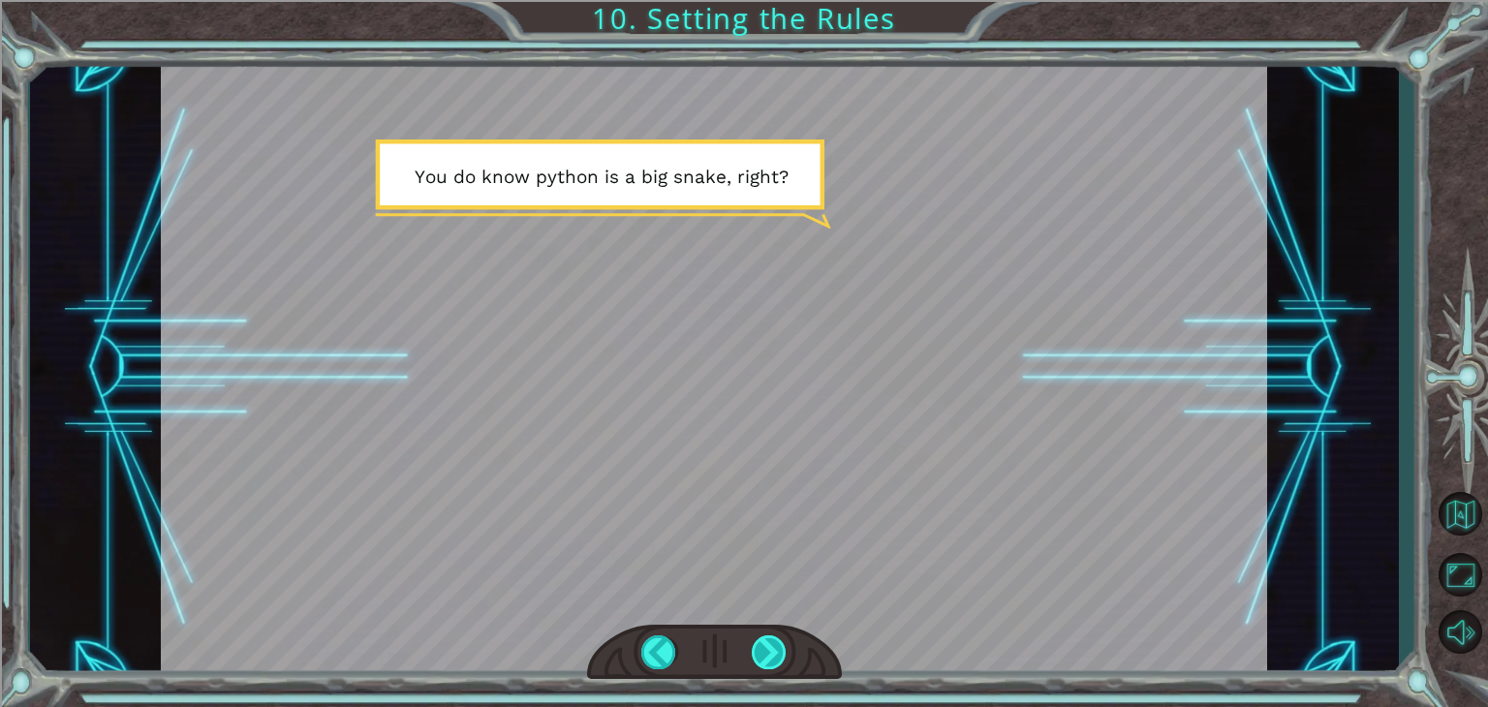
click at [769, 649] on div at bounding box center [769, 652] width 35 height 34
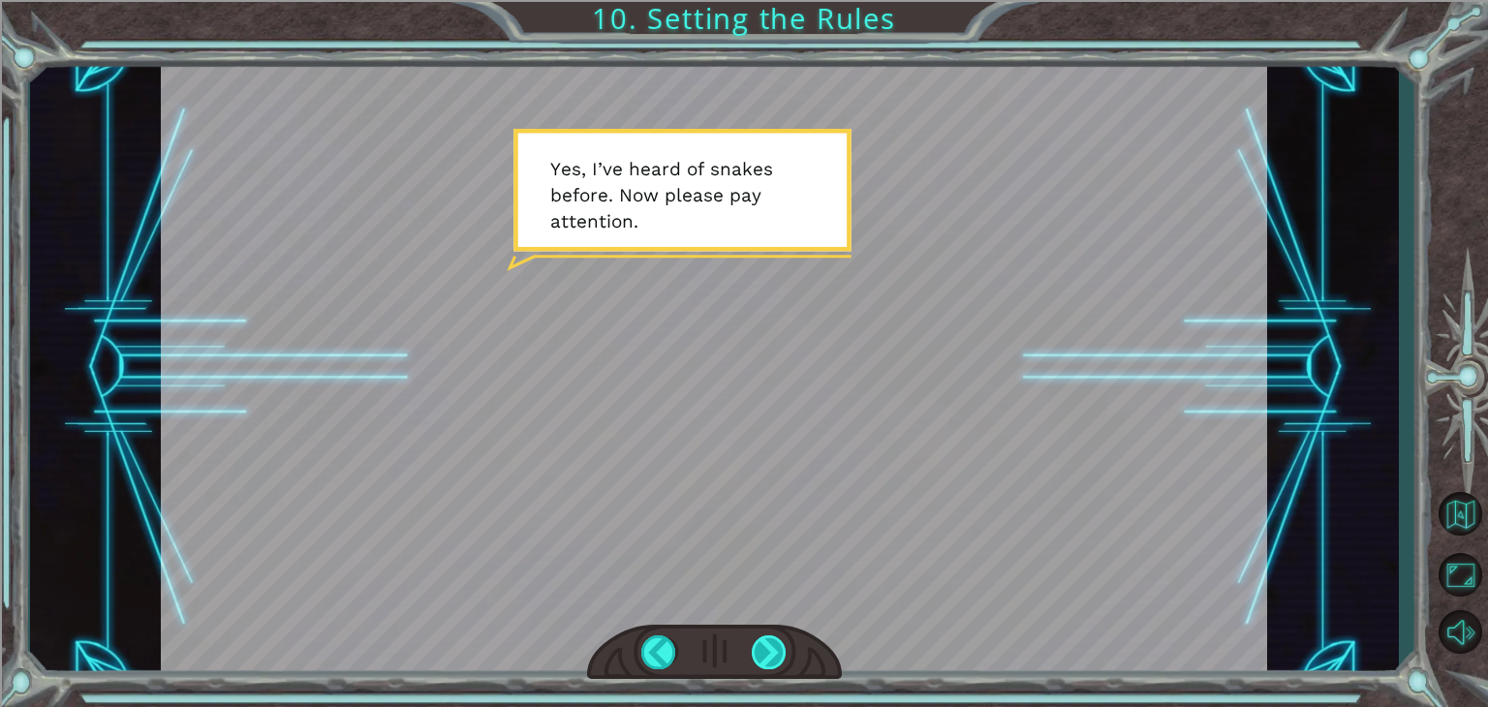
click at [767, 652] on div at bounding box center [769, 652] width 35 height 34
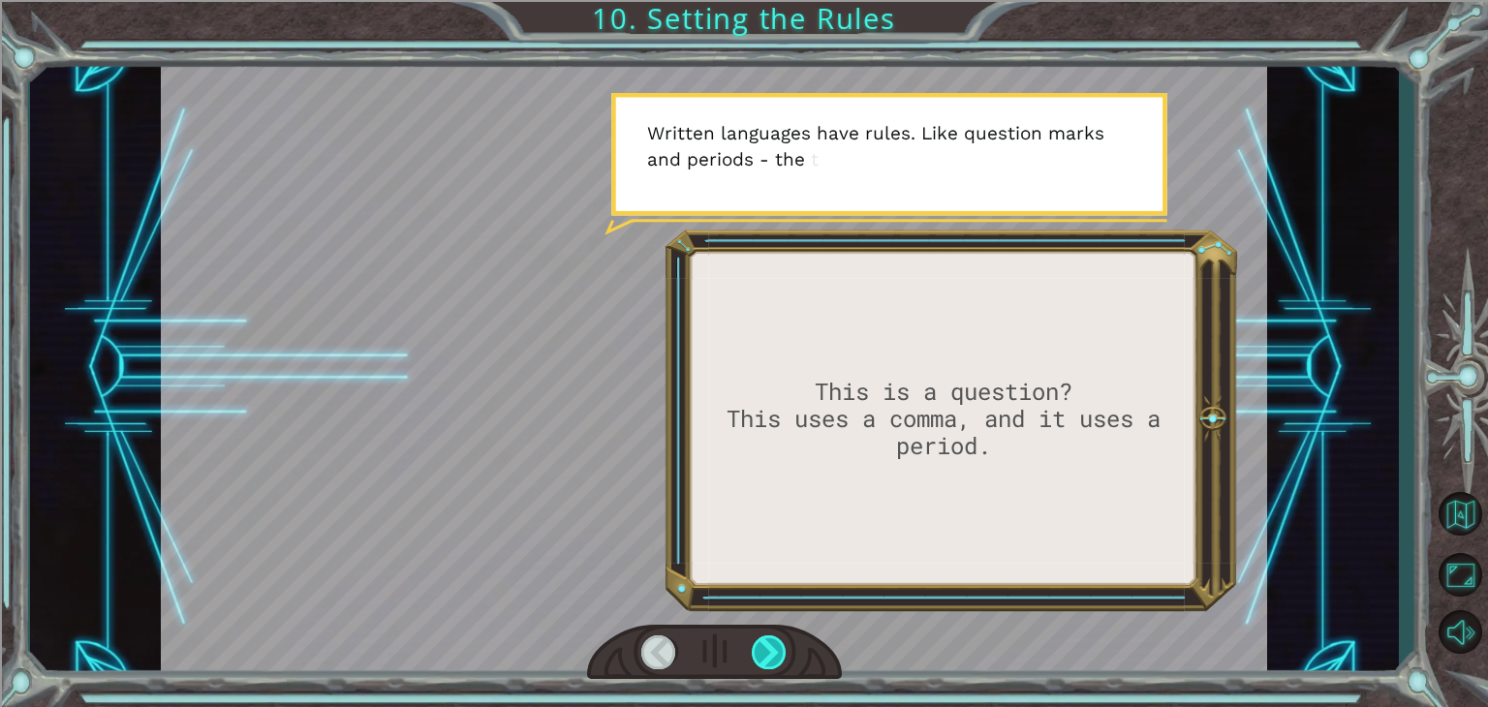
click at [767, 652] on div at bounding box center [769, 652] width 35 height 34
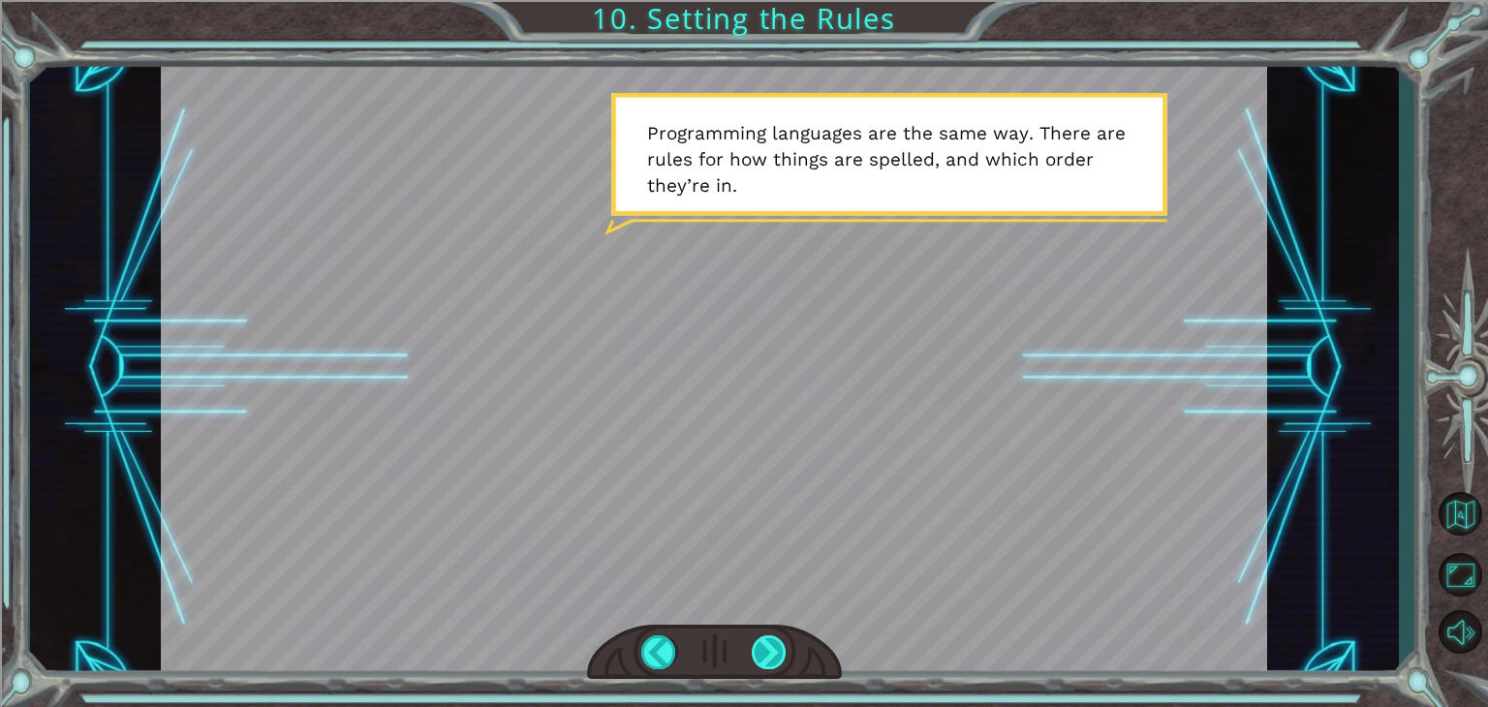
click at [767, 652] on div at bounding box center [769, 652] width 35 height 34
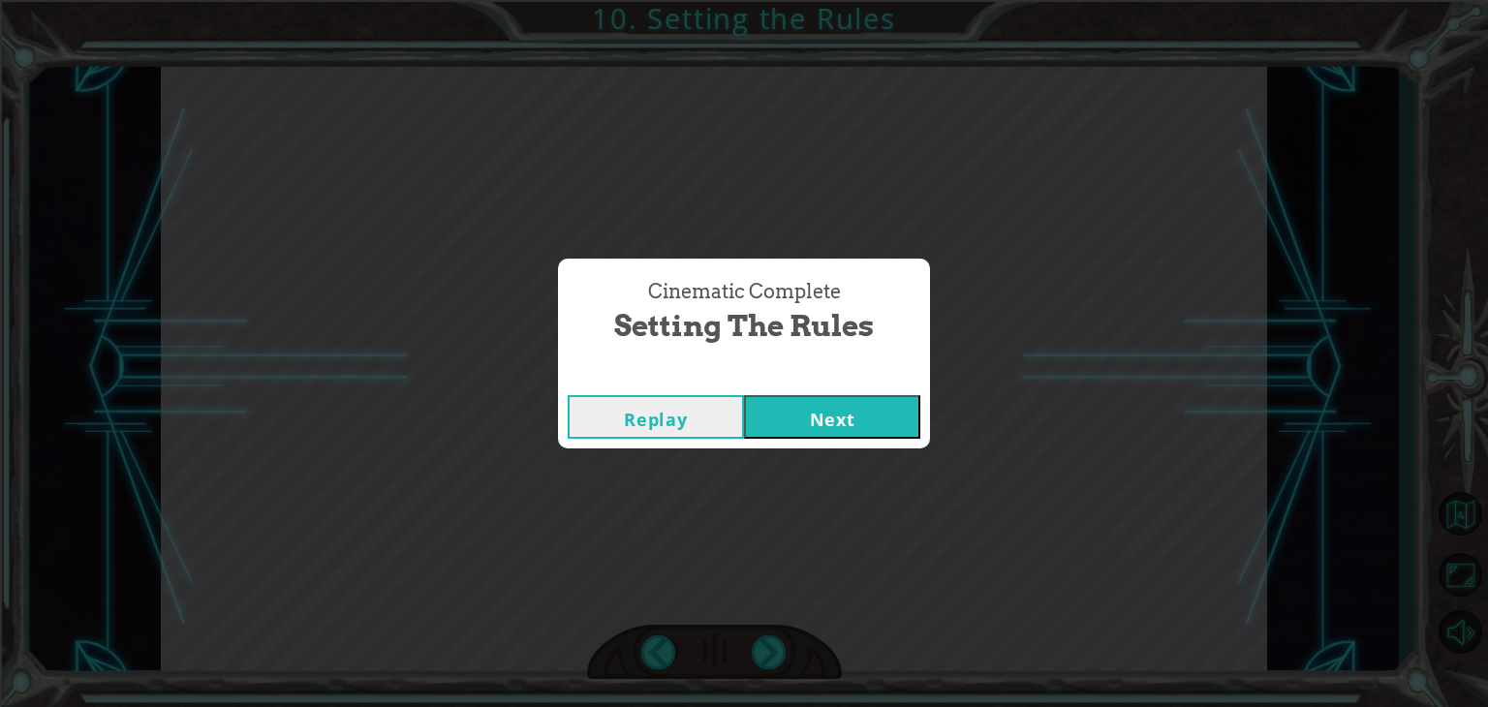
click at [795, 416] on button "Next" at bounding box center [832, 417] width 176 height 44
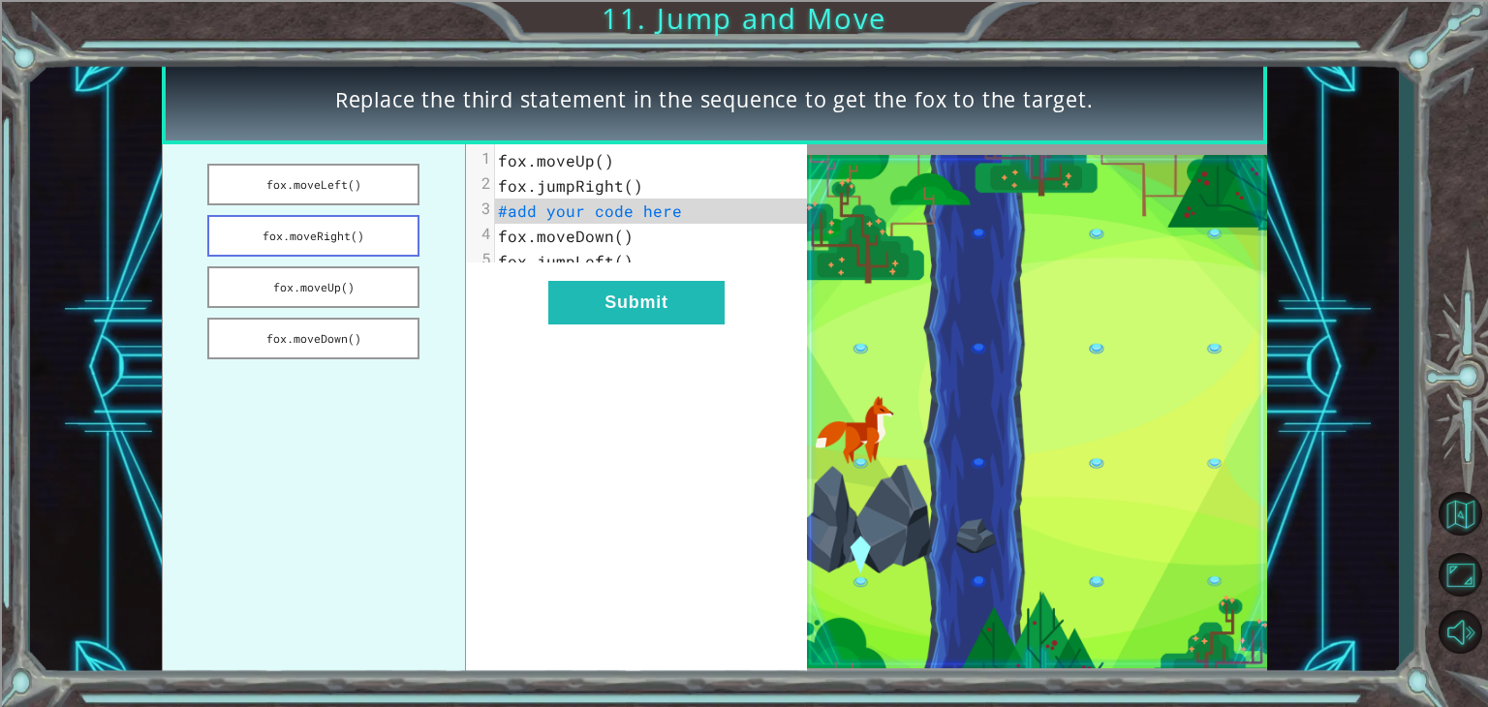
drag, startPoint x: 337, startPoint y: 237, endPoint x: 377, endPoint y: 217, distance: 44.6
click at [377, 217] on button "fox.moveRight()" at bounding box center [313, 236] width 212 height 42
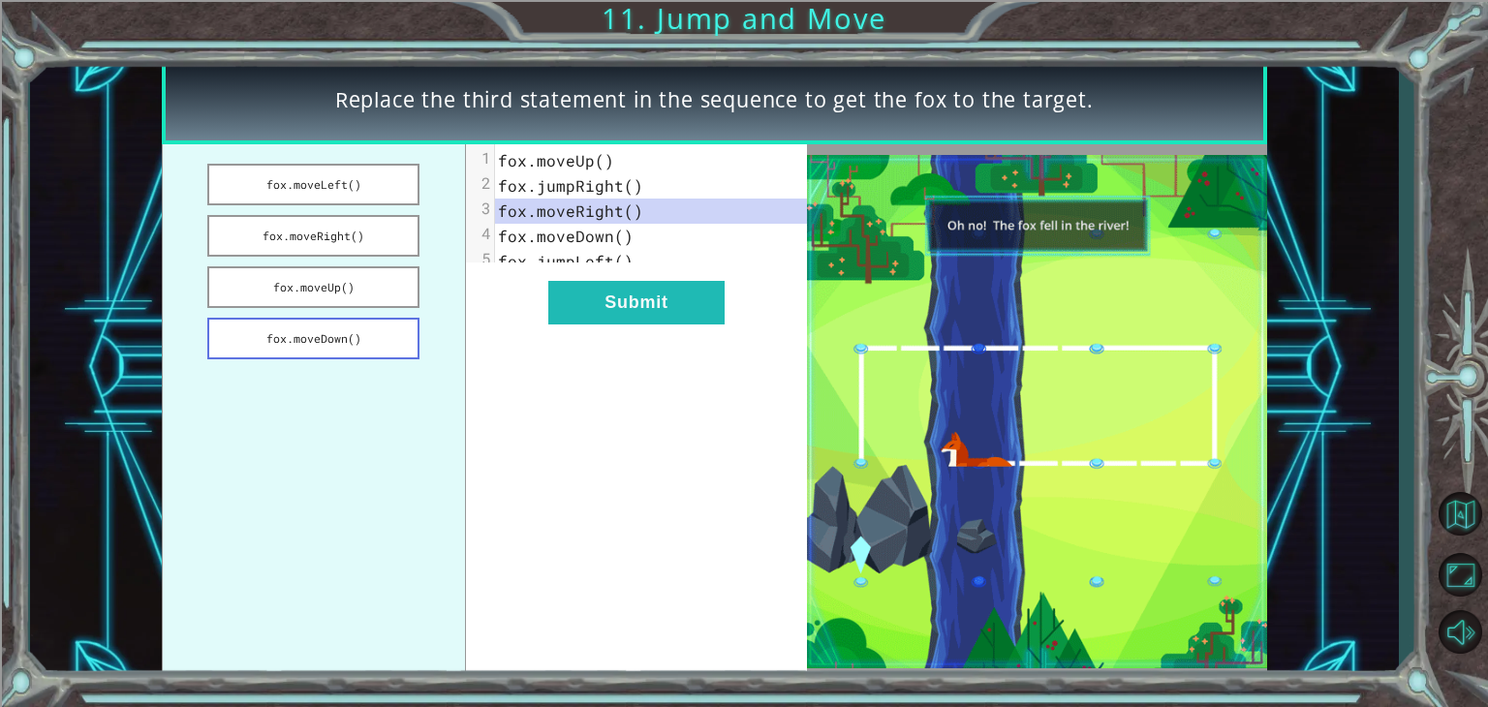
click at [355, 343] on button "fox.moveDown()" at bounding box center [313, 339] width 212 height 42
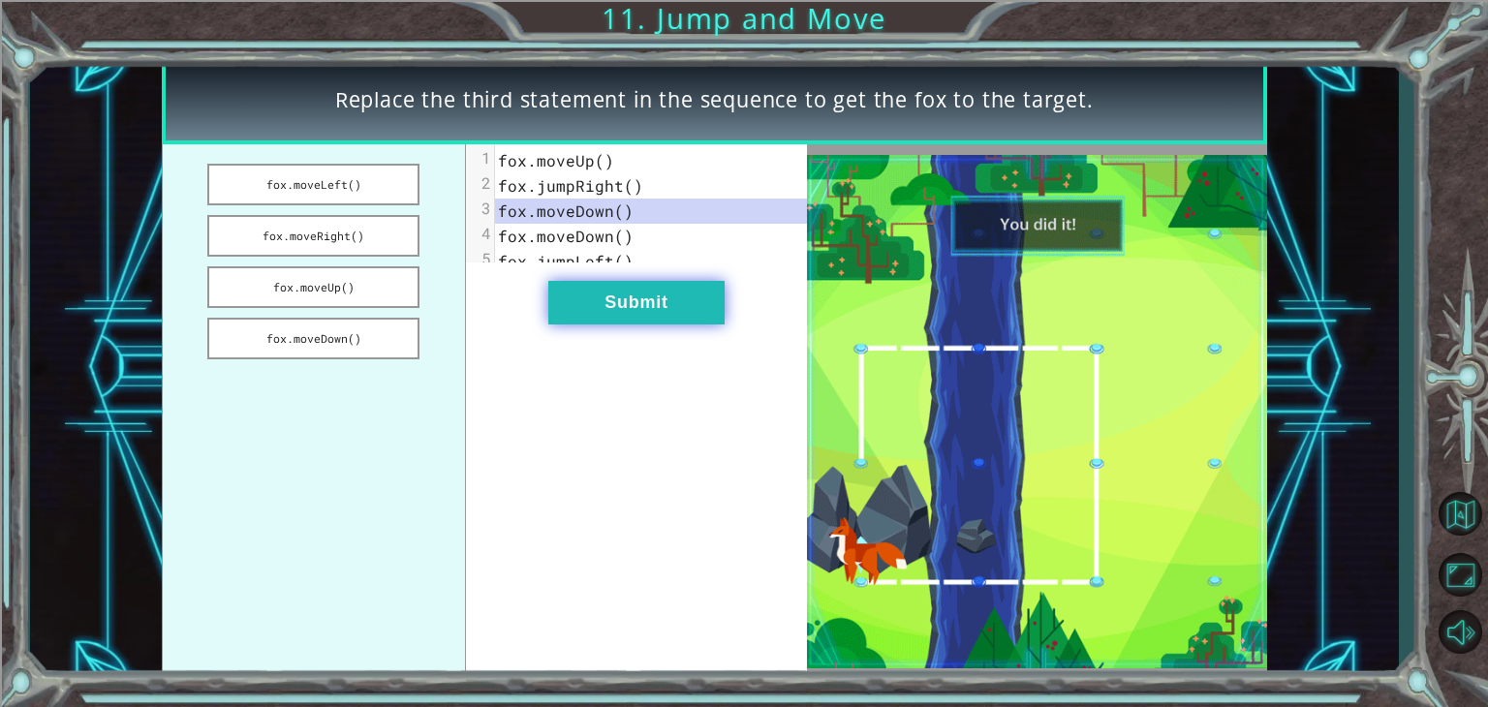
drag, startPoint x: 601, startPoint y: 311, endPoint x: 566, endPoint y: 317, distance: 35.4
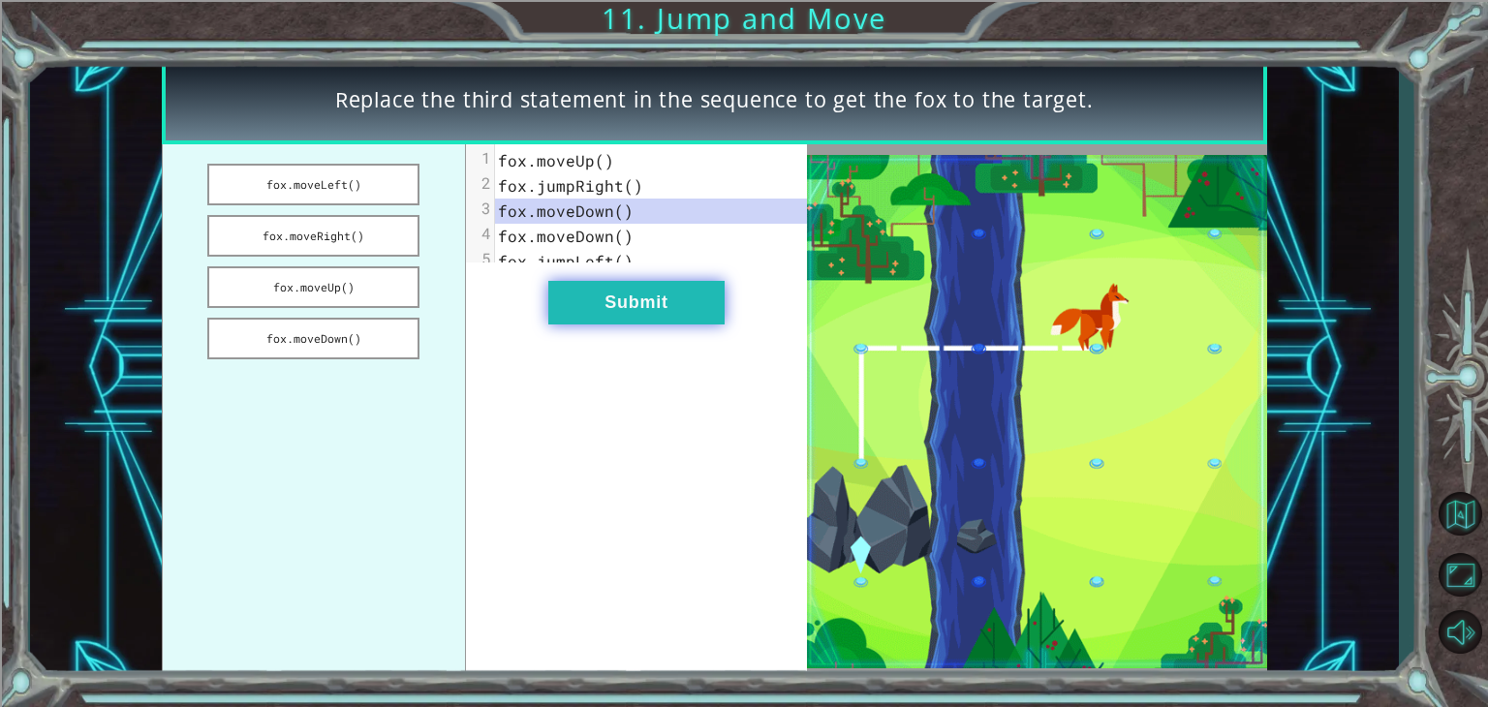
click at [566, 317] on button "Submit" at bounding box center [636, 303] width 176 height 44
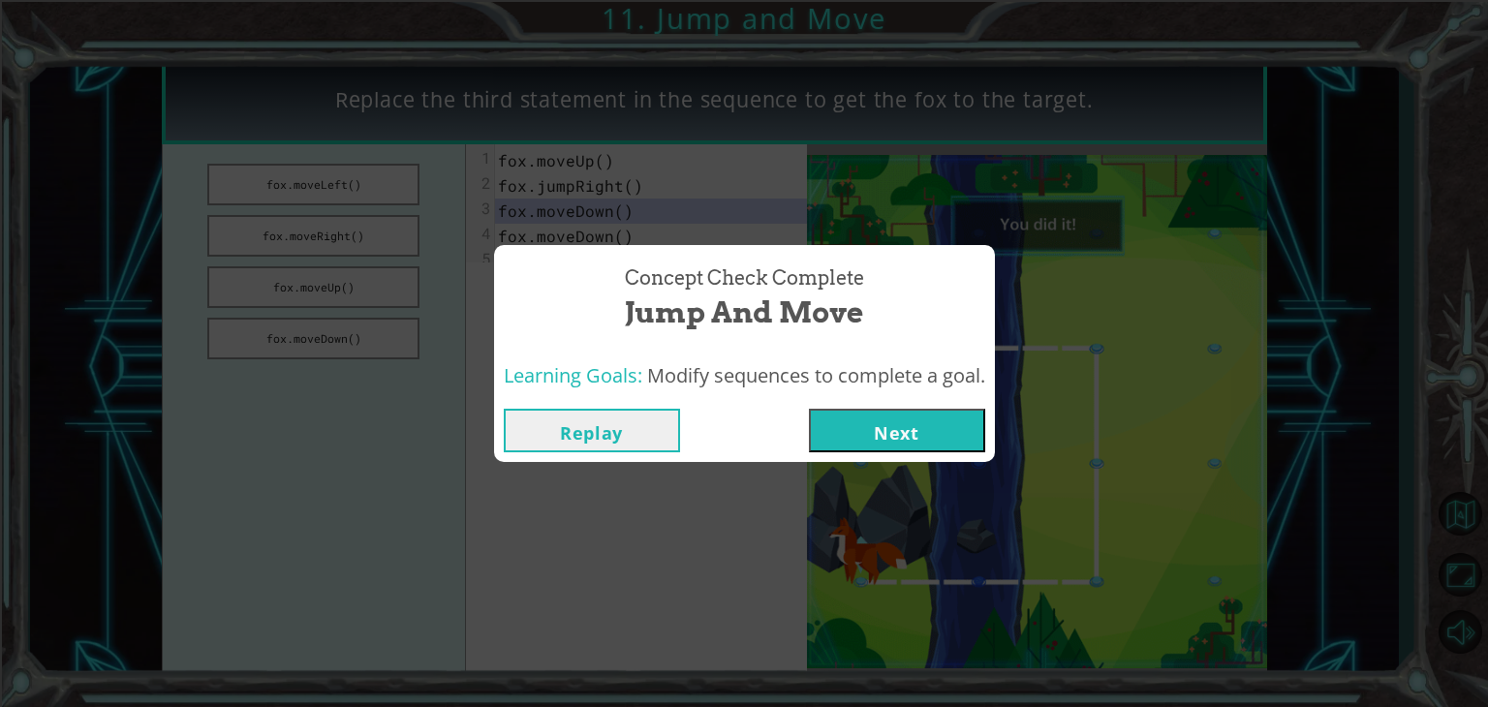
click at [856, 444] on button "Next" at bounding box center [897, 431] width 176 height 44
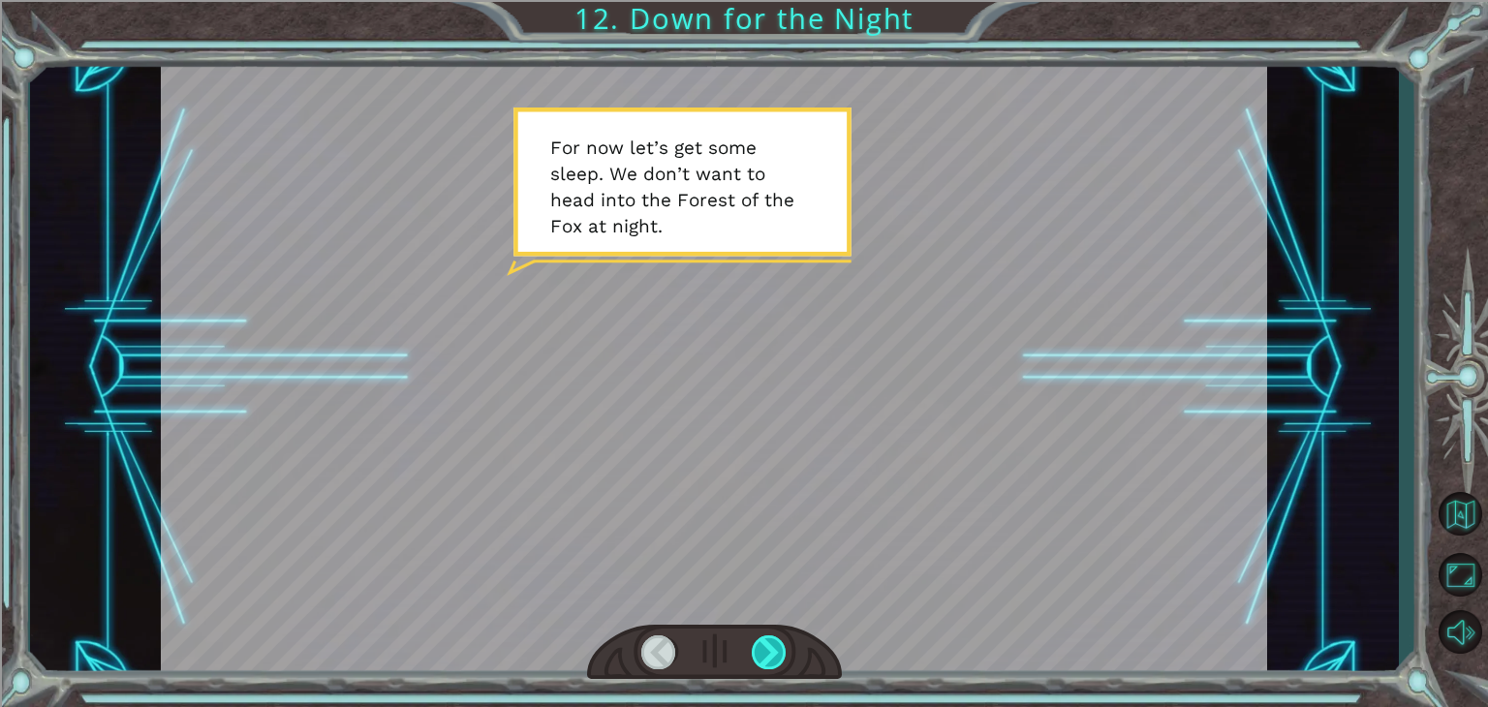
click at [766, 642] on div at bounding box center [769, 652] width 35 height 34
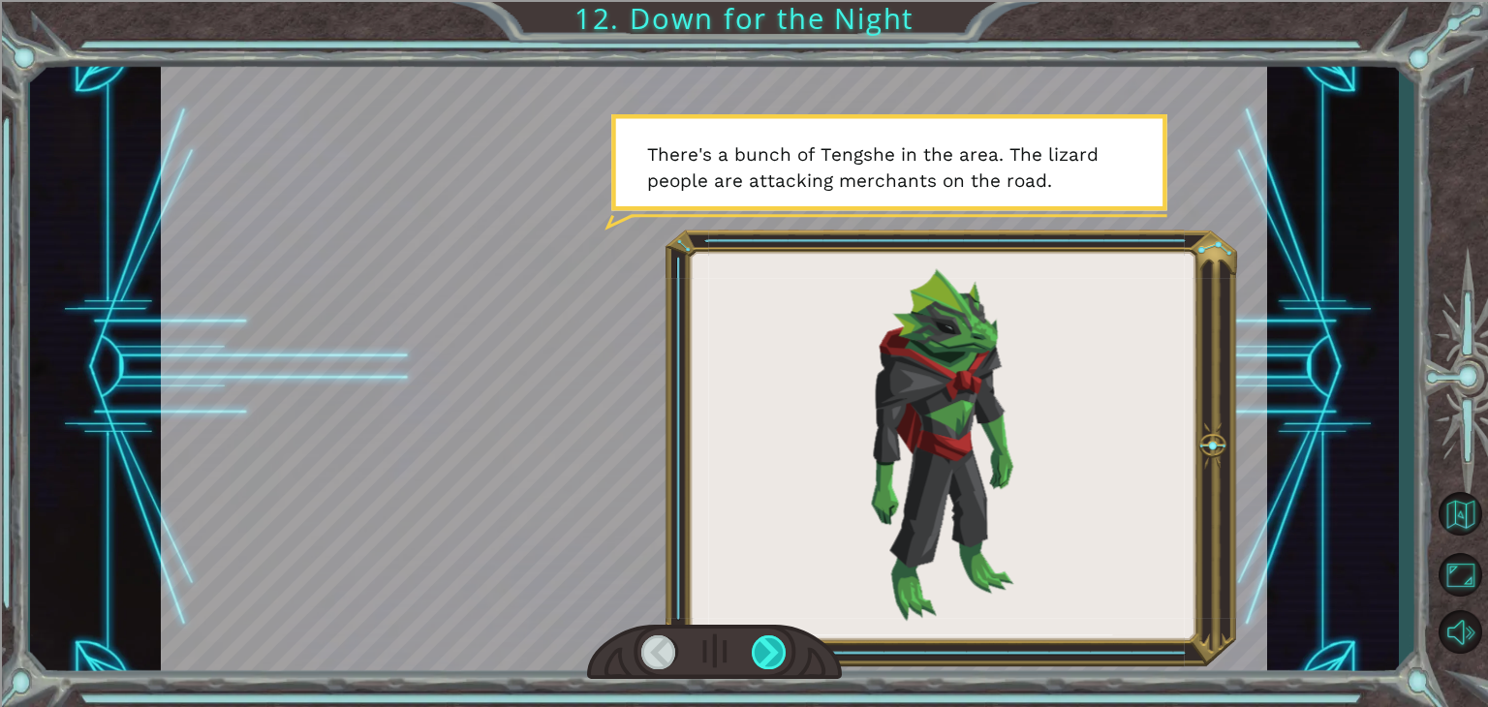
click at [766, 642] on div at bounding box center [769, 652] width 35 height 34
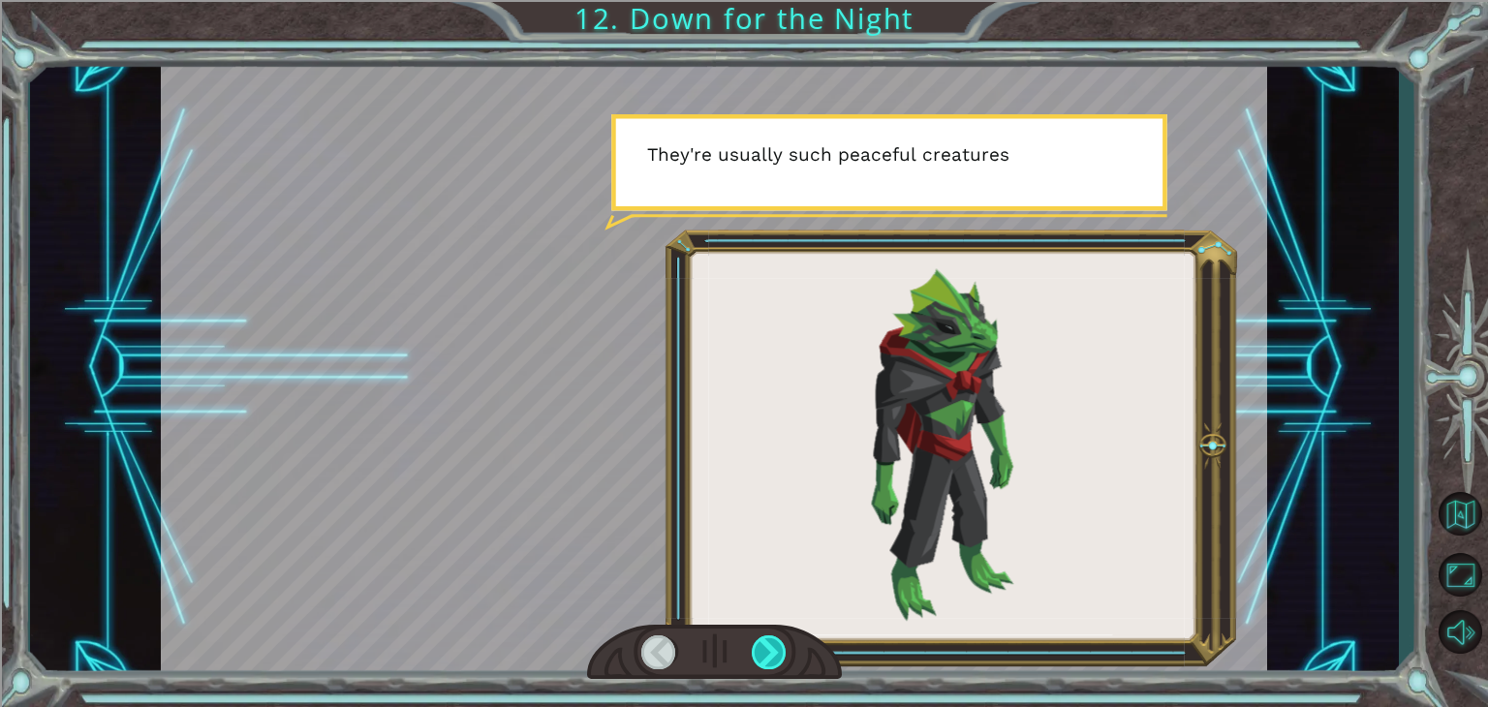
click at [766, 642] on div at bounding box center [769, 652] width 35 height 34
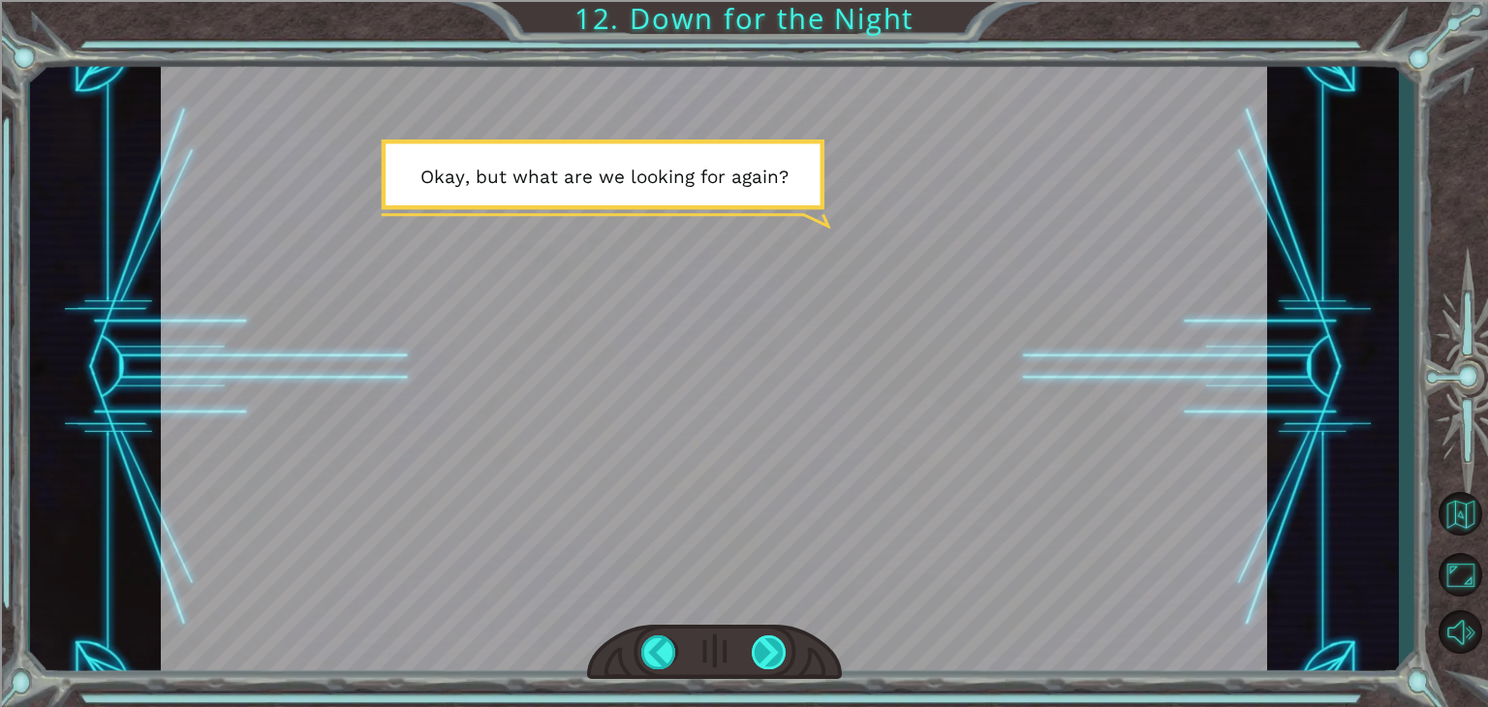
click at [766, 642] on div at bounding box center [769, 652] width 35 height 34
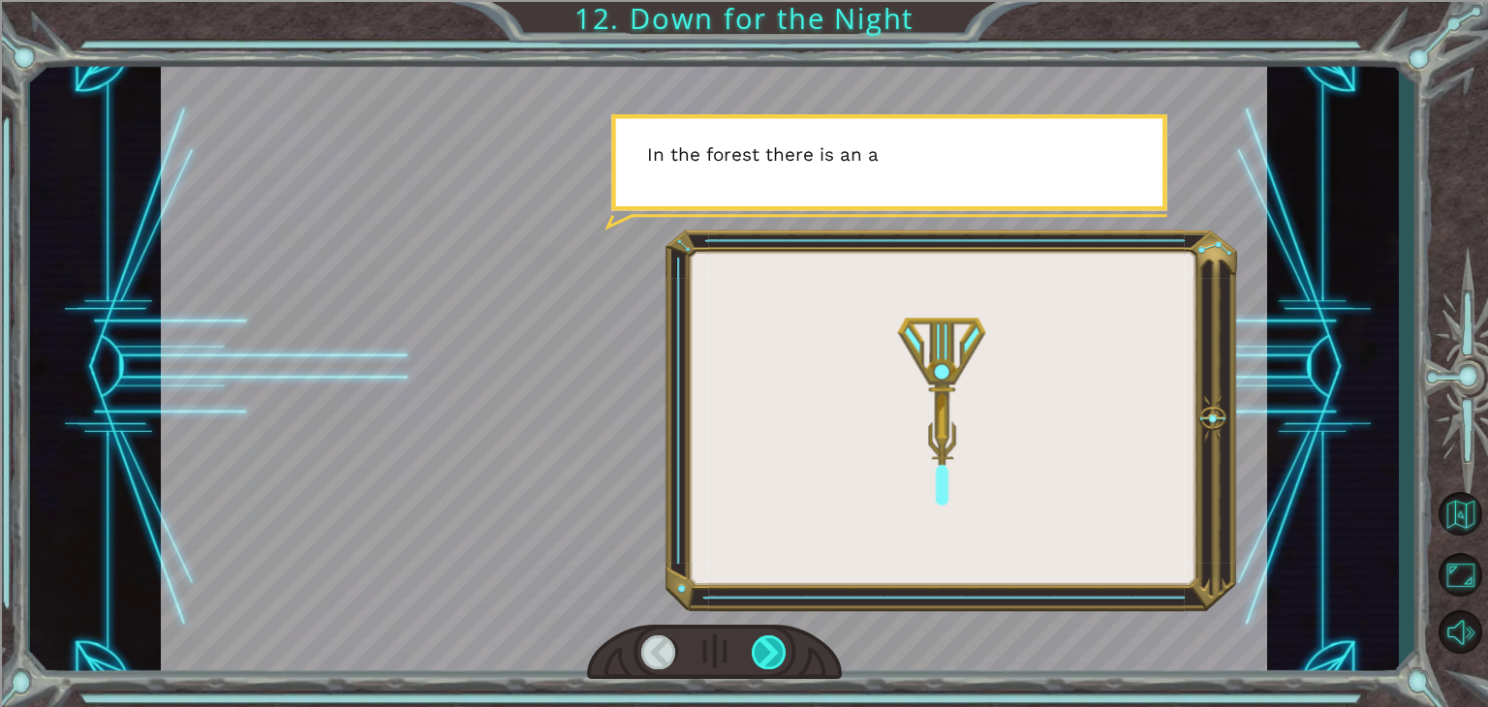
click at [766, 642] on div at bounding box center [769, 652] width 35 height 34
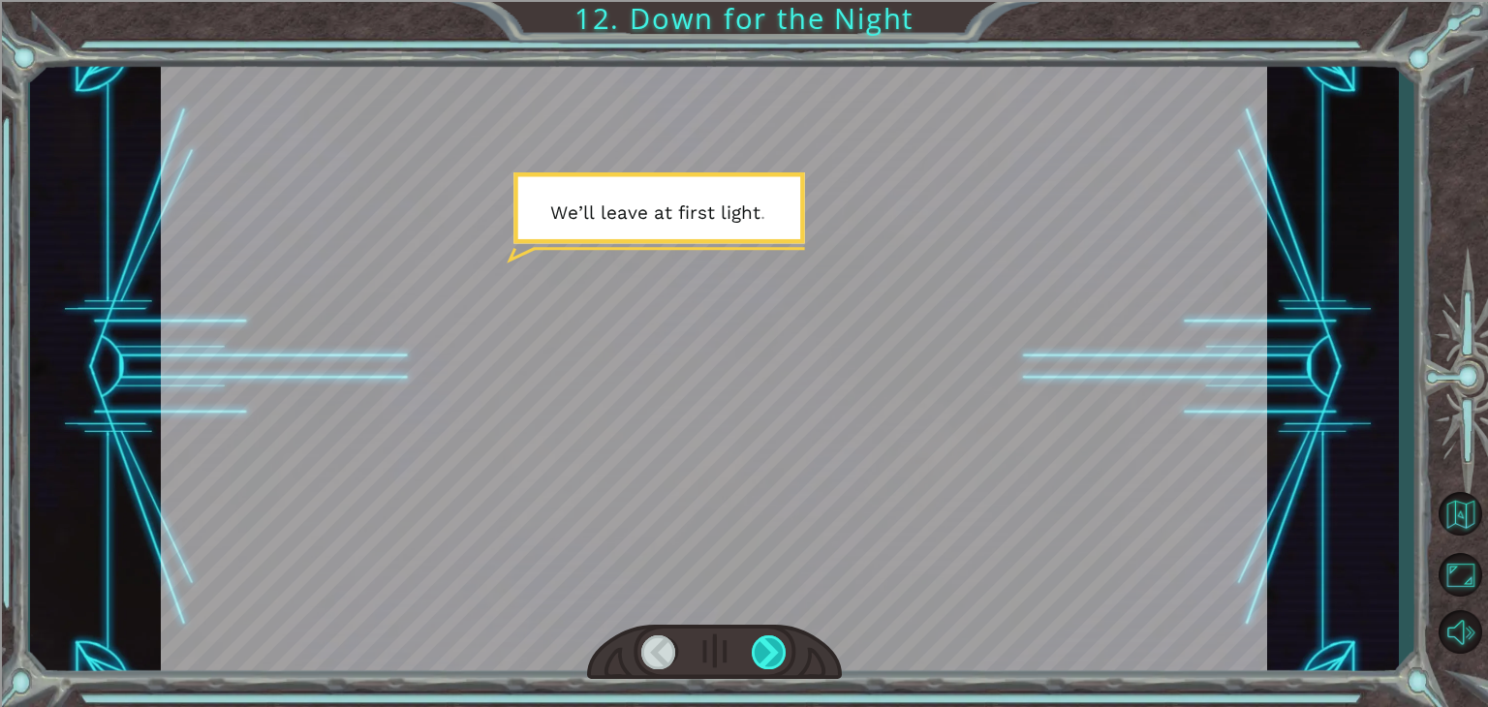
click at [766, 642] on div at bounding box center [769, 652] width 35 height 34
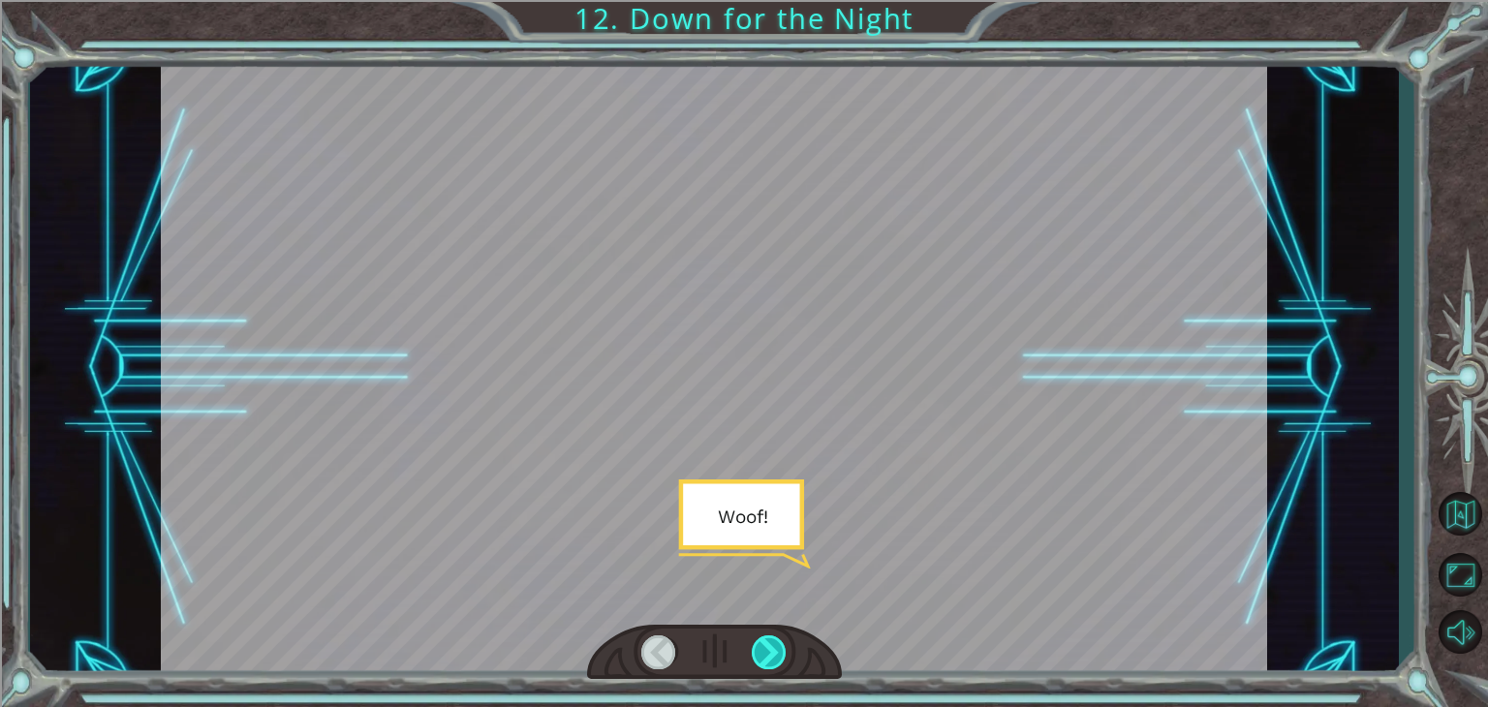
click at [766, 642] on div at bounding box center [769, 652] width 35 height 34
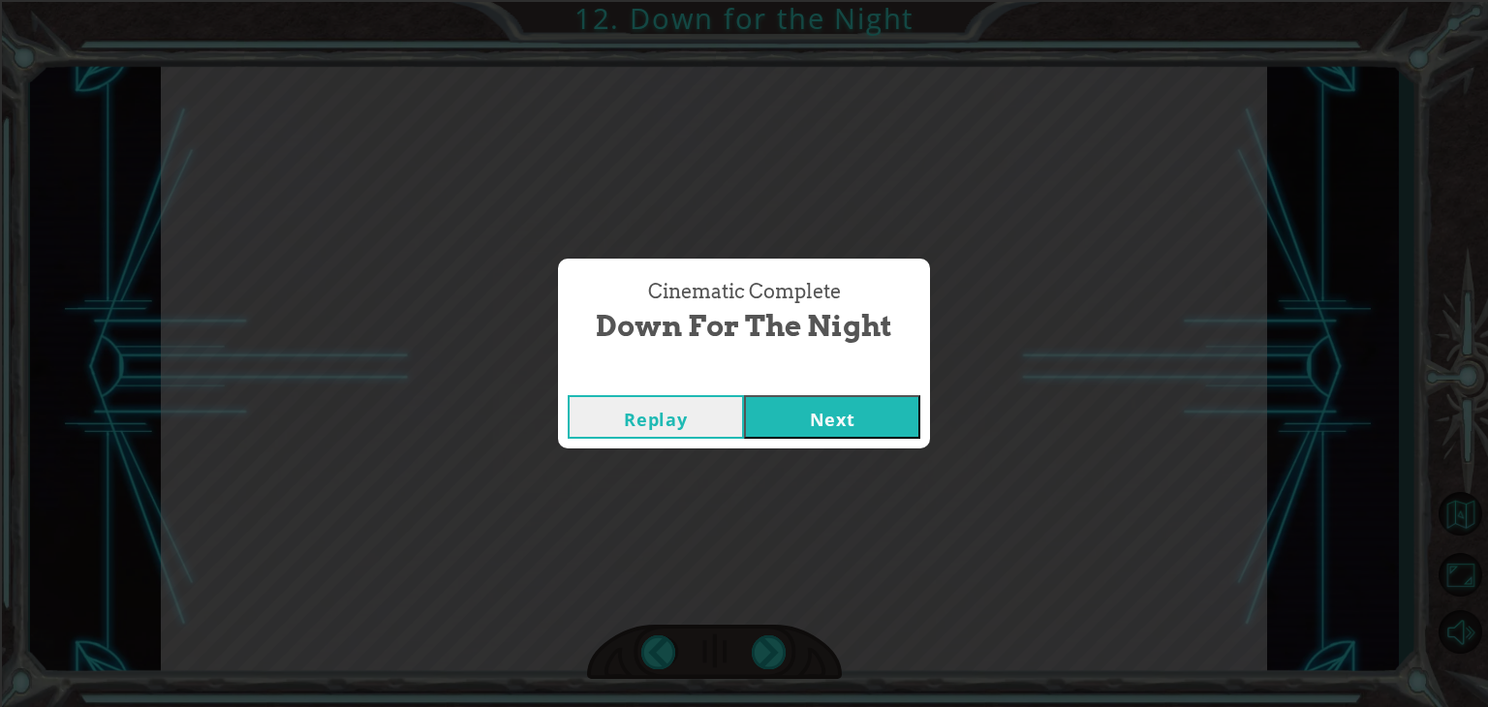
click at [840, 419] on button "Next" at bounding box center [832, 417] width 176 height 44
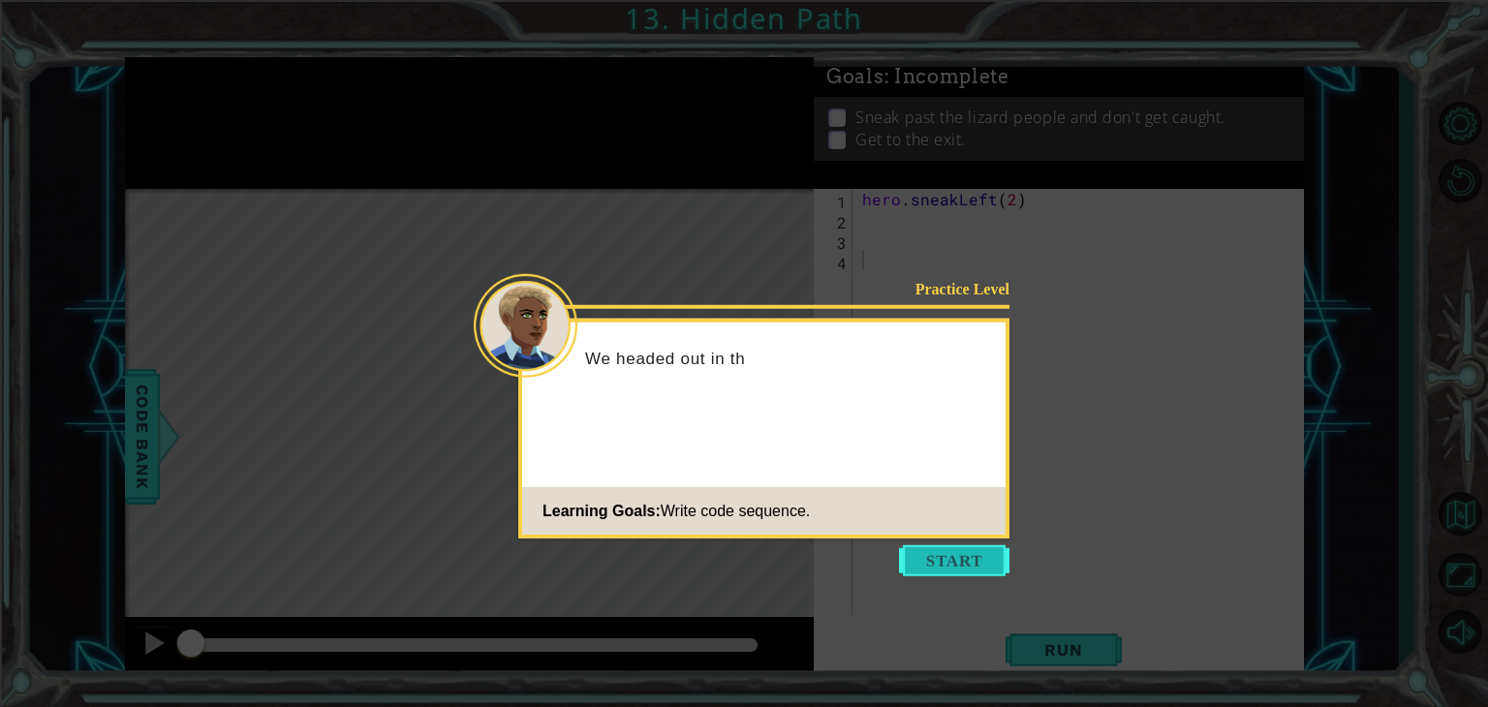
click at [965, 567] on button "Start" at bounding box center [954, 560] width 110 height 31
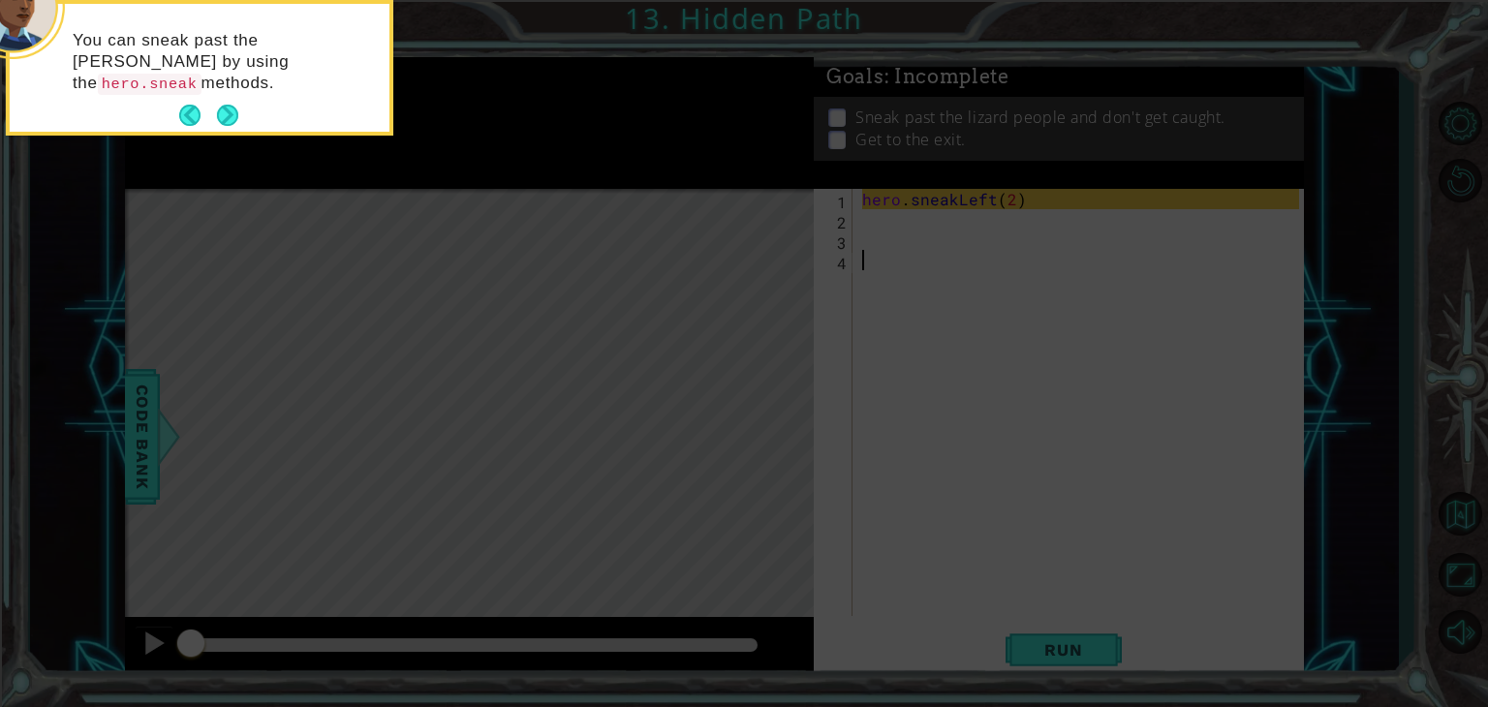
click at [899, 227] on icon at bounding box center [744, 106] width 1488 height 1202
click at [899, 218] on icon at bounding box center [744, 106] width 1488 height 1202
click at [1066, 655] on icon at bounding box center [744, 106] width 1488 height 1202
click at [230, 115] on button "Next" at bounding box center [227, 115] width 21 height 21
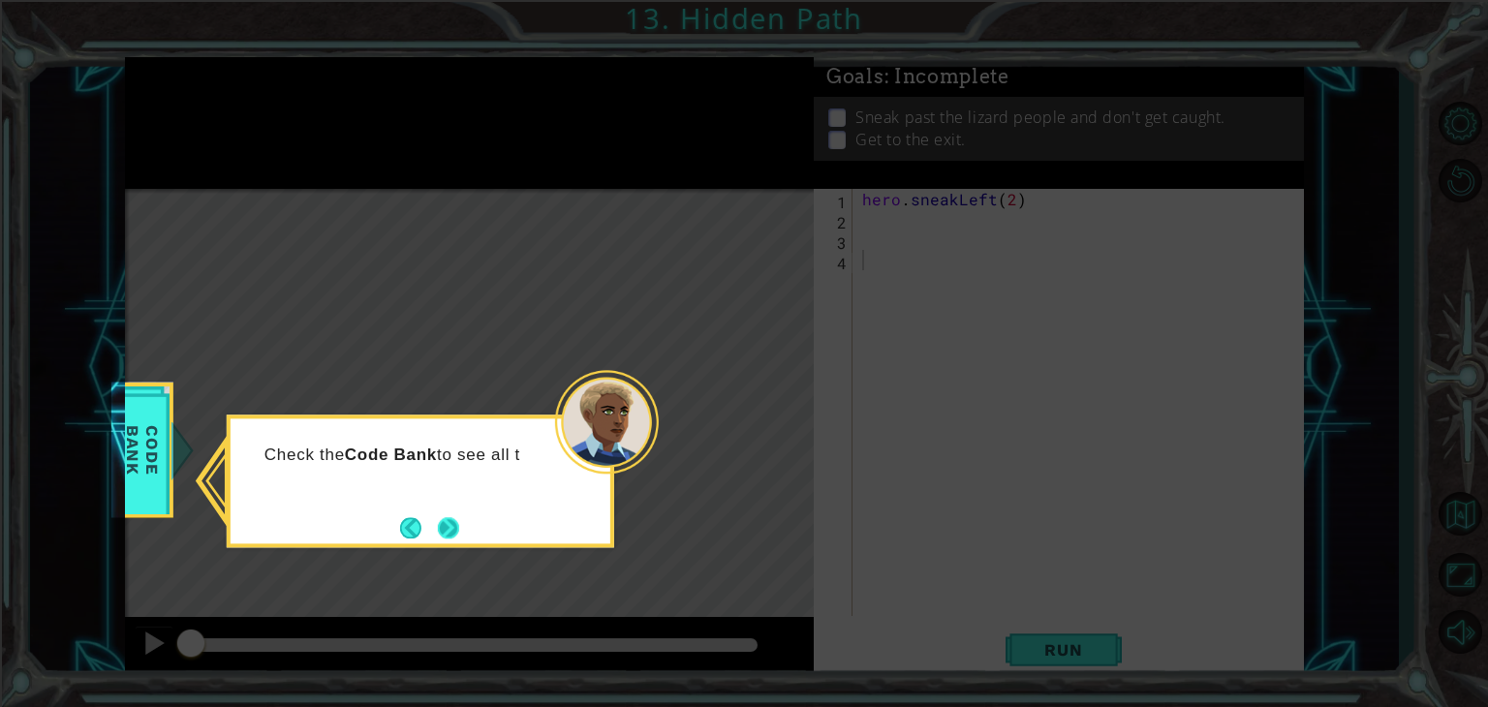
click at [438, 524] on button "Next" at bounding box center [448, 527] width 21 height 21
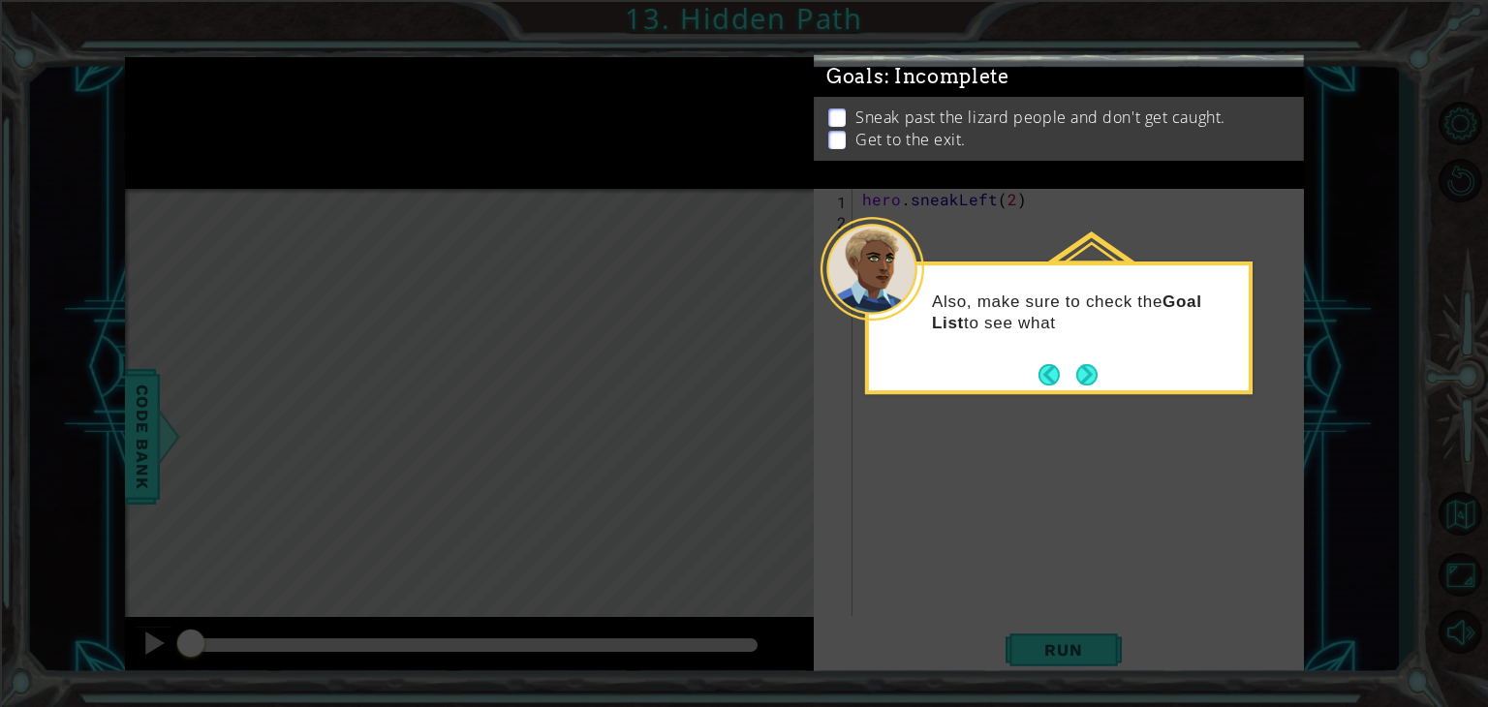
click at [1103, 374] on div "Also, make sure to check the Goal List to see what" at bounding box center [1058, 328] width 387 height 133
click at [1065, 377] on button "Back" at bounding box center [1057, 374] width 38 height 21
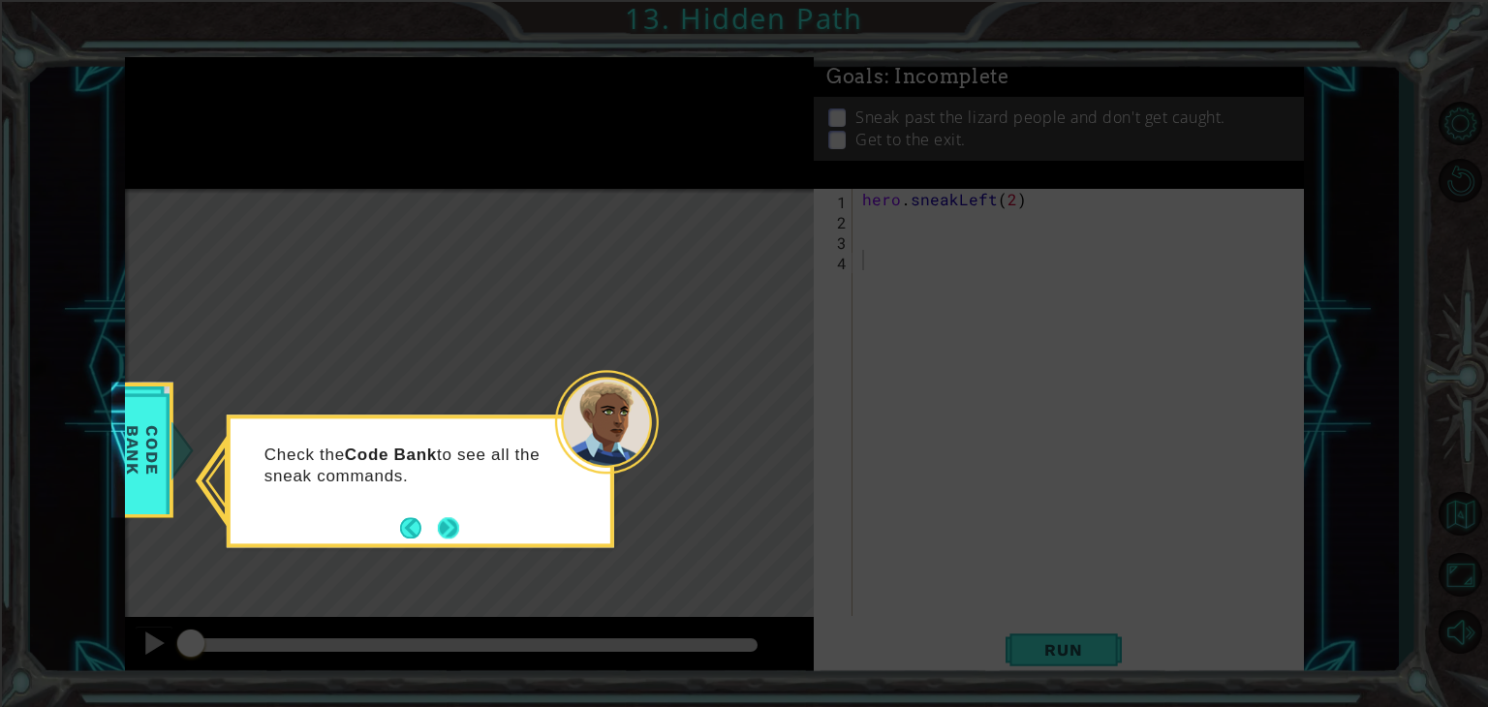
click at [441, 532] on button "Next" at bounding box center [448, 527] width 21 height 21
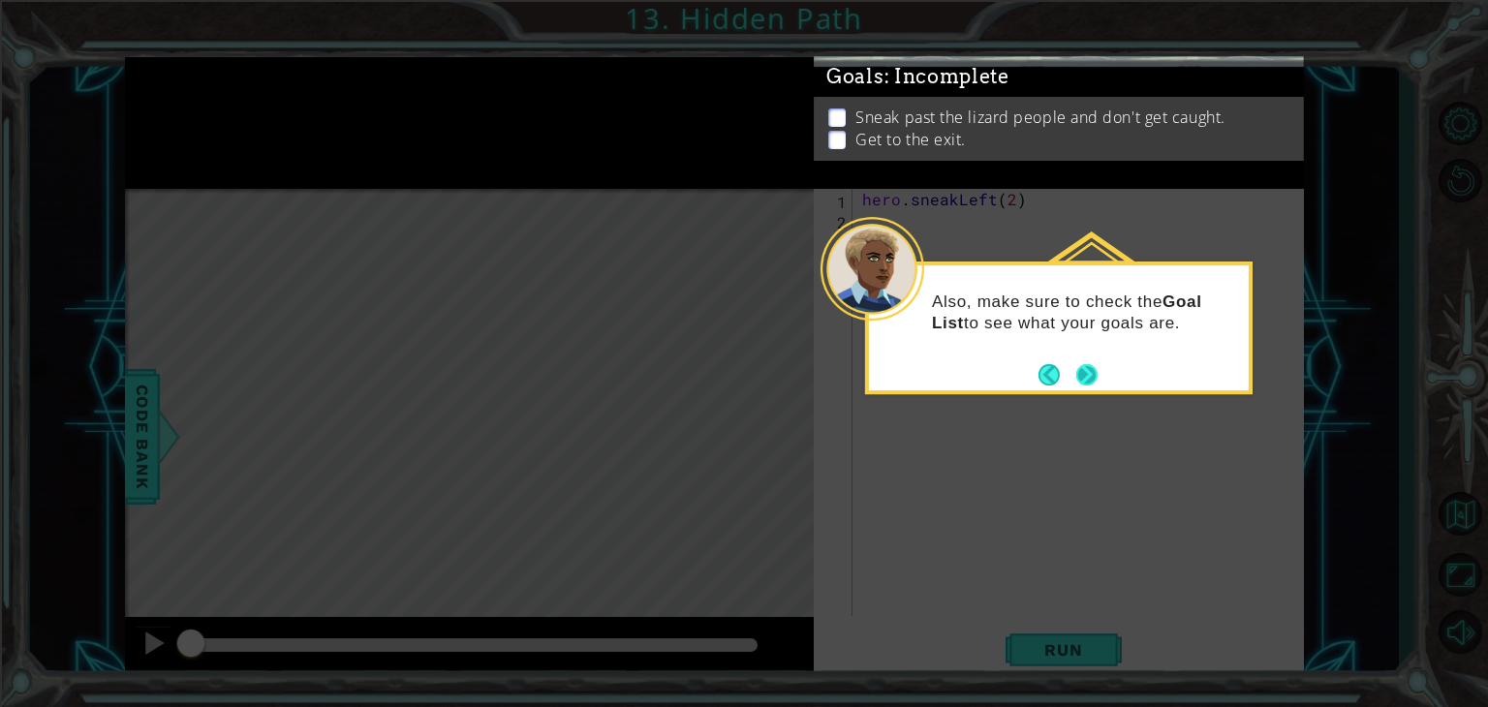
click at [1093, 370] on button "Next" at bounding box center [1086, 374] width 21 height 21
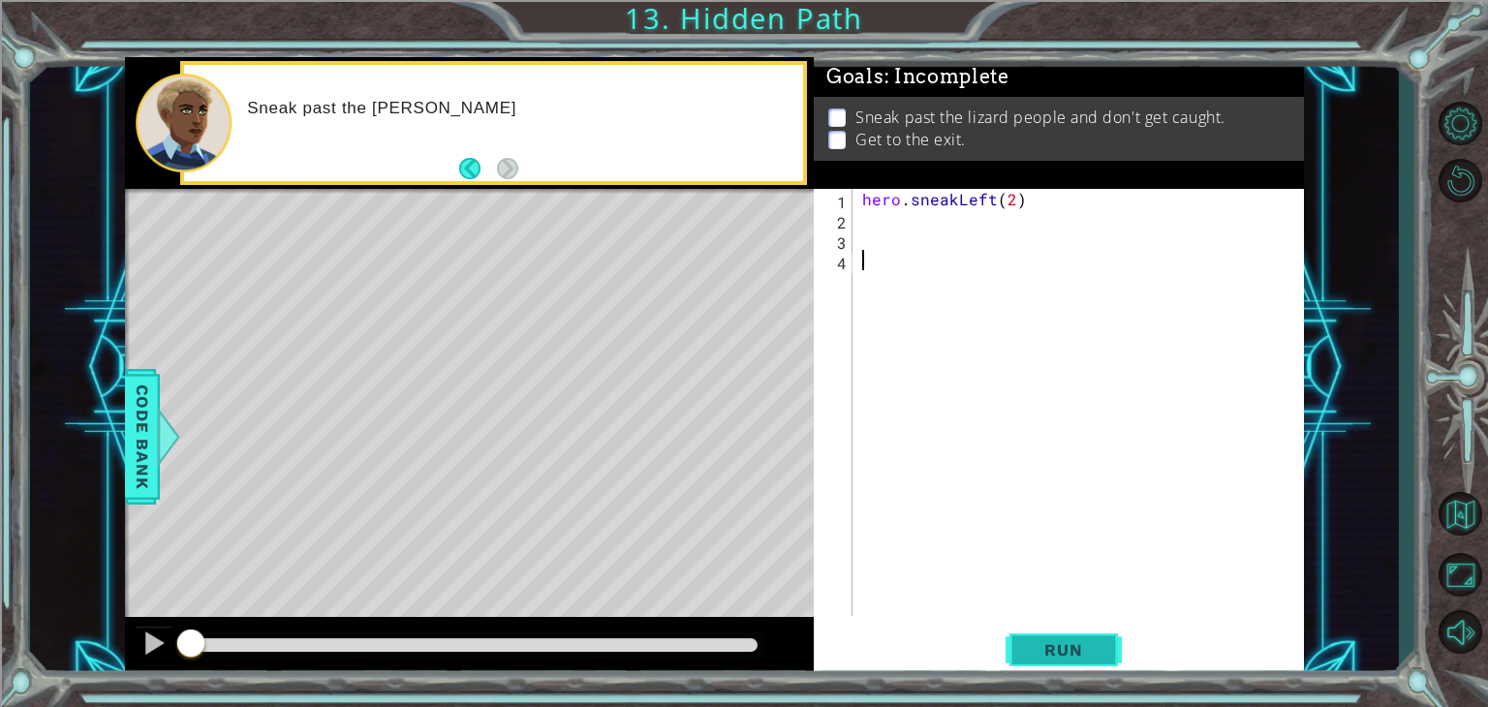
click at [1072, 634] on button "Run" at bounding box center [1063, 650] width 116 height 49
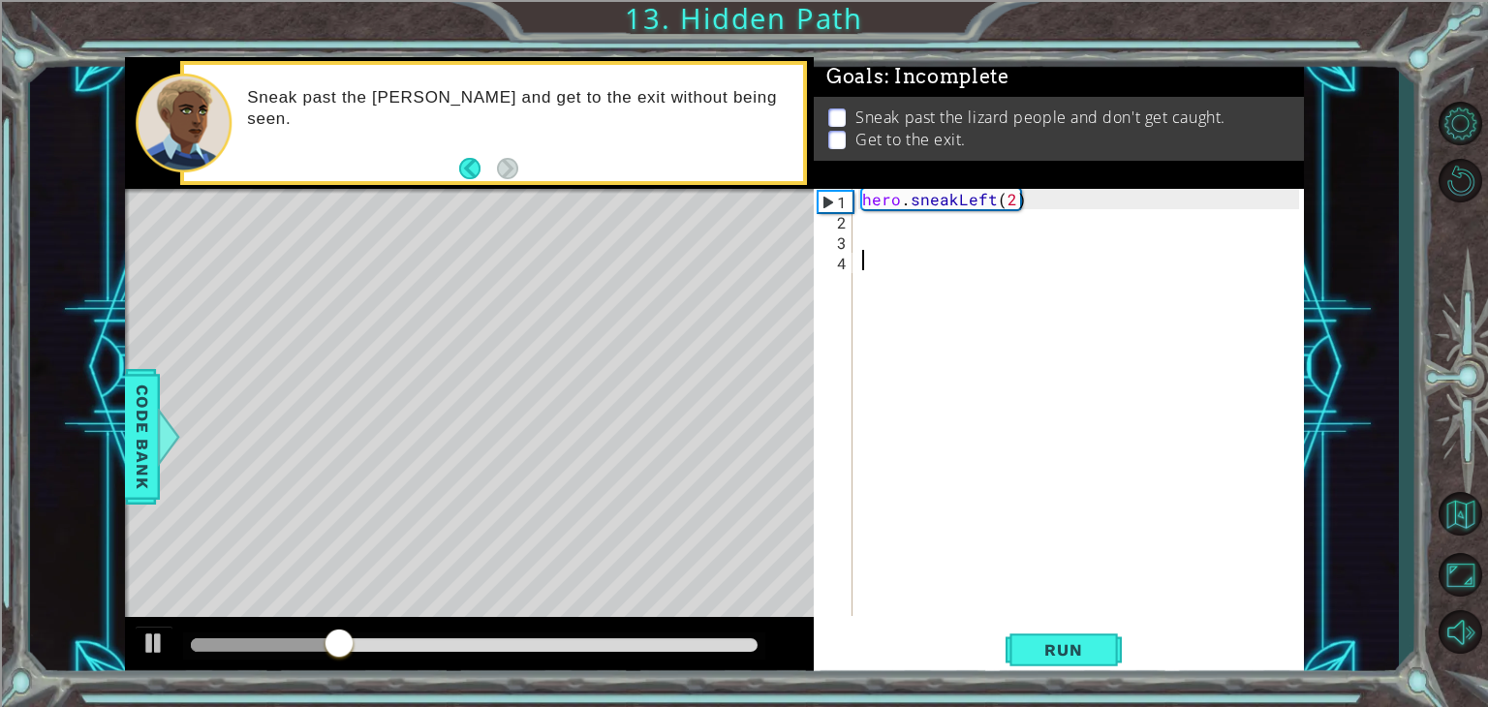
click at [868, 226] on div "hero . sneakLeft ( 2 )" at bounding box center [1083, 423] width 450 height 468
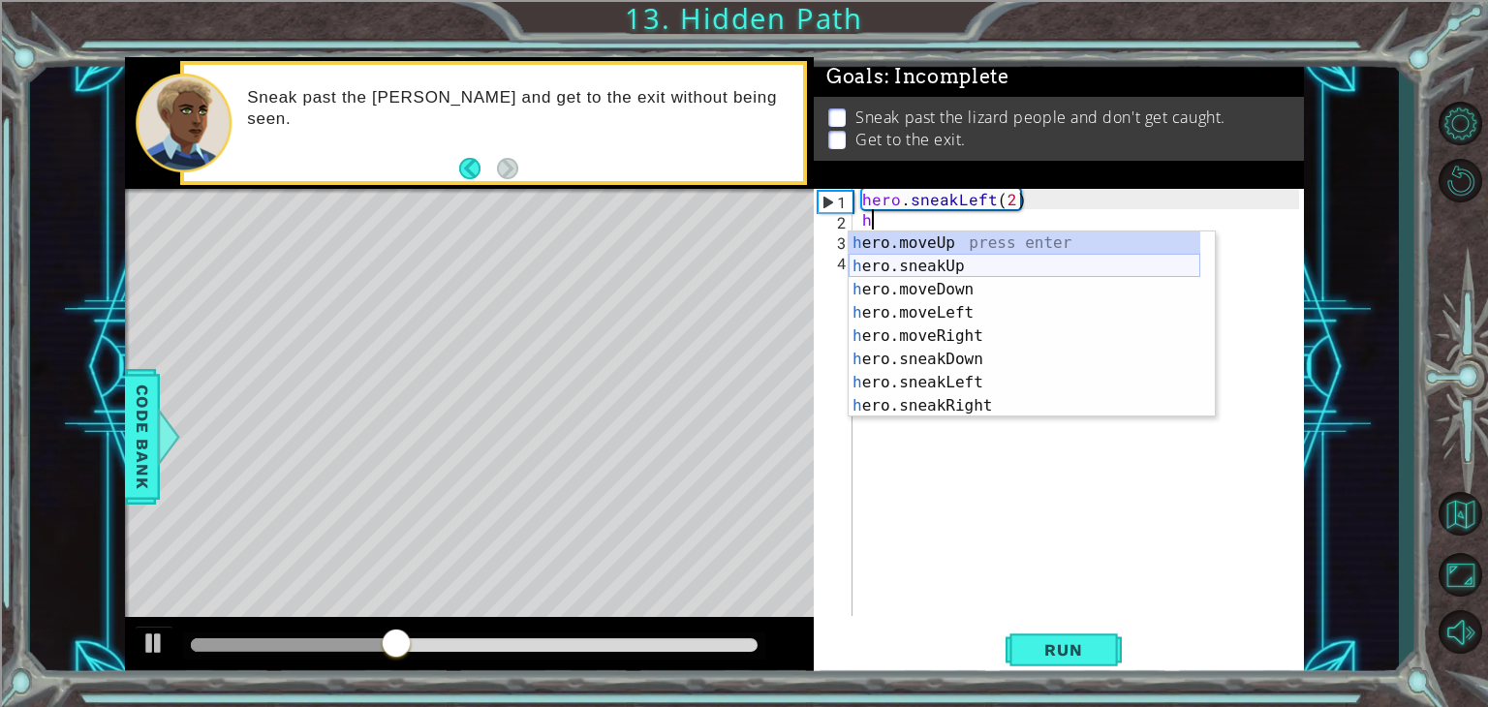
click at [898, 267] on div "h ero.moveUp press enter h ero.sneakUp press enter h ero.moveDown press enter h…" at bounding box center [1025, 348] width 352 height 232
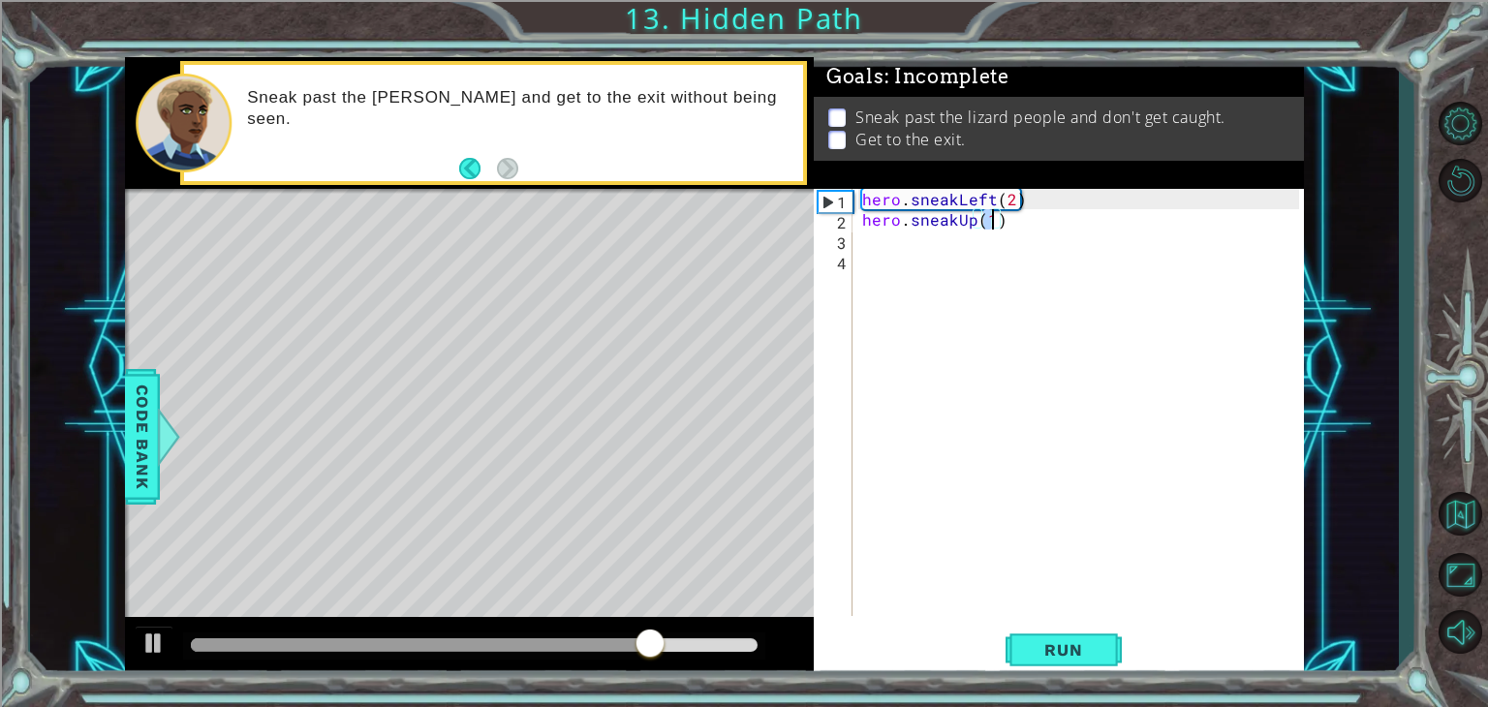
click at [988, 222] on div "hero . sneakLeft ( 2 ) hero . sneakUp ( 1 )" at bounding box center [1083, 423] width 450 height 468
click at [989, 226] on div "hero . sneakLeft ( 2 ) hero . sneakUp ( 1 )" at bounding box center [1083, 423] width 450 height 468
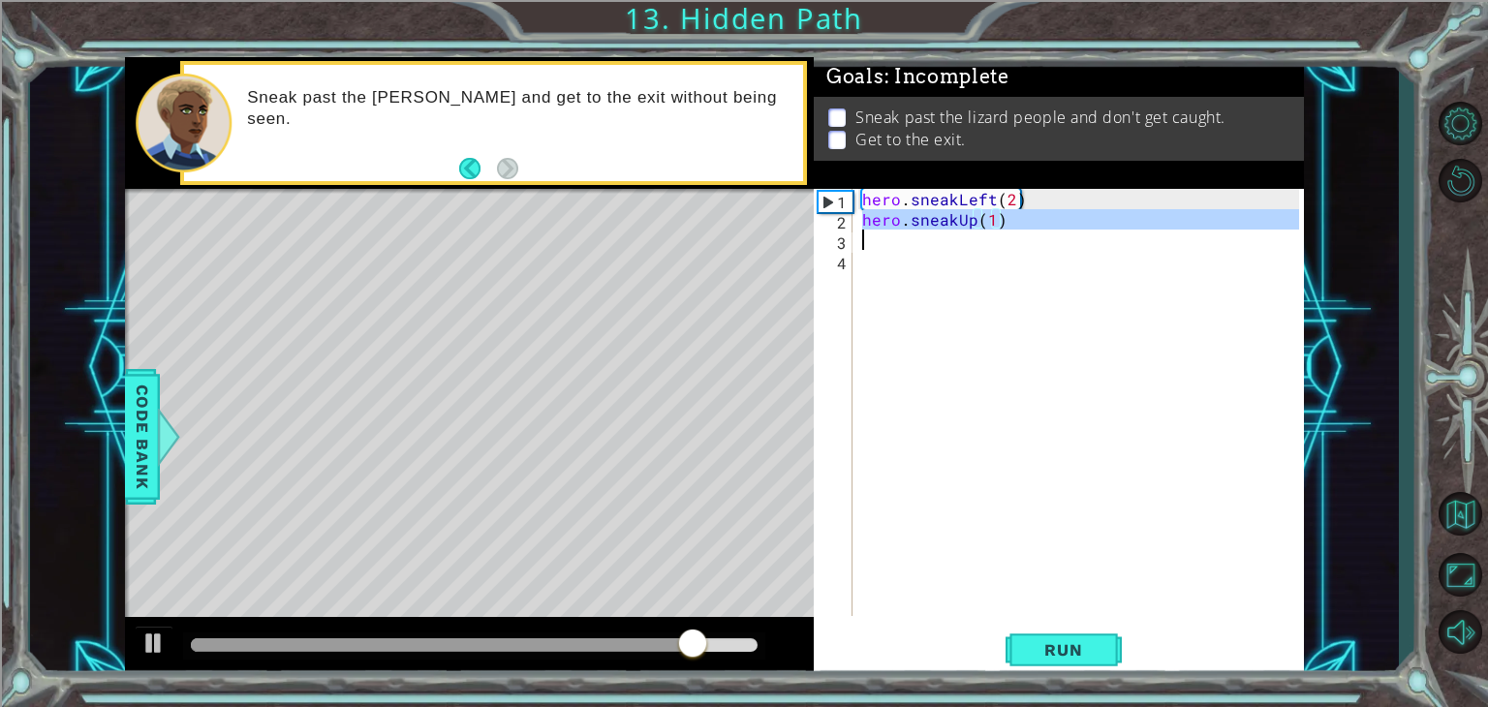
click at [989, 226] on div "hero . sneakLeft ( 2 ) hero . sneakUp ( 1 )" at bounding box center [1083, 423] width 450 height 468
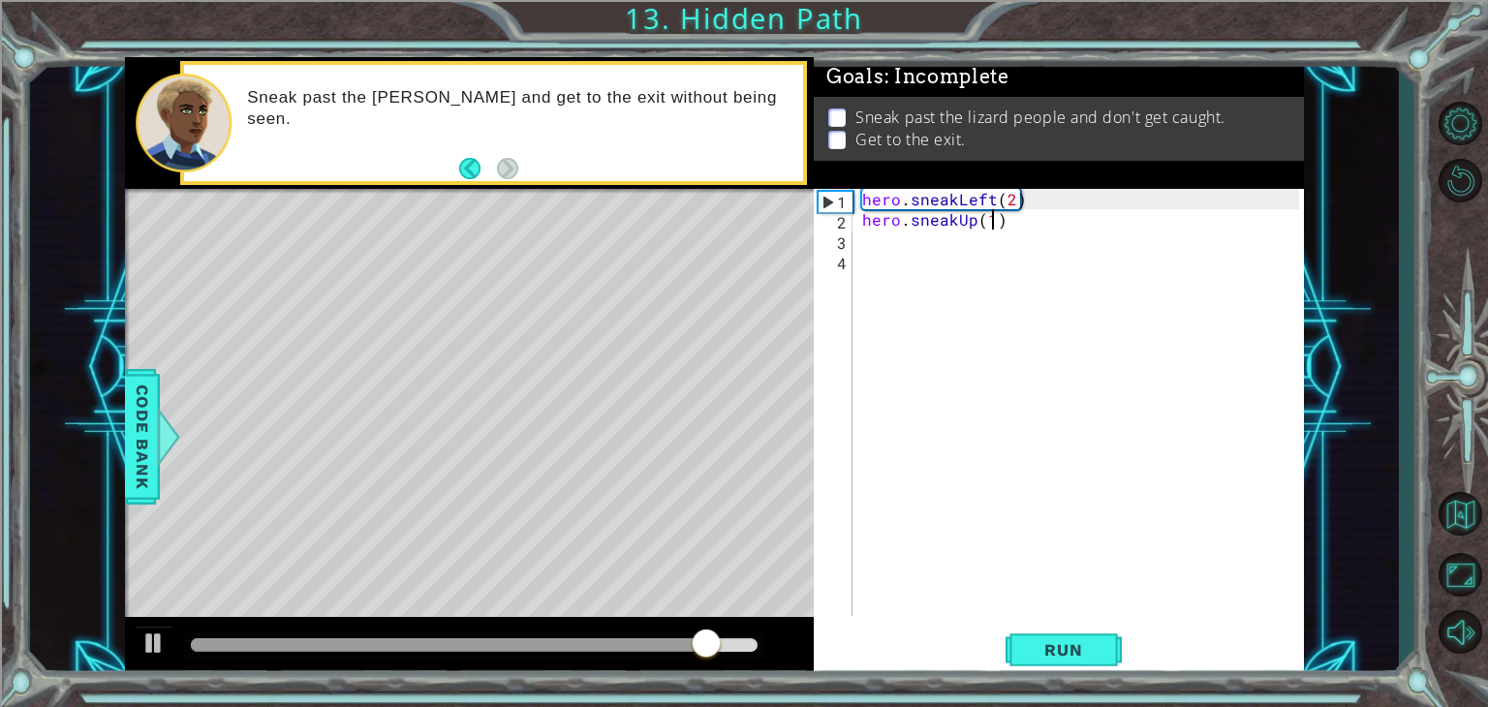
click at [989, 226] on div "hero . sneakLeft ( 2 ) hero . sneakUp ( 1 )" at bounding box center [1083, 423] width 450 height 468
type textarea "hero.sneakUp(2)"
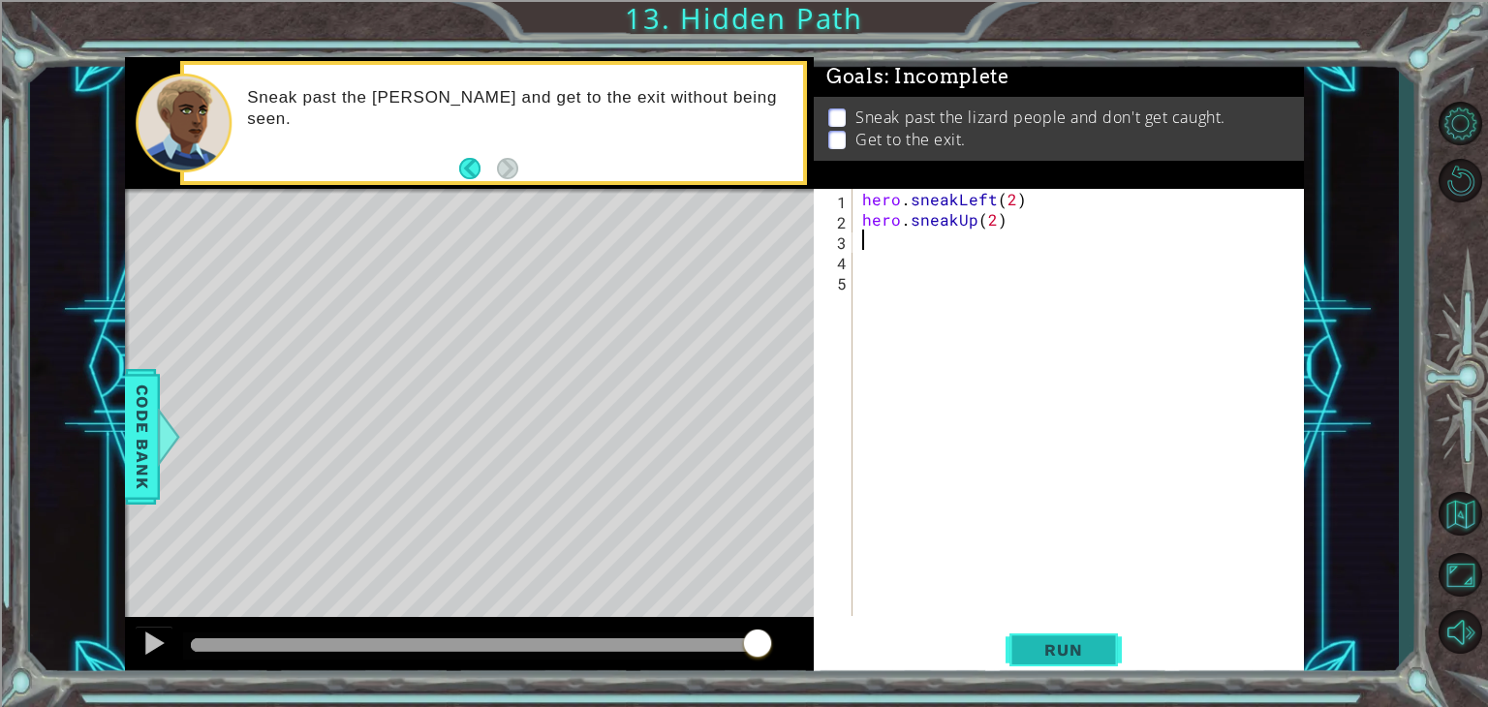
click at [1067, 645] on span "Run" at bounding box center [1063, 649] width 77 height 19
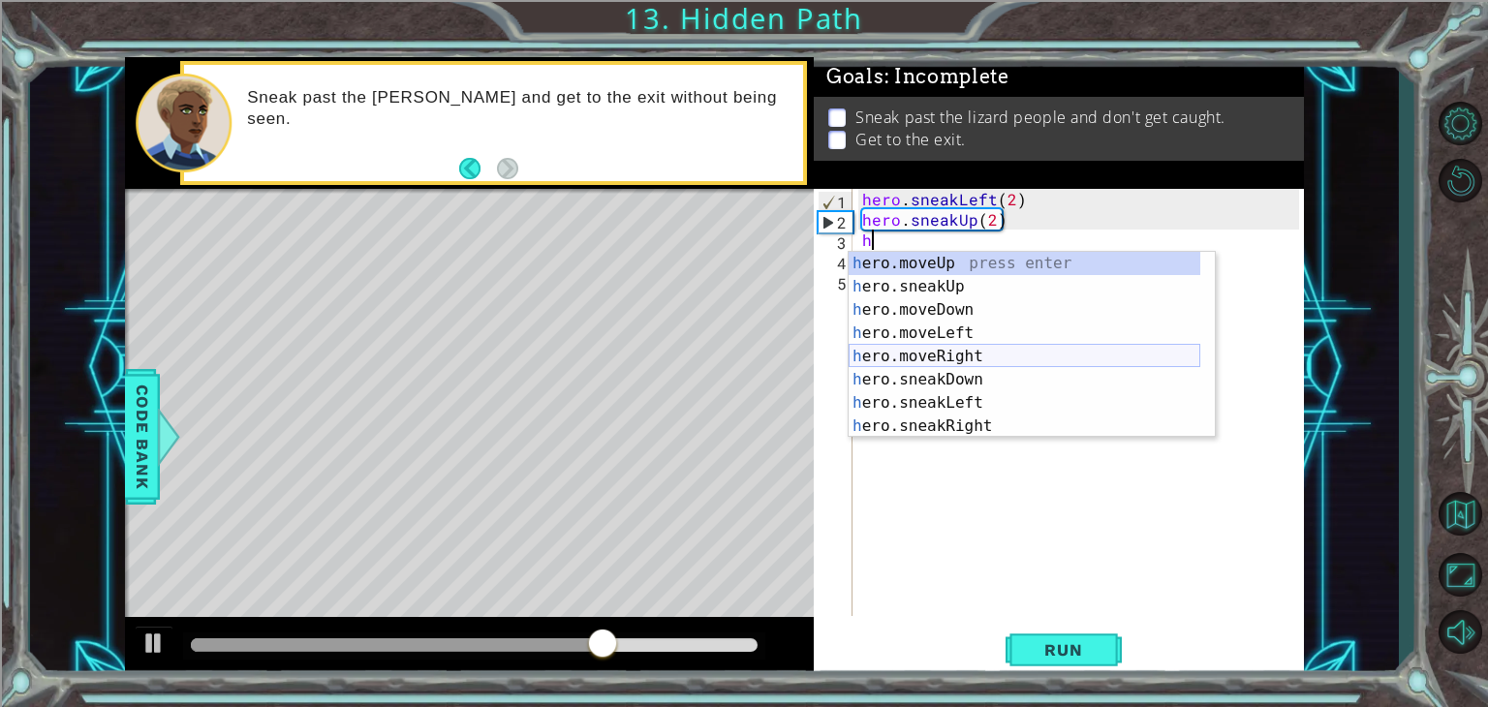
click at [923, 350] on div "h ero.moveUp press enter h ero.sneakUp press enter h ero.moveDown press enter h…" at bounding box center [1025, 368] width 352 height 232
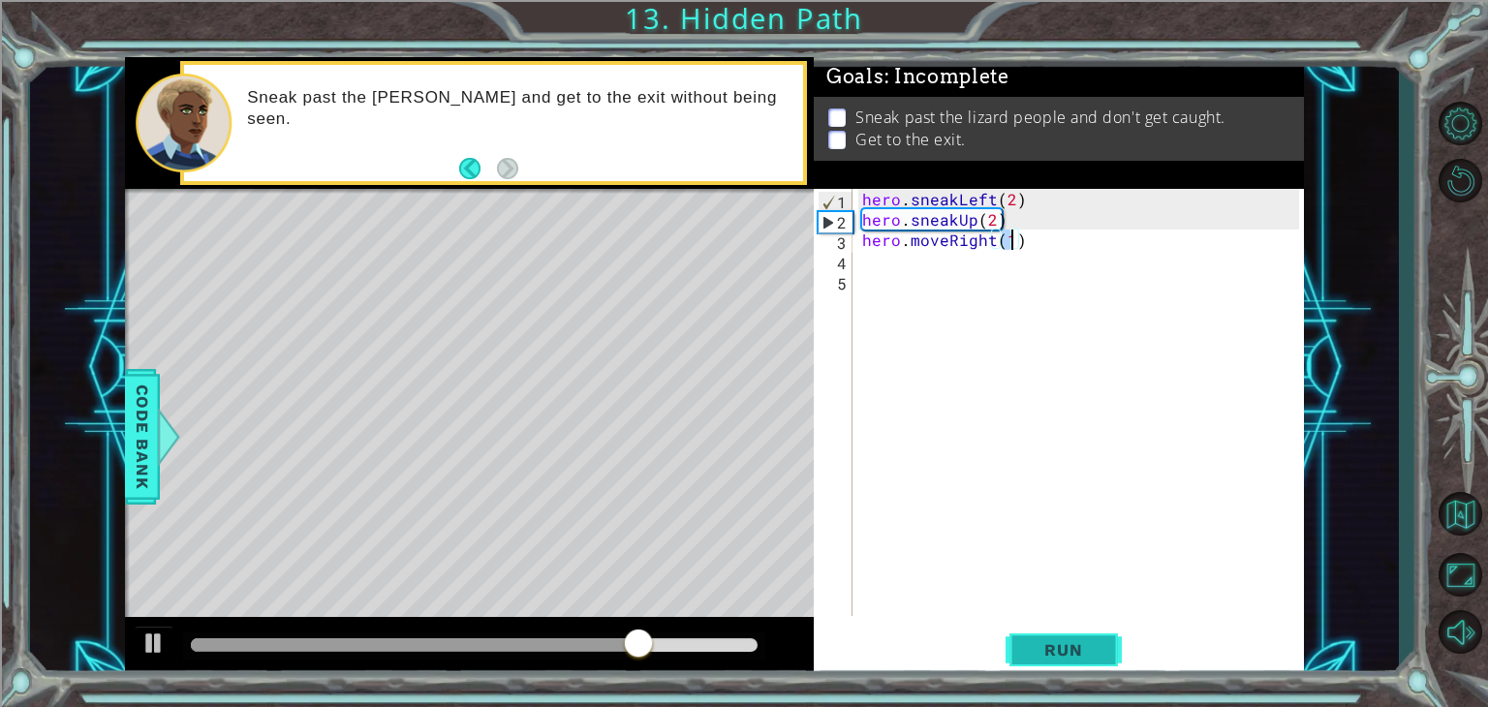
click at [1076, 657] on span "Run" at bounding box center [1063, 649] width 77 height 19
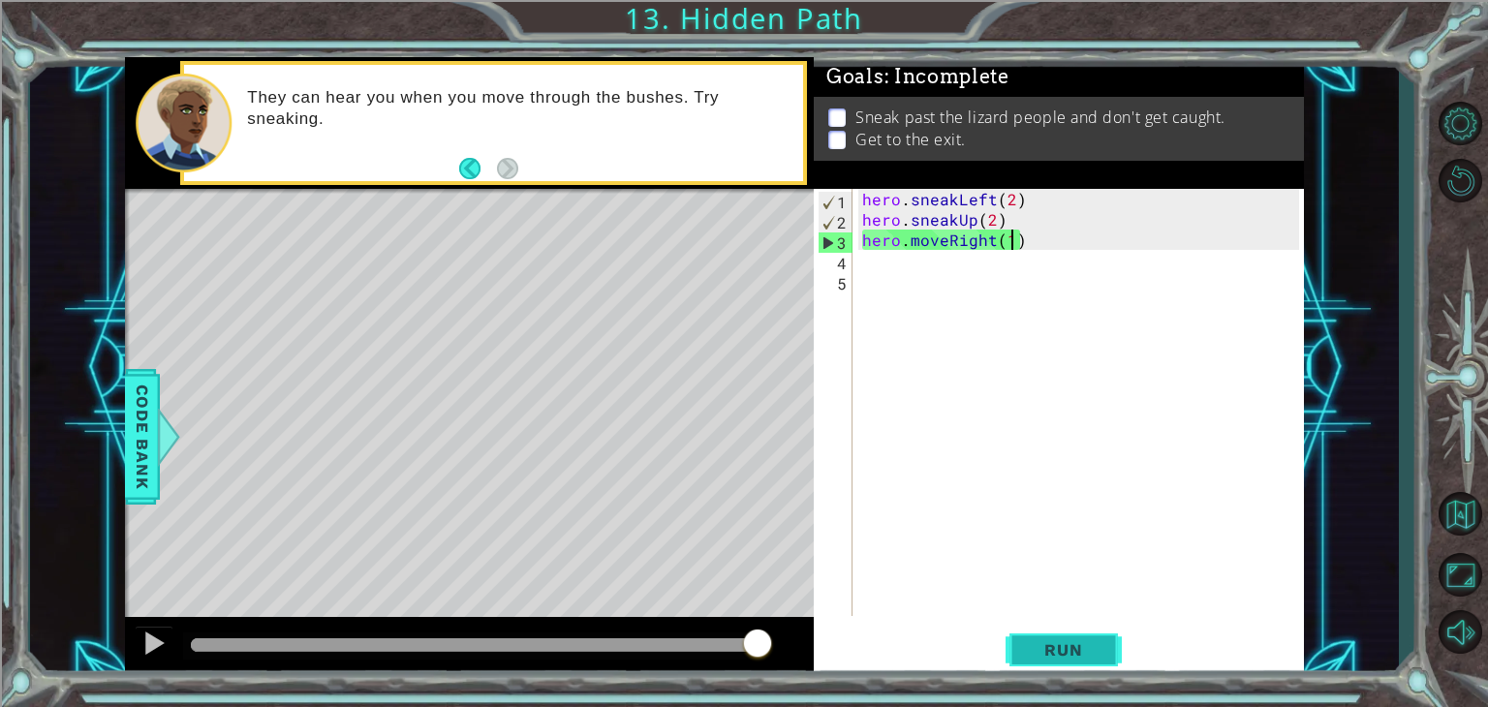
click at [1067, 640] on span "Run" at bounding box center [1063, 649] width 77 height 19
drag, startPoint x: 993, startPoint y: 245, endPoint x: 911, endPoint y: 246, distance: 82.3
click at [911, 246] on div "hero . sneakLeft ( 2 ) hero . sneakUp ( 2 ) hero . moveRight ( 1 )" at bounding box center [1083, 423] width 450 height 468
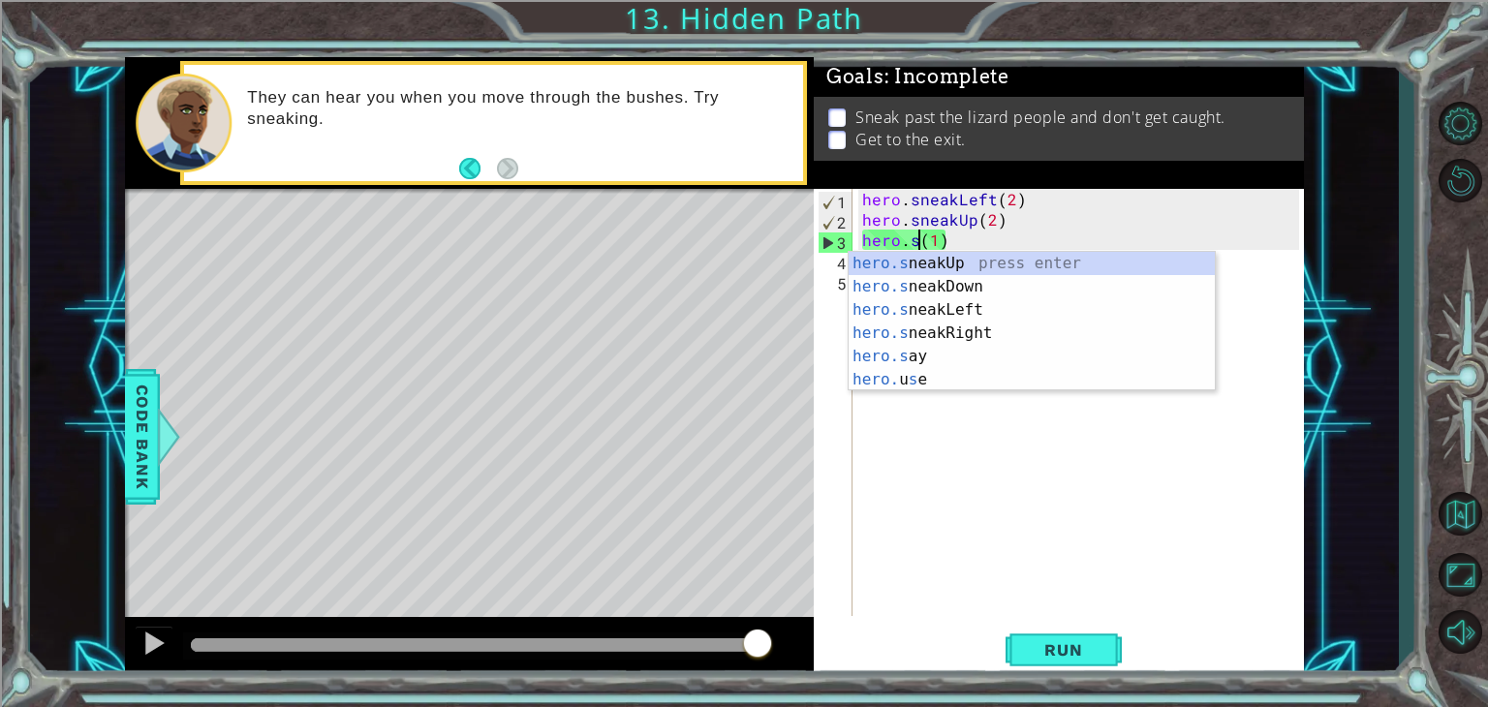
scroll to position [0, 4]
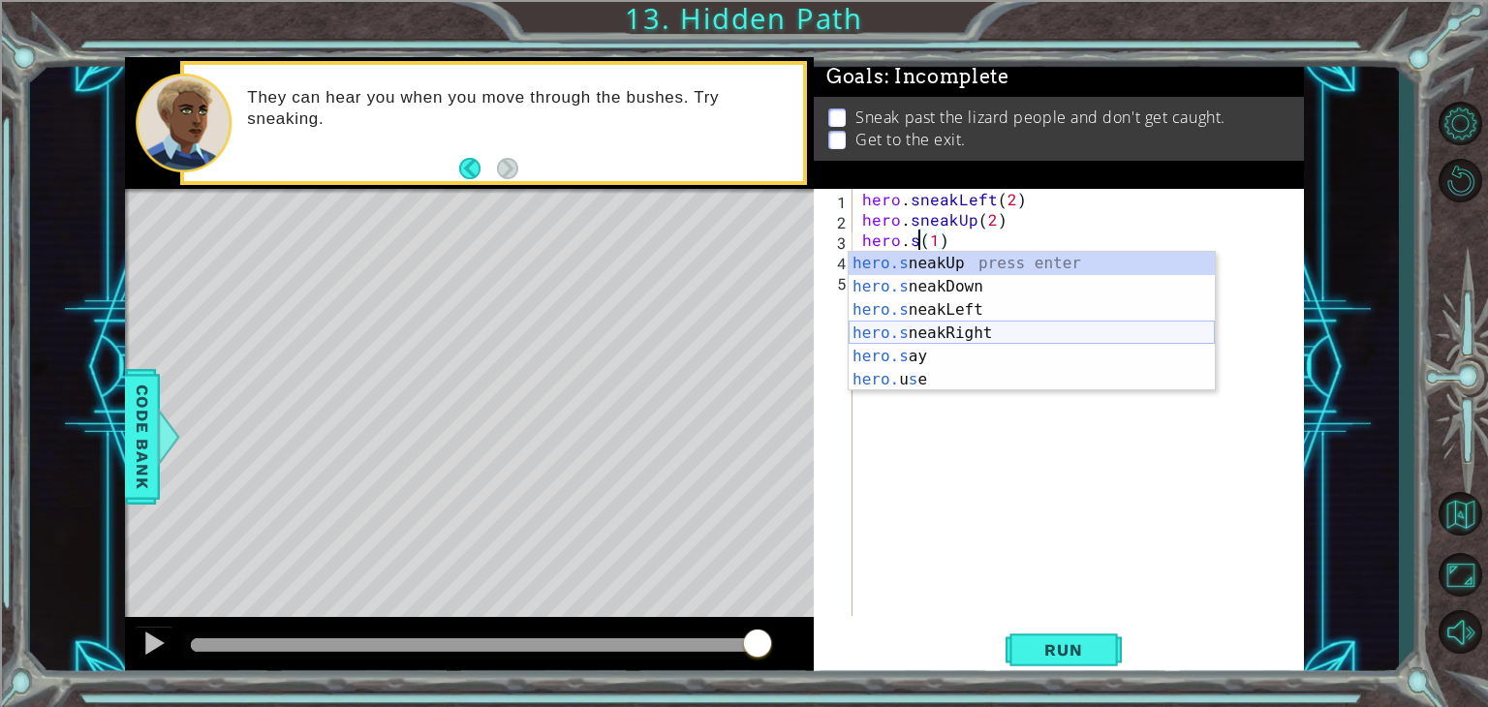
click at [969, 338] on div "hero.s neakUp press enter hero.s neakDown press enter hero.s neakLeft press ent…" at bounding box center [1032, 345] width 366 height 186
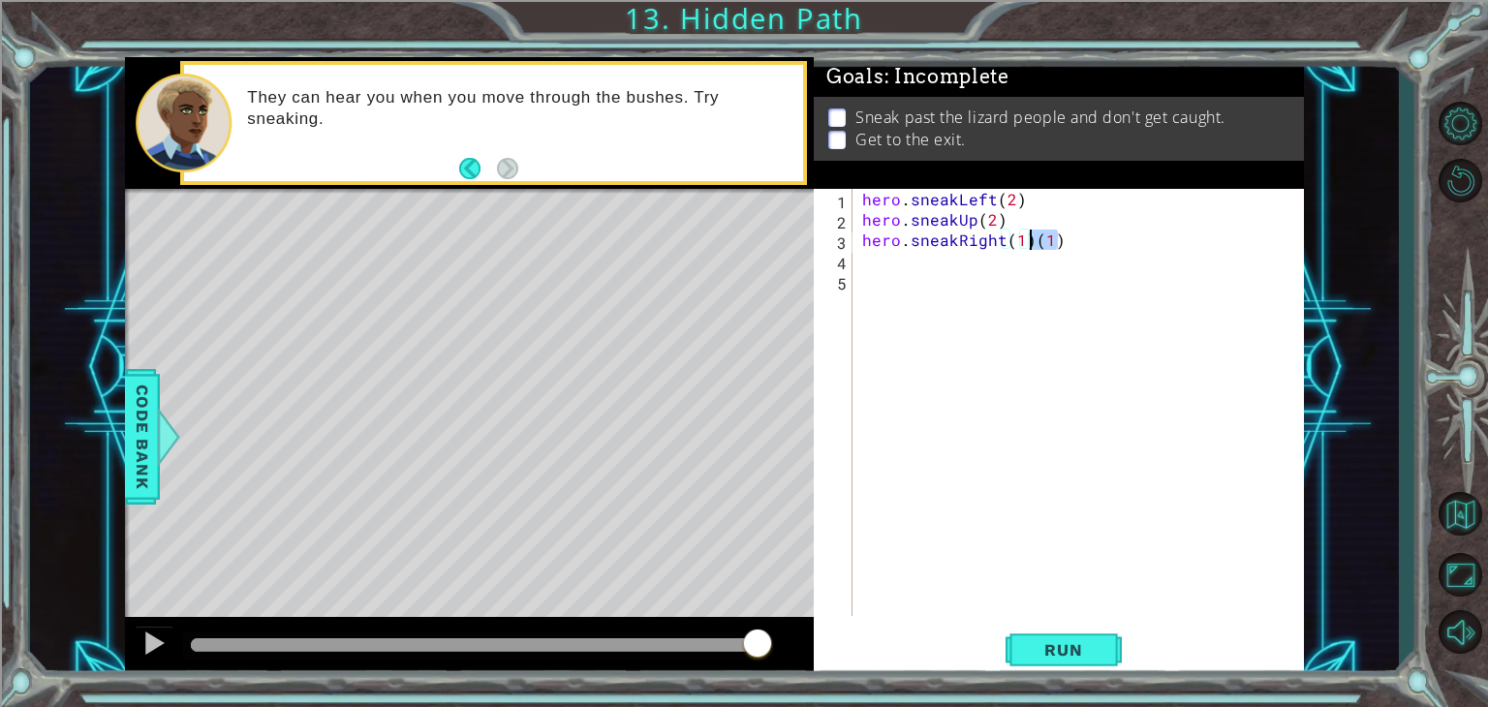
drag, startPoint x: 1075, startPoint y: 238, endPoint x: 1028, endPoint y: 239, distance: 47.5
click at [1028, 239] on div "hero . sneakLeft ( 2 ) hero . sneakUp ( 2 ) hero . sneakRight ( 1 ) ( 1 )" at bounding box center [1083, 423] width 450 height 468
type textarea "hero.sneakRight(1)"
click at [1017, 251] on div "hero . sneakLeft ( 2 ) hero . sneakUp ( 2 ) hero . sneakRight ( 1 )" at bounding box center [1083, 423] width 450 height 468
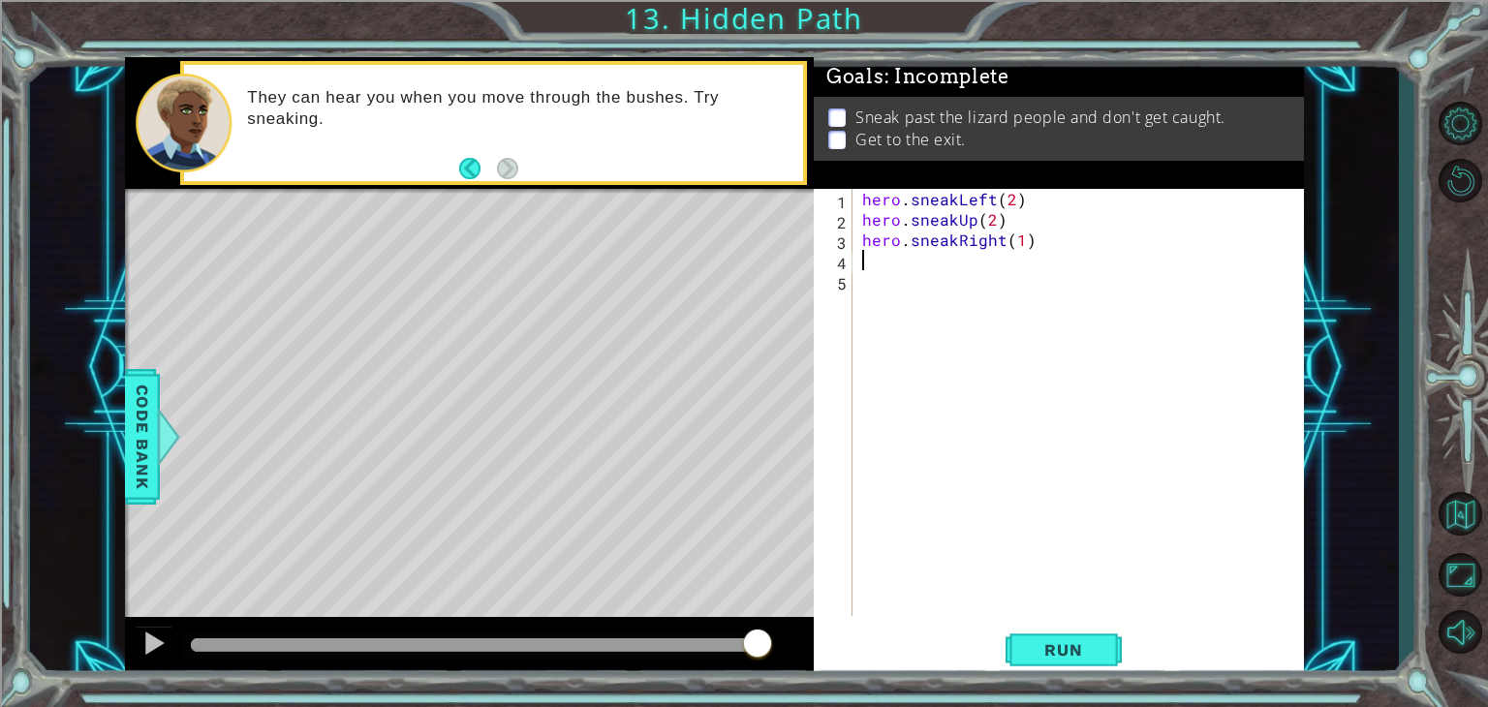
click at [1019, 245] on div "hero . sneakLeft ( 2 ) hero . sneakUp ( 2 ) hero . sneakRight ( 1 )" at bounding box center [1083, 423] width 450 height 468
type textarea "hero.sneakRight(2)"
click at [1084, 617] on div "1 2 3 4 5 6 hero . sneakLeft ( 2 ) hero . sneakUp ( 2 ) hero . sneakRight ( 2 )…" at bounding box center [1059, 433] width 490 height 489
click at [1085, 659] on span "Run" at bounding box center [1063, 649] width 77 height 19
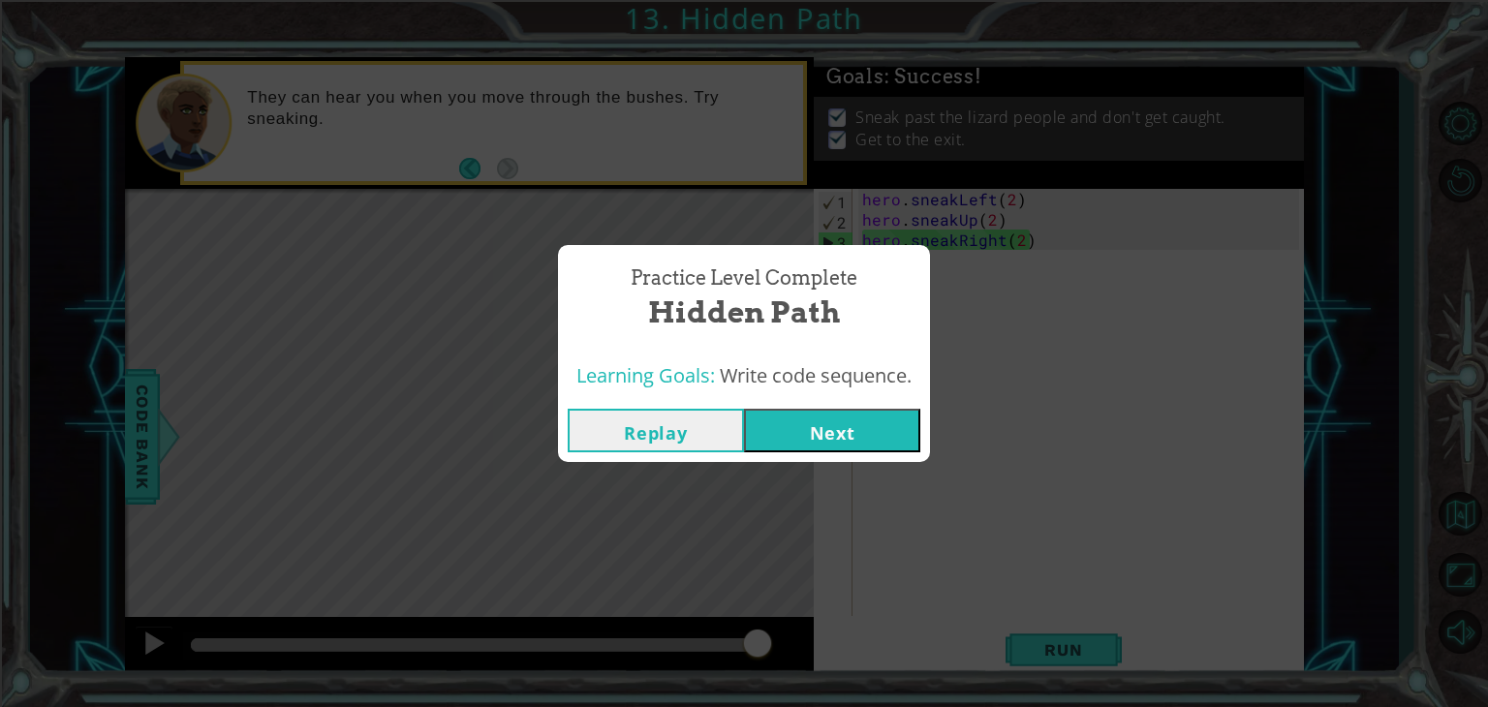
click at [810, 430] on button "Next" at bounding box center [832, 431] width 176 height 44
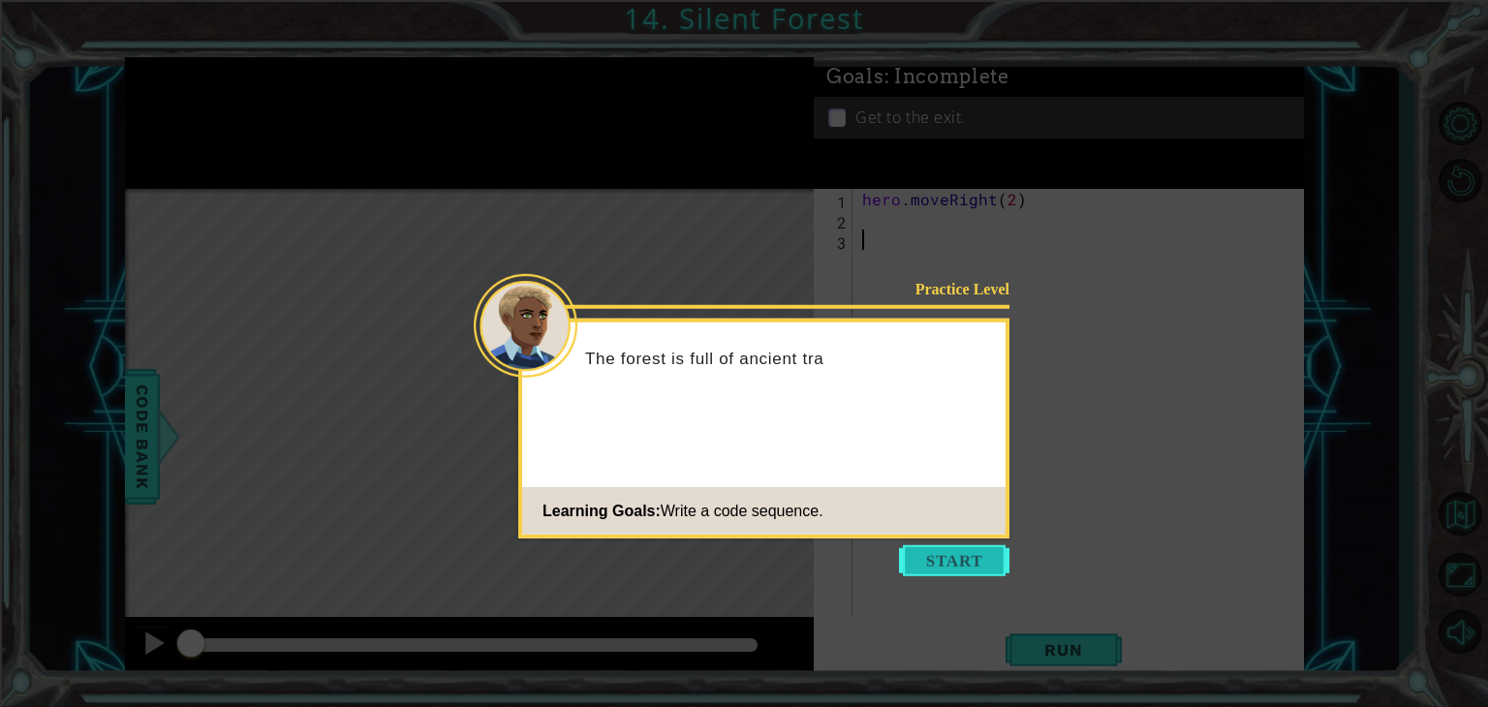
click at [970, 546] on button "Start" at bounding box center [954, 560] width 110 height 31
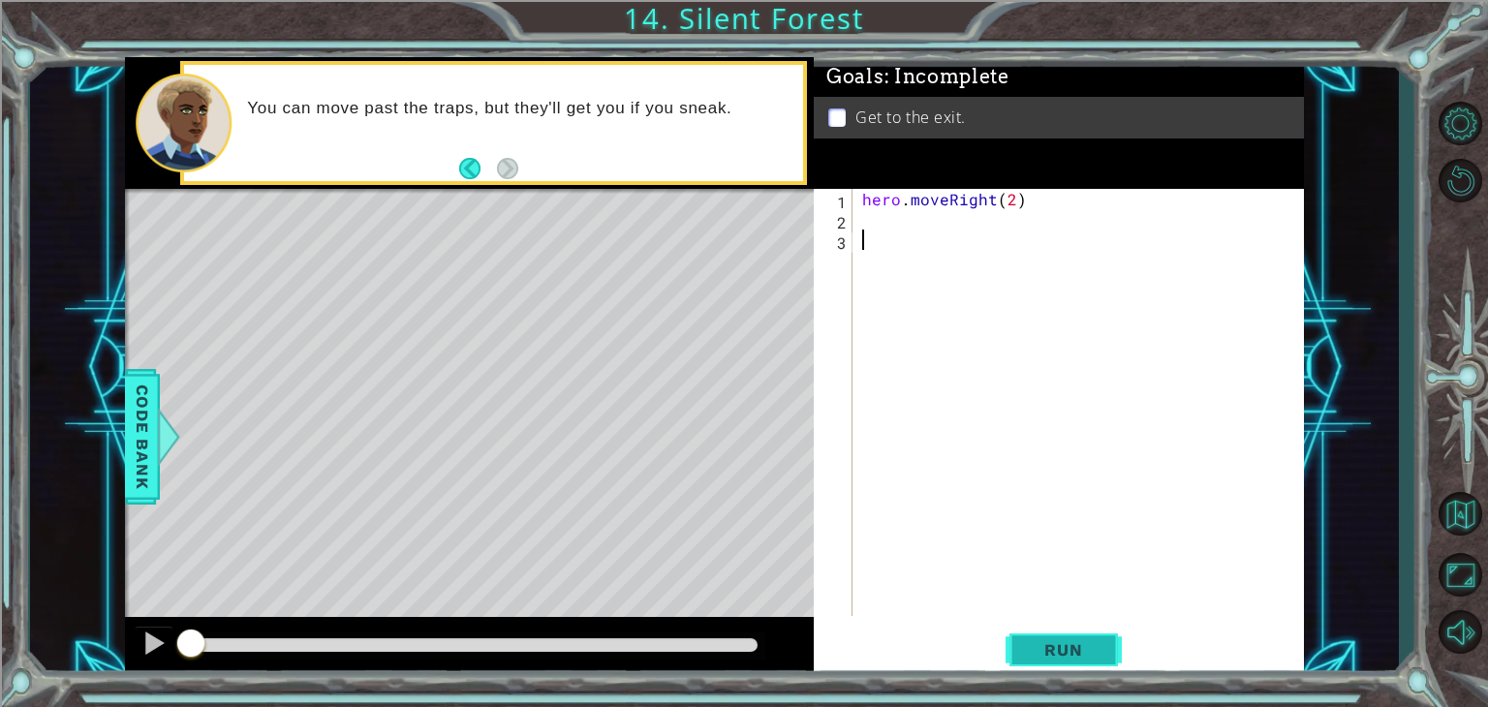
click at [1069, 647] on span "Run" at bounding box center [1063, 649] width 77 height 19
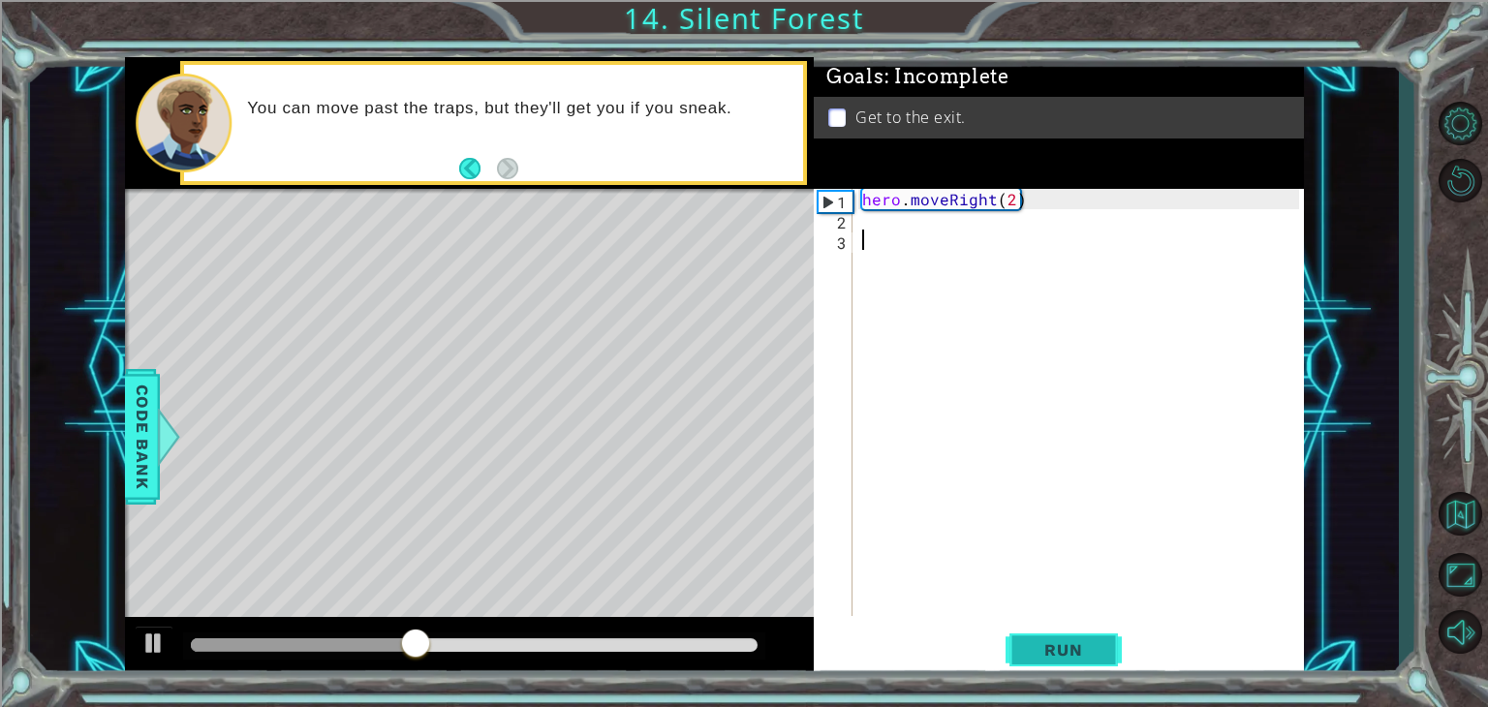
click at [1069, 646] on span "Run" at bounding box center [1063, 649] width 77 height 19
drag, startPoint x: 992, startPoint y: 198, endPoint x: 944, endPoint y: 193, distance: 47.7
click at [944, 193] on div "hero . moveRight ( 2 )" at bounding box center [1083, 423] width 450 height 468
type textarea "hero.moveRight(2)"
click at [987, 212] on div "hero . moveRight ( 2 )" at bounding box center [1083, 423] width 450 height 468
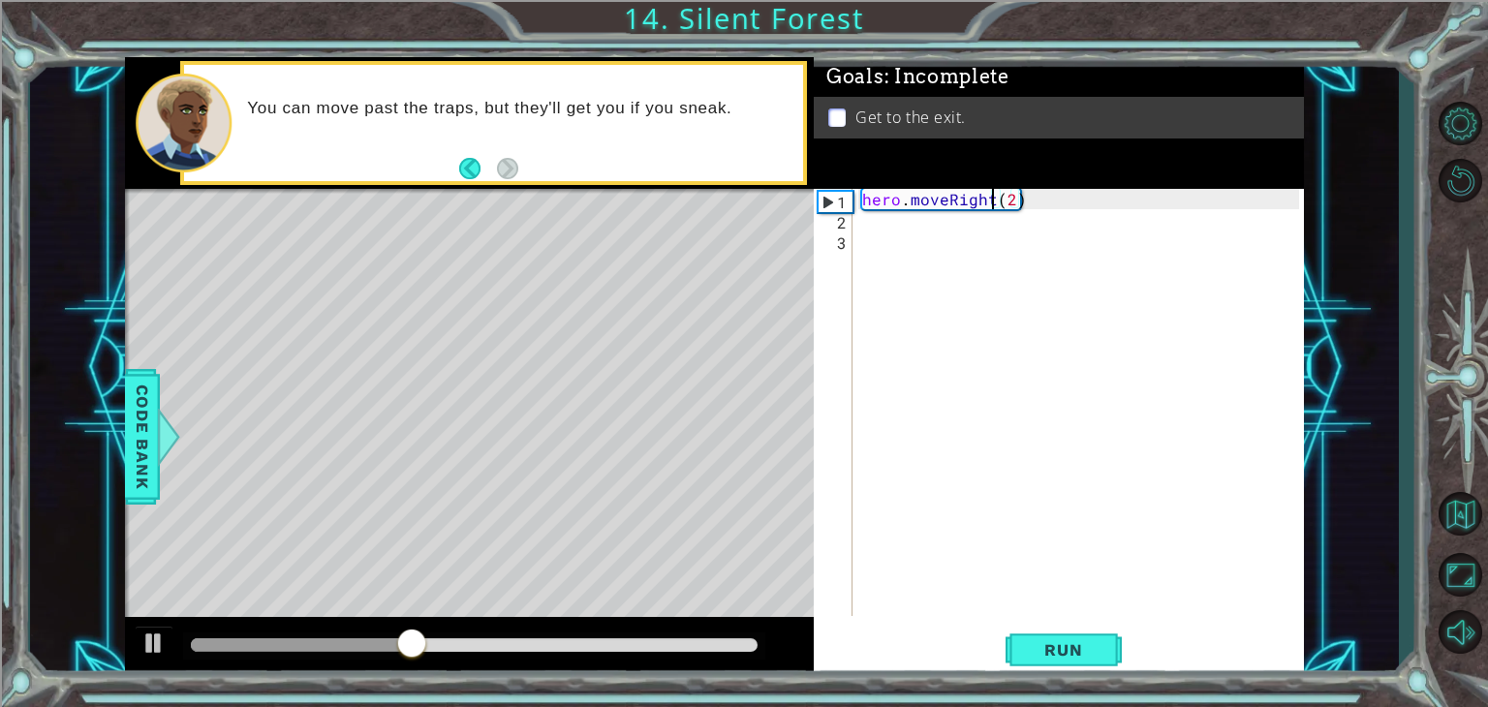
click at [994, 202] on div "hero . moveRight ( 2 )" at bounding box center [1083, 423] width 450 height 468
drag, startPoint x: 948, startPoint y: 202, endPoint x: 912, endPoint y: 206, distance: 37.0
click at [912, 206] on div "hero . moveRight ( 2 )" at bounding box center [1083, 423] width 450 height 468
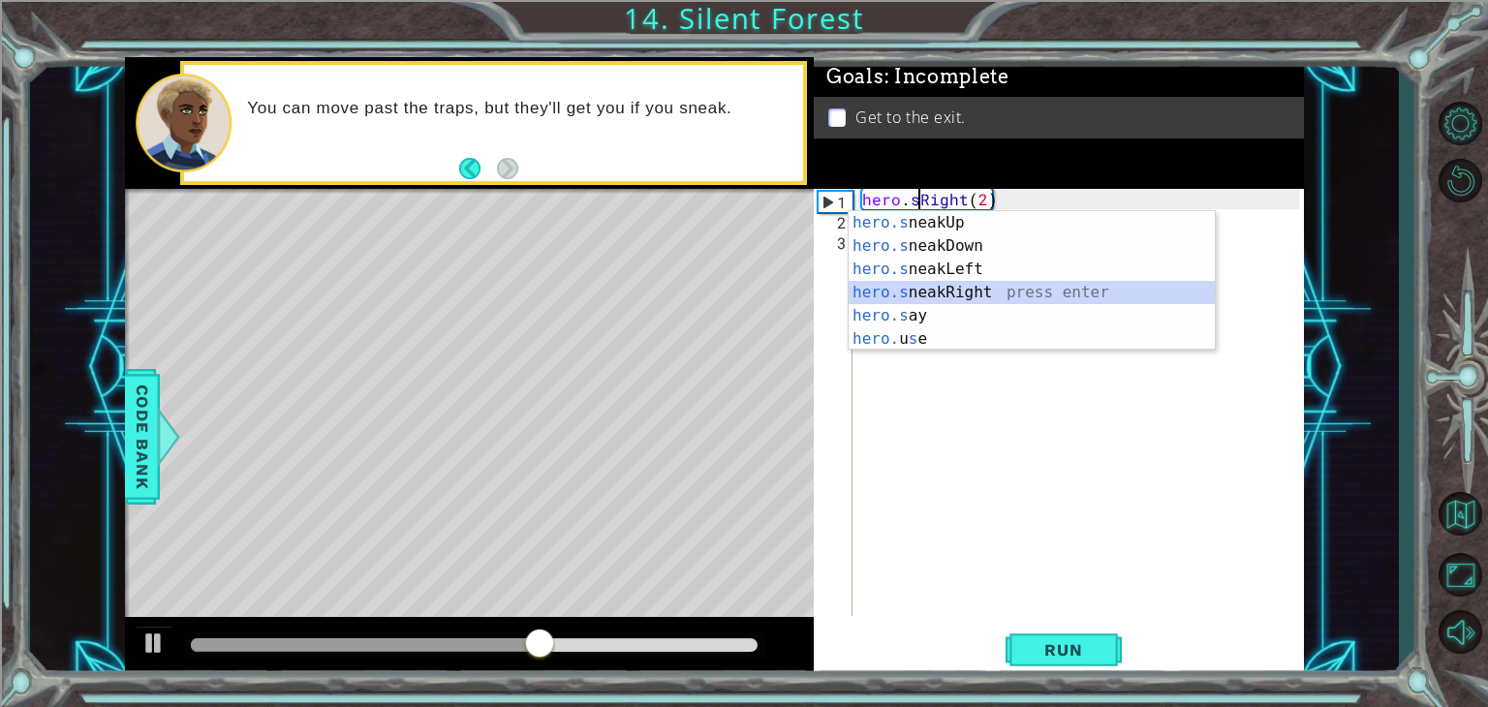
click at [958, 291] on div "hero.s neakUp press enter hero.s neakDown press enter hero.s neakLeft press ent…" at bounding box center [1032, 304] width 366 height 186
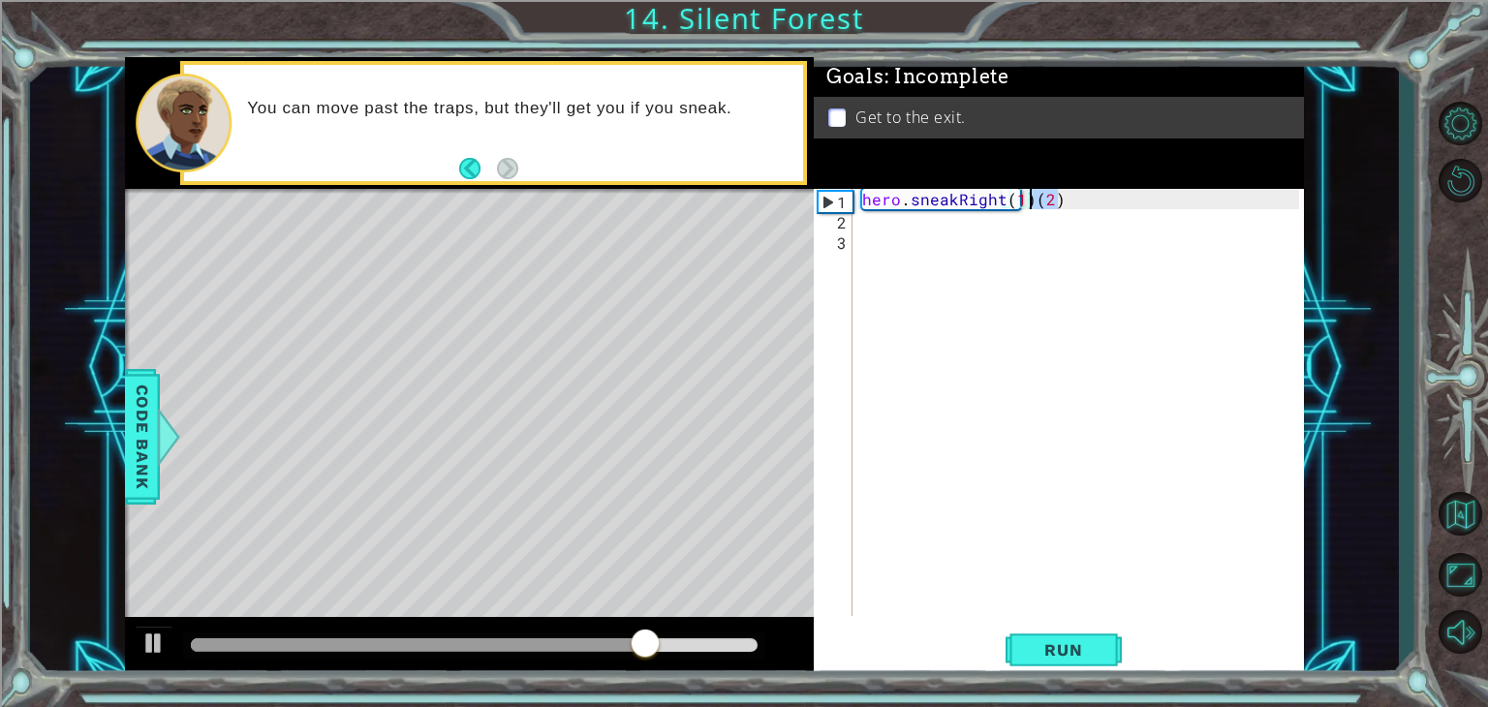
drag, startPoint x: 1076, startPoint y: 201, endPoint x: 1030, endPoint y: 197, distance: 46.7
click at [1030, 197] on div "hero . sneakRight ( 1 ) ( 2 )" at bounding box center [1083, 423] width 450 height 468
click at [1018, 200] on div "hero . sneakRight ( 1 )" at bounding box center [1083, 423] width 450 height 468
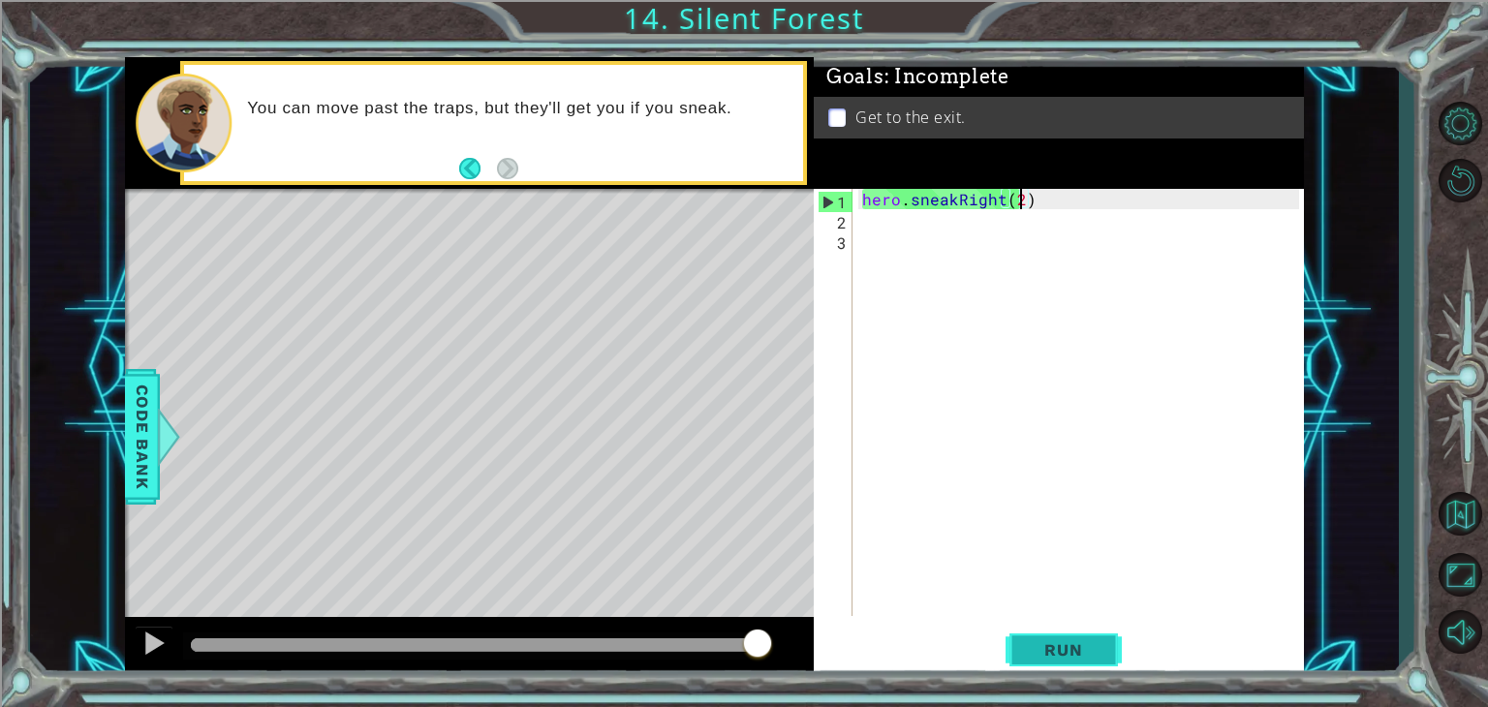
type textarea "hero.sneakRight(2)"
click at [1071, 660] on button "Run" at bounding box center [1063, 650] width 116 height 49
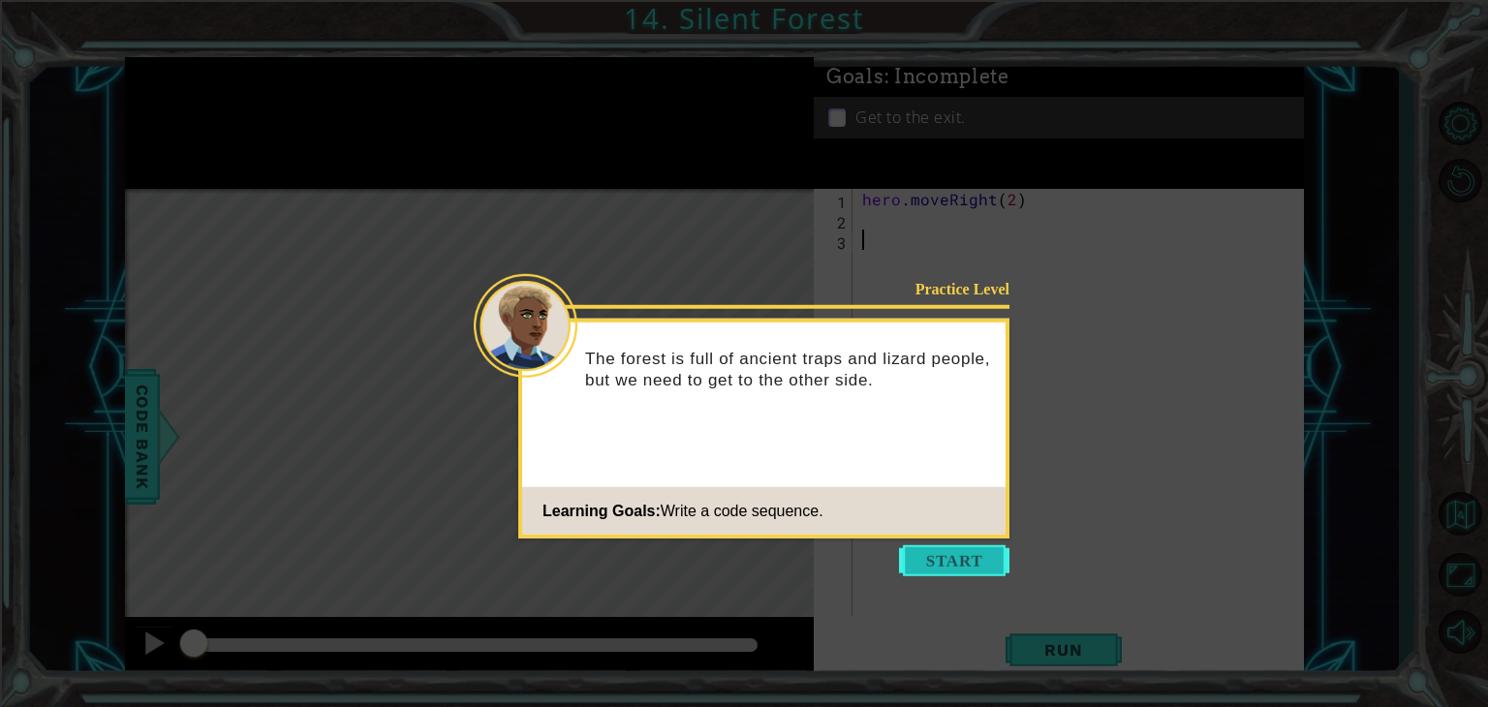
click at [951, 564] on button "Start" at bounding box center [954, 560] width 110 height 31
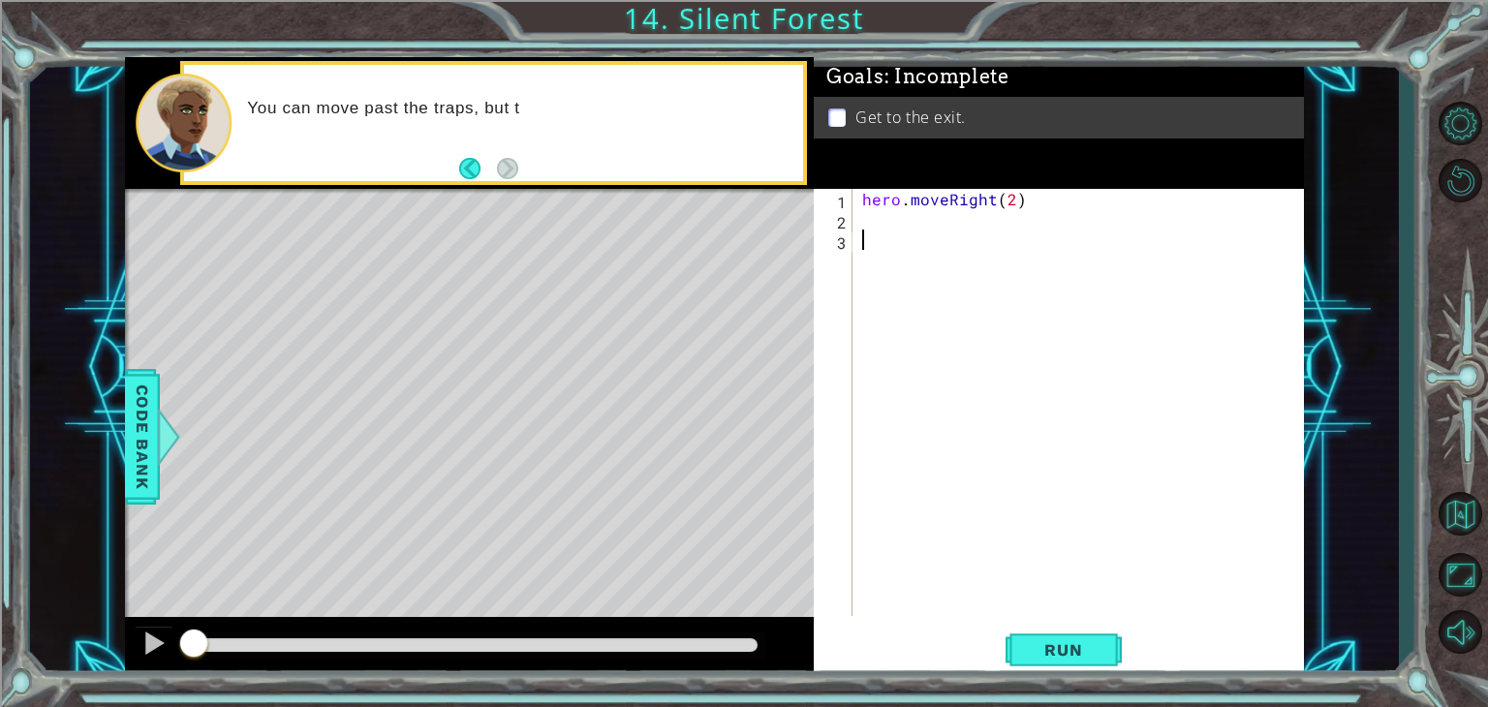
click at [912, 211] on div "hero . moveRight ( 2 )" at bounding box center [1083, 423] width 450 height 468
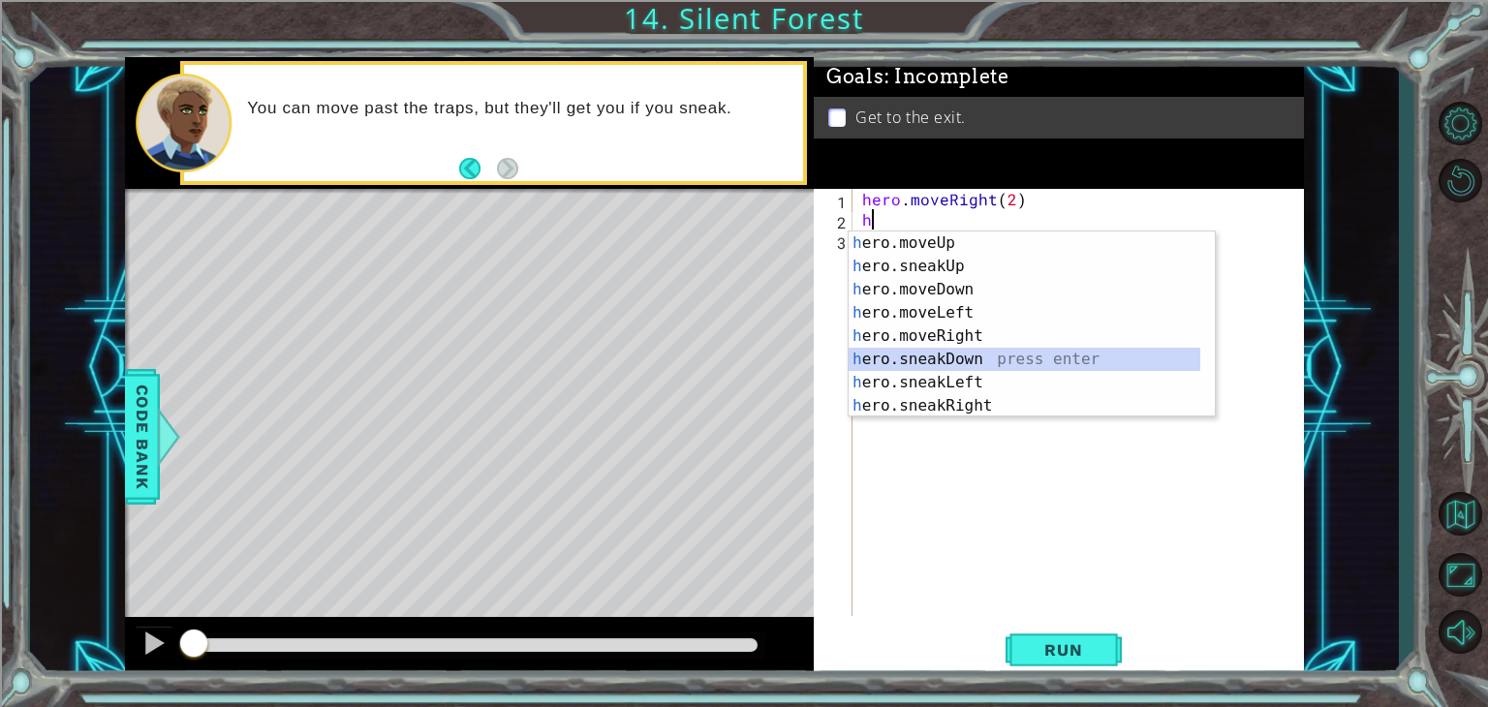
click at [1003, 361] on div "h ero.moveUp press enter h ero.sneakUp press enter h ero.moveDown press enter h…" at bounding box center [1025, 348] width 352 height 232
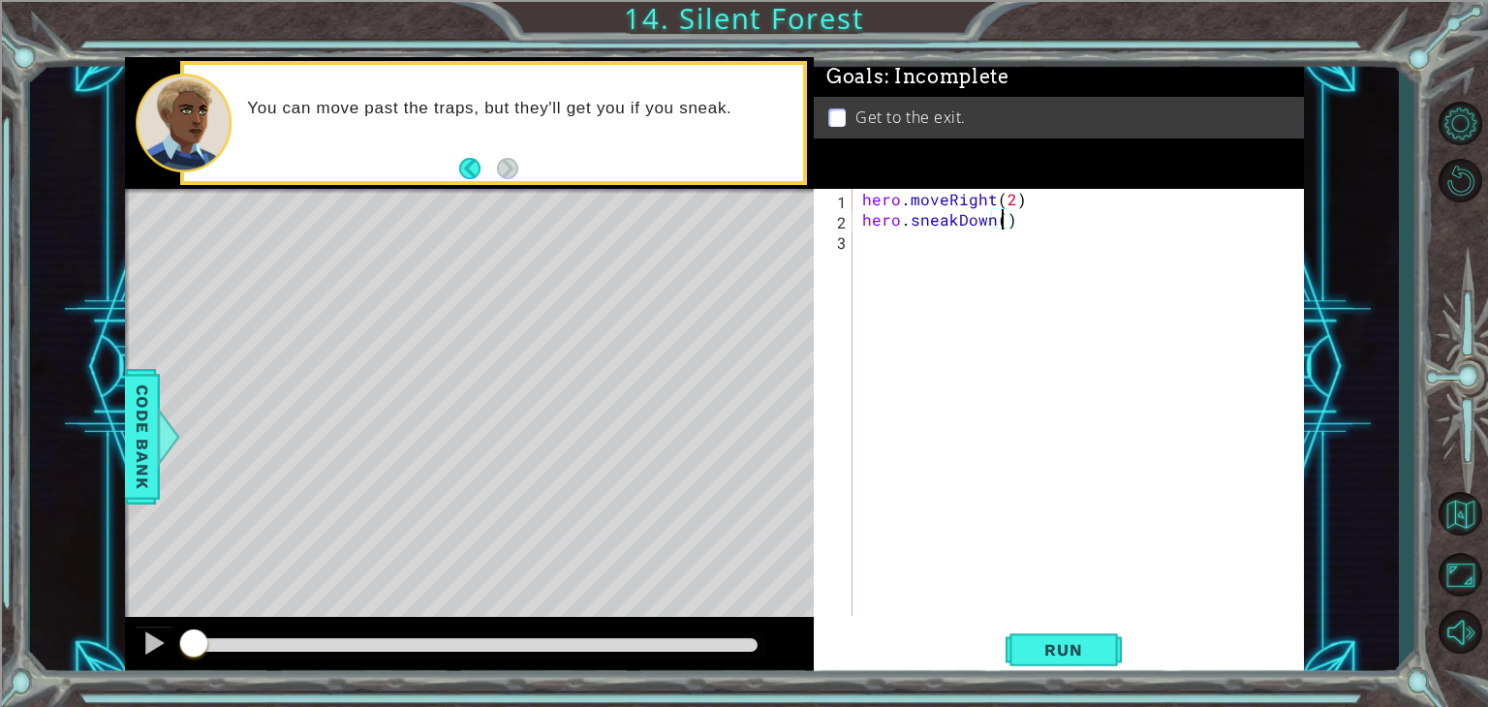
scroll to position [0, 8]
type textarea "hero.sneakDown(1)"
click at [1057, 645] on span "Run" at bounding box center [1063, 649] width 77 height 19
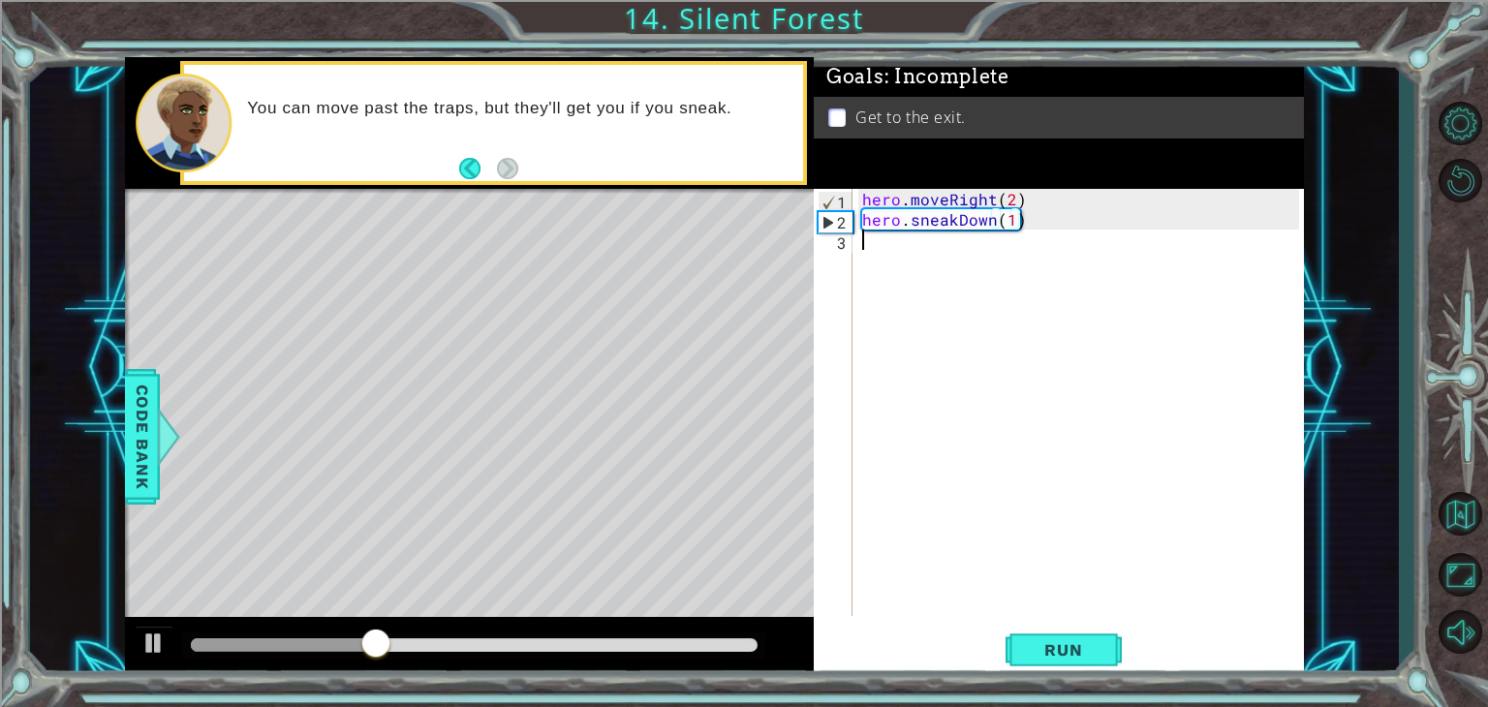
click at [987, 253] on div "hero . moveRight ( 2 ) hero . sneakDown ( 1 )" at bounding box center [1083, 423] width 450 height 468
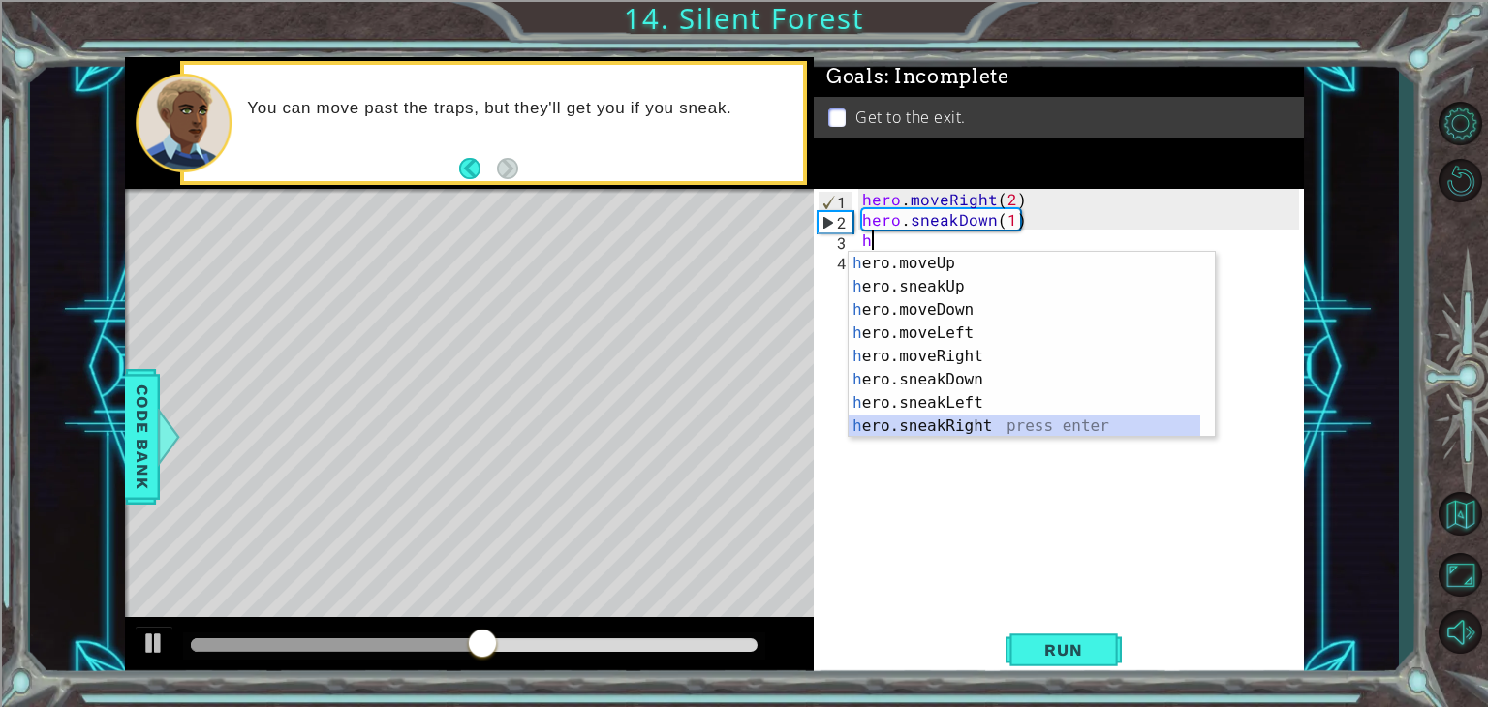
click at [957, 423] on div "h ero.moveUp press enter h ero.sneakUp press enter h ero.moveDown press enter h…" at bounding box center [1025, 368] width 352 height 232
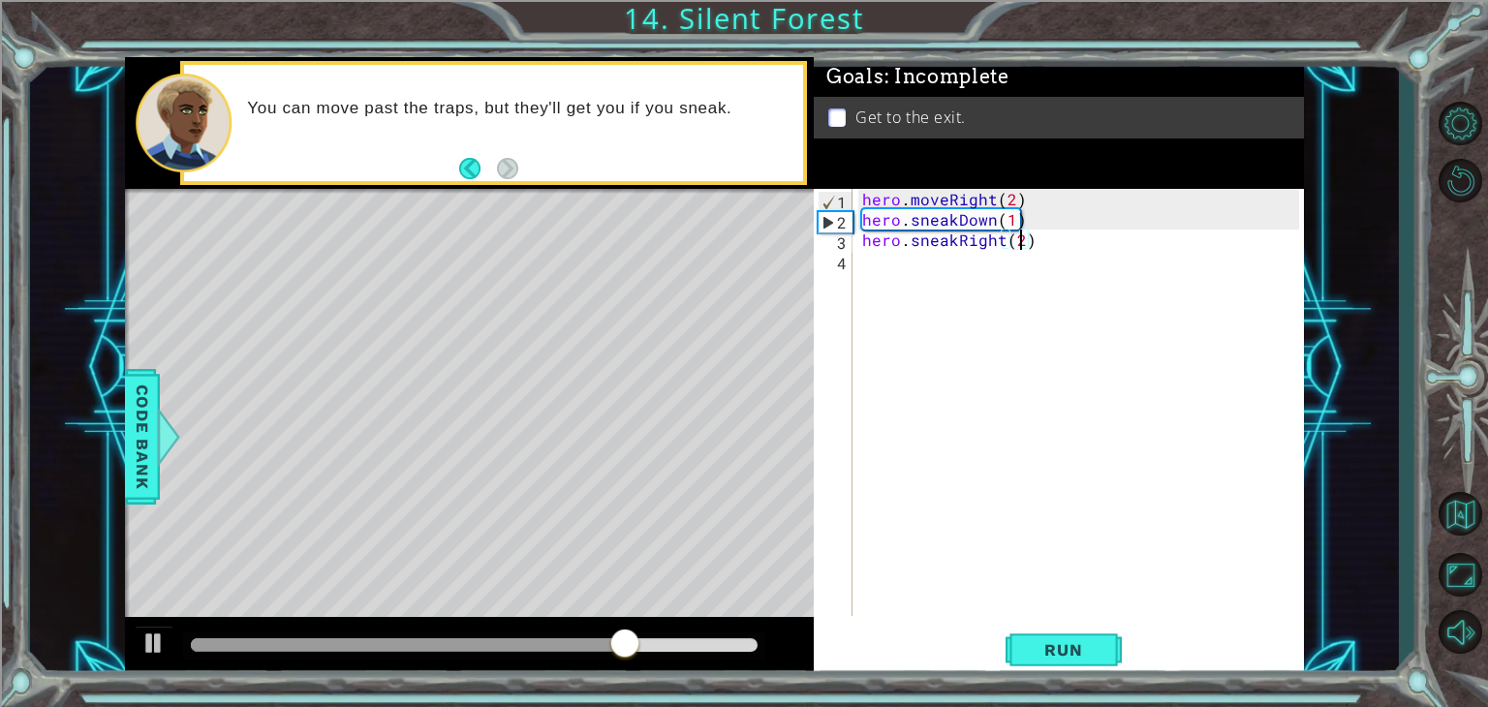
scroll to position [0, 9]
type textarea "hero.sneakRight(2)"
click at [1074, 656] on span "Run" at bounding box center [1063, 649] width 77 height 19
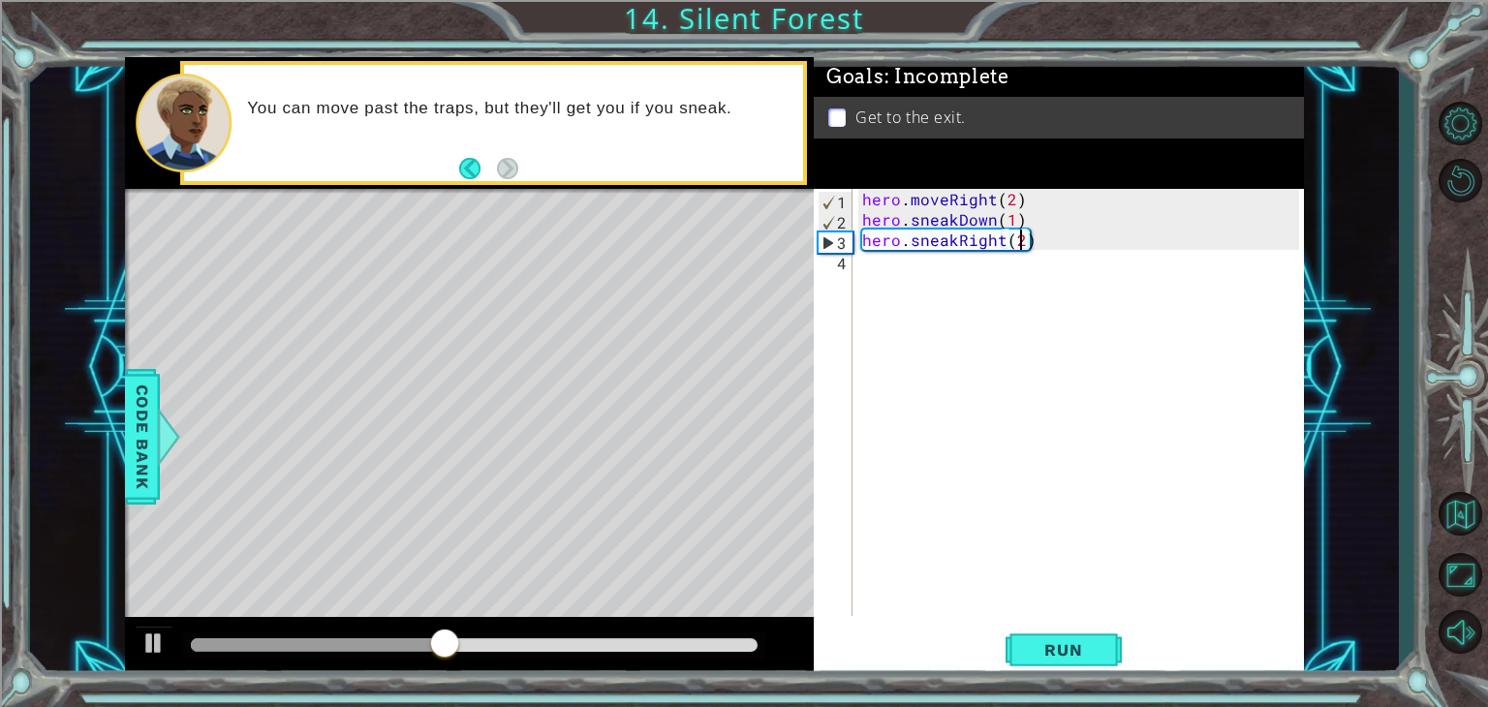
click at [951, 280] on div "hero . moveRight ( 2 ) hero . sneakDown ( 1 ) hero . sneakRight ( 2 )" at bounding box center [1083, 423] width 450 height 468
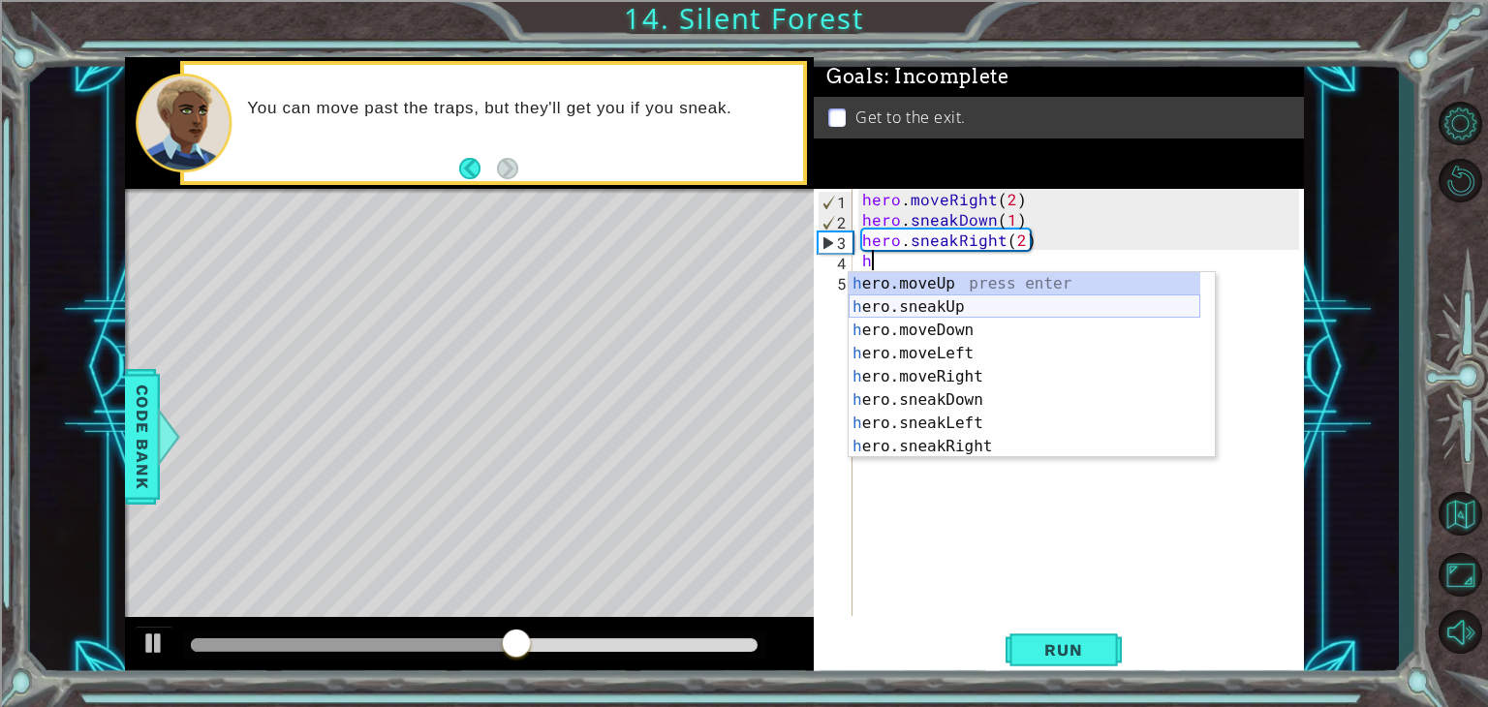
click at [978, 300] on div "h ero.moveUp press enter h ero.sneakUp press enter h ero.moveDown press enter h…" at bounding box center [1025, 388] width 352 height 232
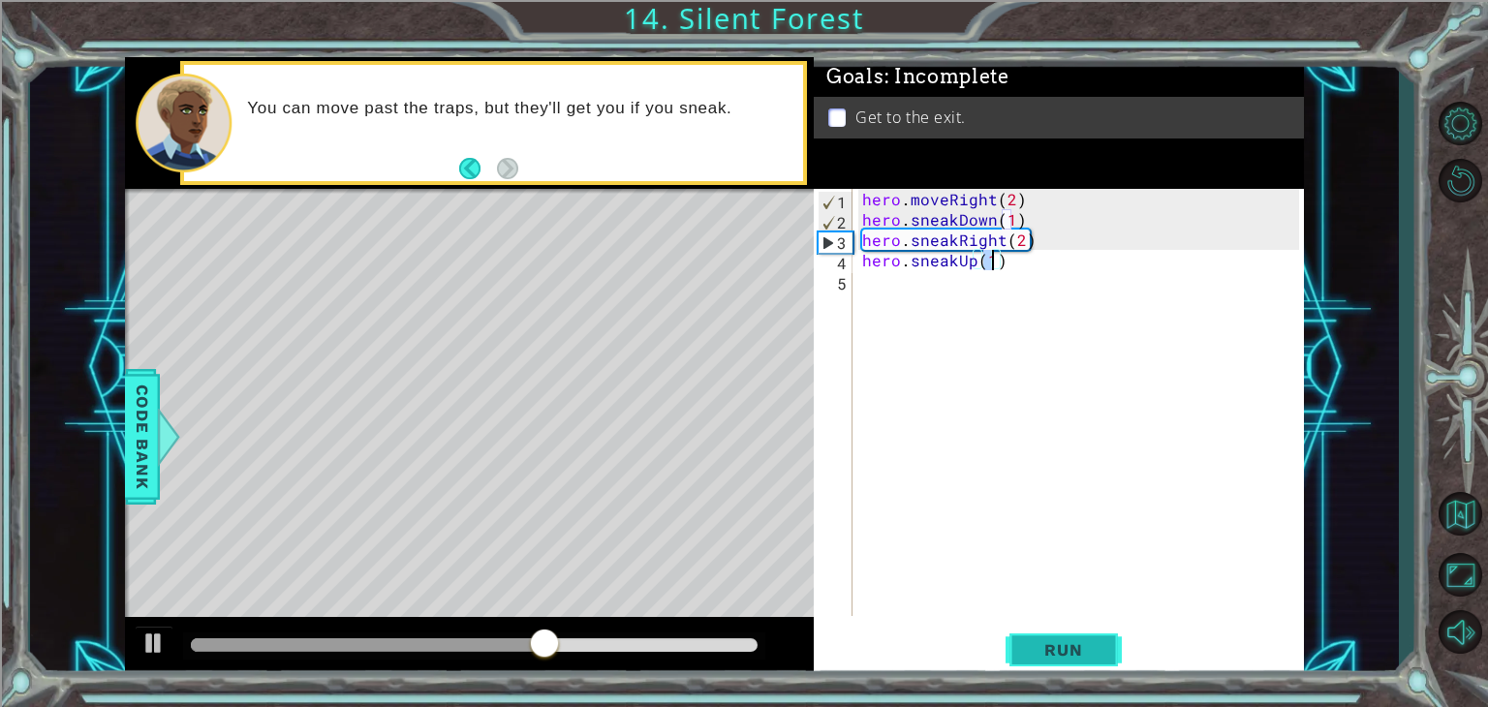
type textarea "hero.sneakUp(1)"
click at [1108, 656] on button "Run" at bounding box center [1063, 650] width 116 height 49
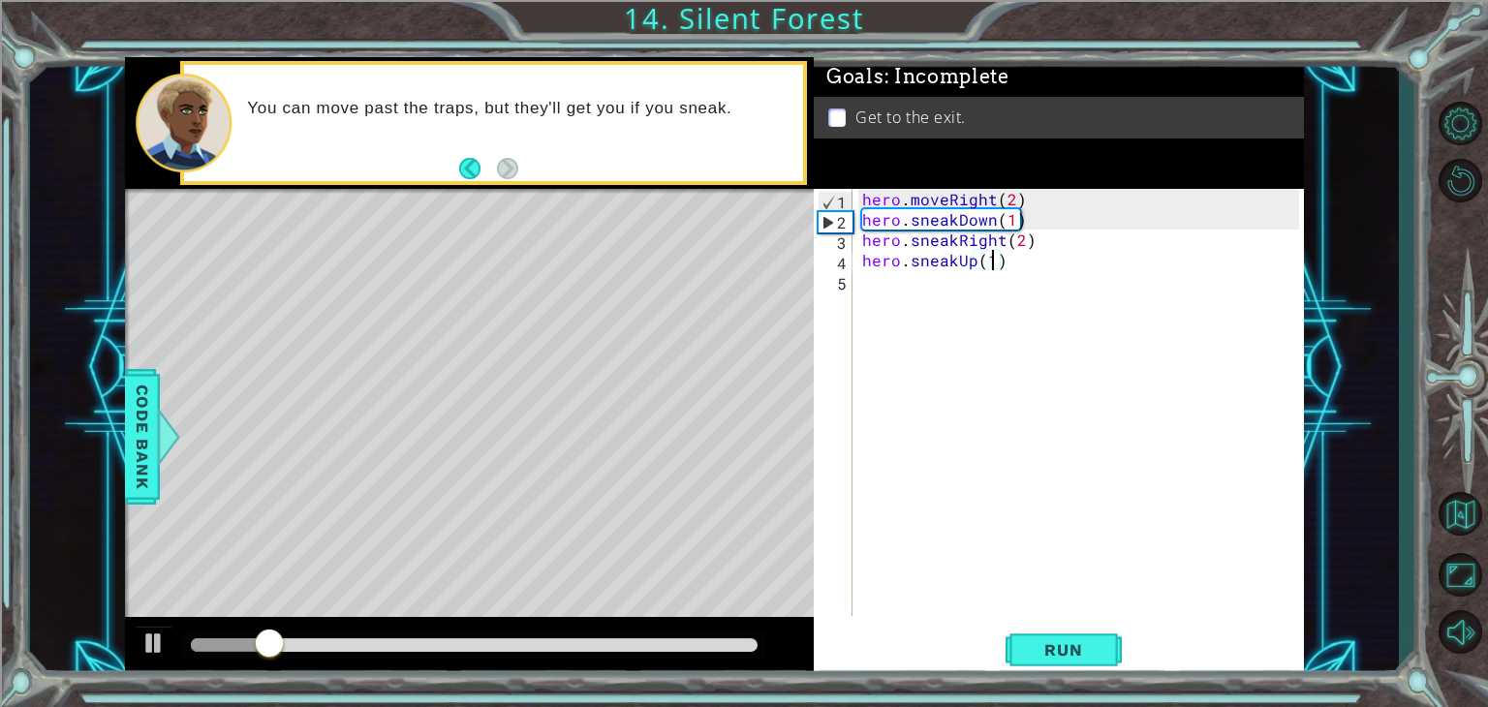
click at [934, 295] on div "hero . moveRight ( 2 ) hero . sneakDown ( 1 ) hero . sneakRight ( 2 ) hero . sn…" at bounding box center [1083, 423] width 450 height 468
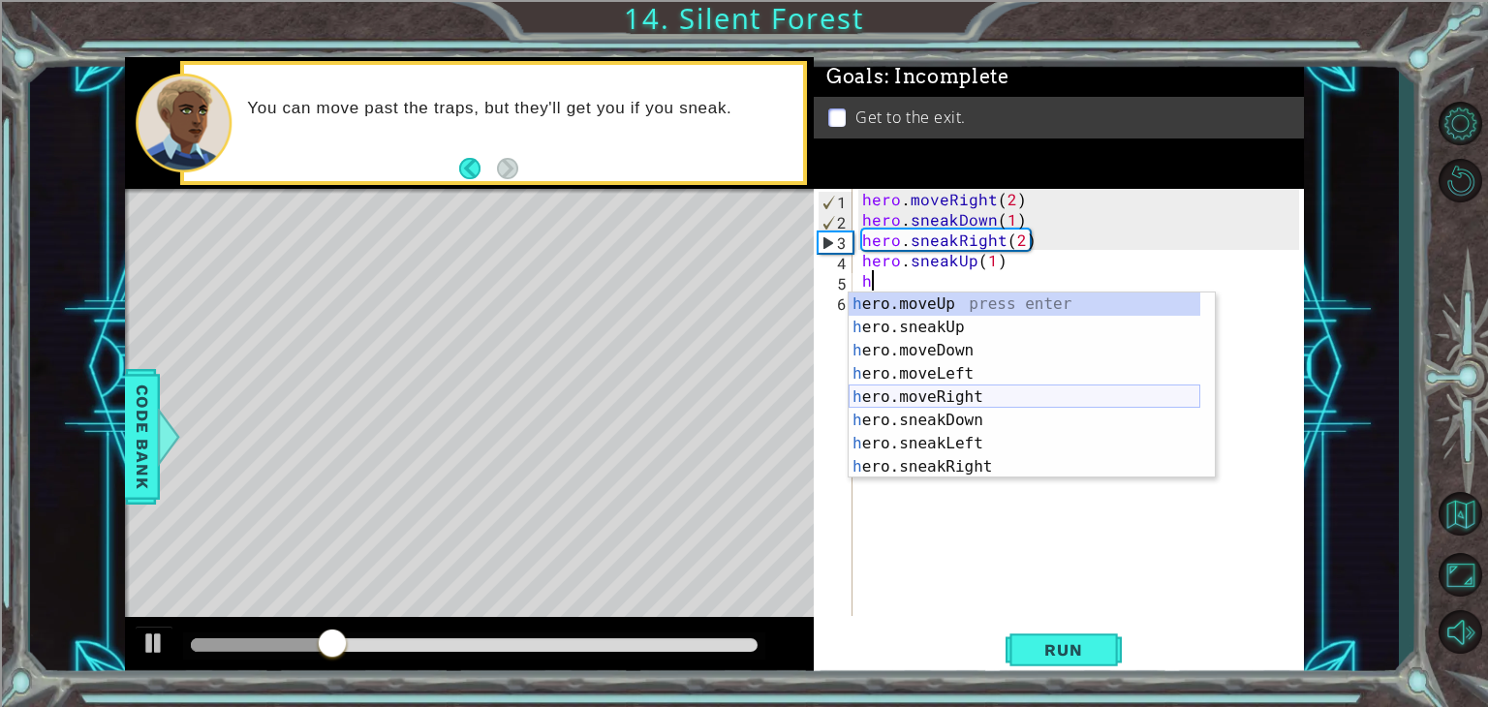
click at [958, 398] on div "h ero.moveUp press enter h ero.sneakUp press enter h ero.moveDown press enter h…" at bounding box center [1025, 409] width 352 height 232
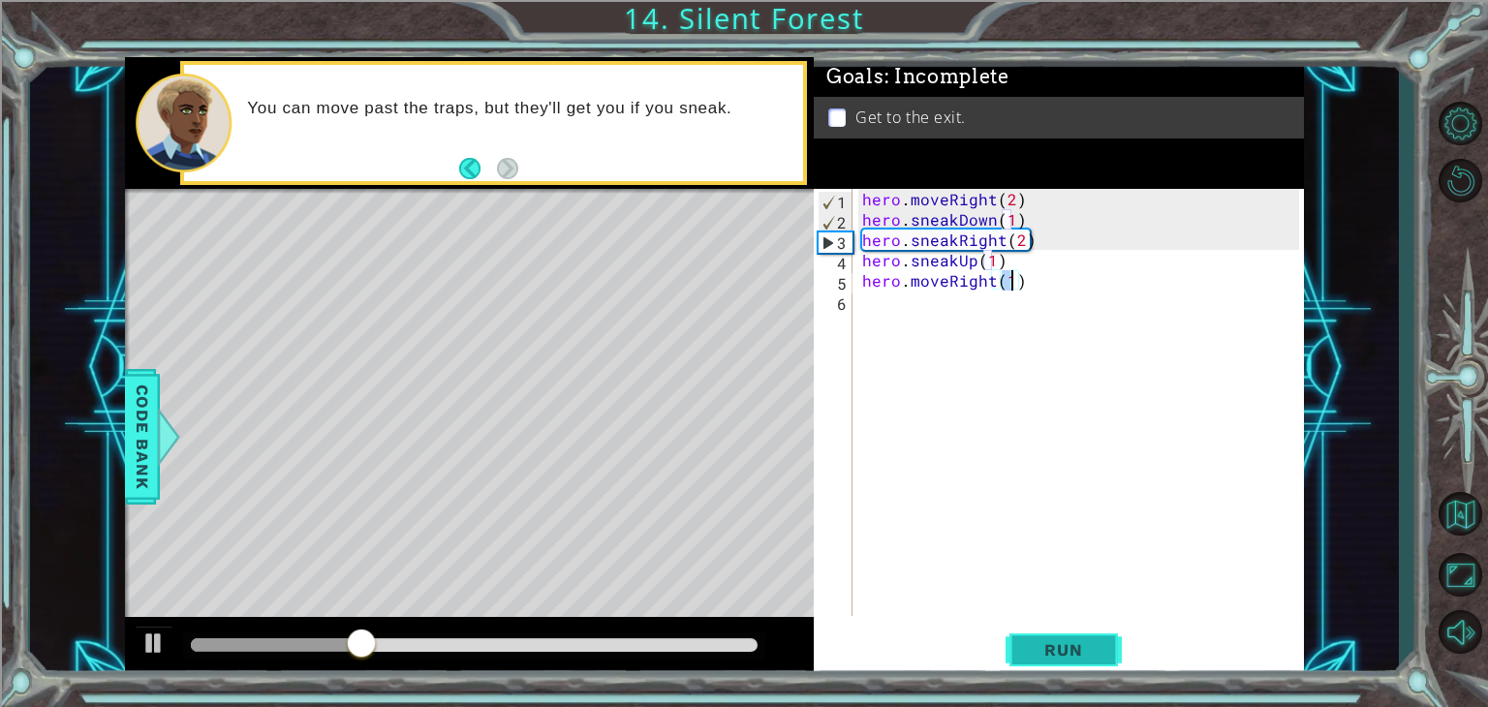
type textarea "hero.moveRight(1)"
click at [1069, 644] on span "Run" at bounding box center [1063, 649] width 77 height 19
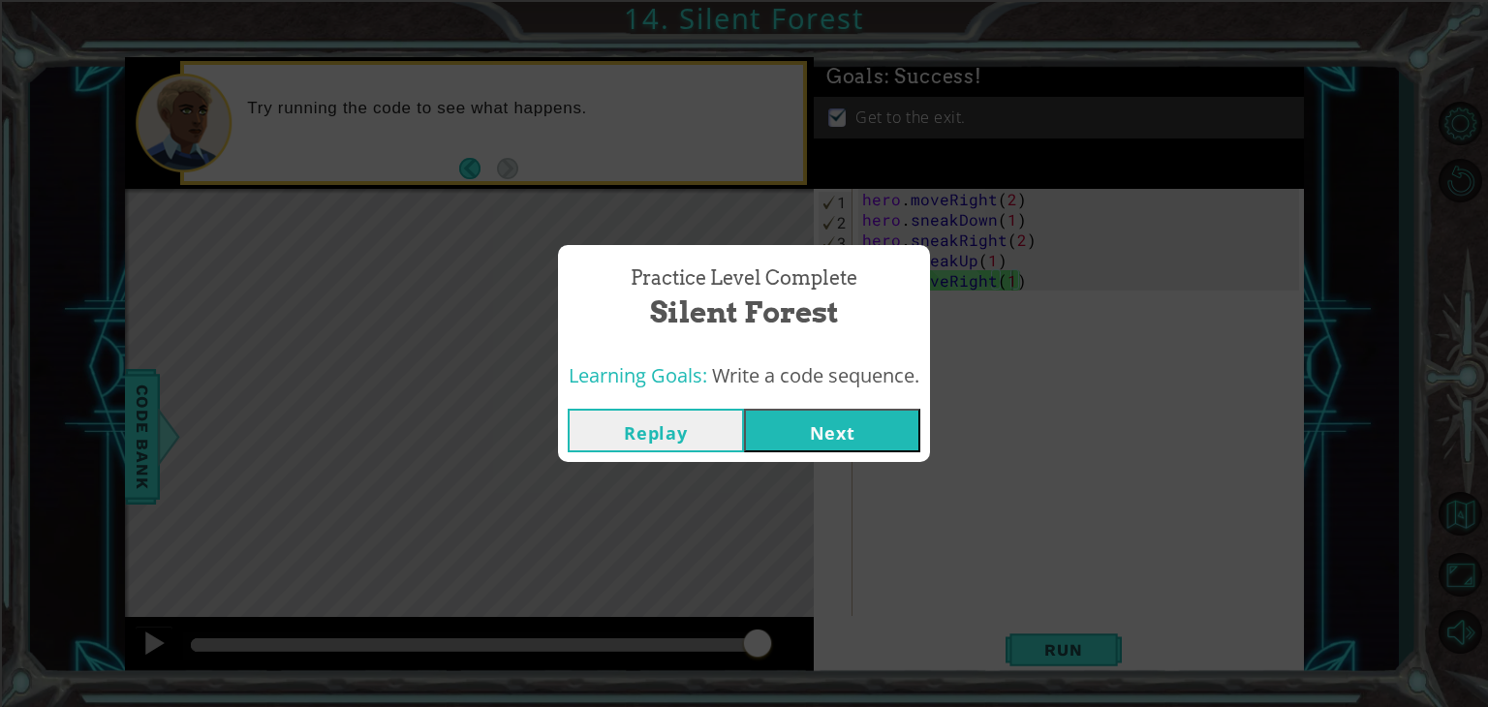
click at [800, 427] on button "Next" at bounding box center [832, 431] width 176 height 44
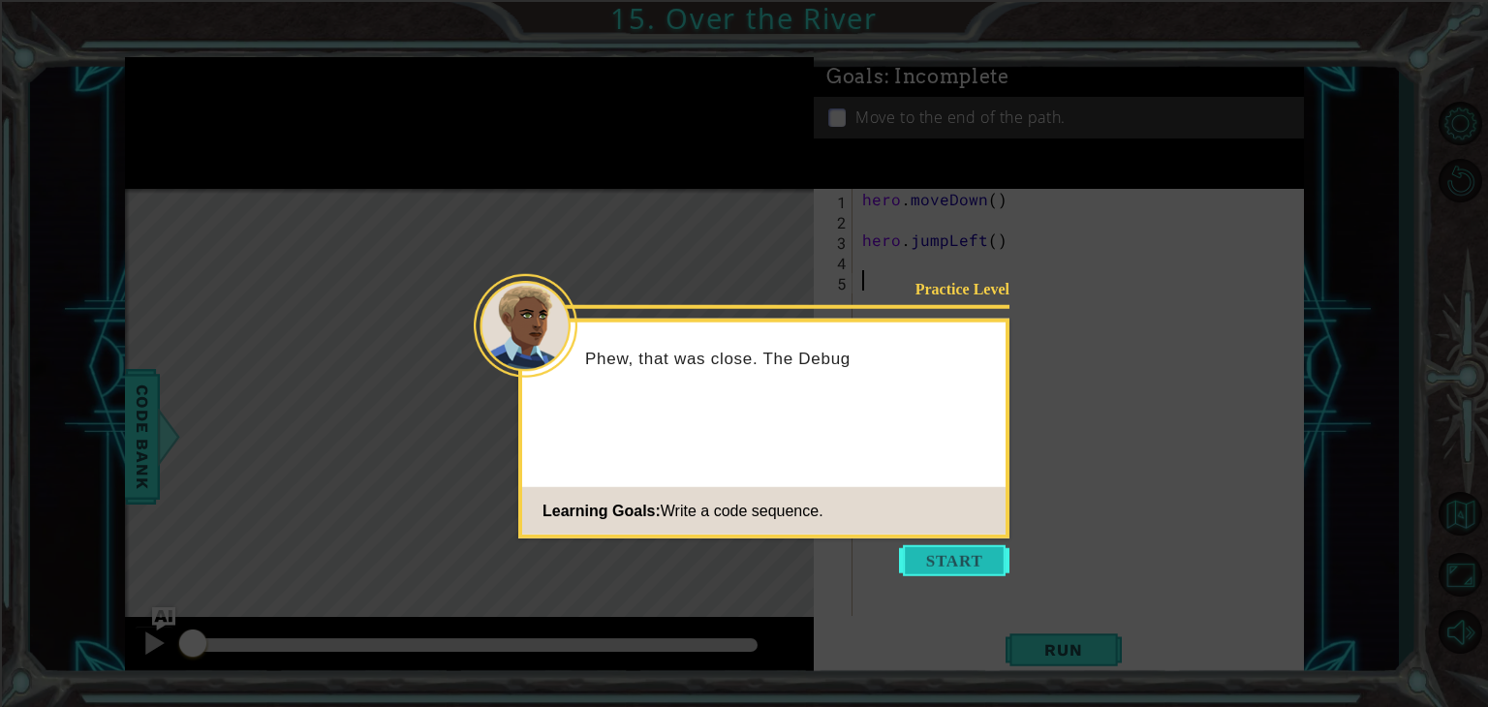
click at [968, 551] on button "Start" at bounding box center [954, 560] width 110 height 31
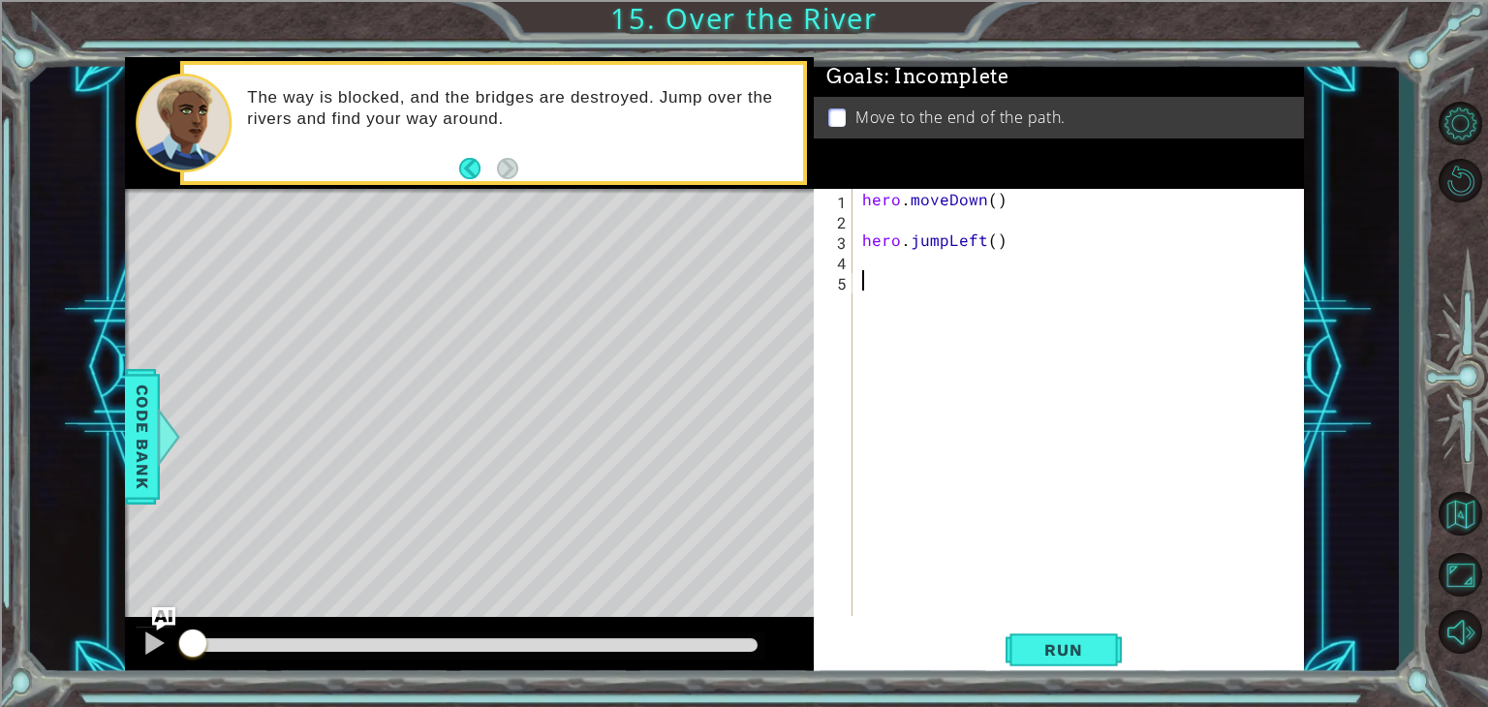
click at [864, 239] on div "hero . moveDown ( ) hero . jumpLeft ( )" at bounding box center [1083, 423] width 450 height 468
type textarea "hero.jumpLeft()"
click at [1077, 650] on span "Run" at bounding box center [1063, 649] width 77 height 19
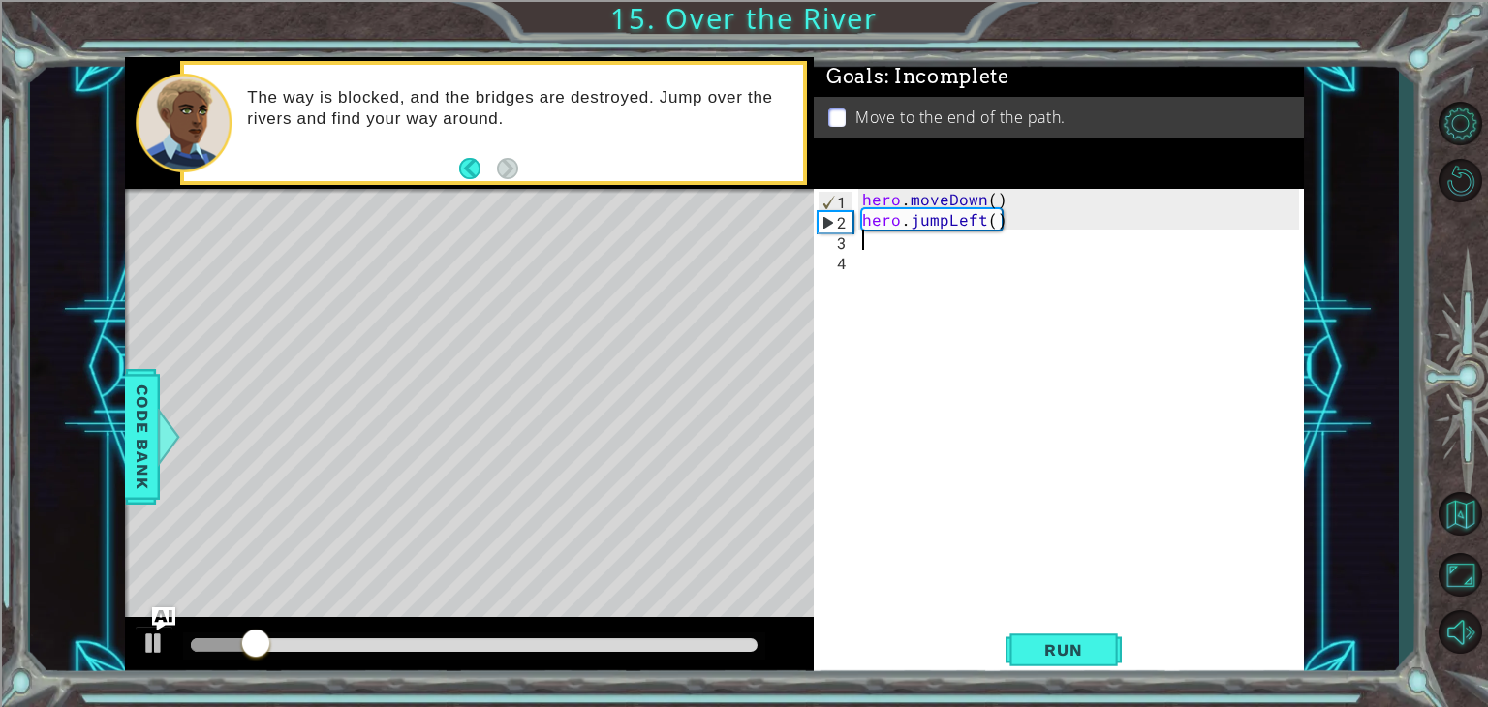
click at [953, 246] on div "hero . moveDown ( ) hero . jumpLeft ( )" at bounding box center [1083, 423] width 450 height 468
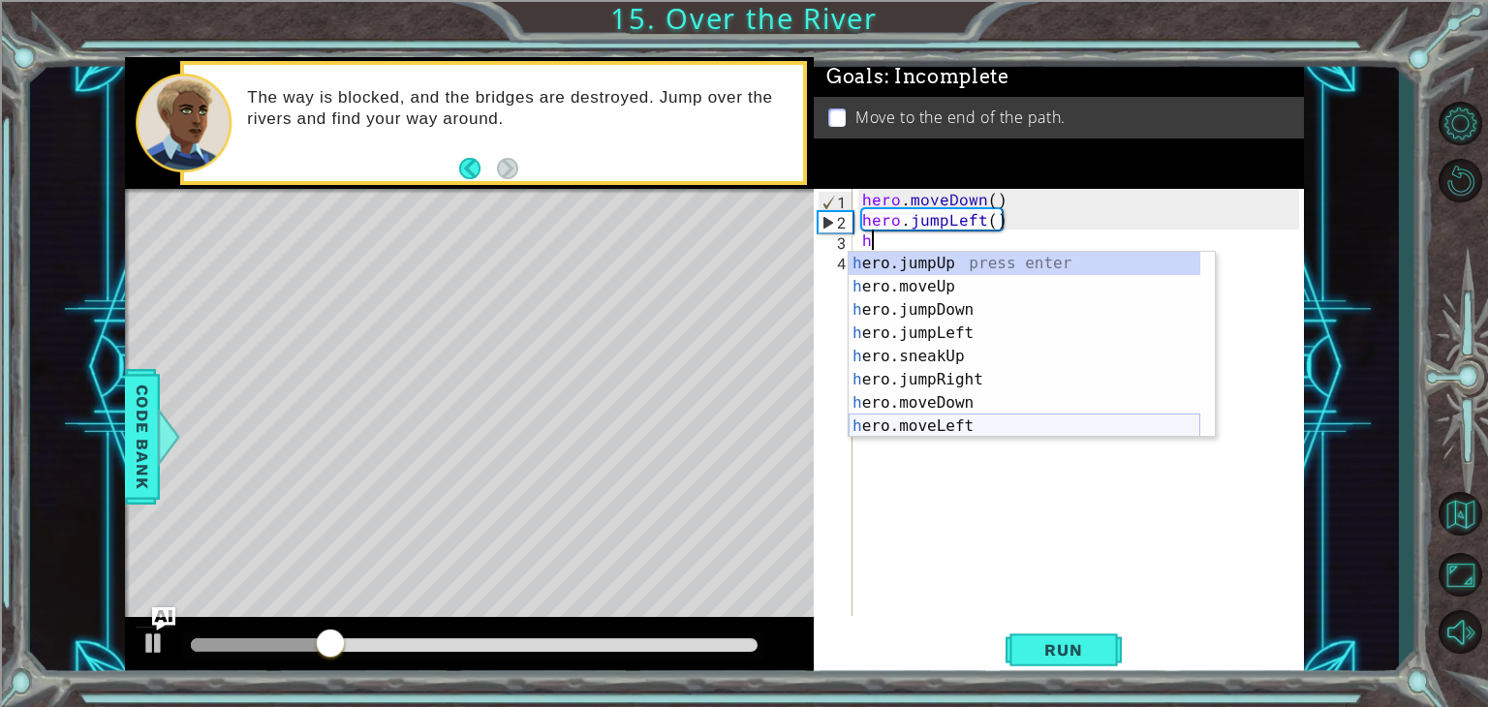
click at [958, 423] on div "h ero.jumpUp press enter h ero.moveUp press enter h ero.jumpDown press enter h …" at bounding box center [1025, 368] width 352 height 232
type textarea "hero.moveLeft(1)"
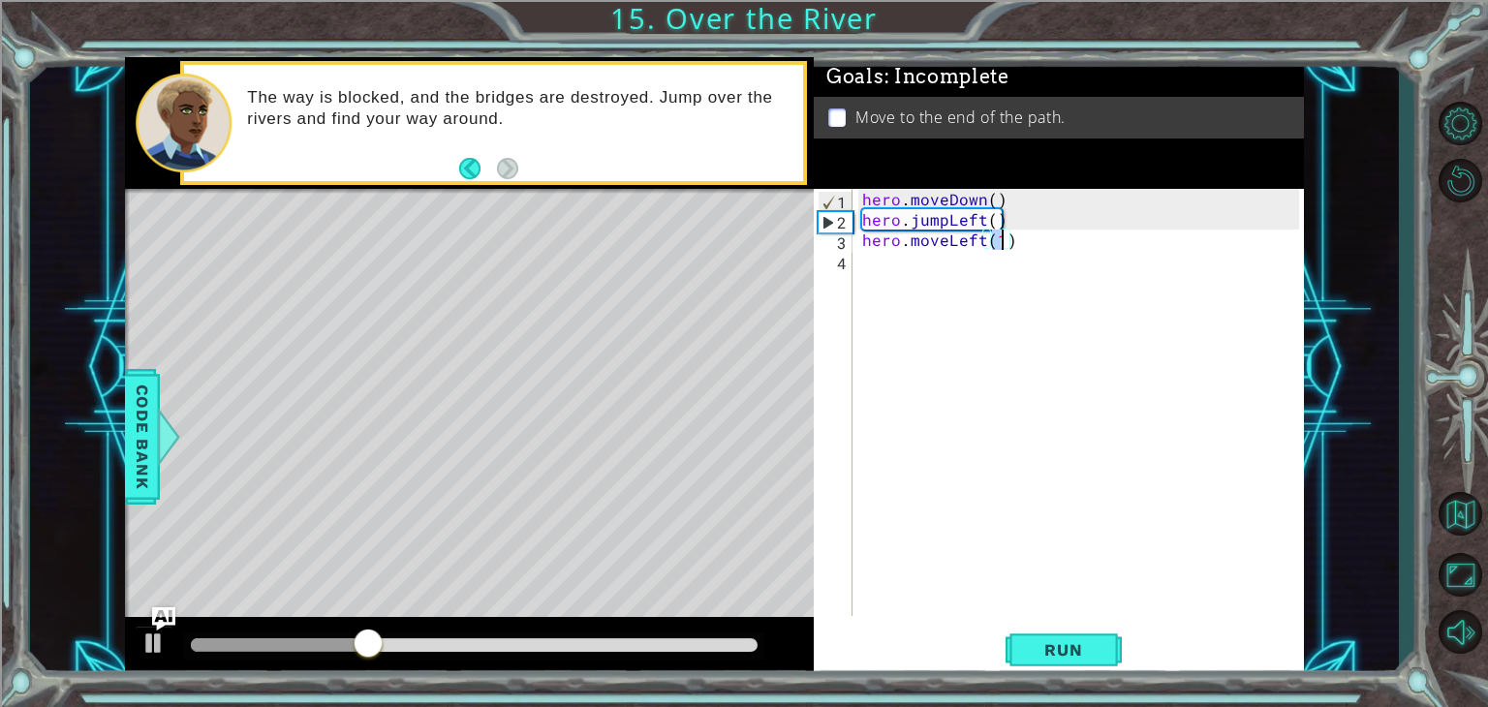
click at [904, 255] on div "hero . moveDown ( ) hero . jumpLeft ( ) hero . moveLeft ( 1 )" at bounding box center [1083, 423] width 450 height 468
type textarea "h"
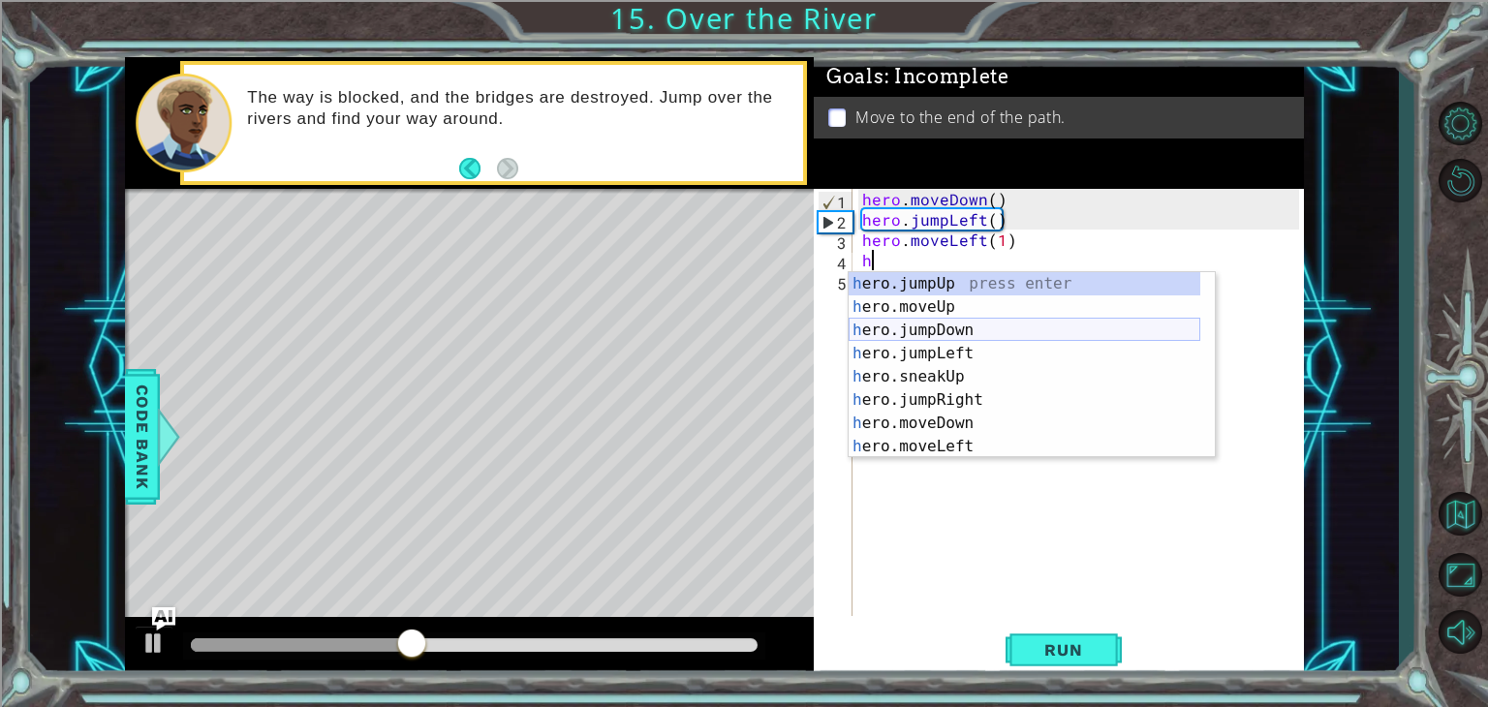
click at [953, 330] on div "h ero.jumpUp press enter h ero.moveUp press enter h ero.jumpDown press enter h …" at bounding box center [1025, 388] width 352 height 232
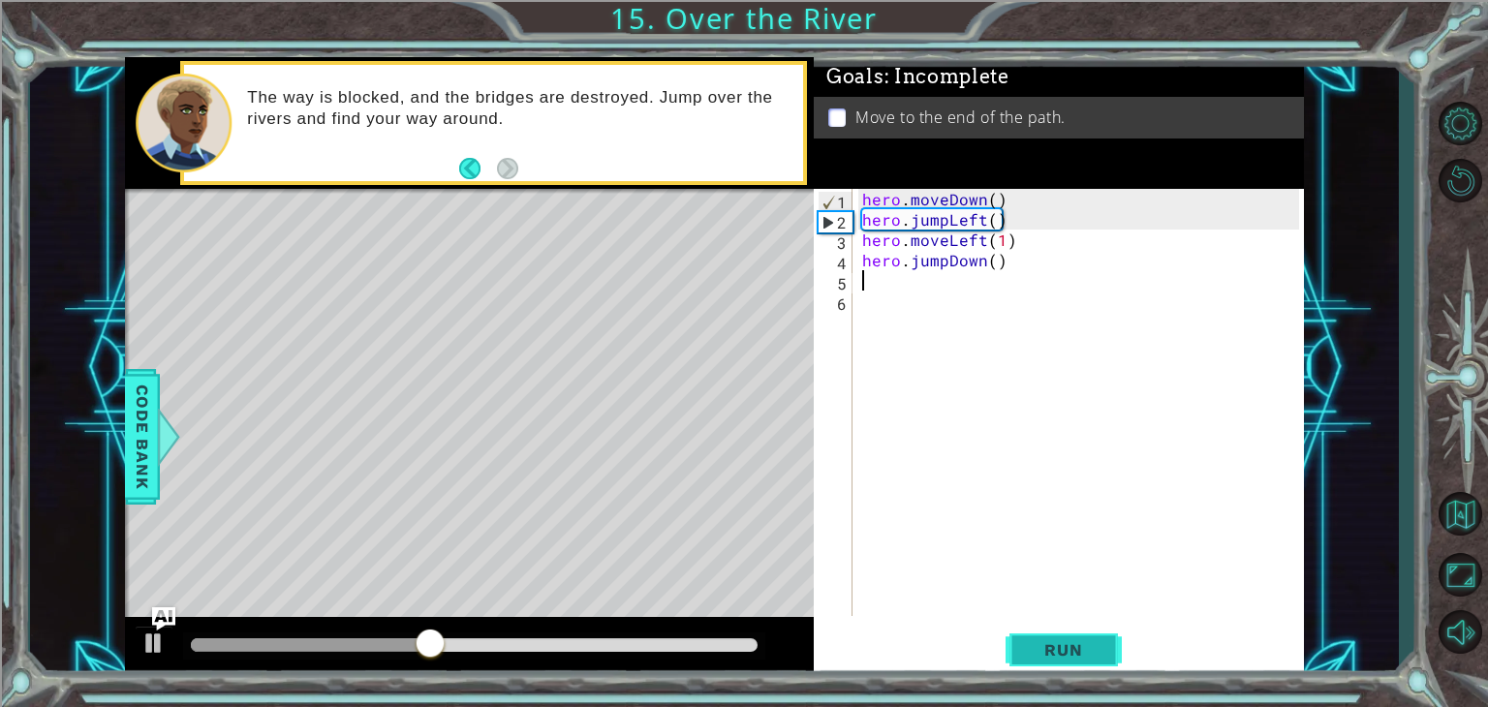
click at [1077, 647] on span "Run" at bounding box center [1063, 649] width 77 height 19
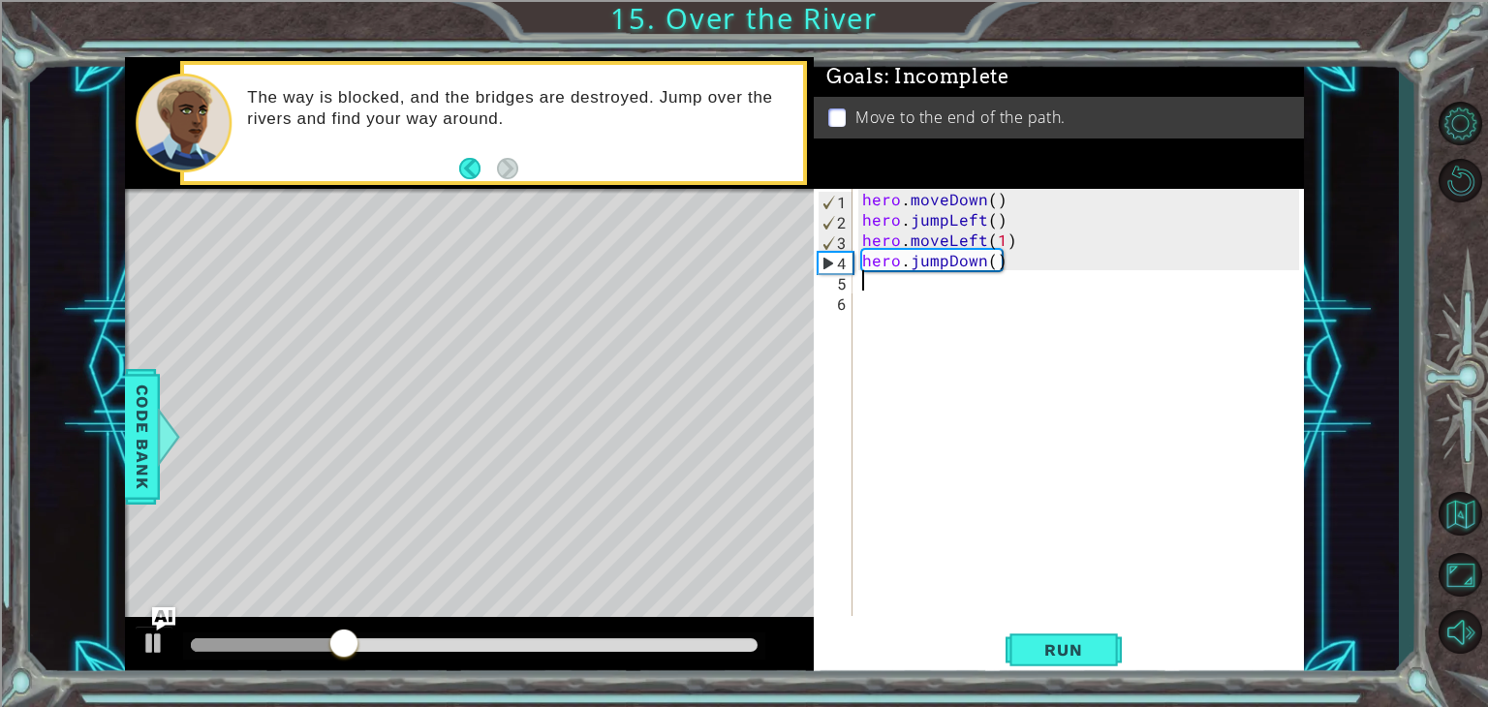
type textarea "h"
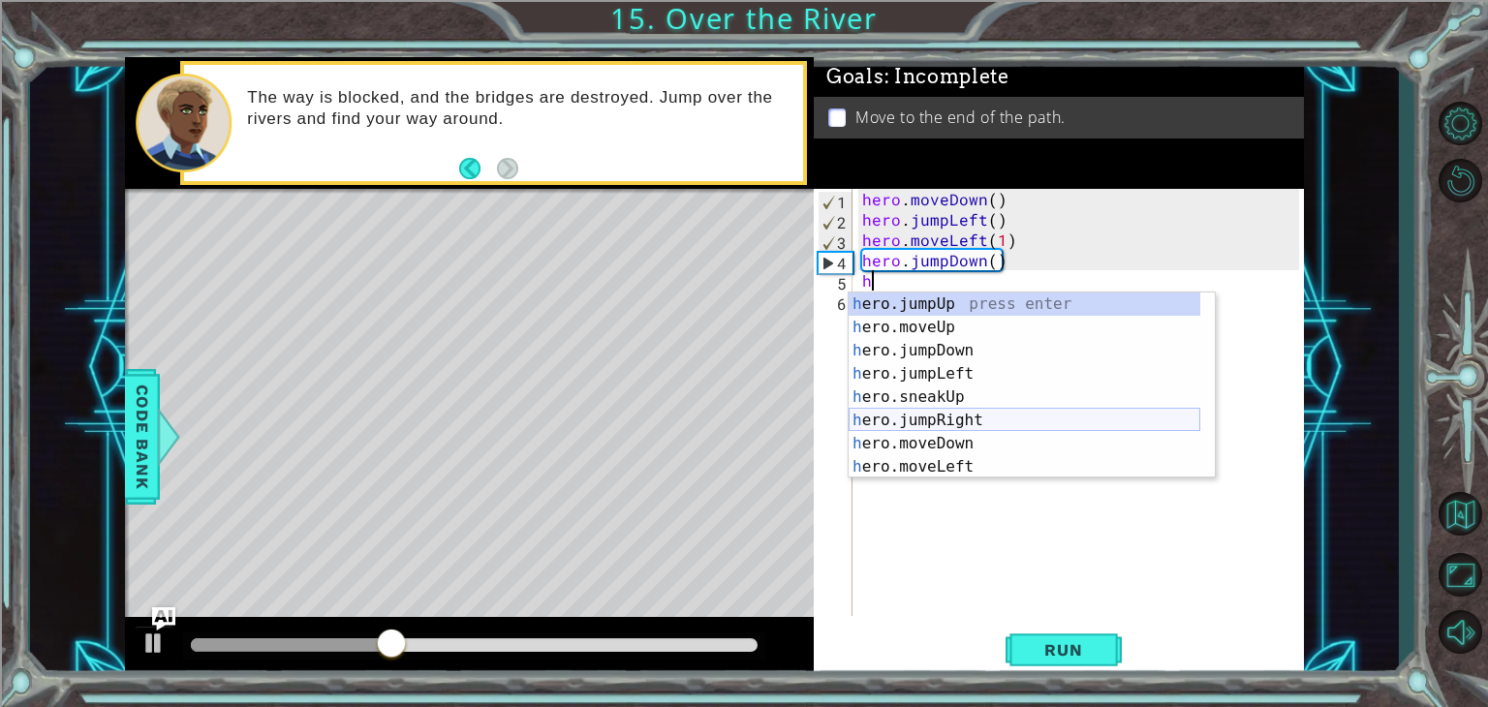
click at [935, 419] on div "h ero.jumpUp press enter h ero.moveUp press enter h ero.jumpDown press enter h …" at bounding box center [1025, 409] width 352 height 232
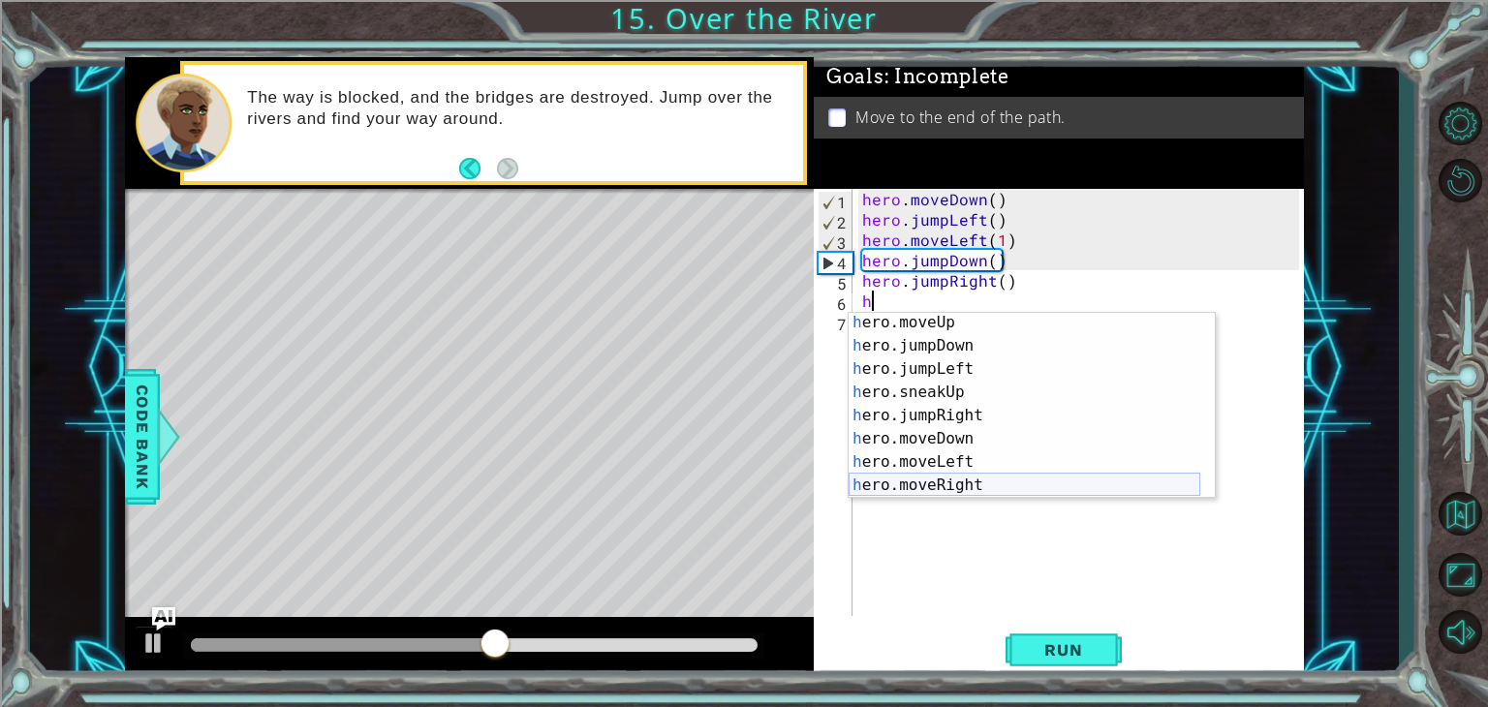
scroll to position [26, 0]
click at [943, 483] on div "h ero.moveUp press enter h ero.jumpDown press enter h ero.jumpLeft press enter …" at bounding box center [1025, 426] width 352 height 232
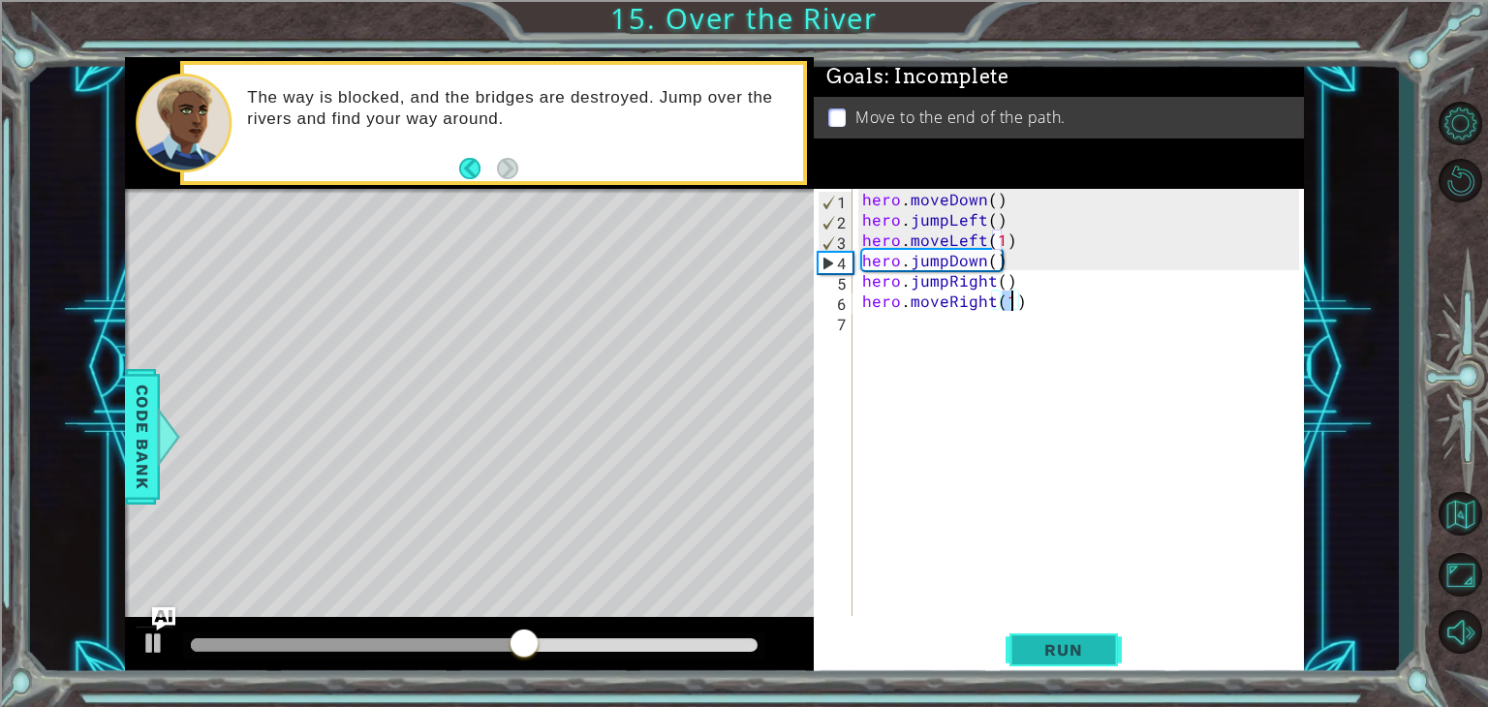
type textarea "hero.moveRight(1)"
click at [1064, 644] on span "Run" at bounding box center [1063, 649] width 77 height 19
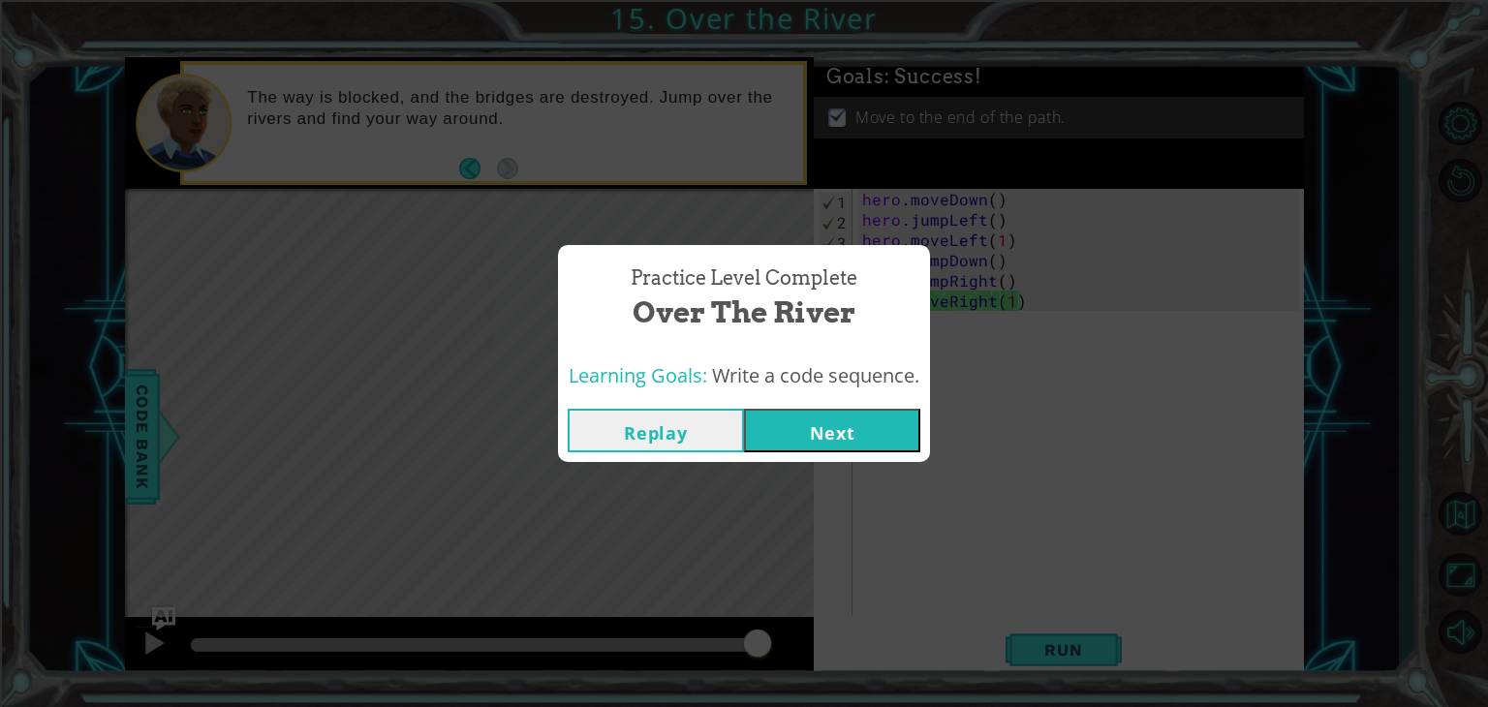
click at [841, 440] on button "Next" at bounding box center [832, 431] width 176 height 44
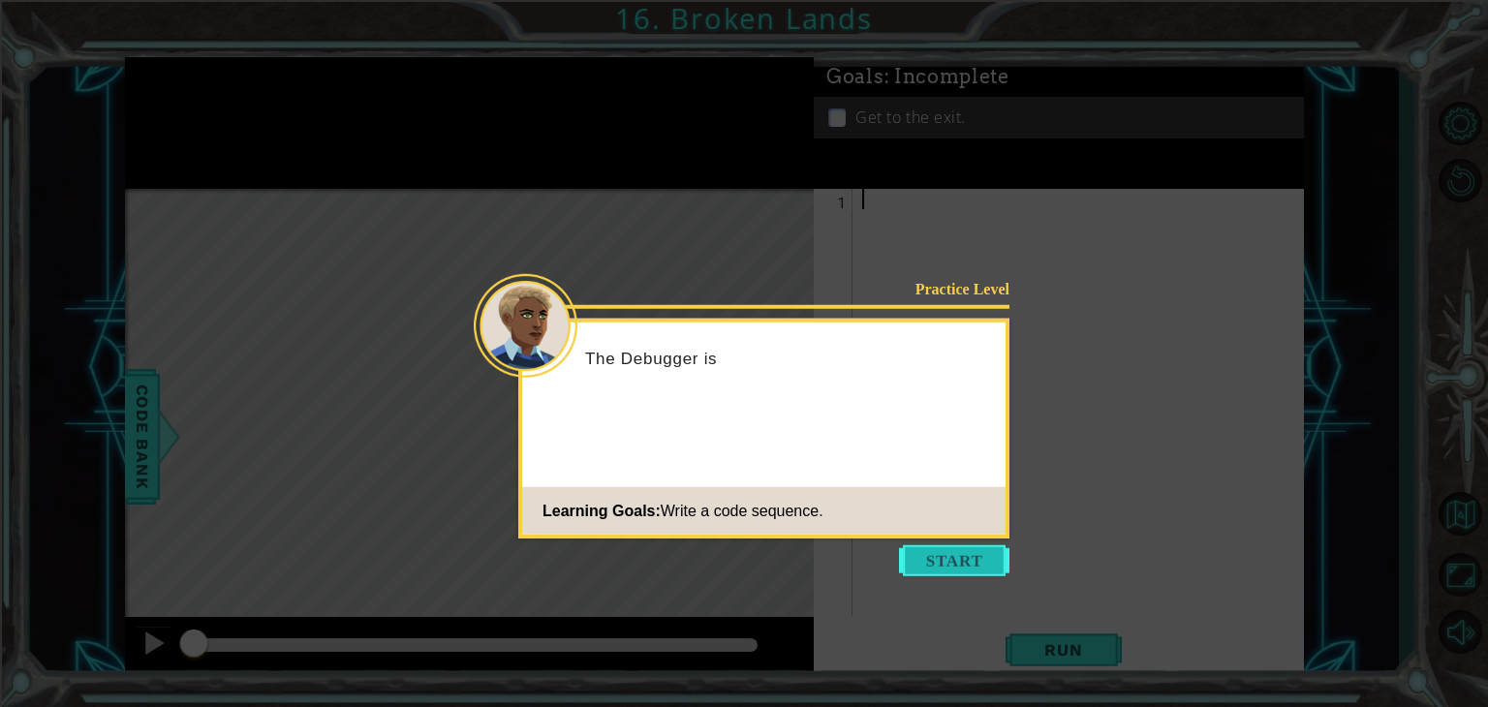
click at [961, 566] on button "Start" at bounding box center [954, 560] width 110 height 31
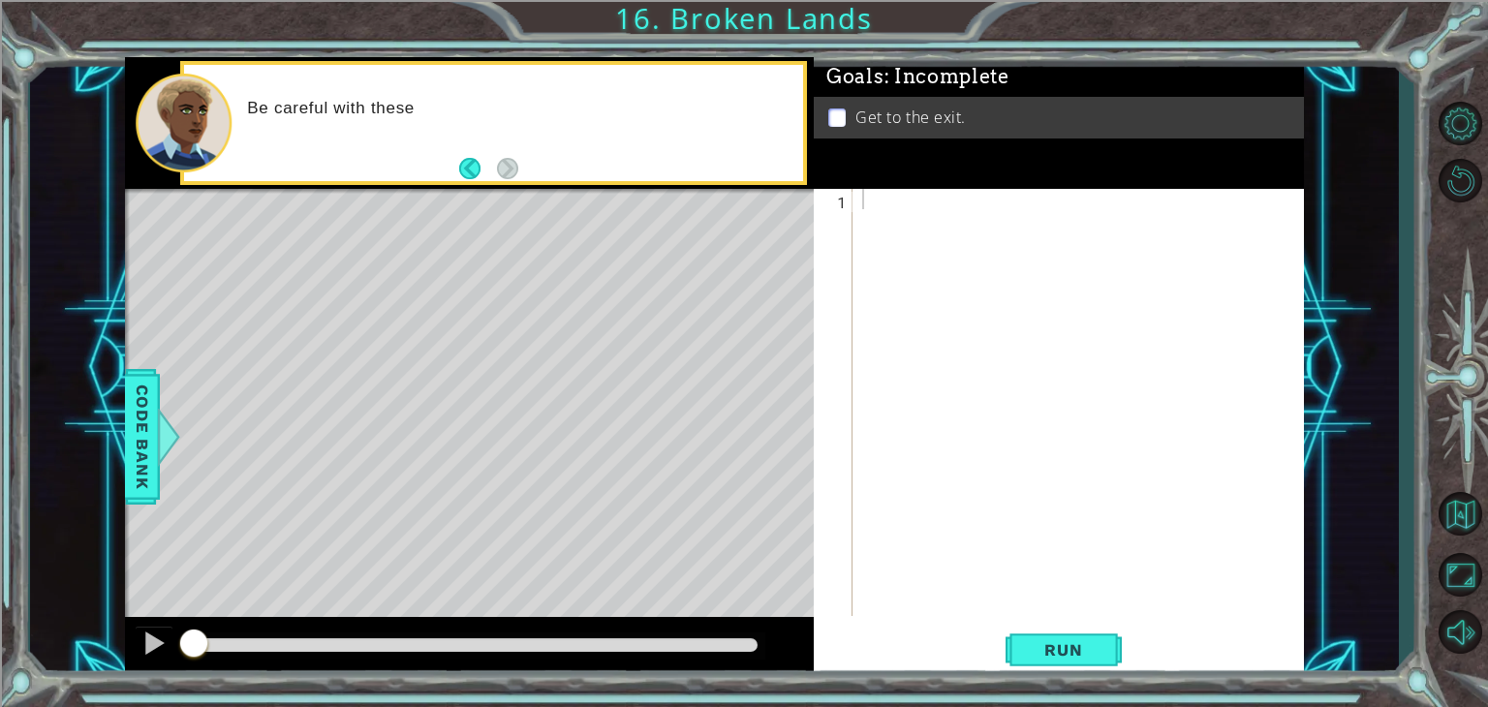
drag, startPoint x: 659, startPoint y: 350, endPoint x: 672, endPoint y: 362, distance: 18.5
click at [672, 362] on div "Level Map" at bounding box center [572, 474] width 895 height 571
click at [864, 201] on div at bounding box center [1083, 423] width 450 height 468
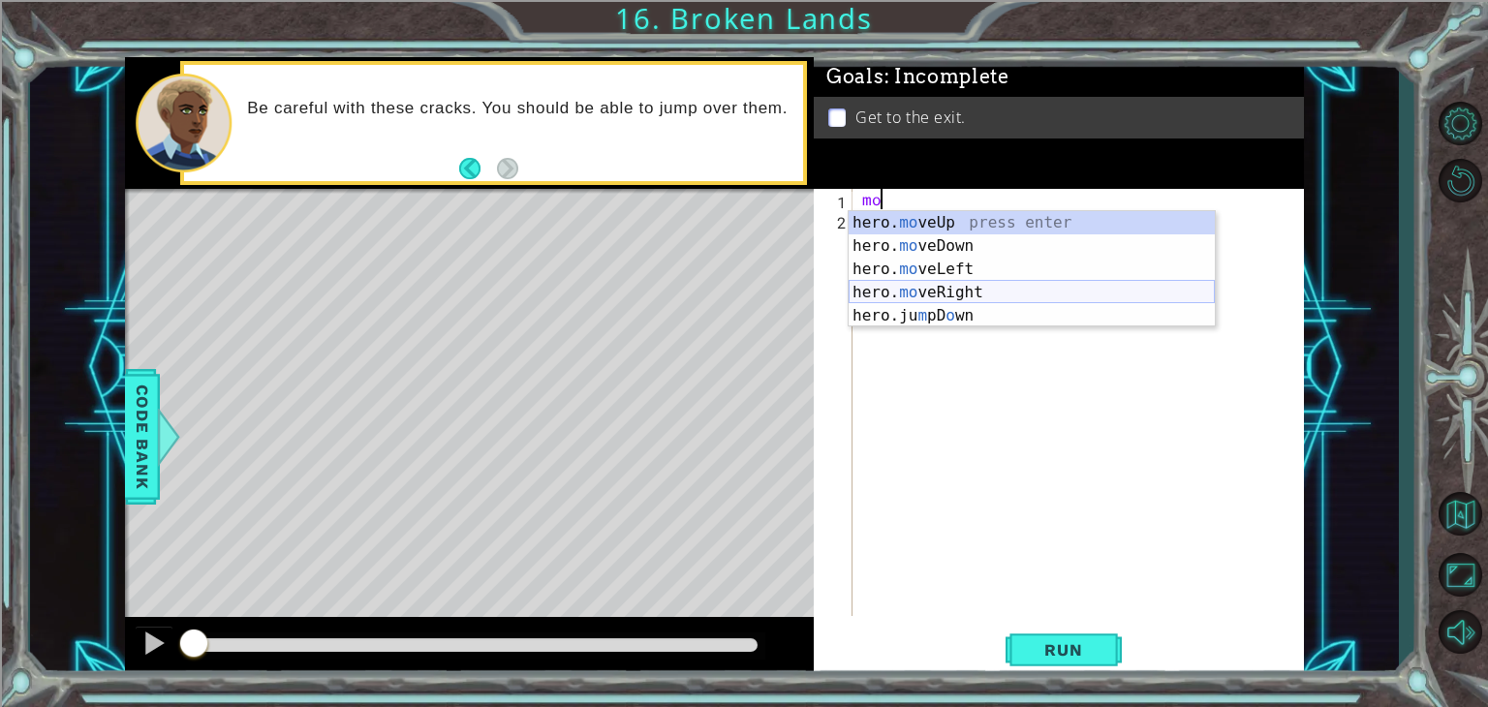
click at [914, 291] on div "hero. mo veUp press enter hero. mo veDown press enter hero. mo veLeft press ent…" at bounding box center [1032, 292] width 366 height 163
type textarea "hero.moveRight(1)"
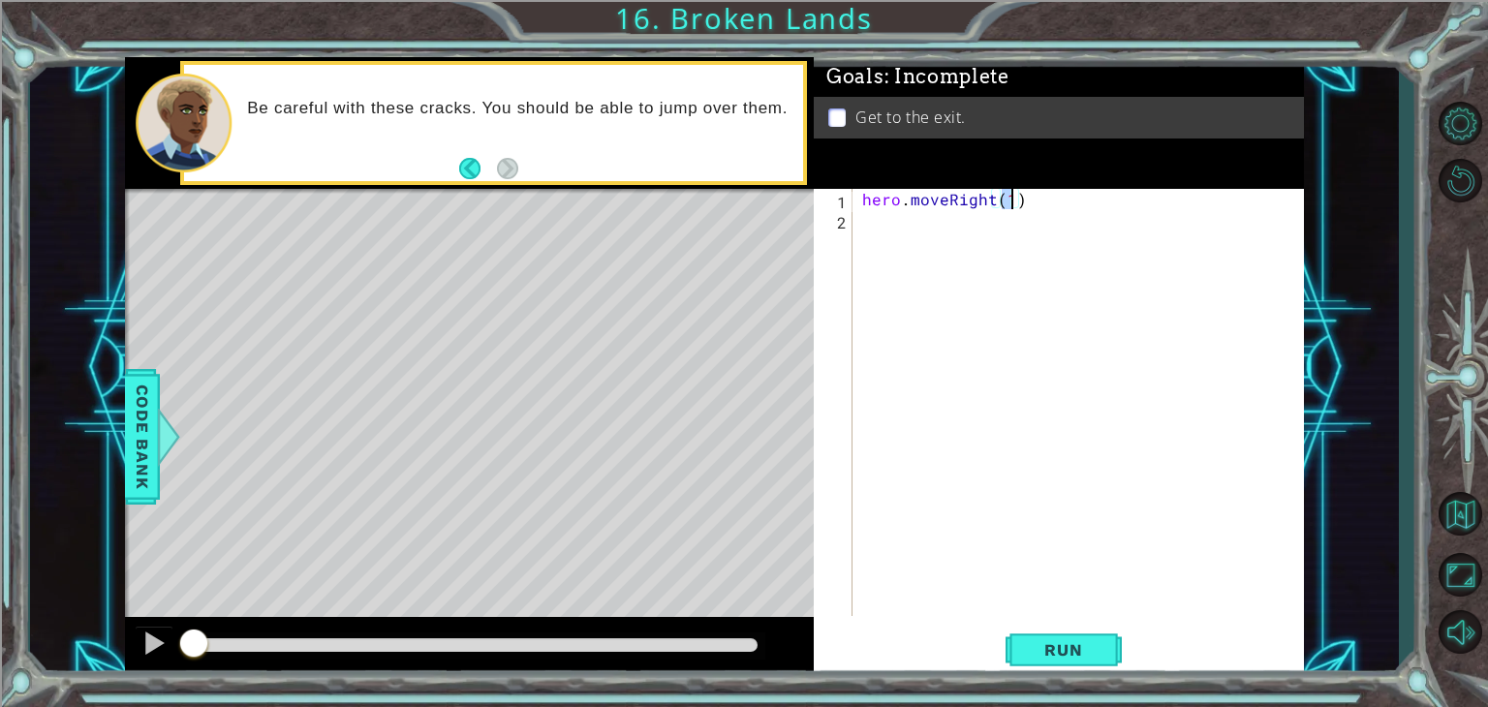
click at [917, 233] on div "hero . moveRight ( 1 )" at bounding box center [1083, 423] width 450 height 468
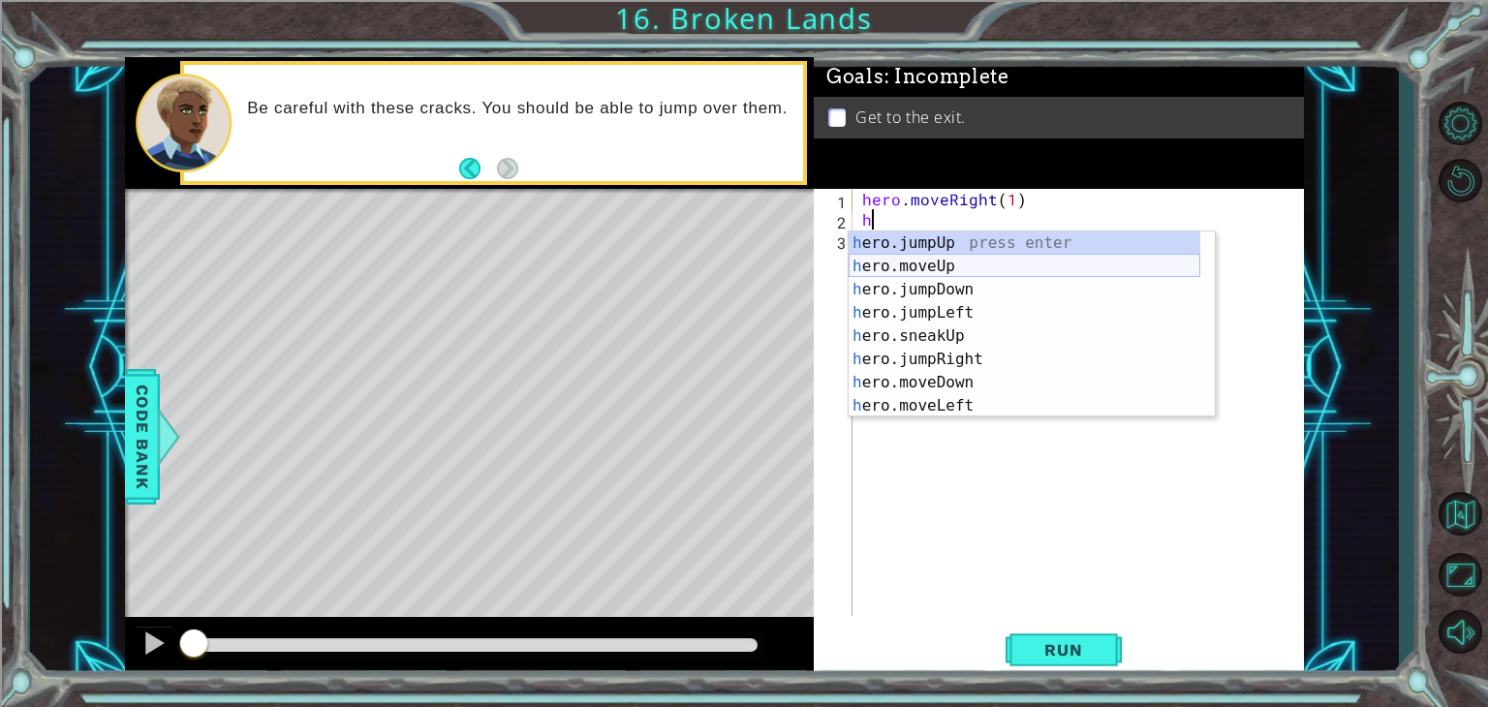
click at [926, 260] on div "h ero.jumpUp press enter h ero.moveUp press enter h ero.jumpDown press enter h …" at bounding box center [1025, 348] width 352 height 232
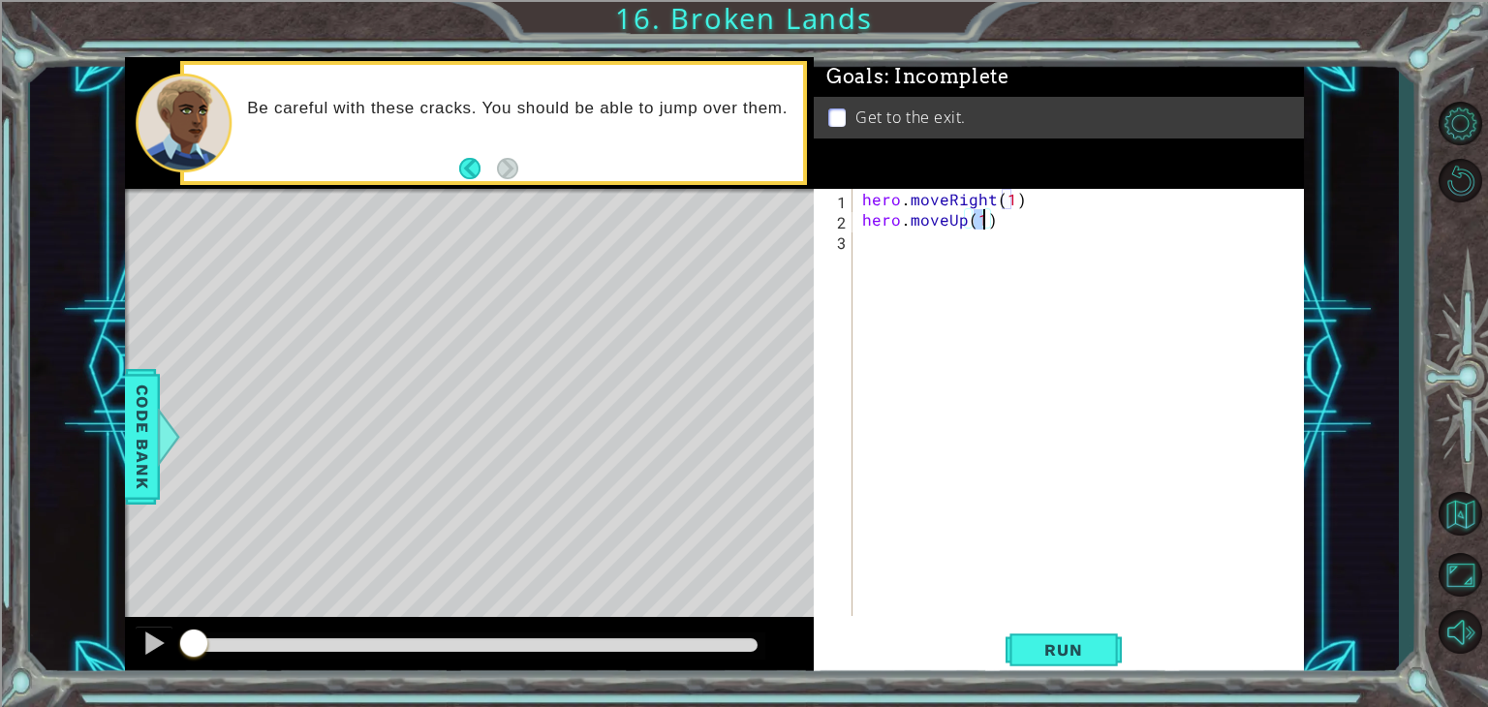
click at [926, 260] on div "hero . moveRight ( 1 ) hero . moveUp ( 1 )" at bounding box center [1083, 423] width 450 height 468
type textarea "hero.moveRight(1) hero.moveUp(1)"
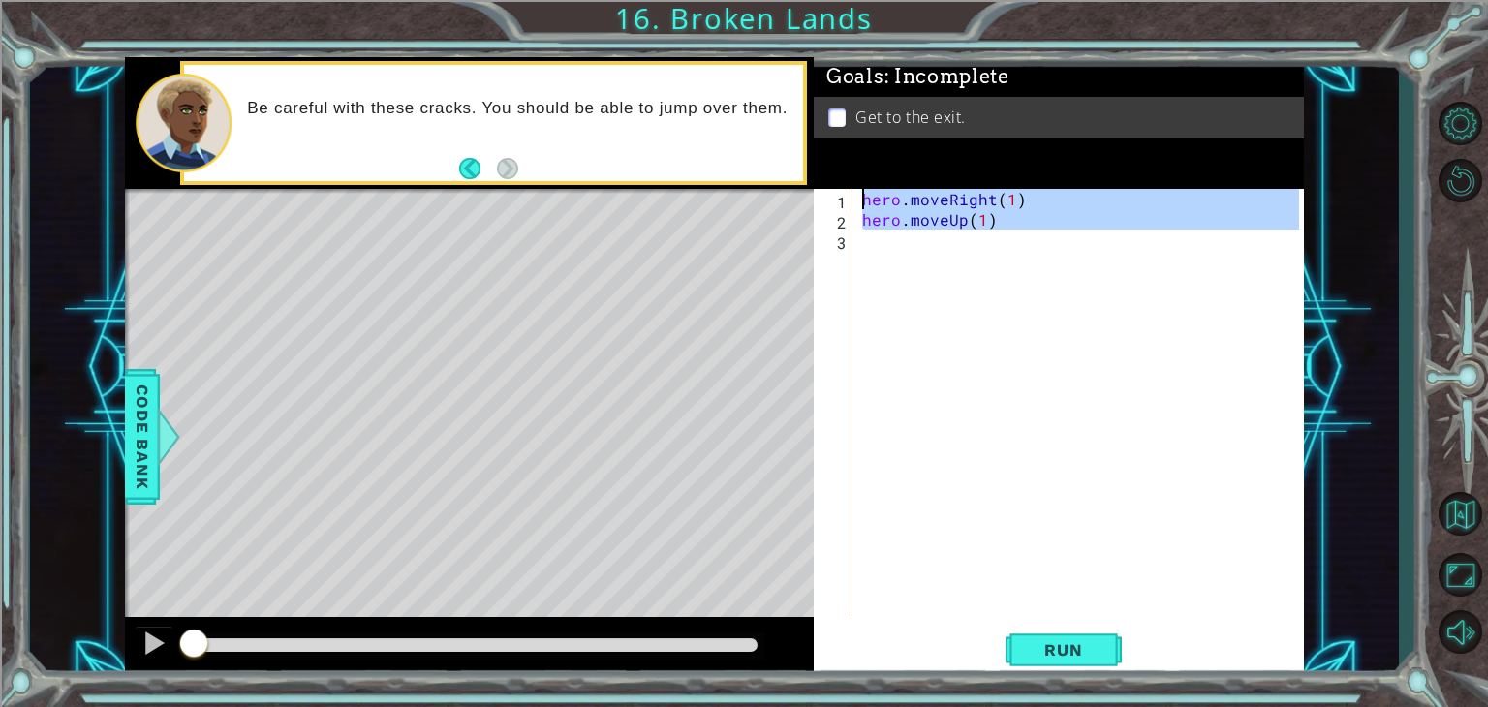
click at [926, 260] on div "hero . moveRight ( 1 ) hero . moveUp ( 1 )" at bounding box center [1083, 423] width 450 height 468
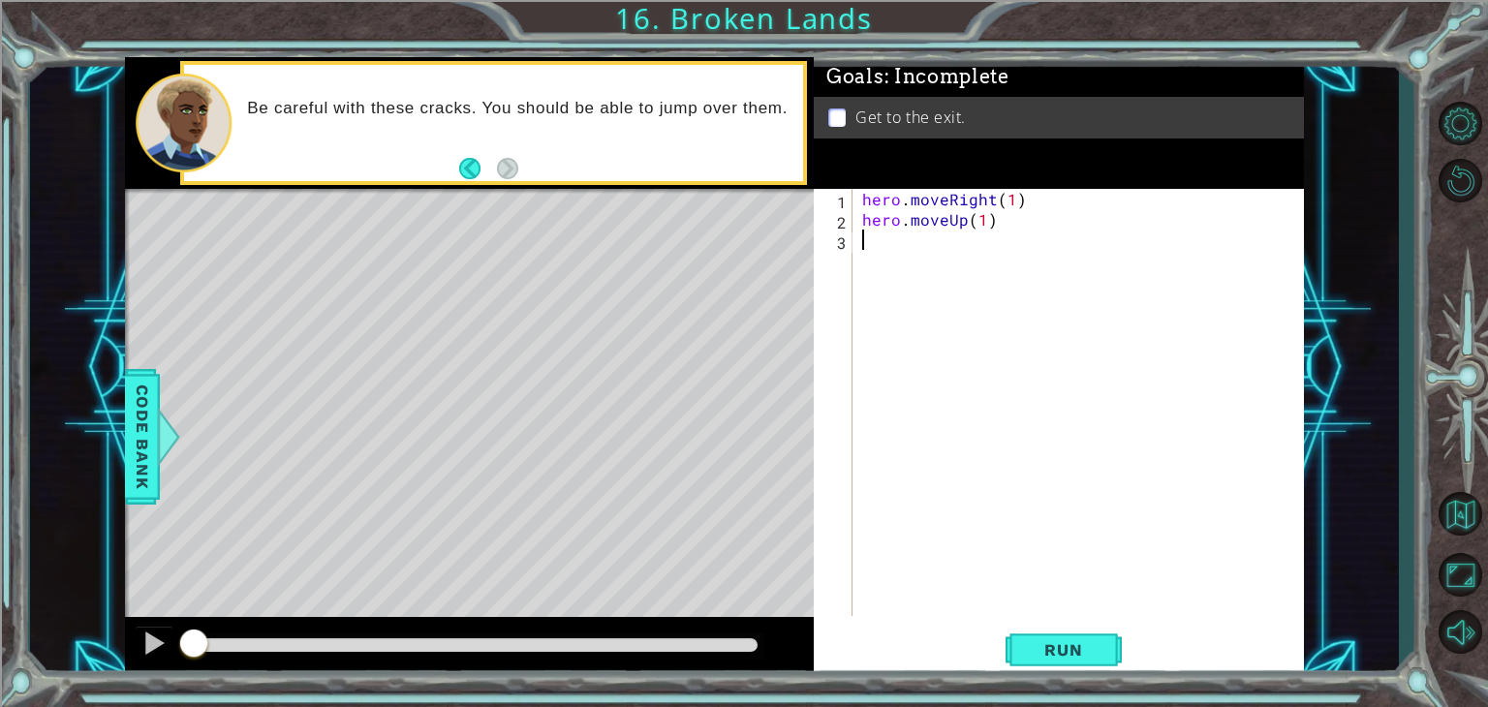
type textarea "h"
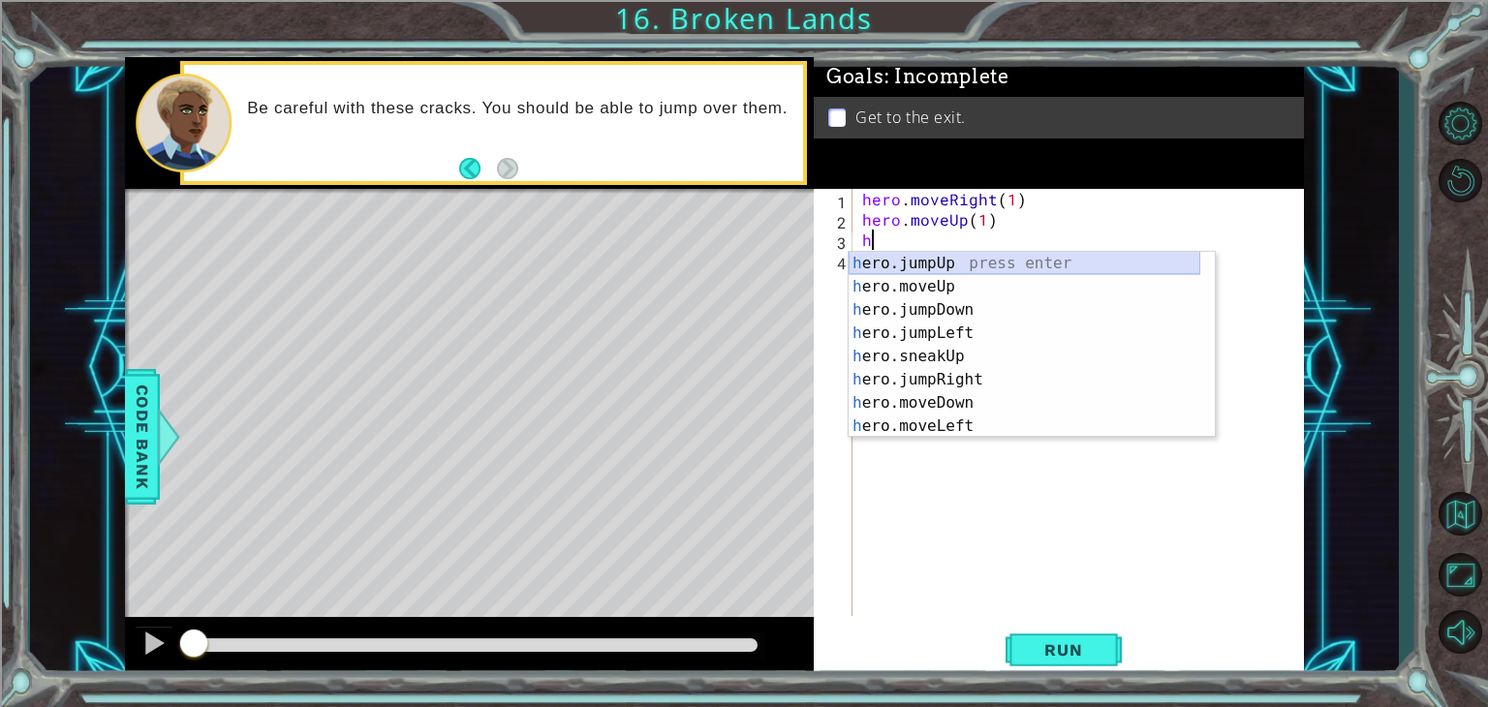
click at [926, 259] on div "h ero.jumpUp press enter h ero.moveUp press enter h ero.jumpDown press enter h …" at bounding box center [1025, 368] width 352 height 232
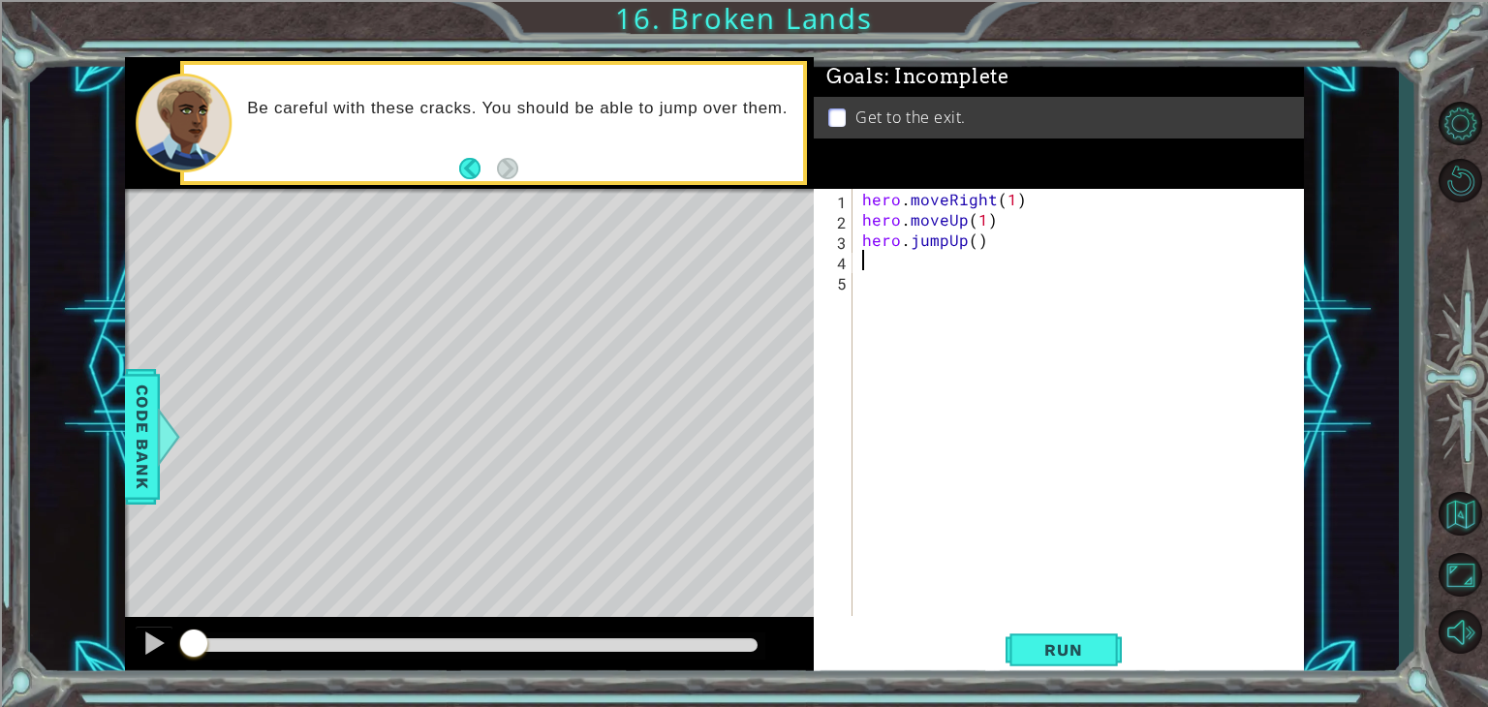
type textarea "h"
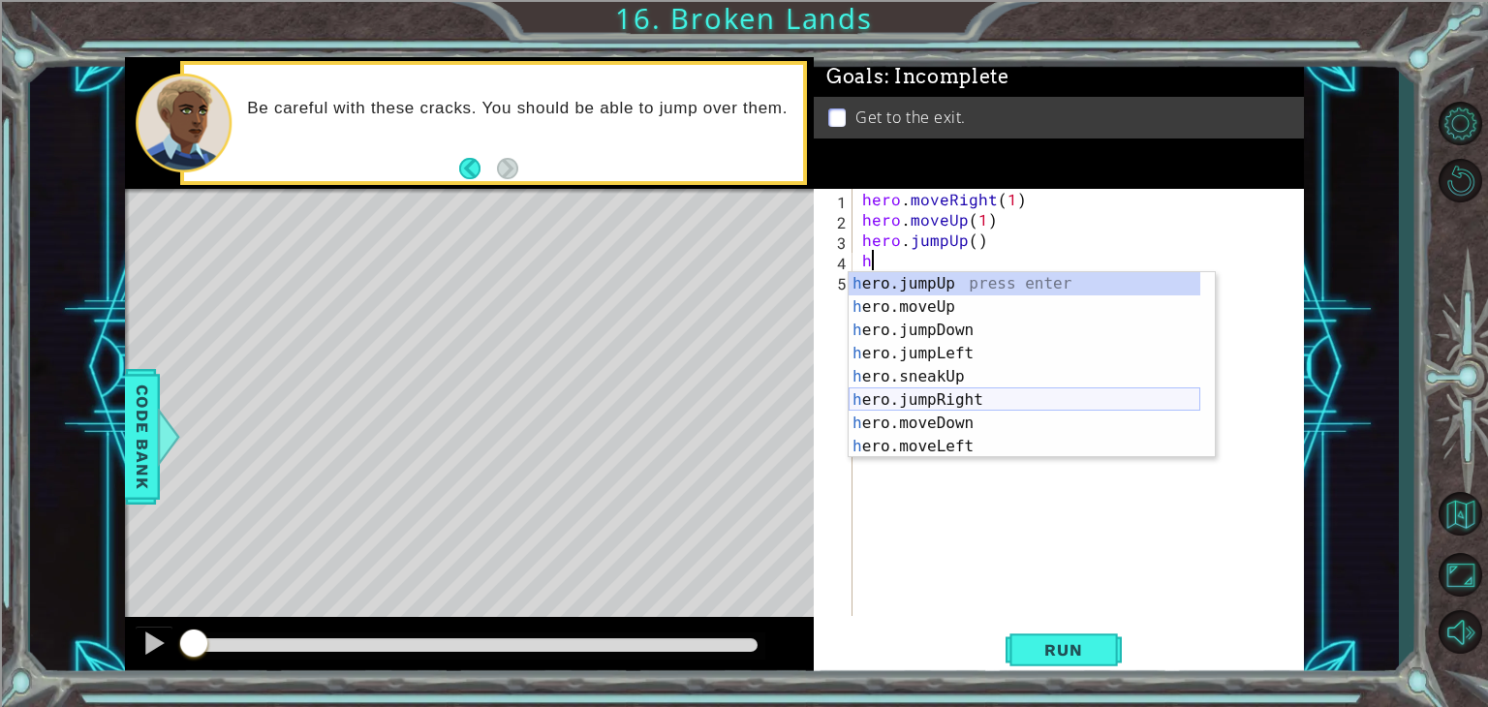
click at [924, 389] on div "h ero.jumpUp press enter h ero.moveUp press enter h ero.jumpDown press enter h …" at bounding box center [1025, 388] width 352 height 232
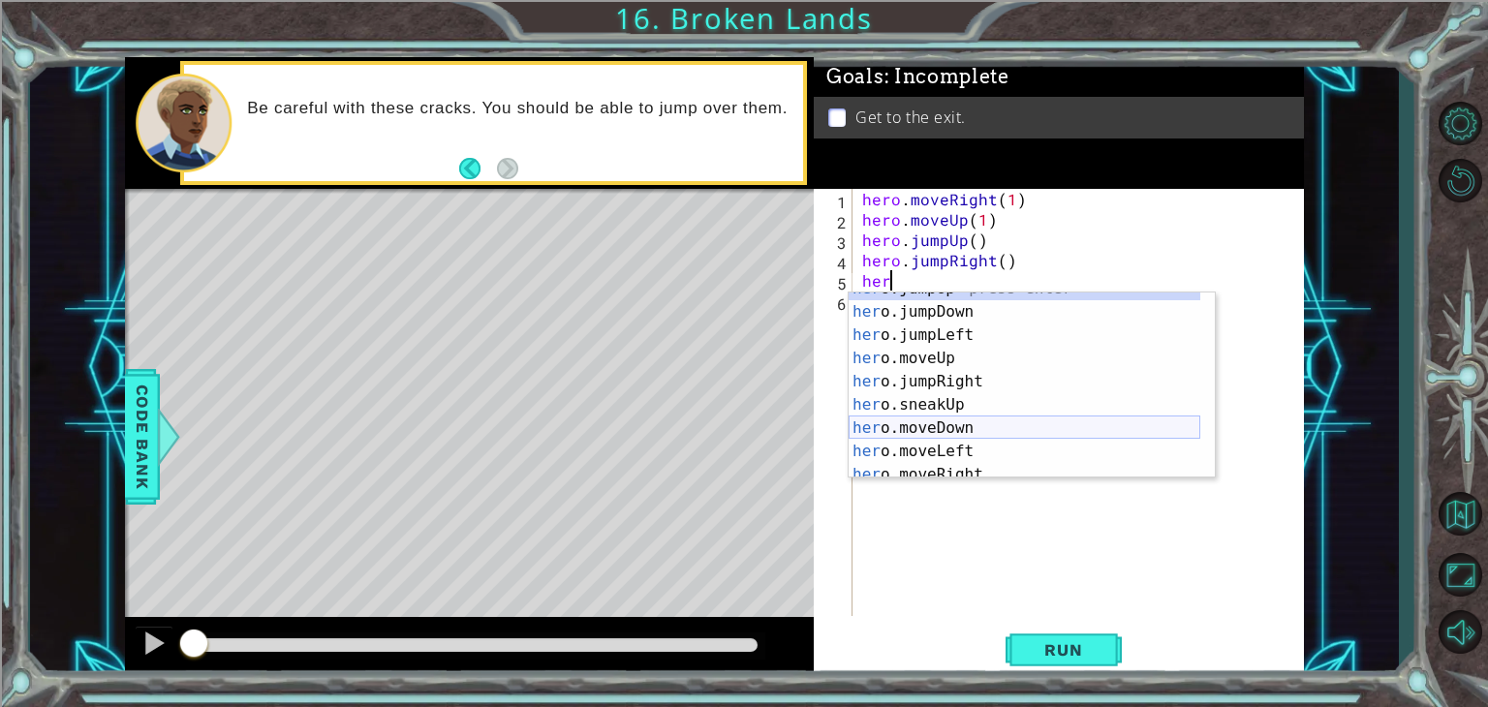
scroll to position [15, 0]
click at [946, 466] on div "her o.jumpUp press enter her o.jumpDown press enter her o.jumpLeft press enter …" at bounding box center [1025, 392] width 352 height 232
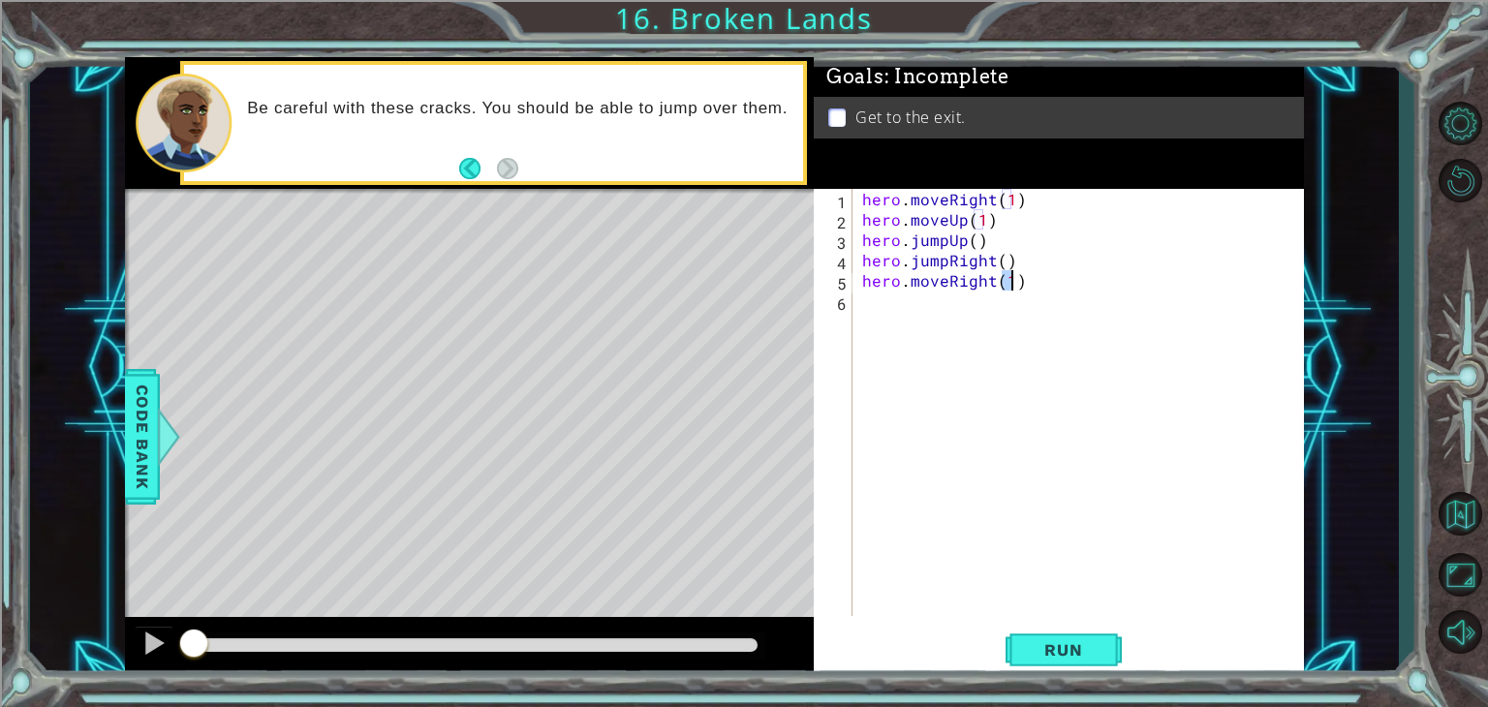
scroll to position [0, 0]
type textarea "hero.moveRight(1)"
click at [1066, 640] on span "Run" at bounding box center [1063, 649] width 77 height 19
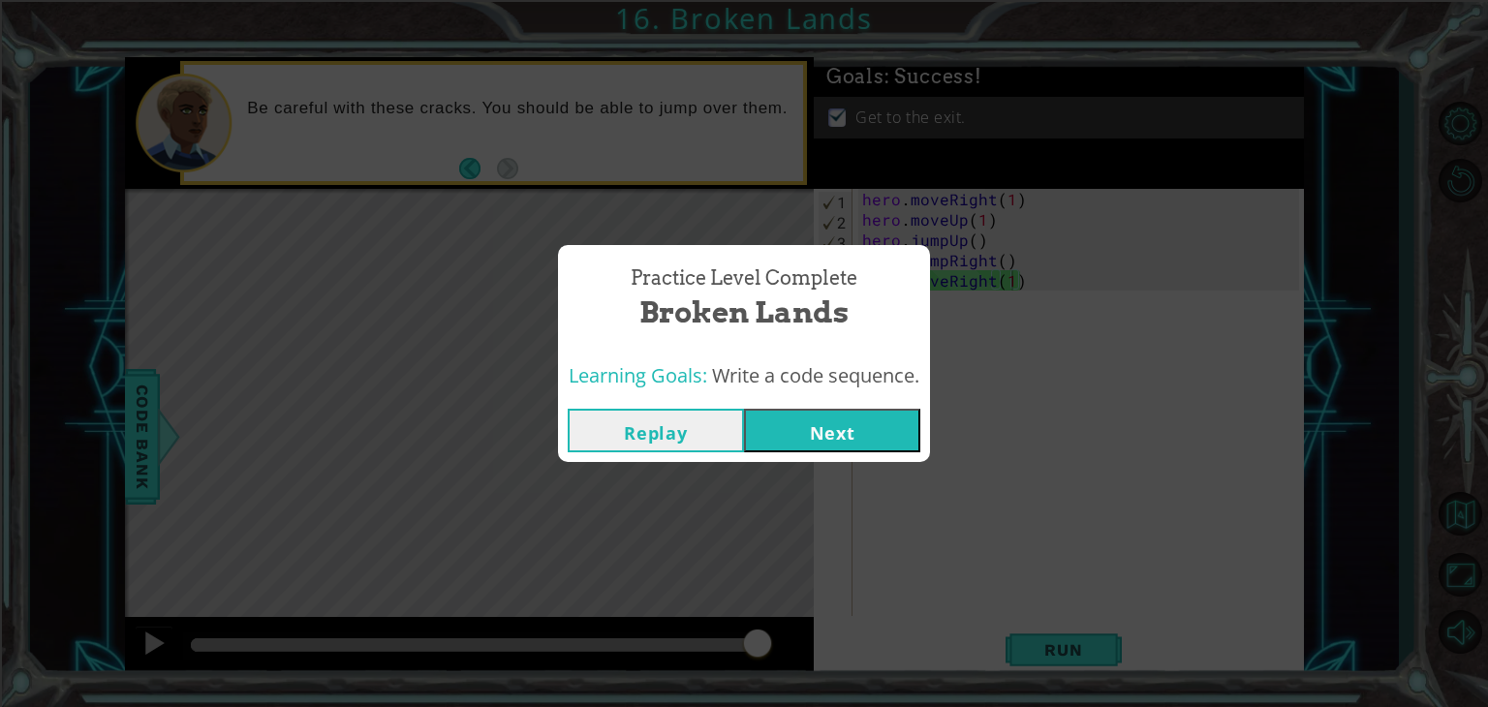
click at [828, 429] on button "Next" at bounding box center [832, 431] width 176 height 44
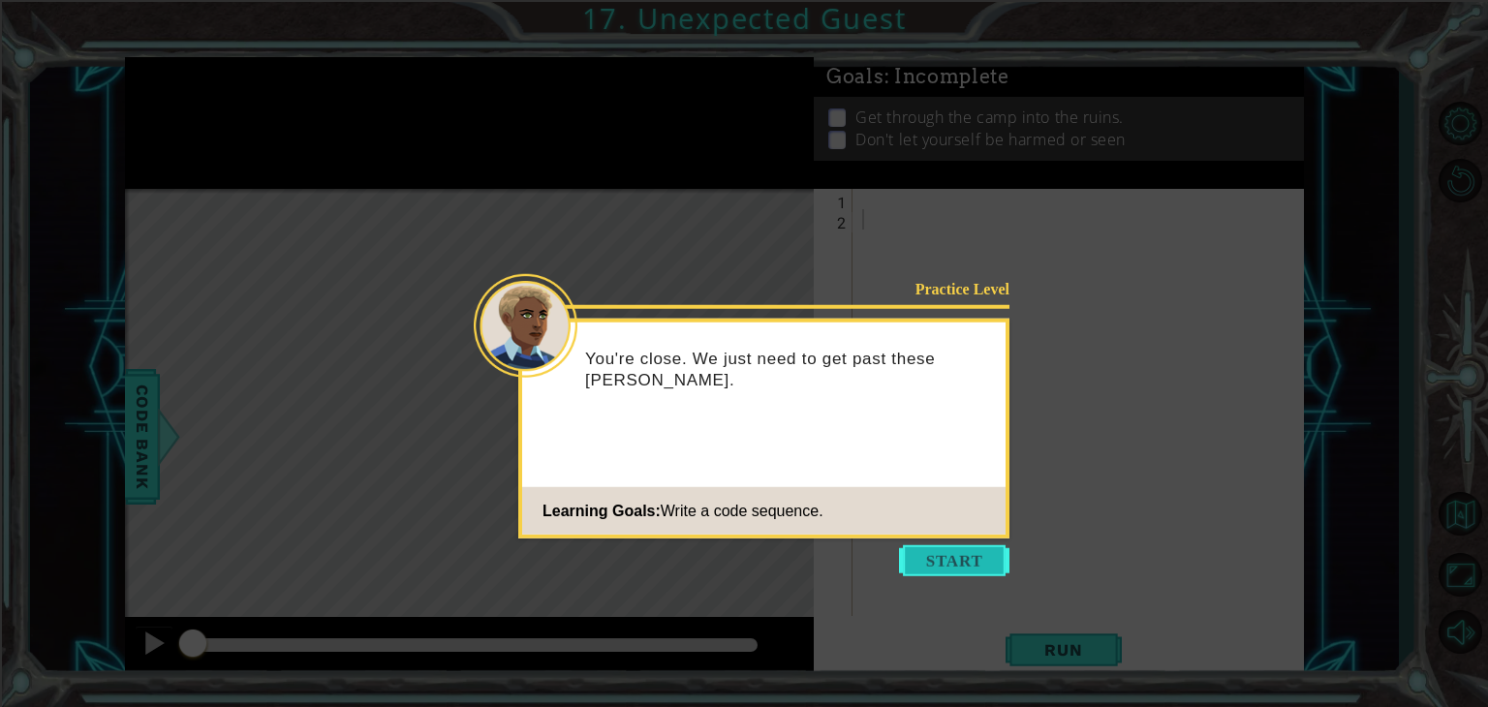
click at [931, 570] on button "Start" at bounding box center [954, 560] width 110 height 31
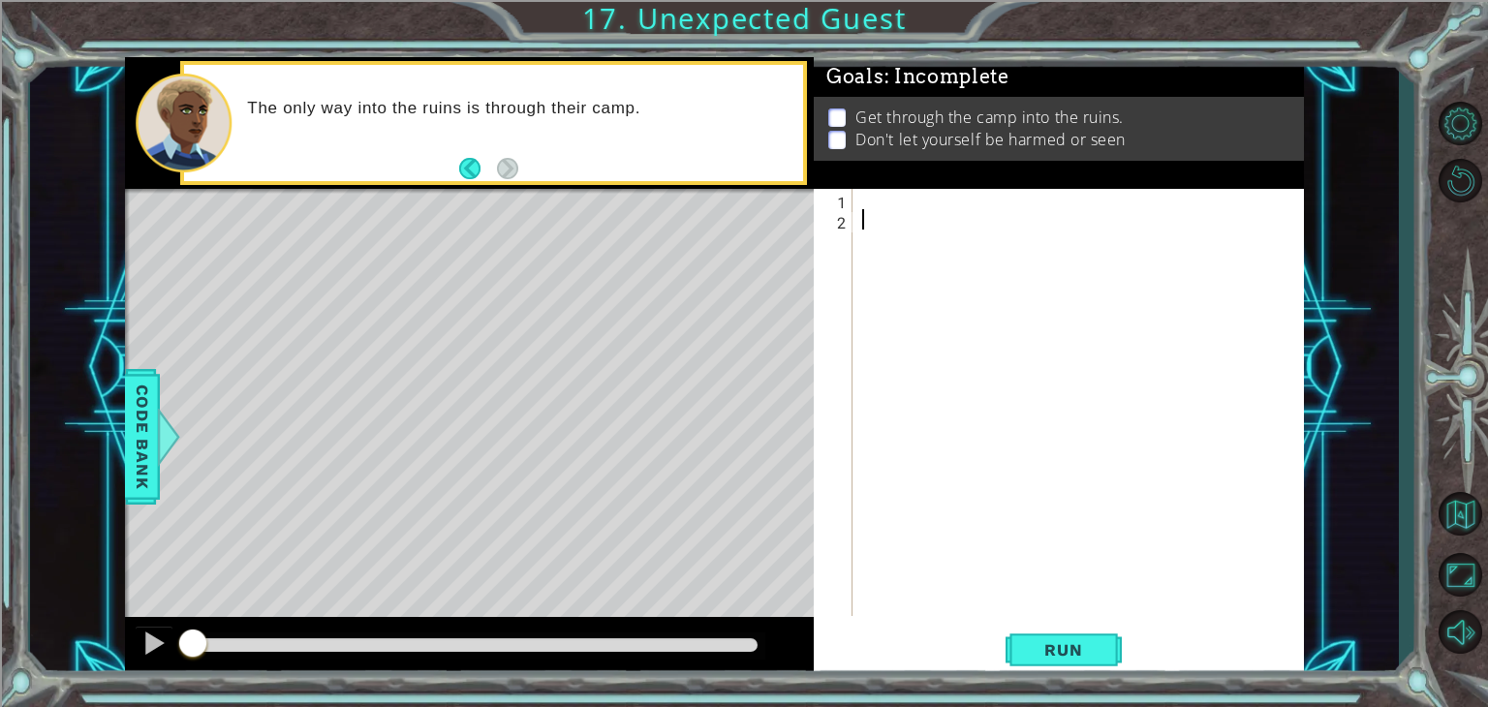
click at [863, 192] on div at bounding box center [1083, 423] width 450 height 468
